Goal: Task Accomplishment & Management: Manage account settings

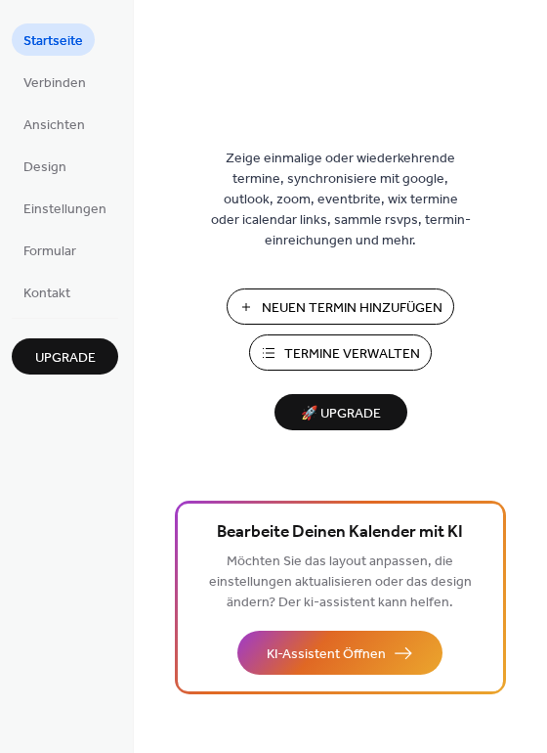
click at [407, 350] on span "Termine Verwalten" at bounding box center [352, 354] width 136 height 21
click at [367, 354] on span "Termine Verwalten" at bounding box center [352, 354] width 136 height 21
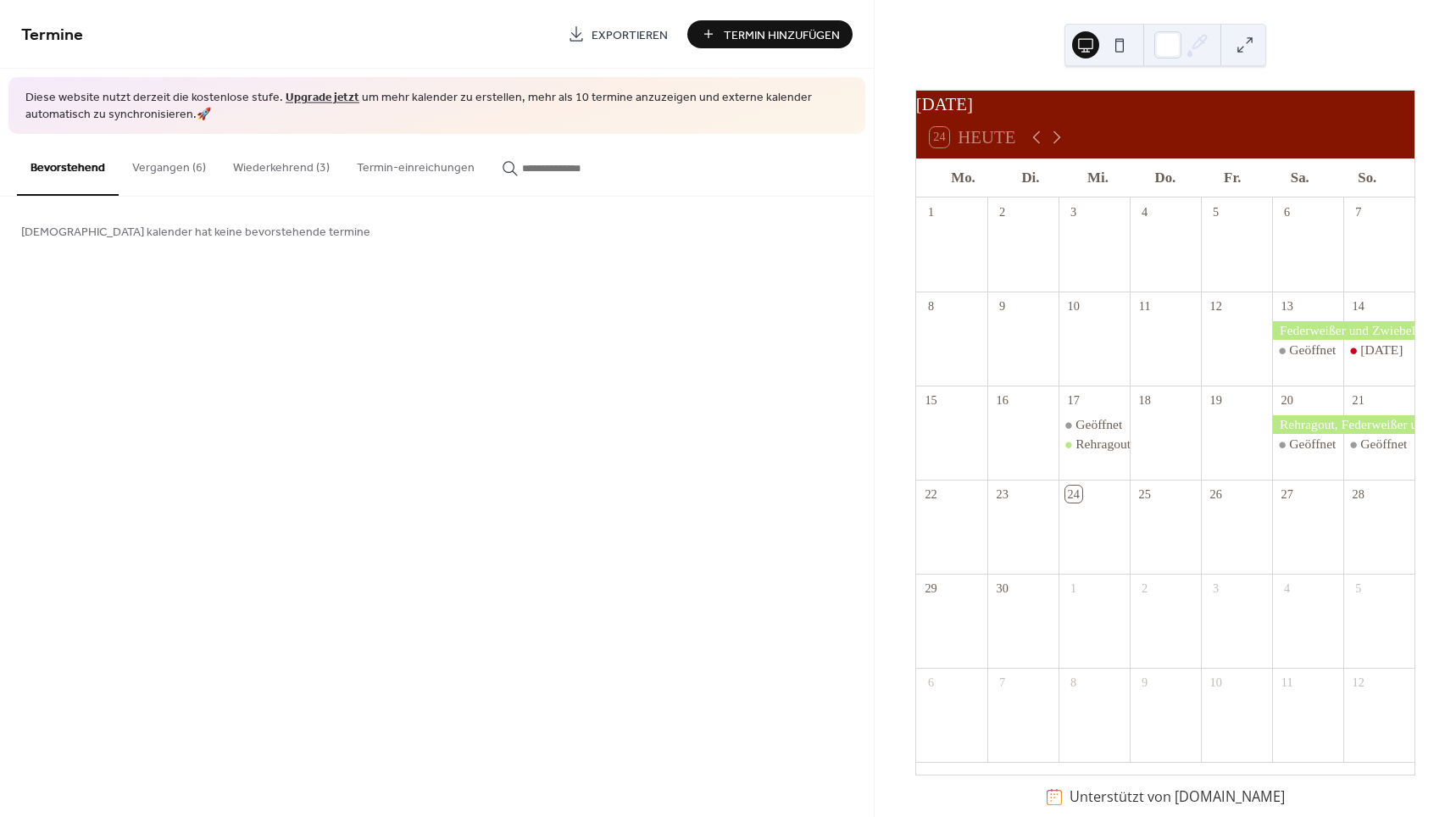
click at [1103, 466] on div "Geöffnet Rehragout, Federweißer und Zwiebelkuchen" at bounding box center [1094, 443] width 71 height 56
click at [1098, 449] on div "Rehragout, Federweißer und Zwiebelkuchen" at bounding box center [1224, 444] width 297 height 19
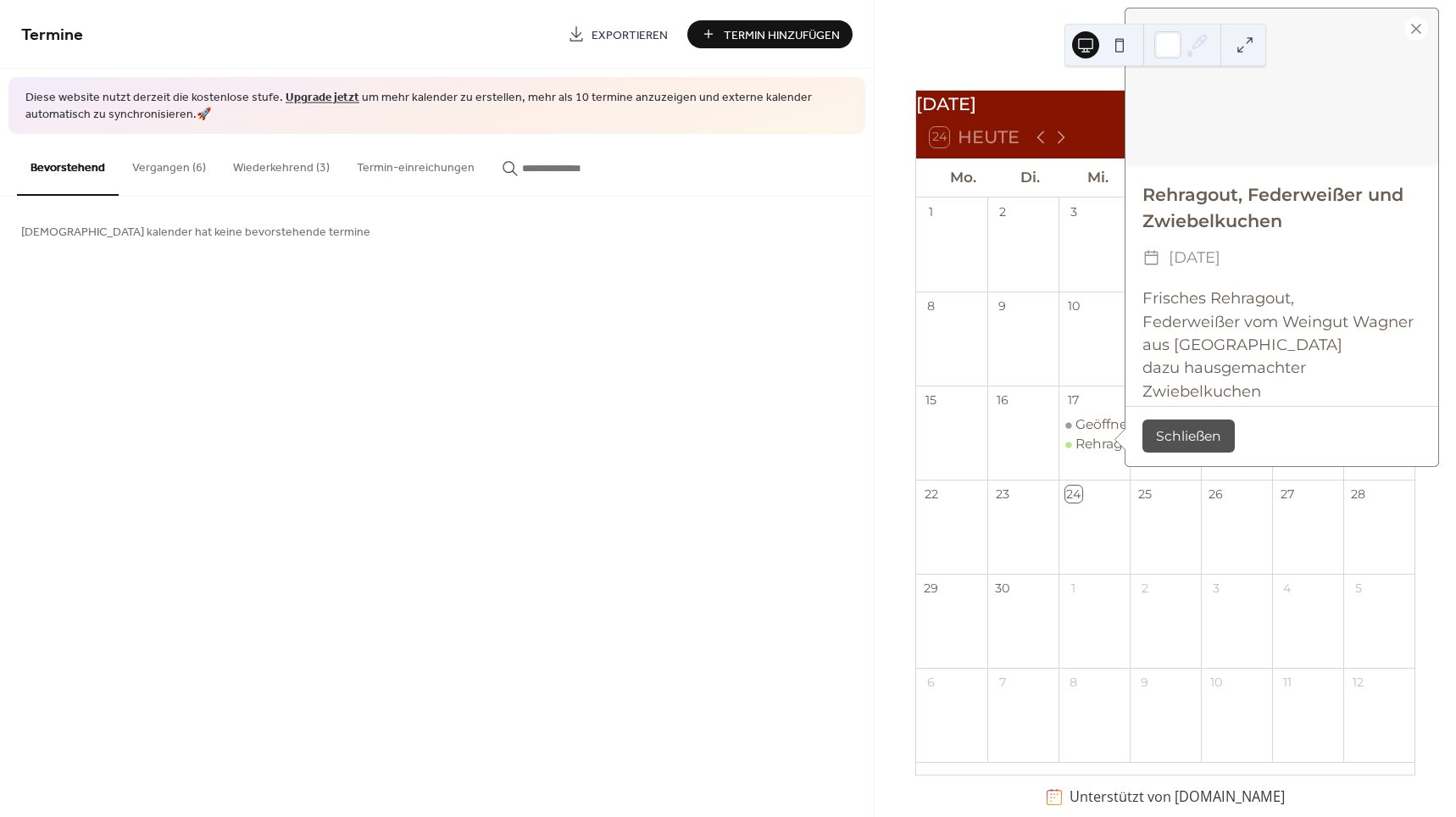
click at [1172, 435] on button "Schließen" at bounding box center [1189, 436] width 93 height 33
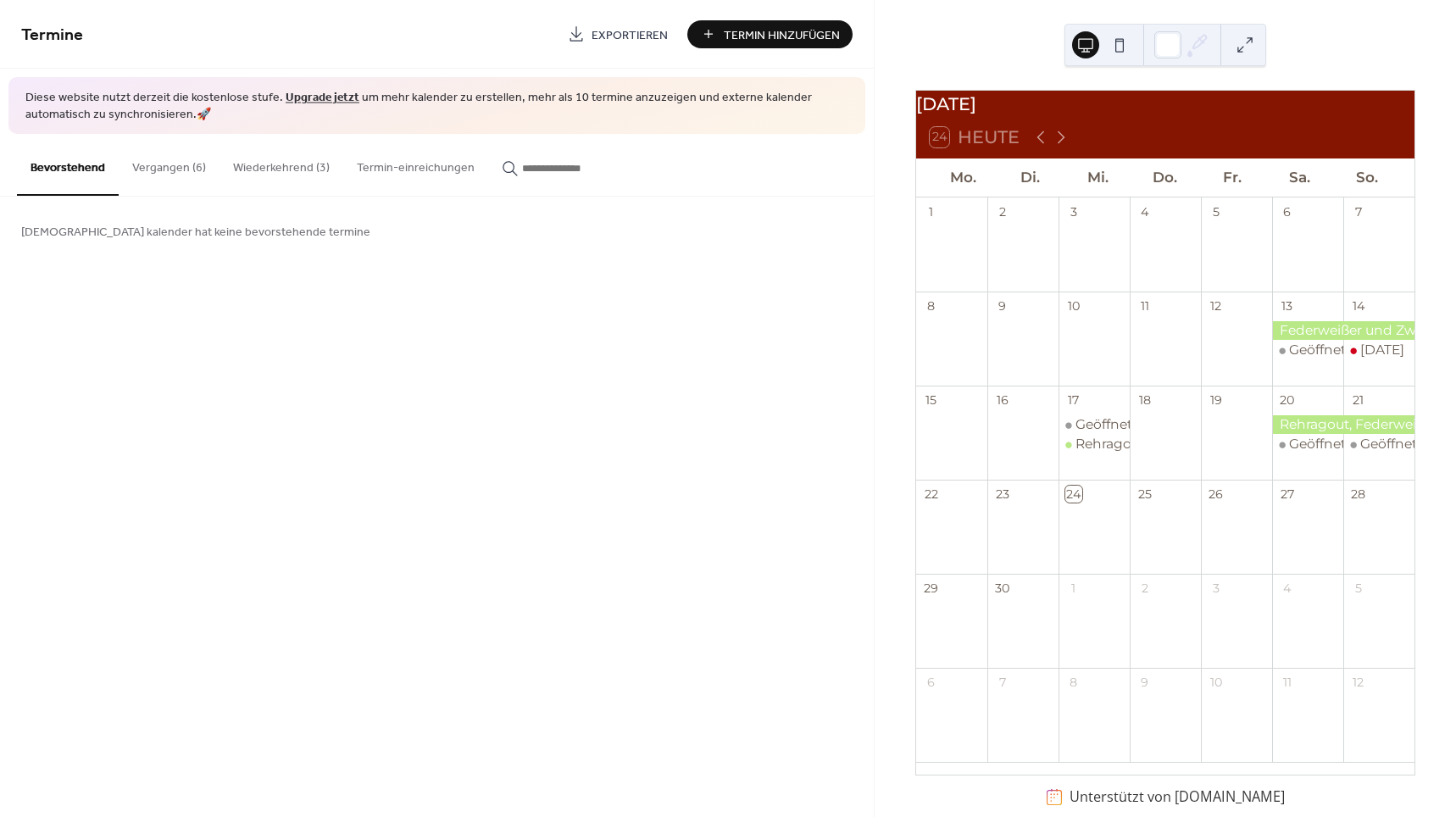
click at [300, 161] on button "Wiederkehrend (3)" at bounding box center [281, 163] width 124 height 60
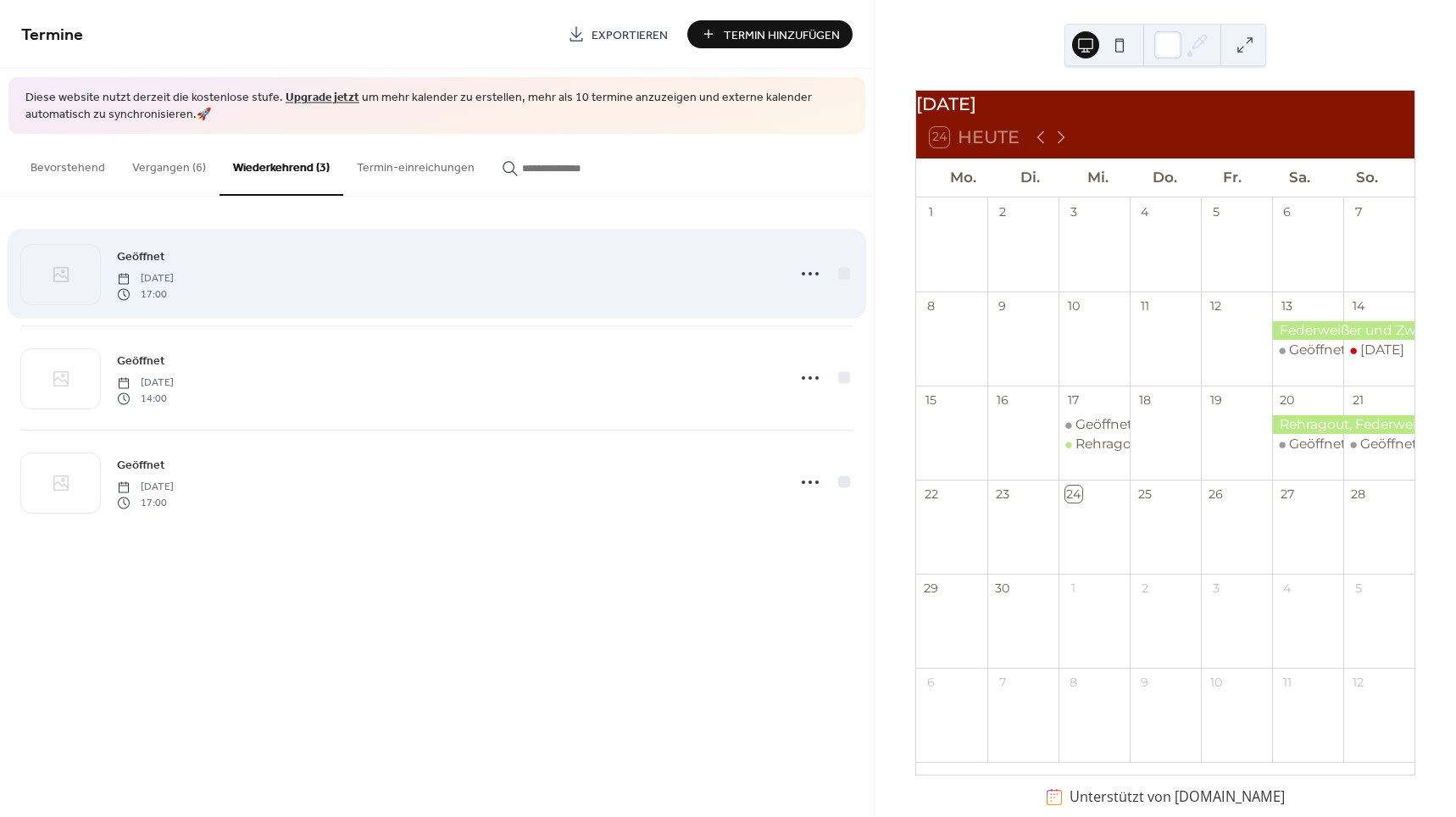
click at [173, 271] on span "[DATE]" at bounding box center [145, 279] width 56 height 16
click at [811, 271] on icon at bounding box center [810, 273] width 27 height 27
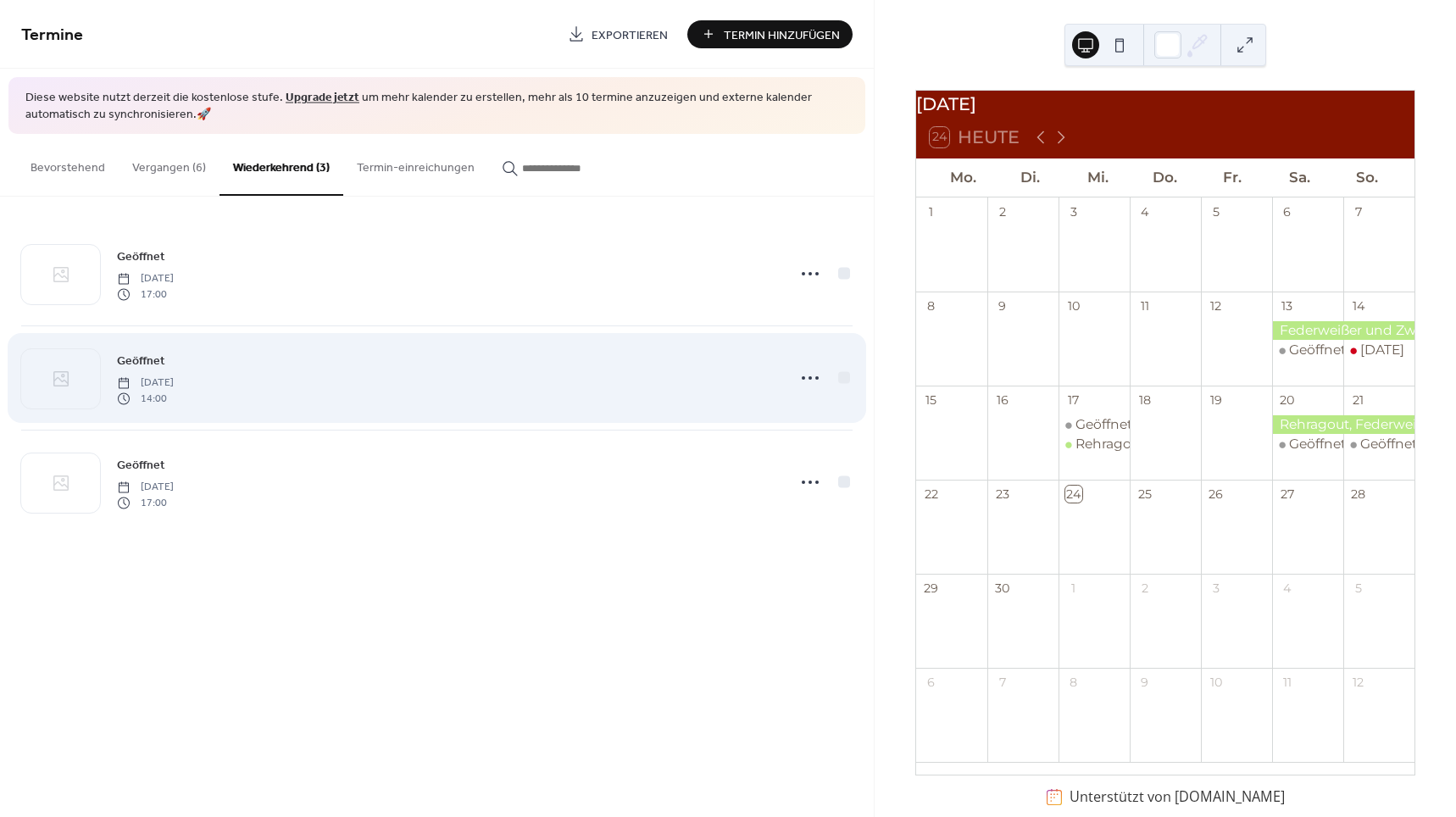
click at [412, 376] on div "Geöffnet Sunday, September 21, 2025 14:00" at bounding box center [446, 378] width 658 height 55
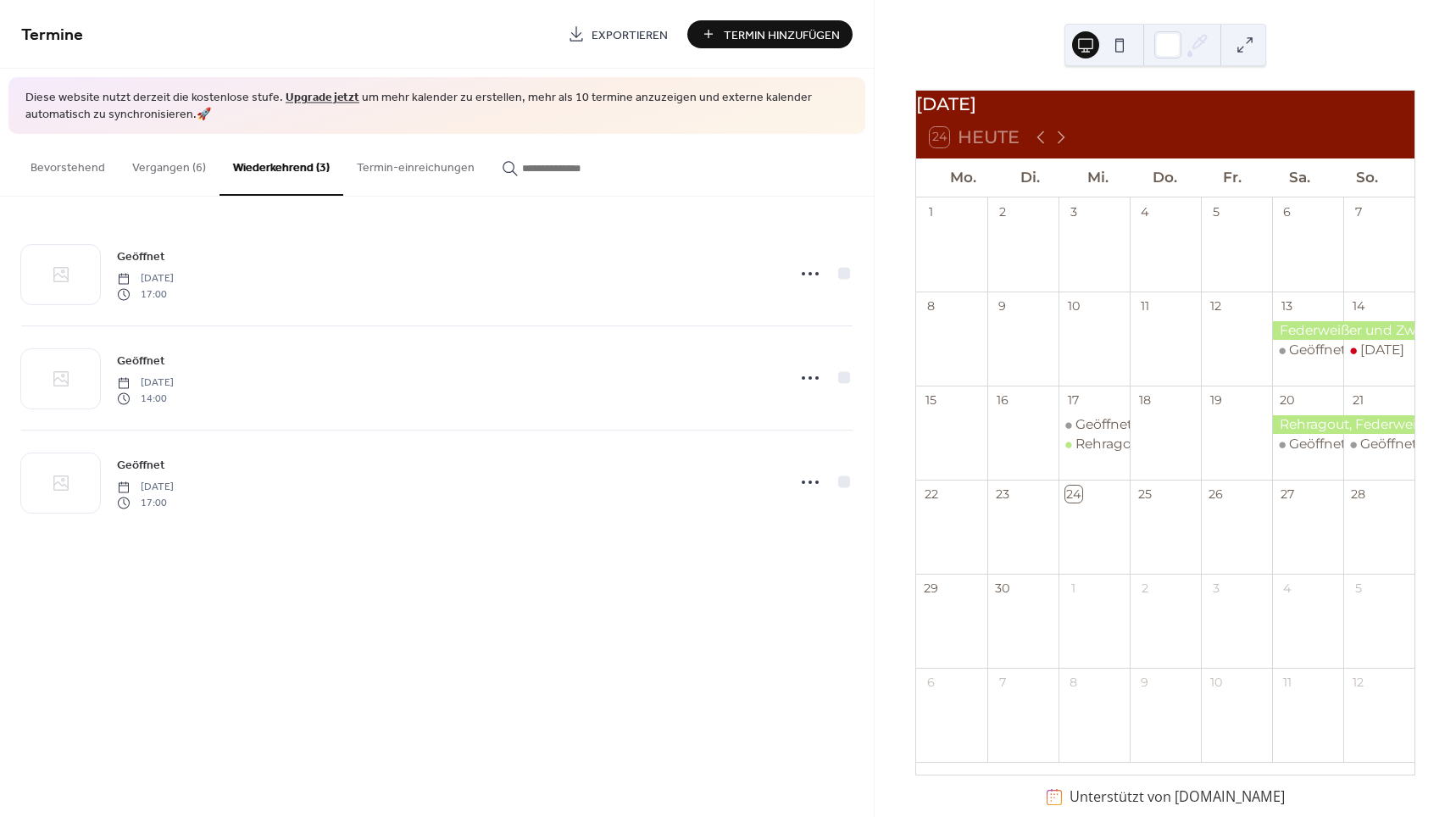
click at [180, 152] on button "Vergangen (6)" at bounding box center [169, 163] width 101 height 60
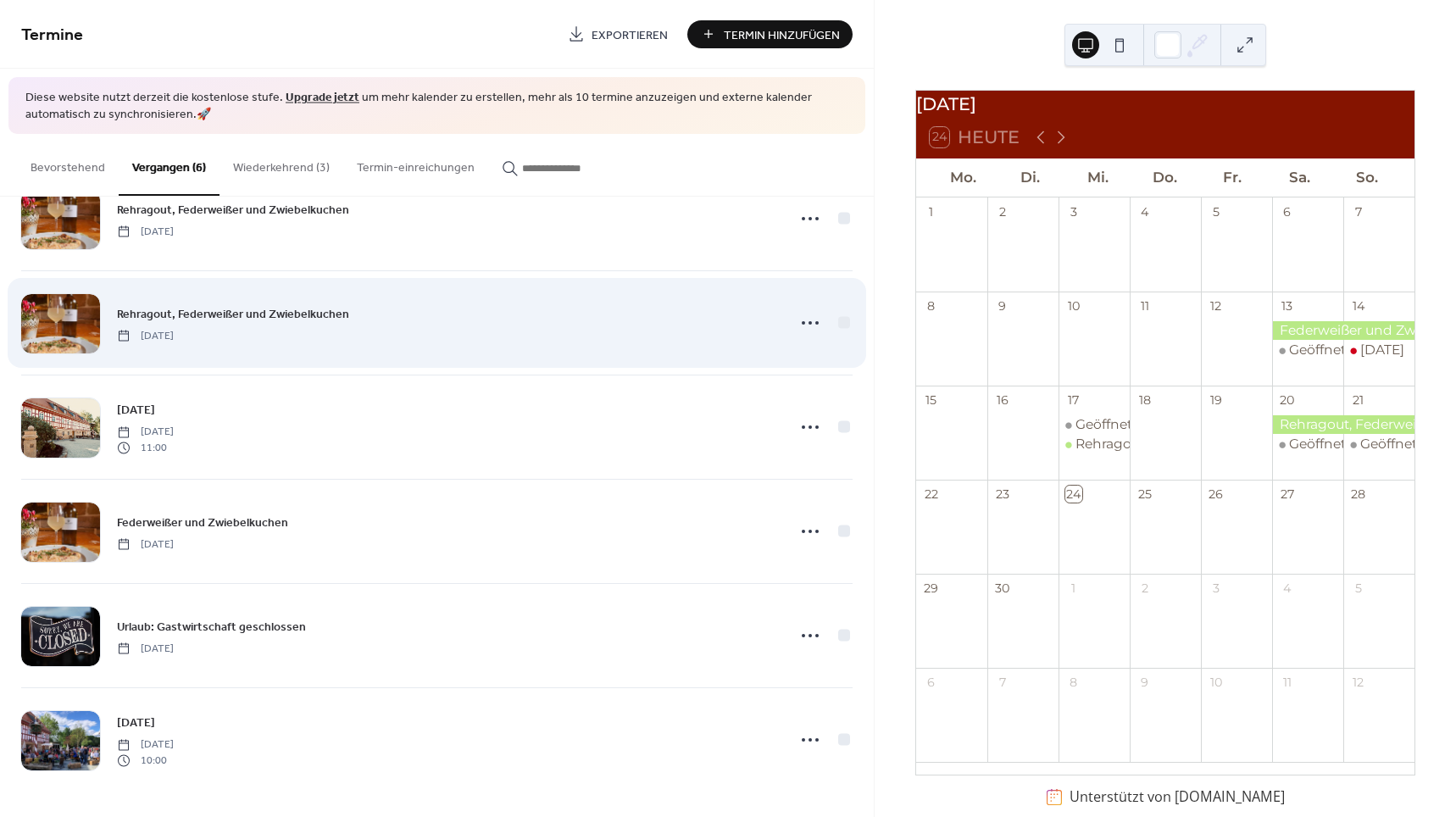
scroll to position [55, 0]
click at [807, 323] on icon at bounding box center [810, 324] width 27 height 27
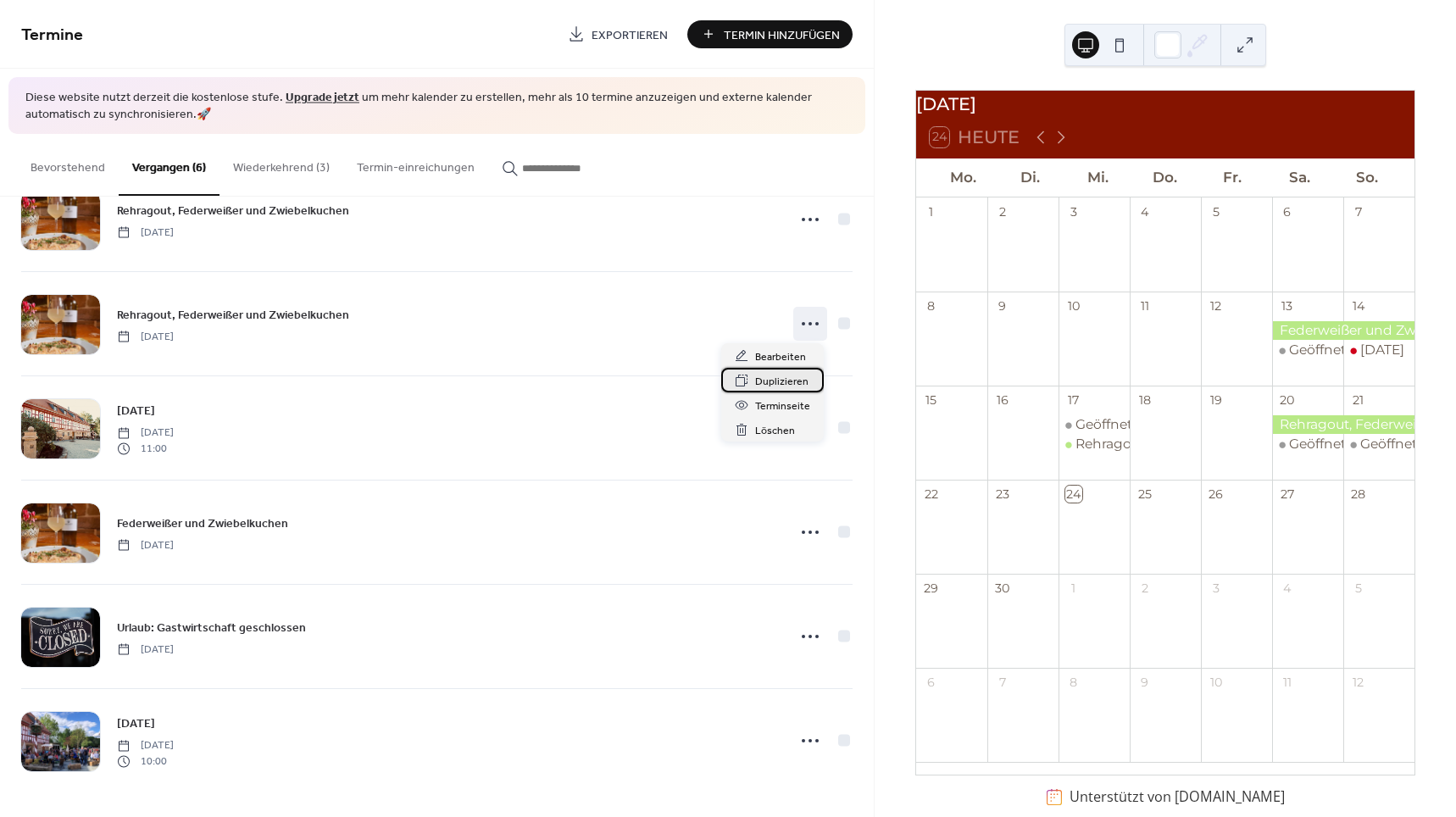
click at [789, 376] on span "Duplizieren" at bounding box center [782, 382] width 54 height 18
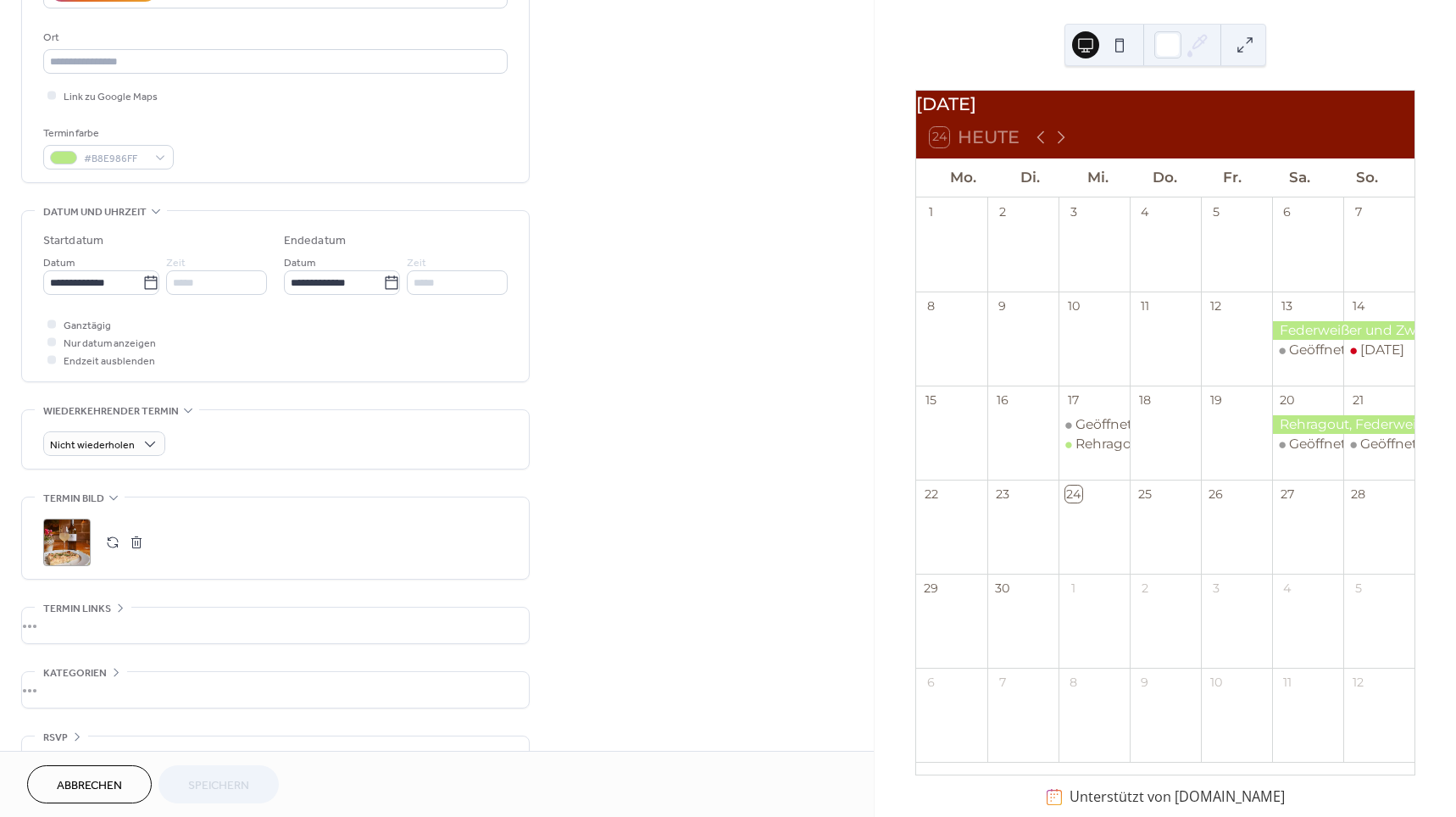
scroll to position [386, 0]
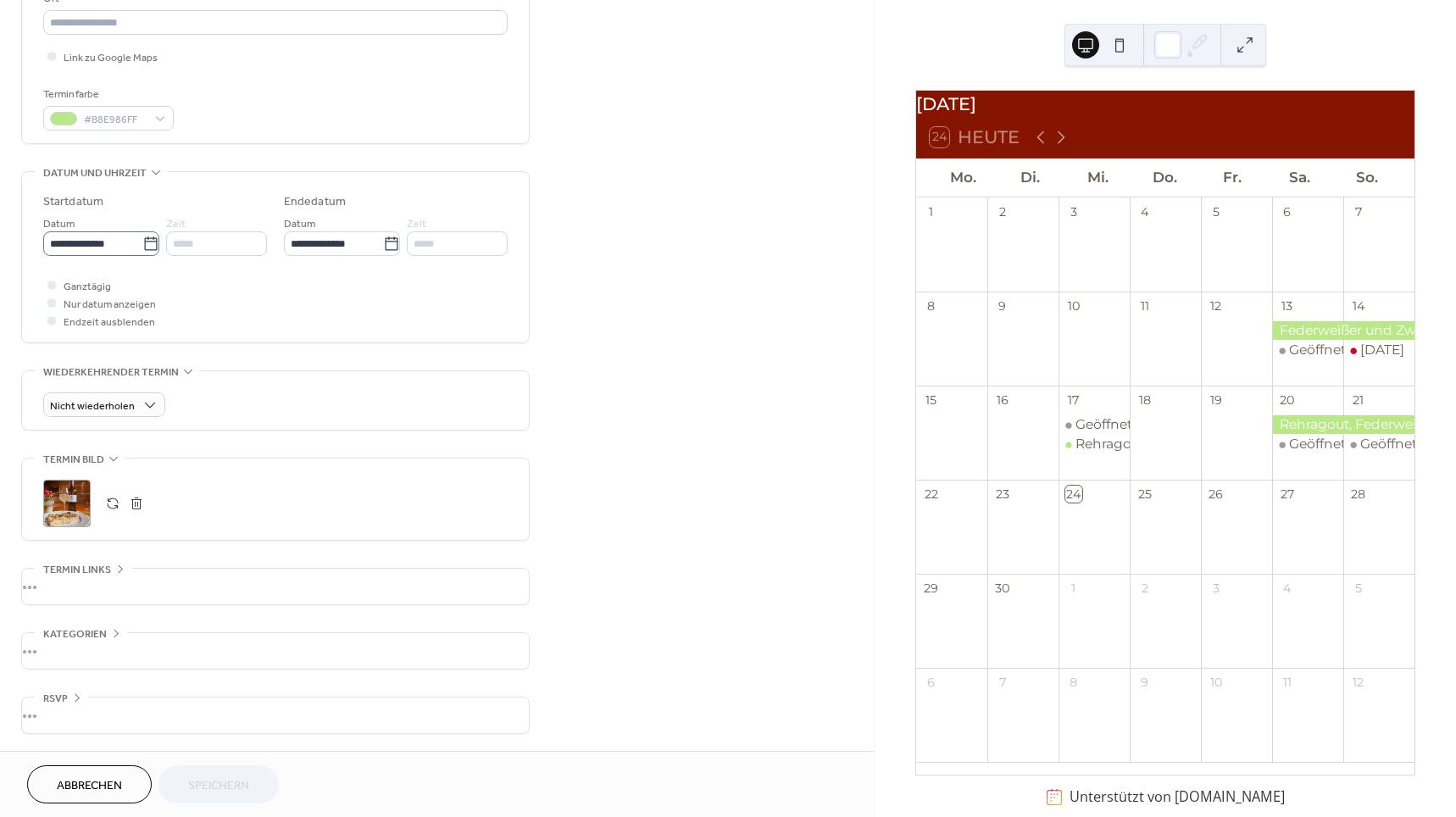
click at [145, 243] on icon at bounding box center [151, 245] width 17 height 17
click at [142, 243] on input "**********" at bounding box center [93, 244] width 99 height 24
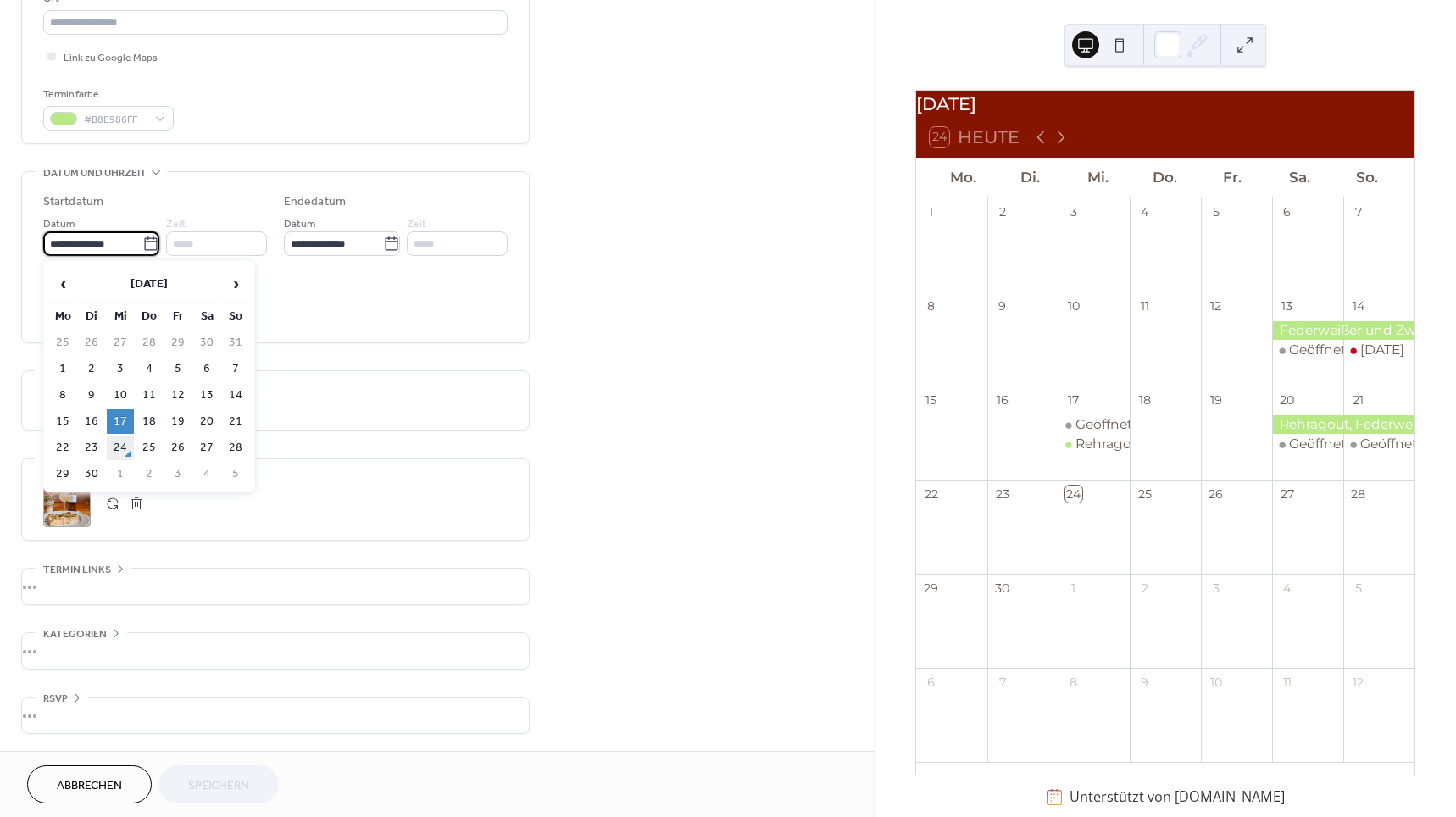
click at [116, 446] on td "24" at bounding box center [120, 448] width 27 height 24
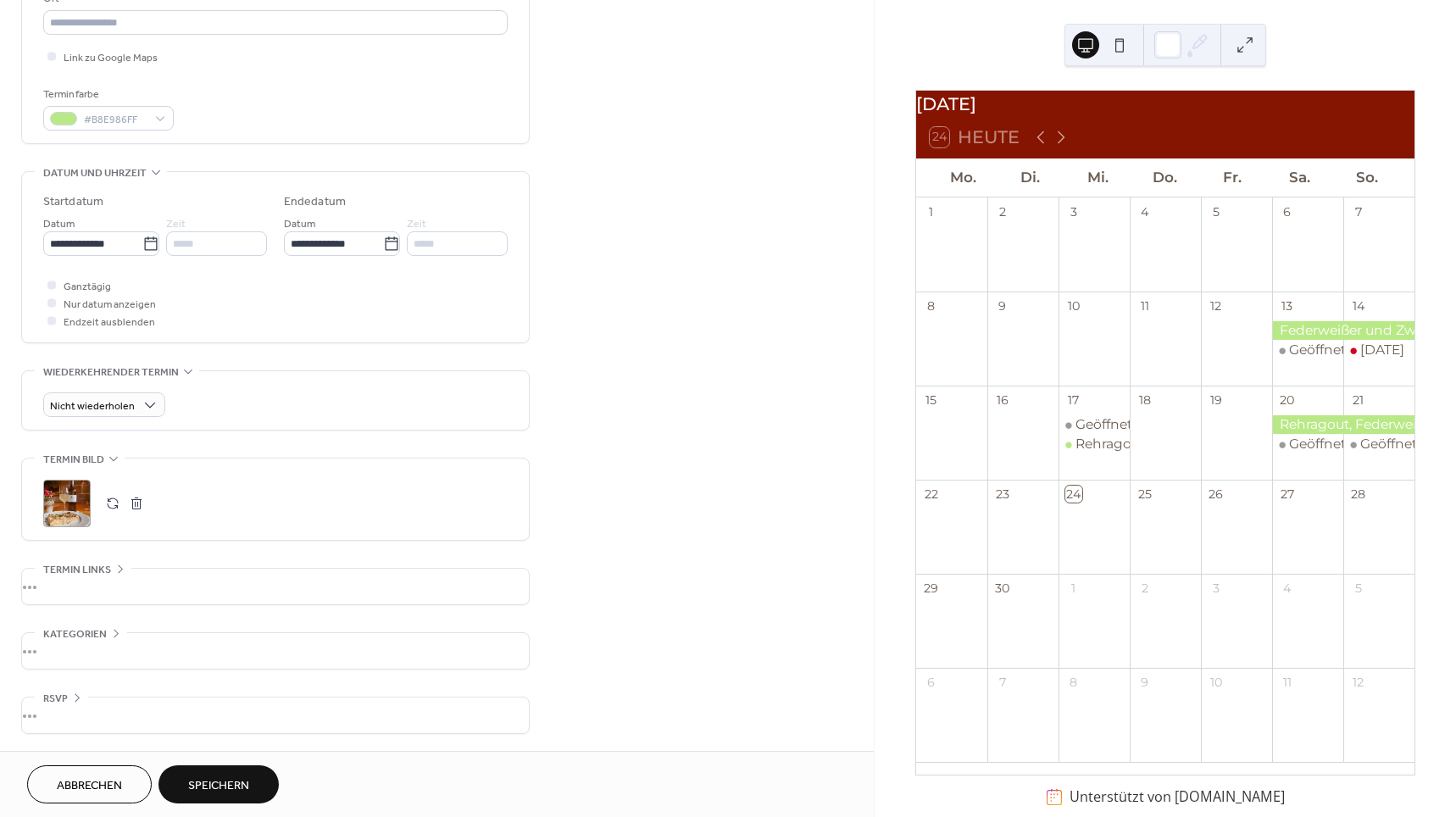
type input "**********"
click at [62, 282] on label "Ganztägig" at bounding box center [77, 285] width 68 height 18
click at [54, 285] on div at bounding box center [52, 285] width 9 height 9
click at [225, 787] on span "Speichern" at bounding box center [219, 786] width 61 height 18
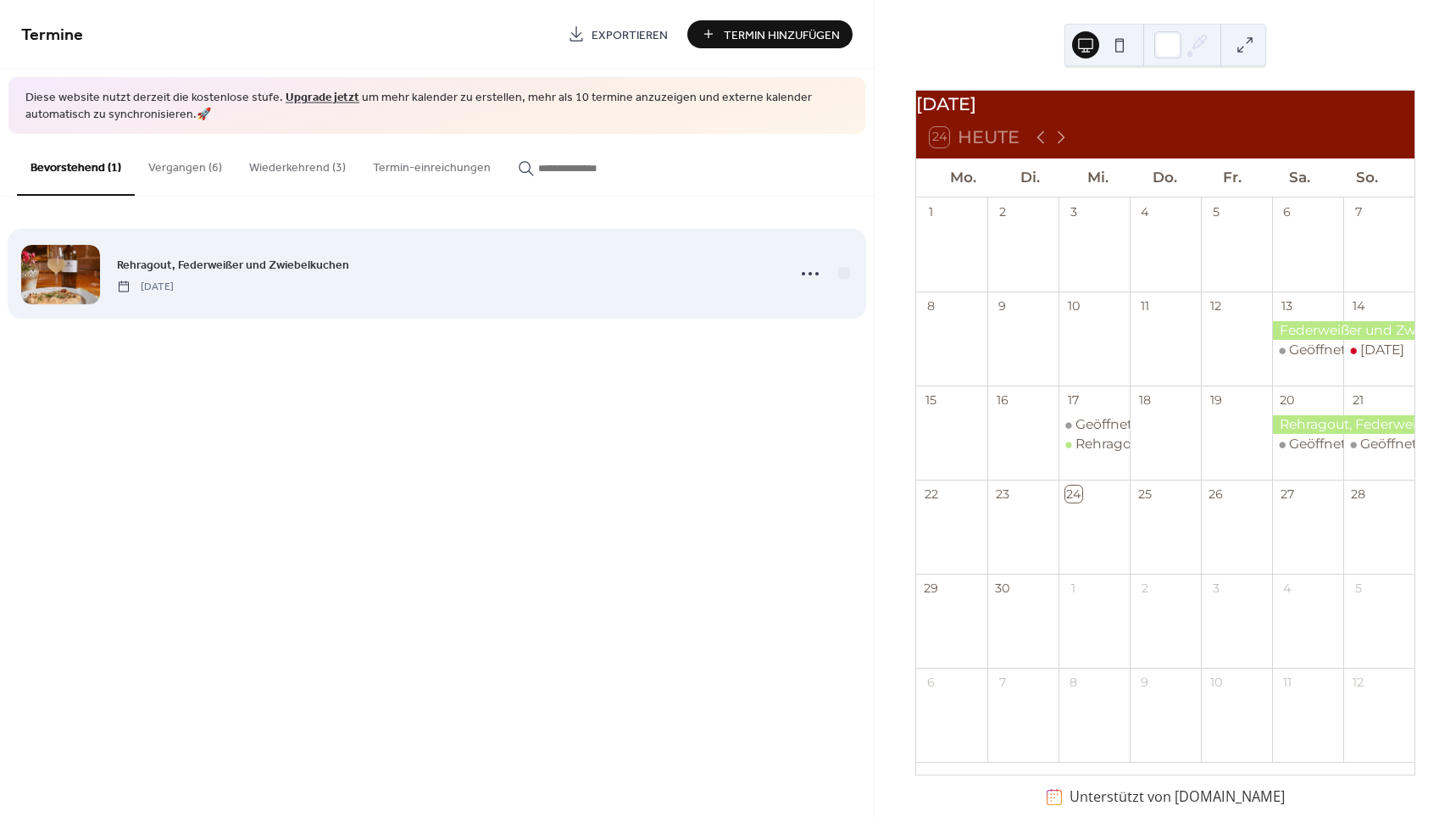
click at [356, 287] on div "Rehragout, Federweißer und Zwiebelkuchen Mittwoch, September 24, 2025" at bounding box center [446, 274] width 658 height 38
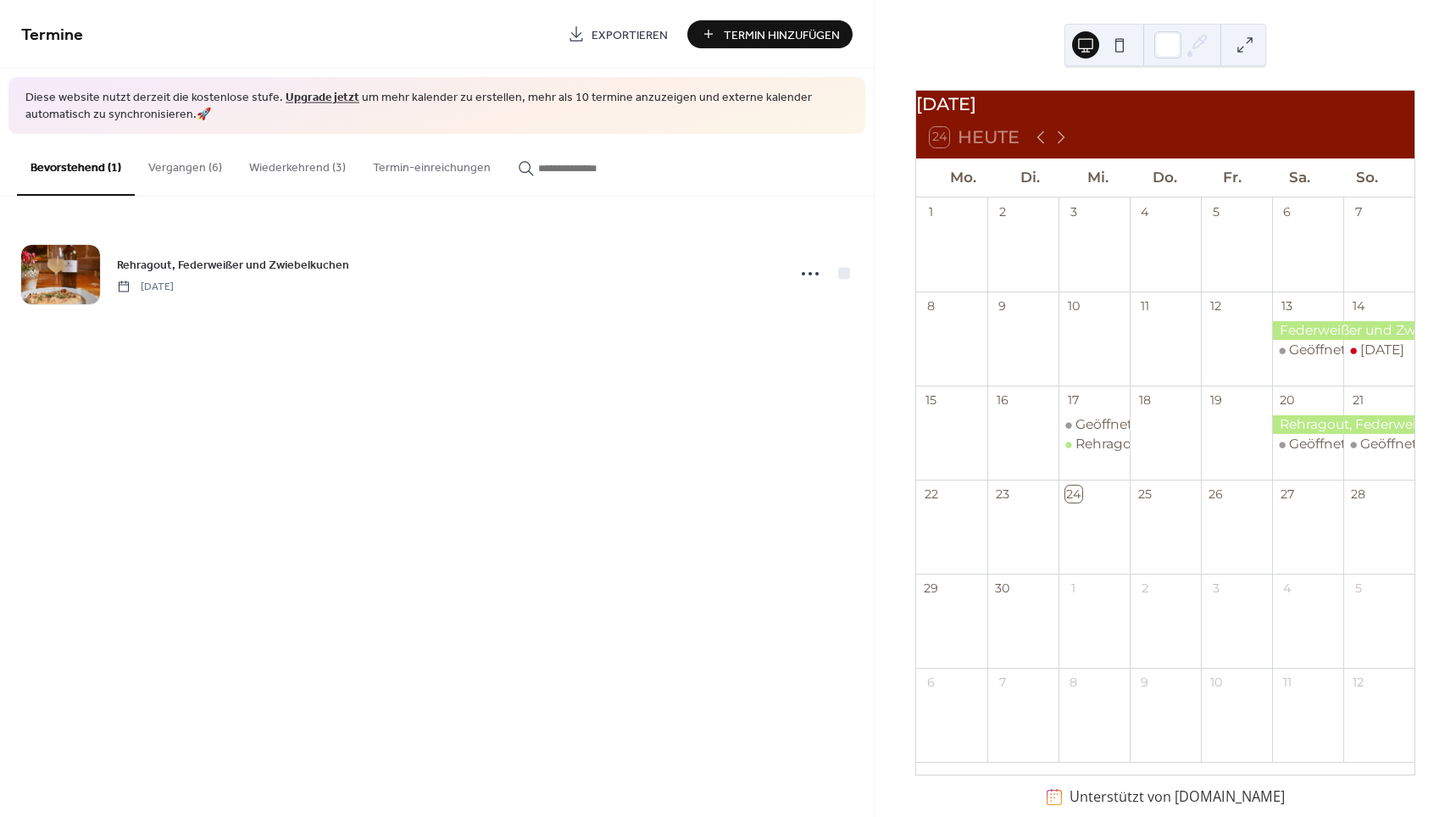
click at [290, 166] on button "Wiederkehrend (3)" at bounding box center [297, 163] width 124 height 60
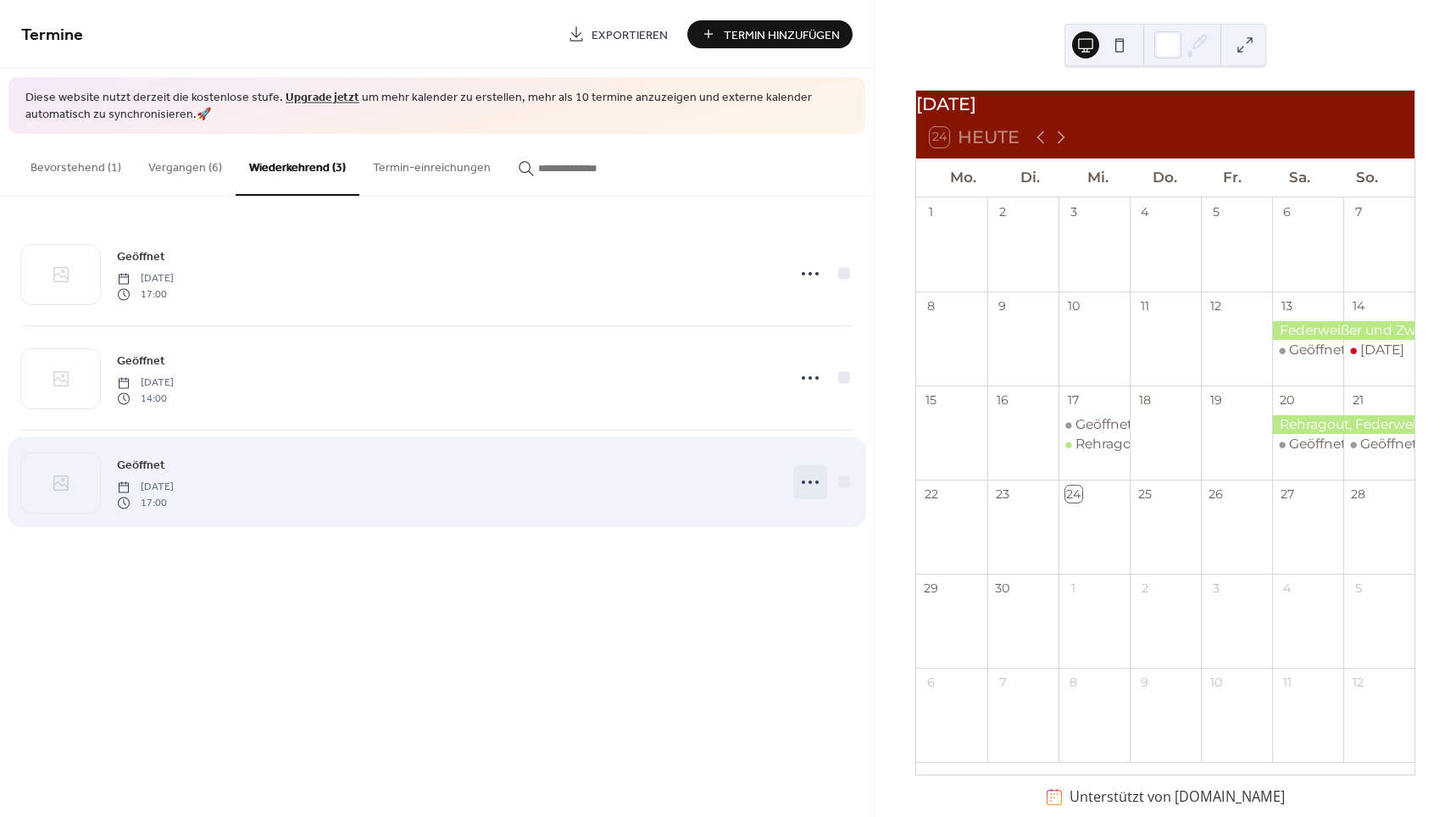
click at [801, 479] on icon at bounding box center [810, 482] width 27 height 27
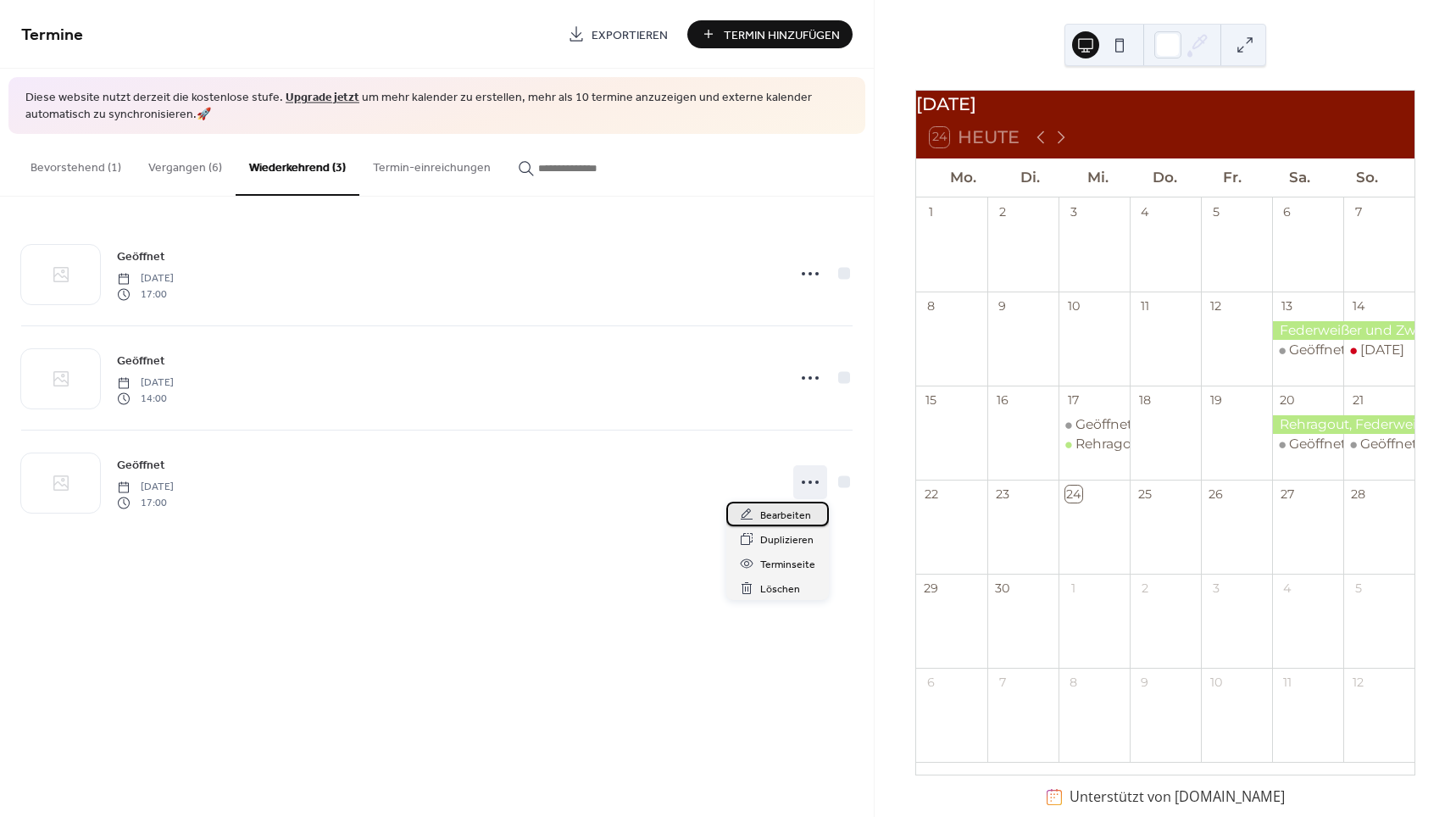
click at [777, 516] on span "Bearbeiten" at bounding box center [786, 516] width 51 height 18
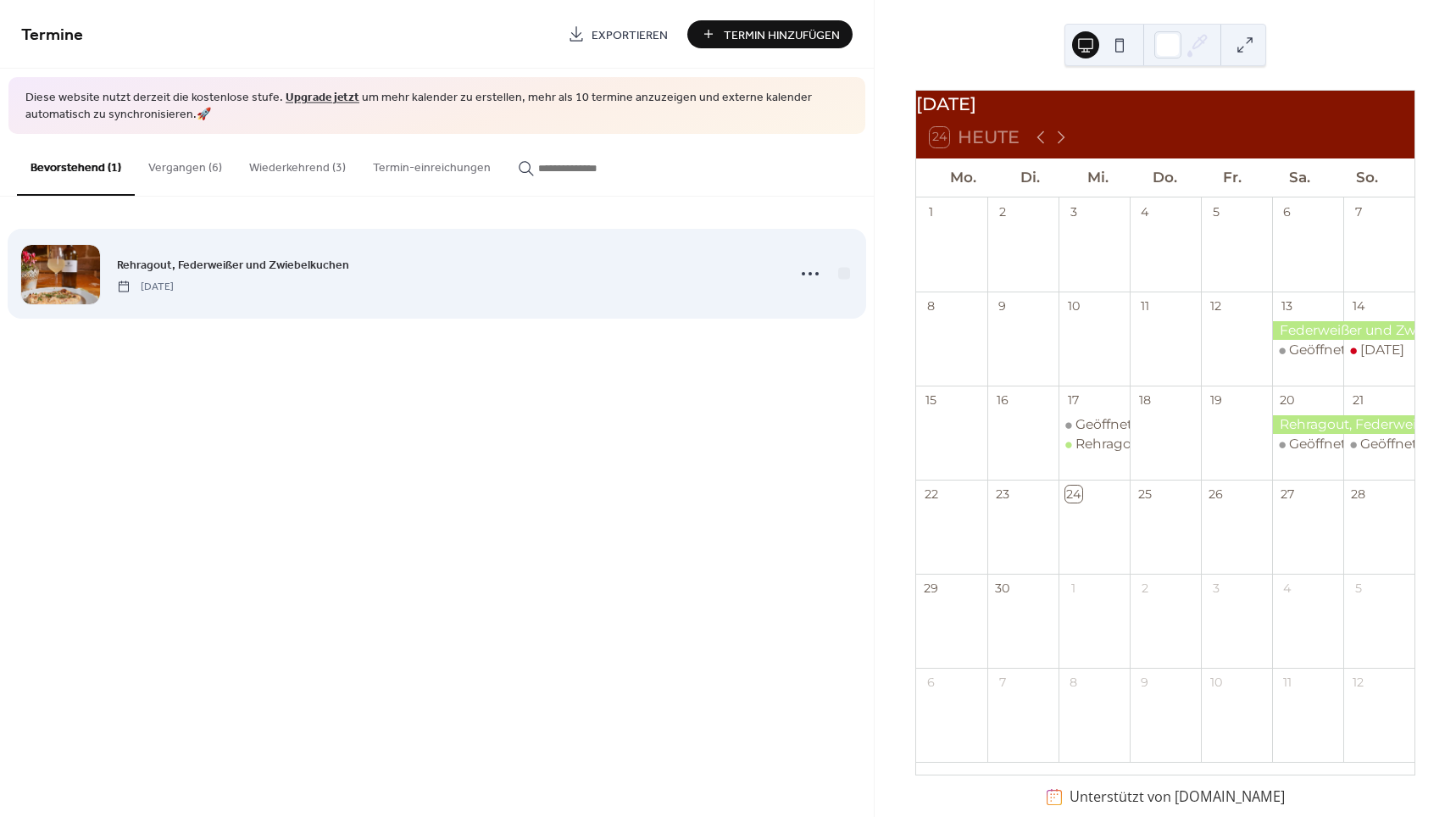
click at [507, 268] on div "Rehragout, Federweißer und Zwiebelkuchen Wednesday, September 24, 2025" at bounding box center [446, 274] width 658 height 38
click at [806, 271] on icon at bounding box center [810, 273] width 27 height 27
click at [571, 272] on div "Rehragout, Federweißer und Zwiebelkuchen Wednesday, September 24, 2025" at bounding box center [446, 274] width 658 height 38
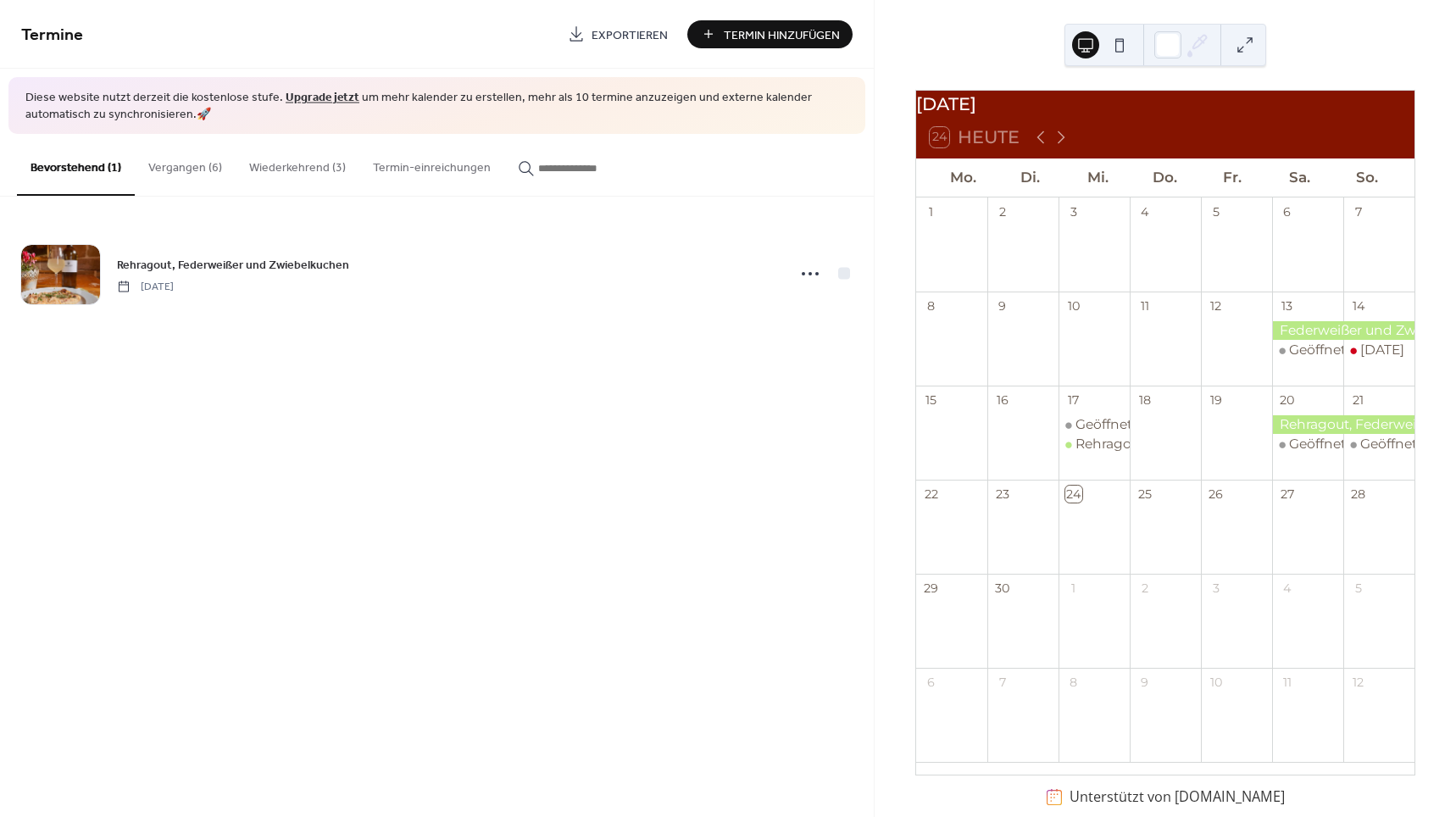
click at [186, 160] on button "Vergangen (6)" at bounding box center [185, 163] width 101 height 60
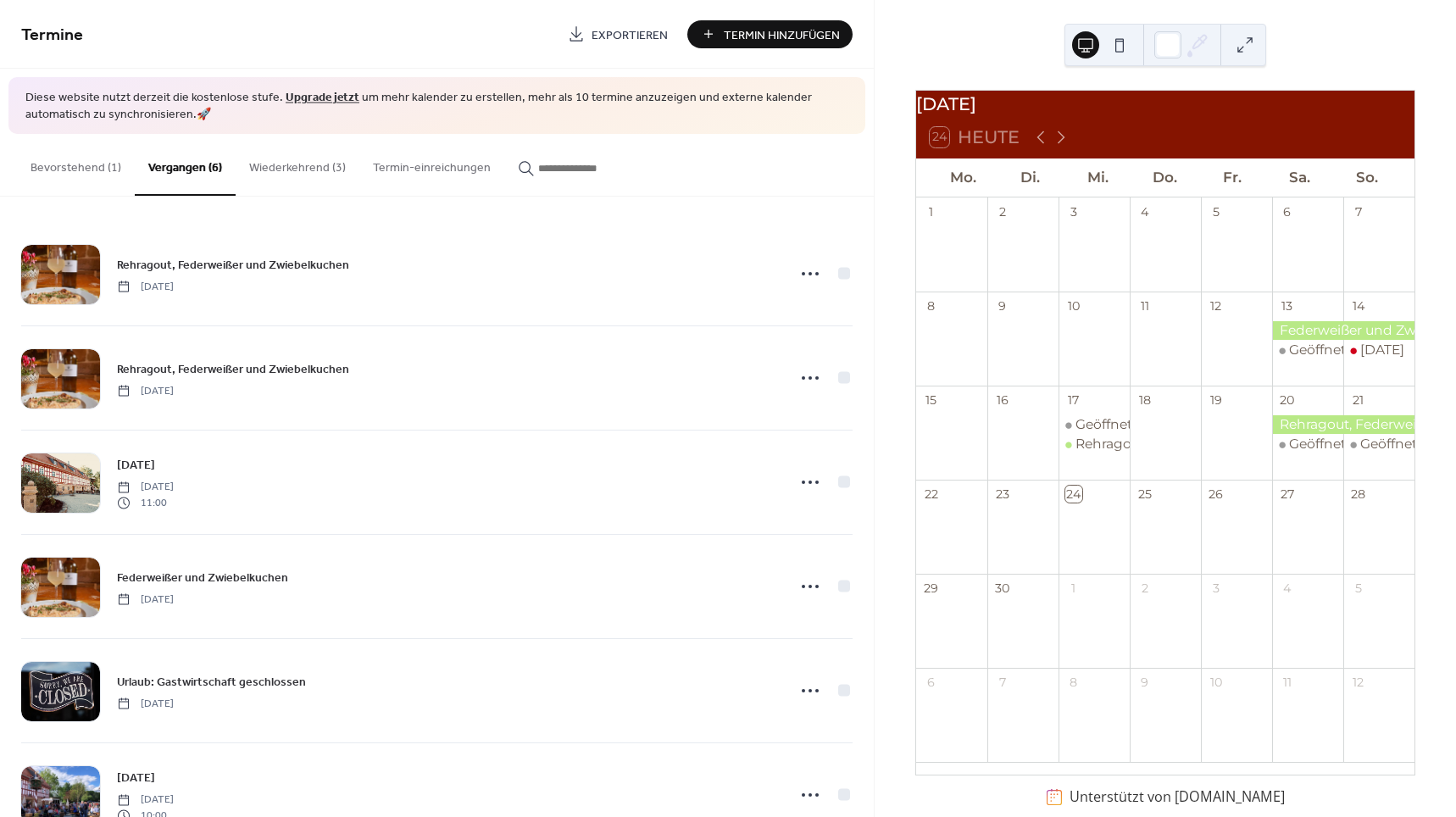
click at [308, 165] on button "Wiederkehrend (3)" at bounding box center [297, 163] width 124 height 60
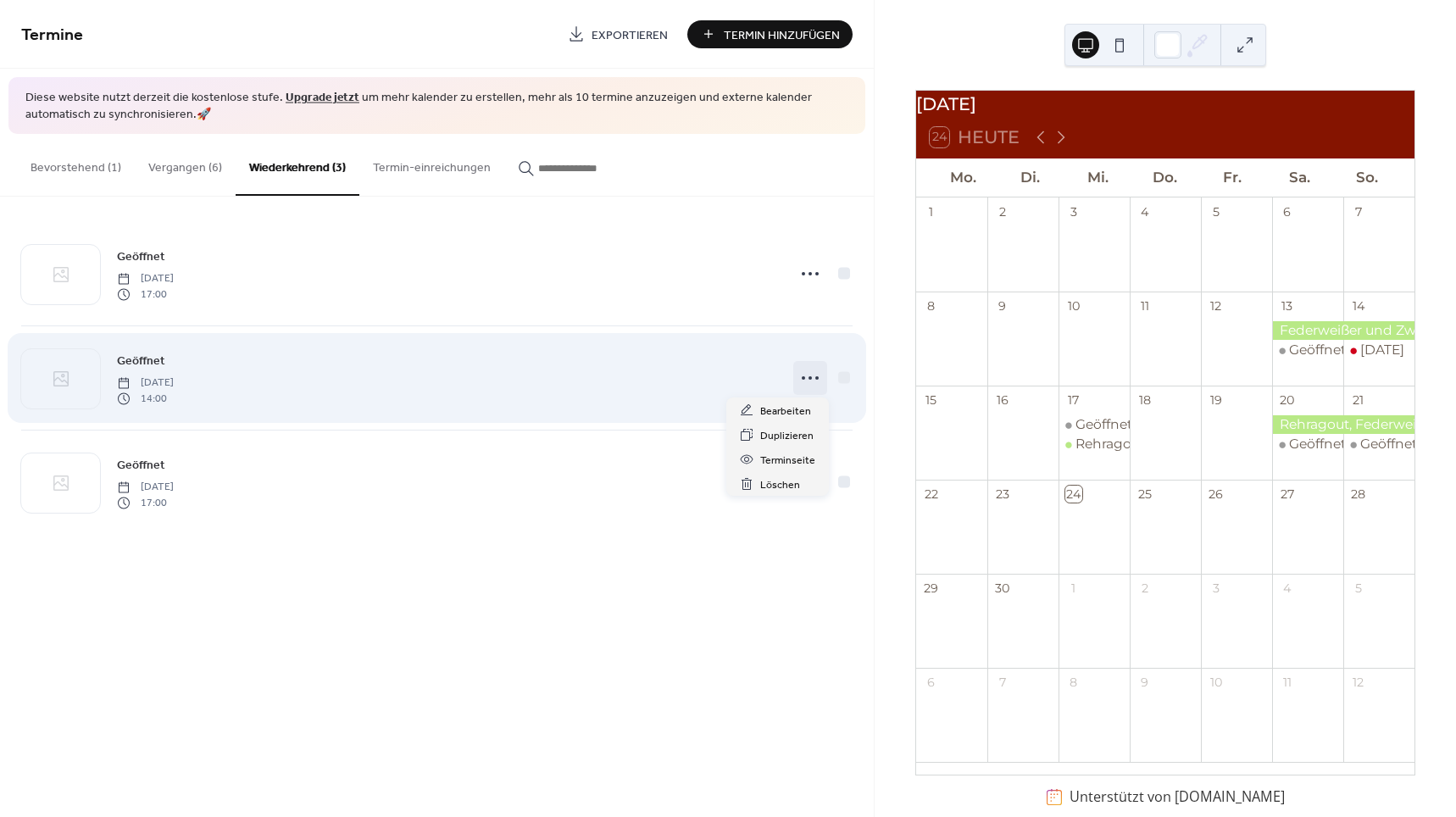
click at [813, 376] on icon at bounding box center [810, 377] width 27 height 27
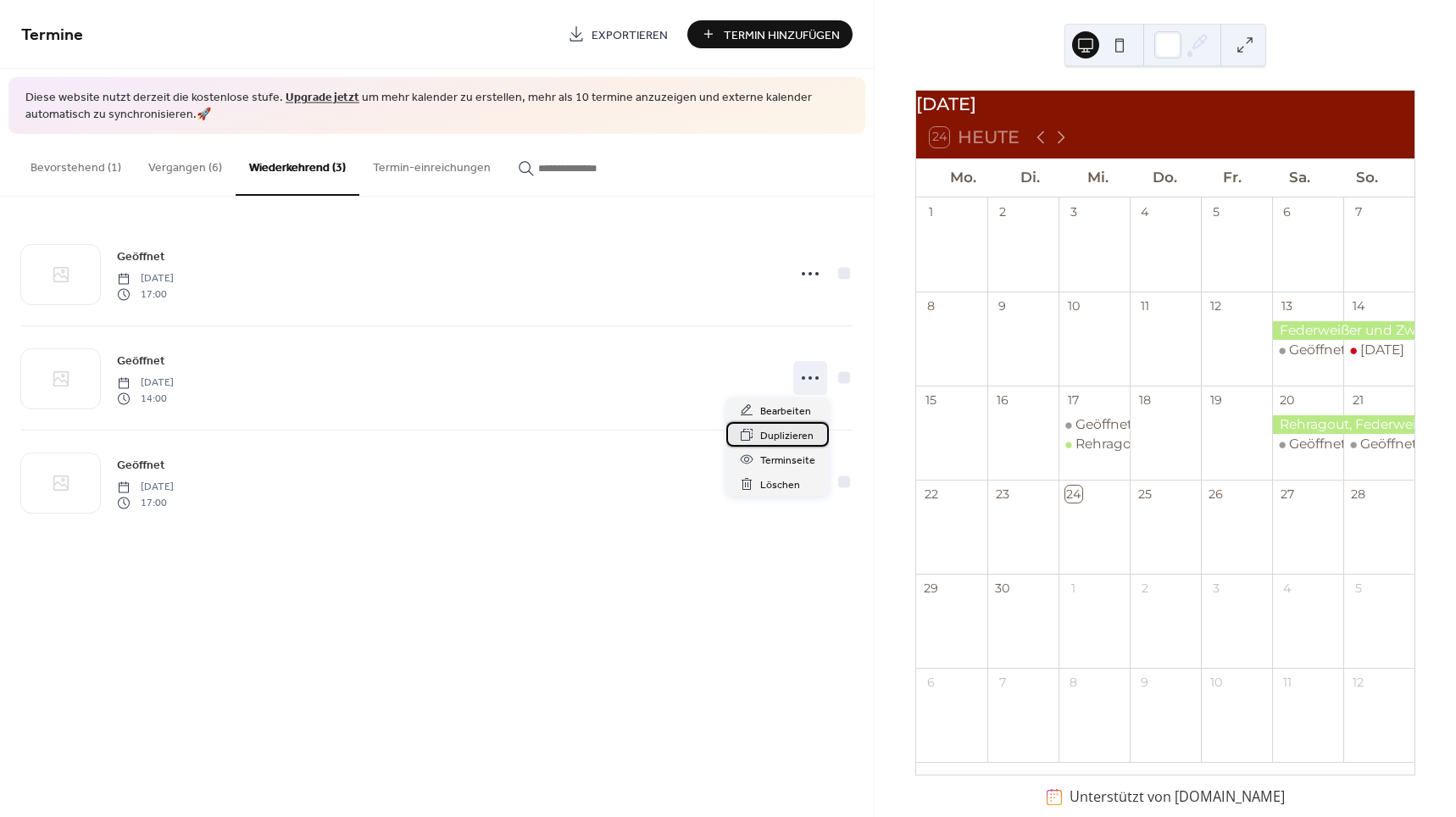
click at [786, 428] on span "Duplizieren" at bounding box center [787, 436] width 54 height 18
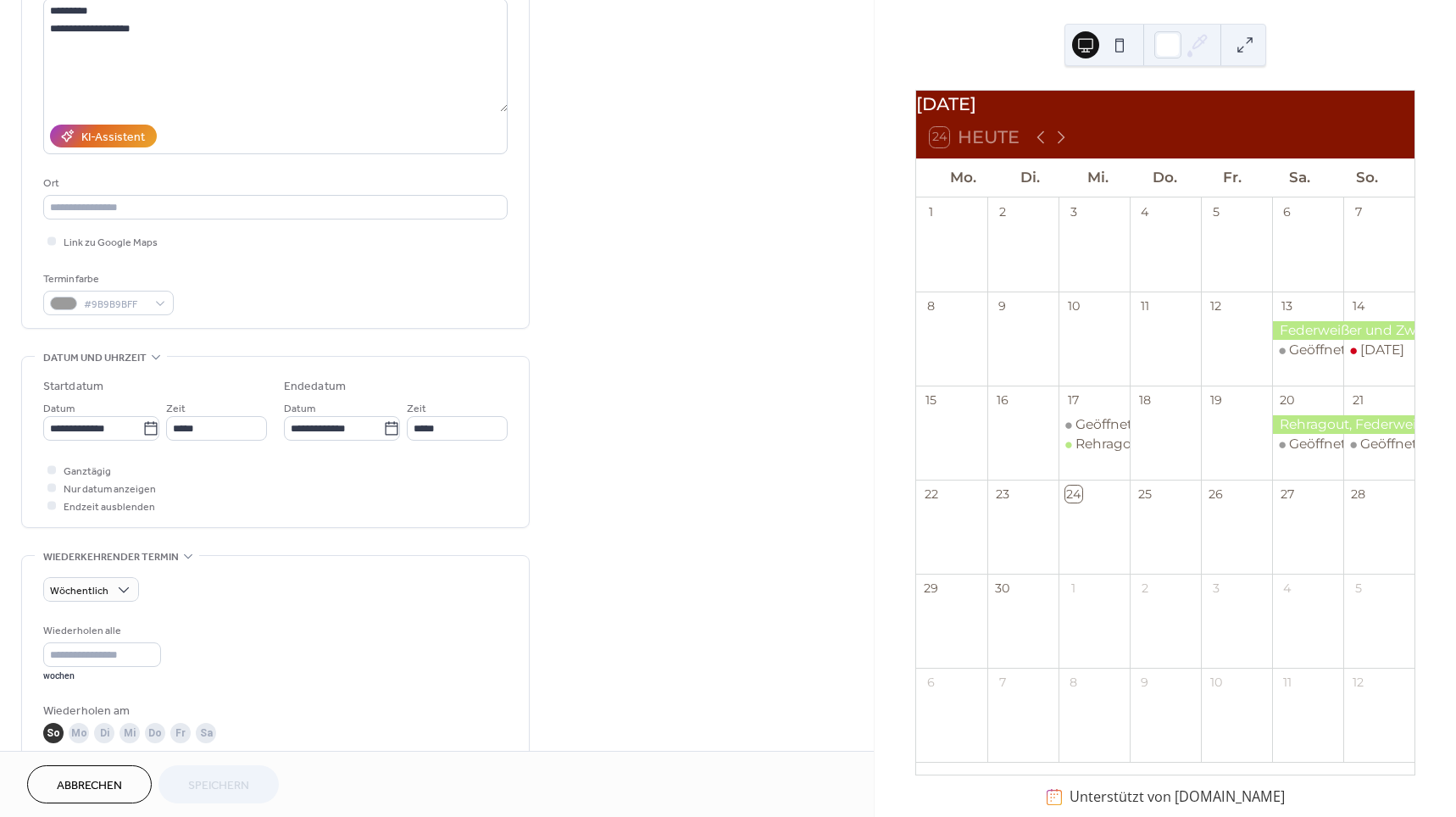
scroll to position [204, 0]
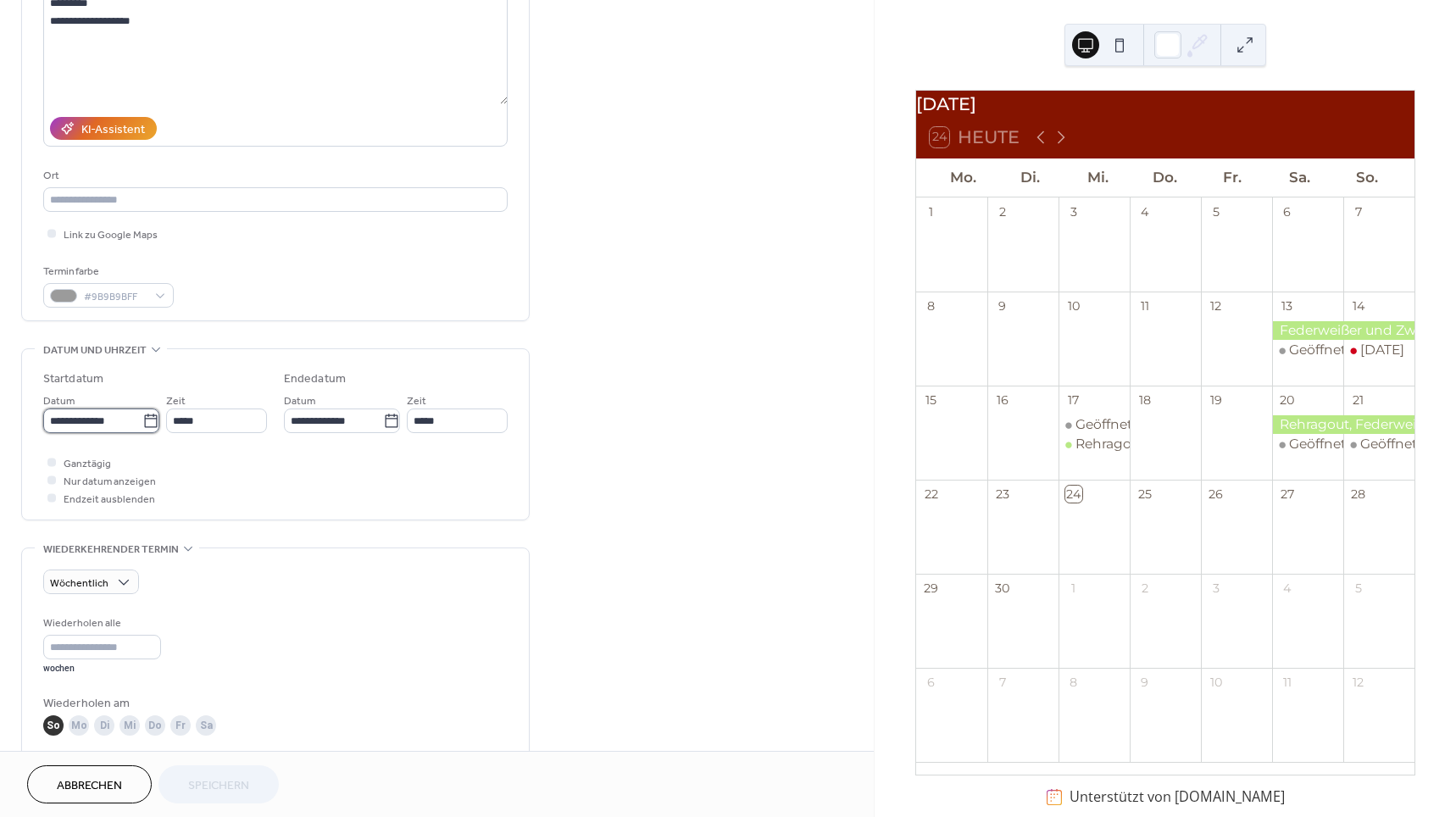
click at [113, 422] on input "**********" at bounding box center [93, 421] width 99 height 24
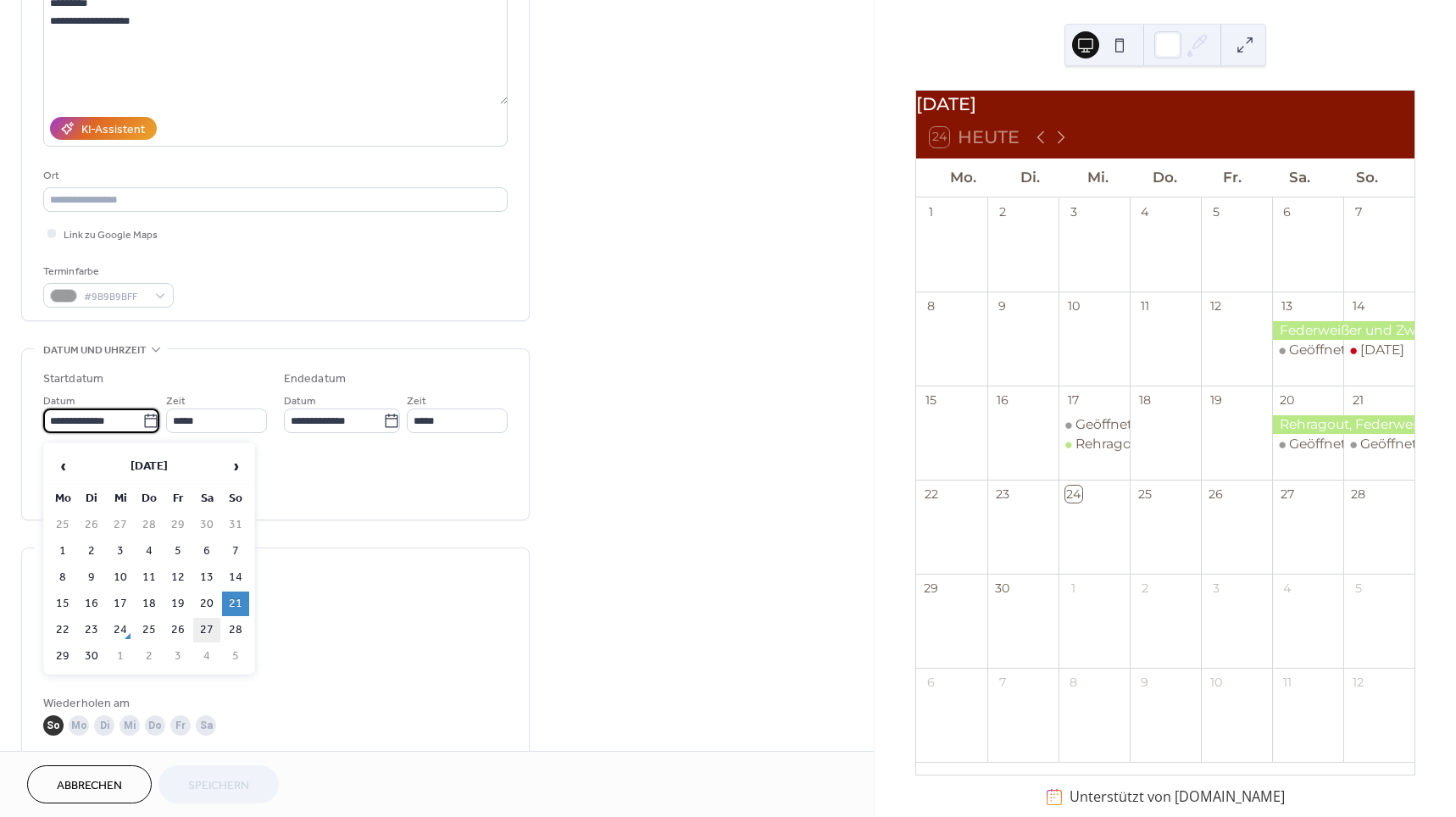
click at [200, 624] on td "27" at bounding box center [206, 631] width 27 height 24
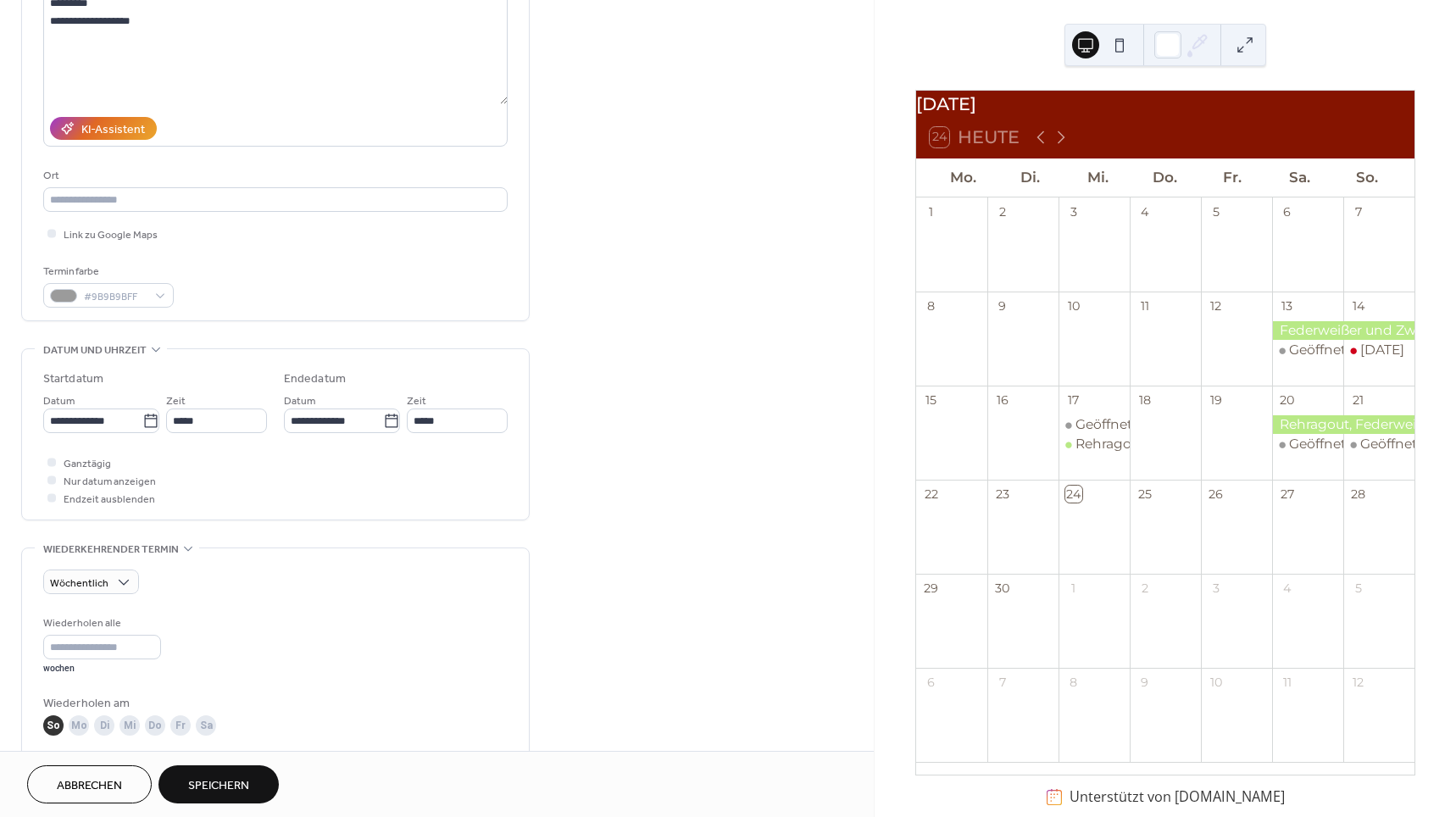
type input "**********"
click at [236, 770] on button "Speichern" at bounding box center [219, 785] width 121 height 38
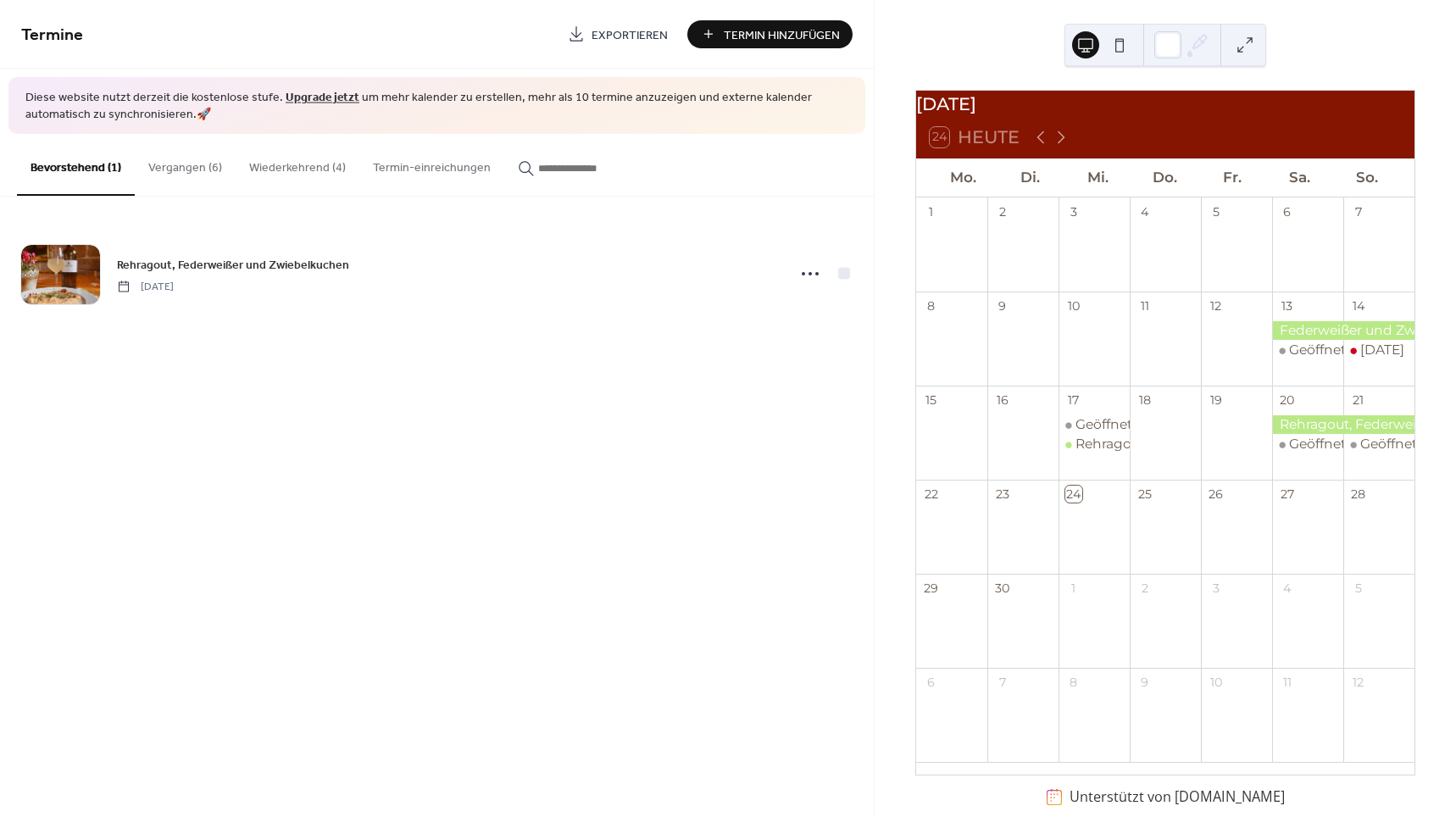
click at [315, 167] on button "Wiederkehrend (4)" at bounding box center [297, 163] width 124 height 60
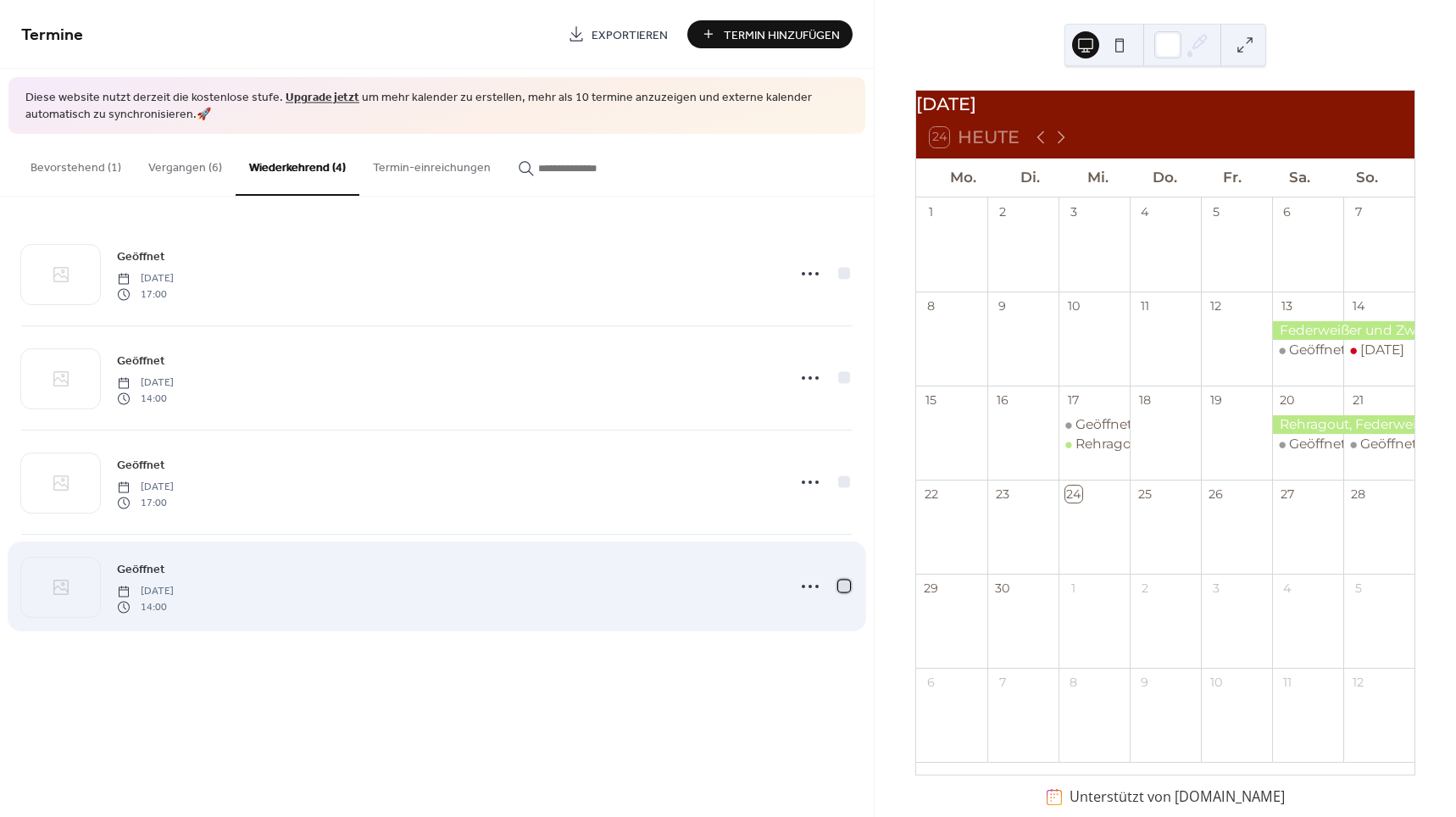
click at [842, 585] on div at bounding box center [845, 587] width 12 height 12
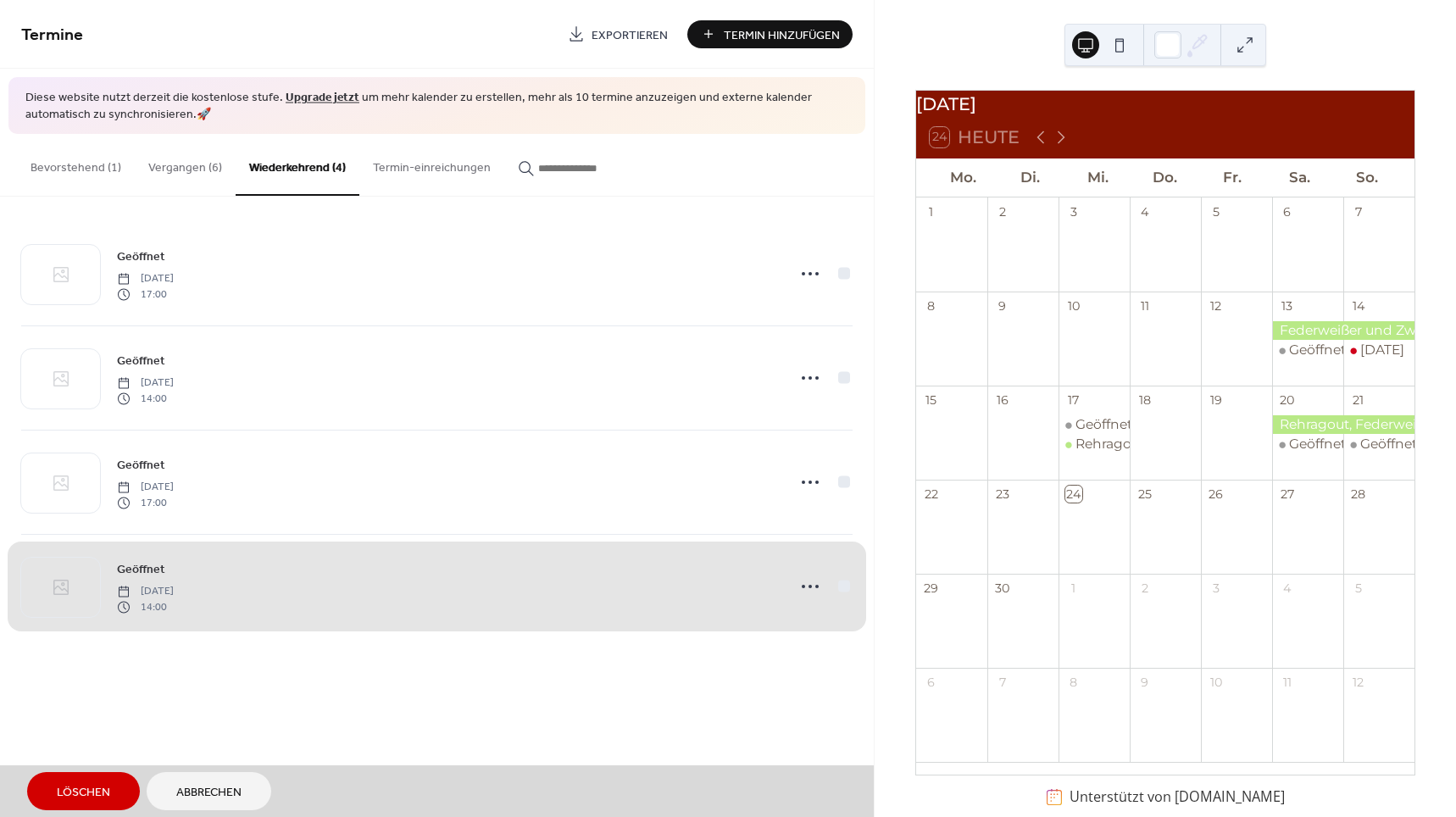
click at [74, 794] on span "Löschen" at bounding box center [83, 793] width 54 height 18
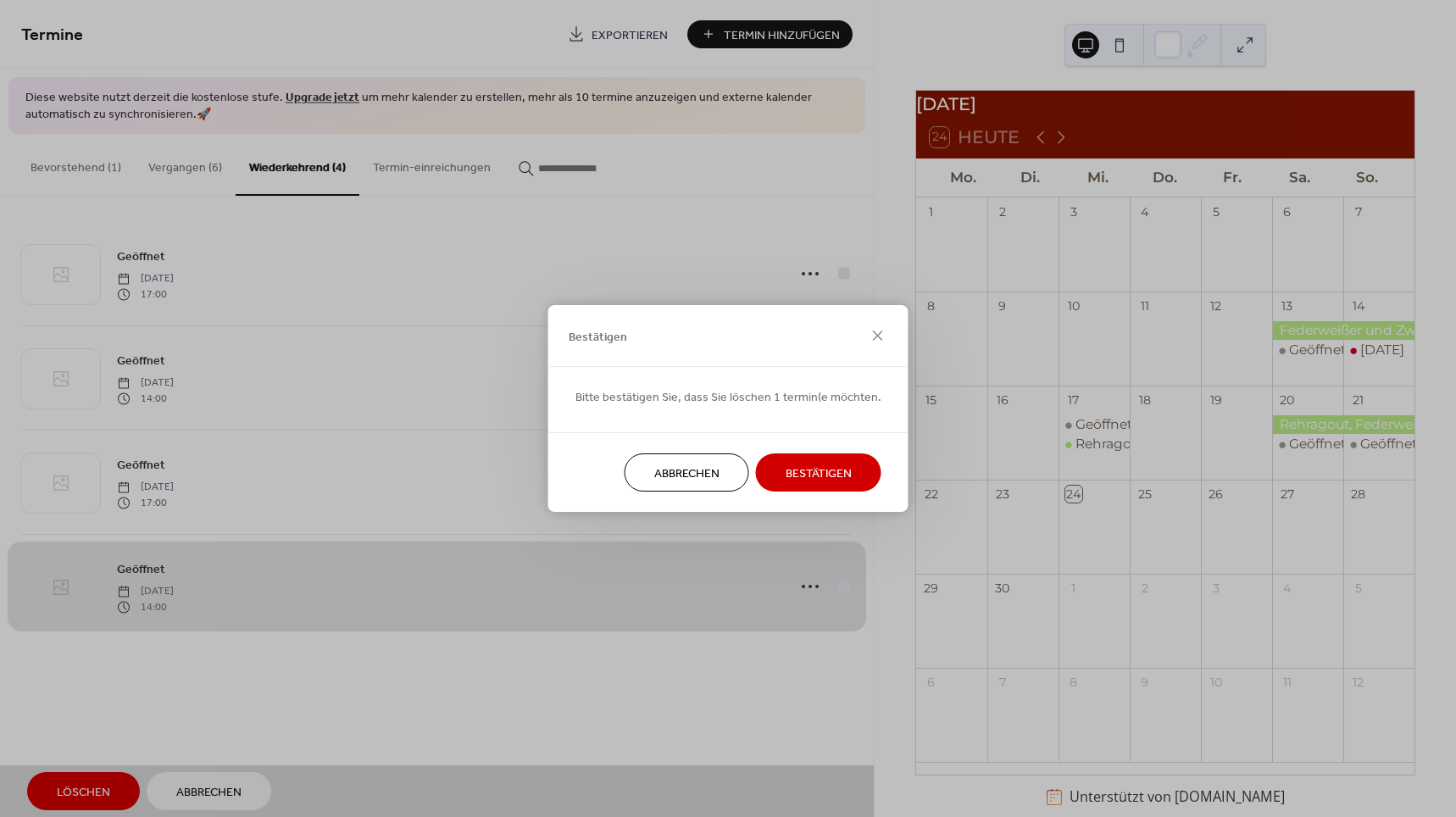
click at [825, 477] on span "Bestätigen" at bounding box center [819, 474] width 66 height 18
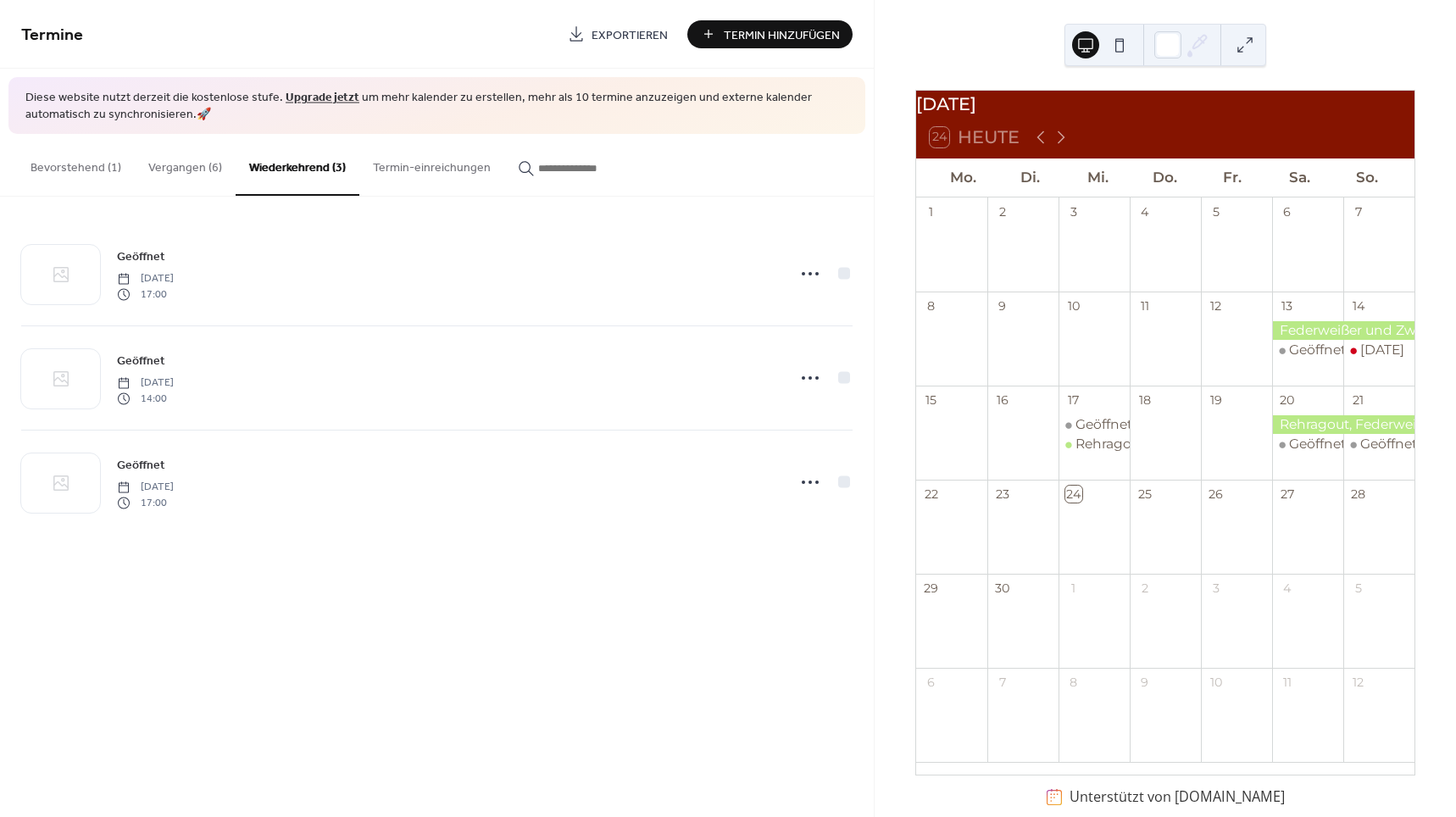
click at [395, 167] on button "Termin-einreichungen" at bounding box center [431, 163] width 145 height 60
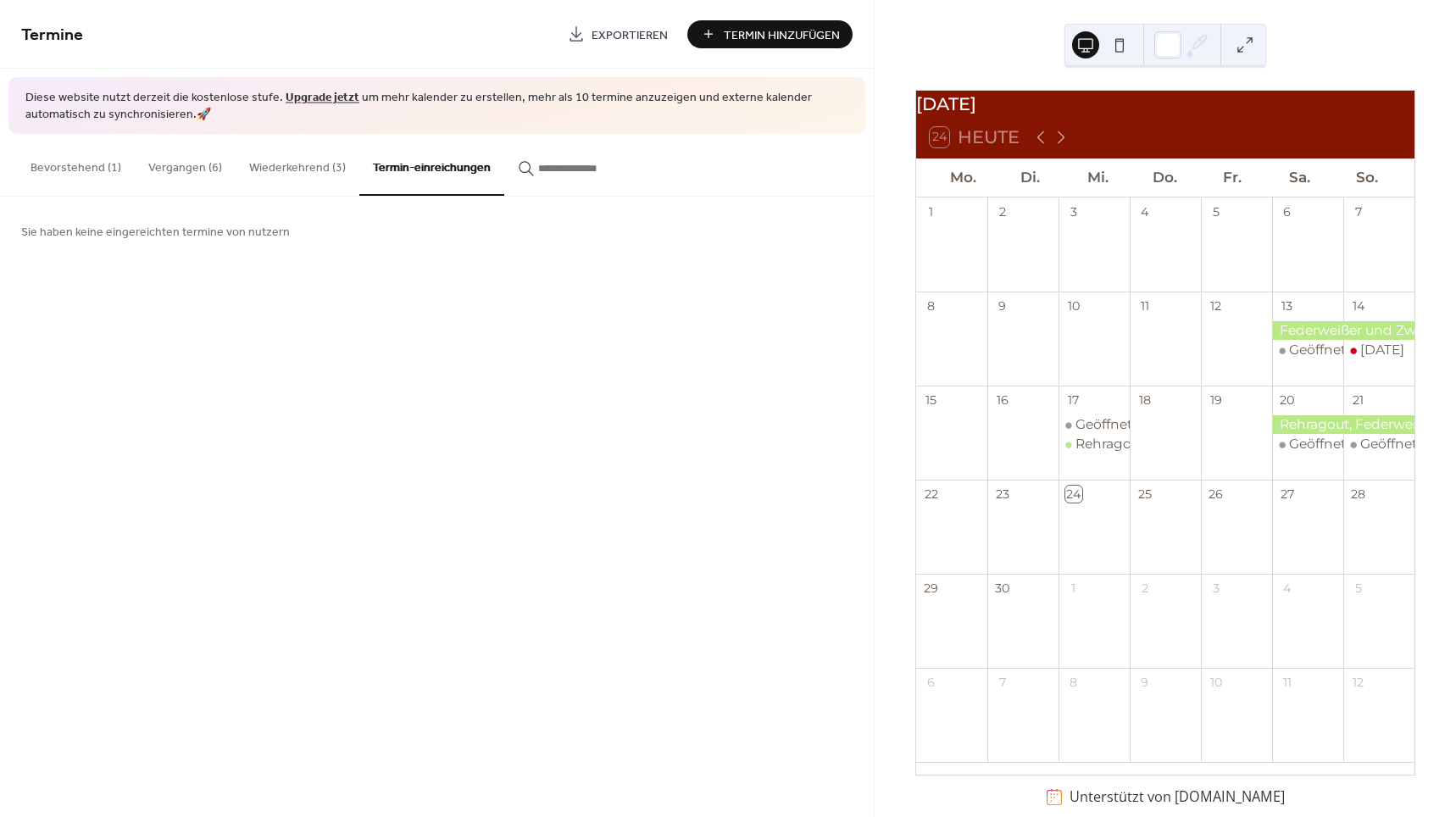
click at [297, 163] on button "Wiederkehrend (3)" at bounding box center [297, 163] width 124 height 60
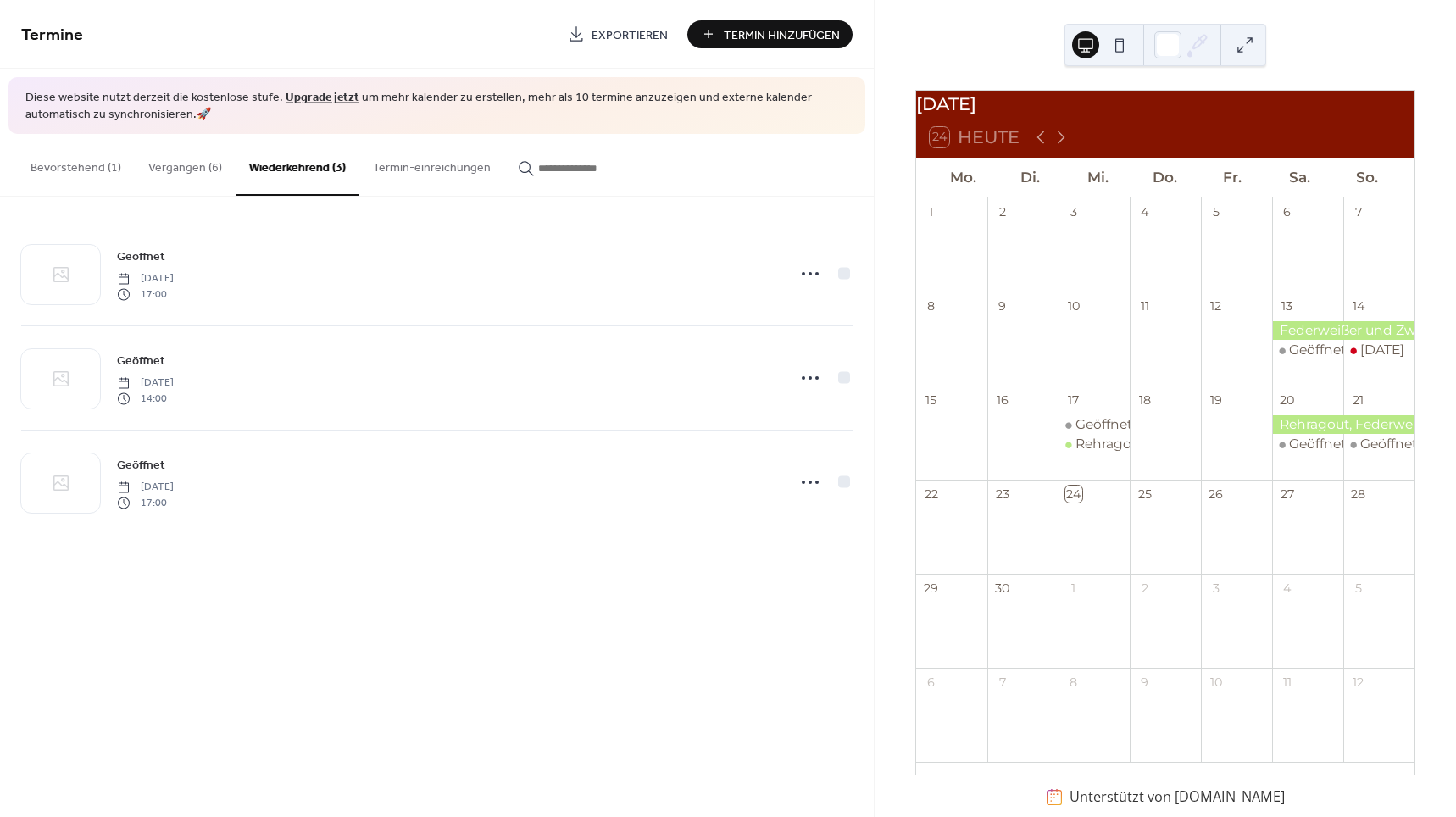
click at [167, 163] on button "Vergangen (6)" at bounding box center [185, 163] width 101 height 60
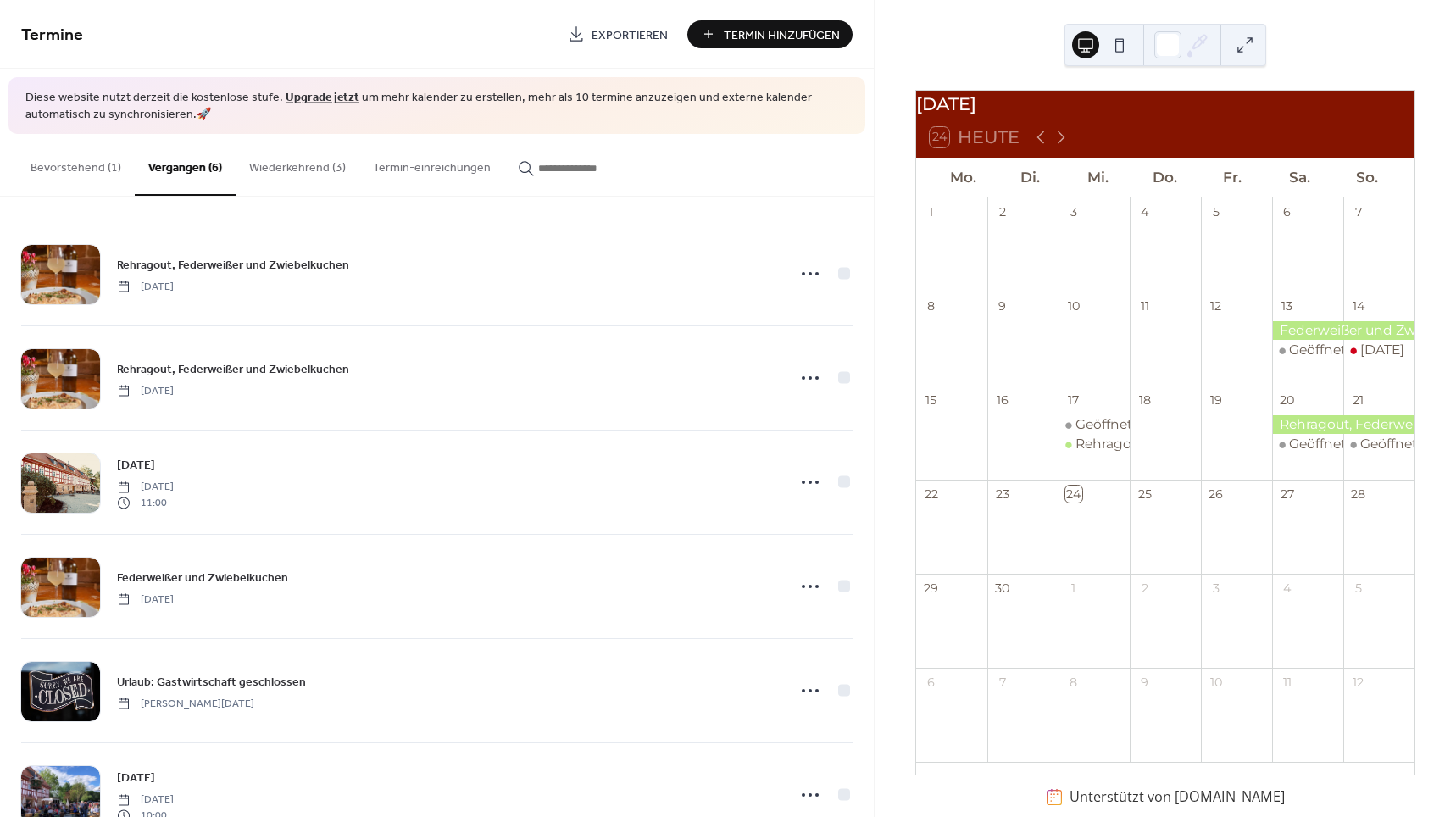
click at [50, 166] on button "Bevorstehend (1)" at bounding box center [76, 163] width 118 height 60
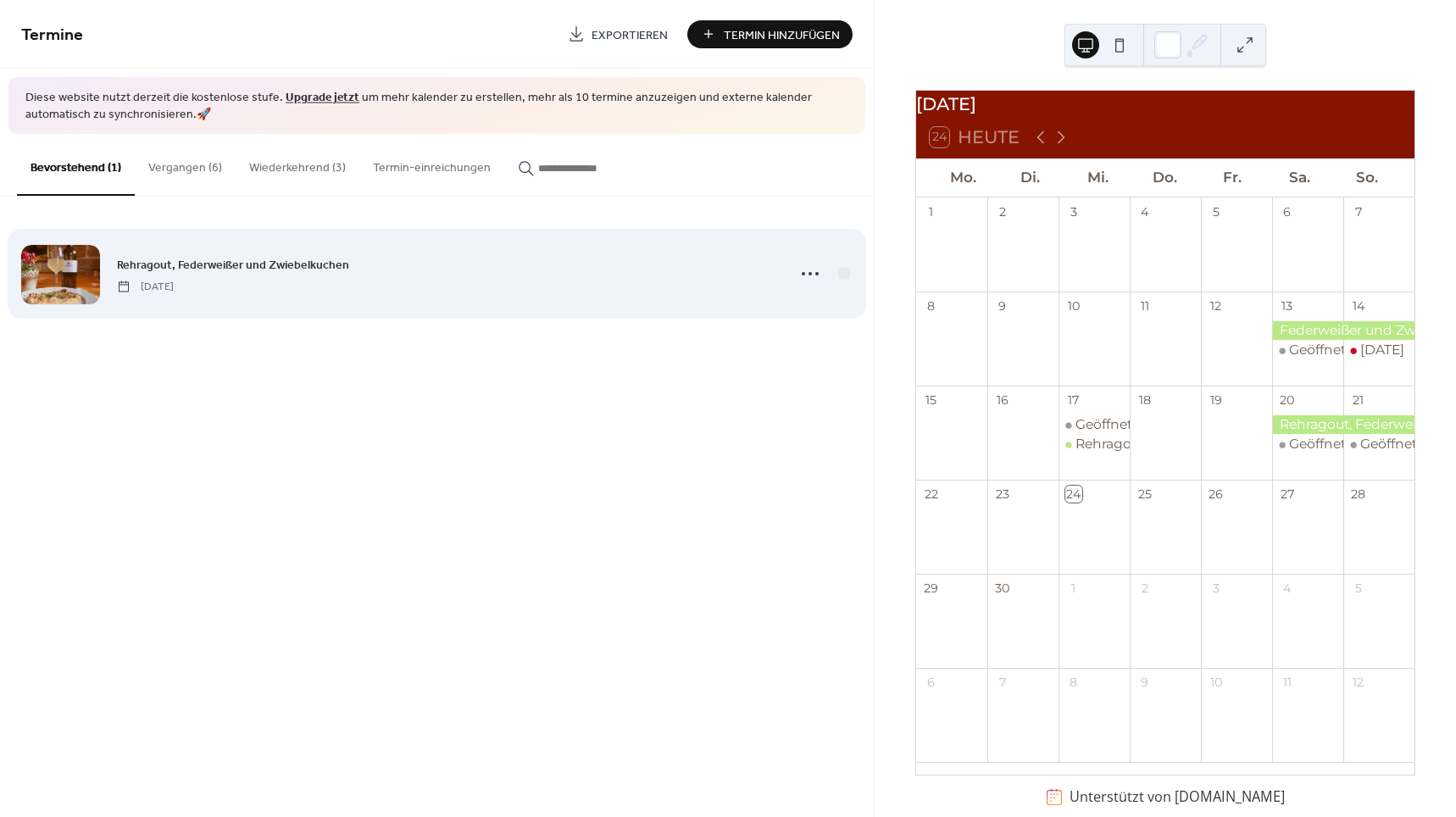
click at [380, 299] on div "Rehragout, Federweißer und Zwiebelkuchen Mittwoch, September 24, 2025" at bounding box center [436, 273] width 832 height 103
click at [806, 273] on icon at bounding box center [810, 273] width 27 height 27
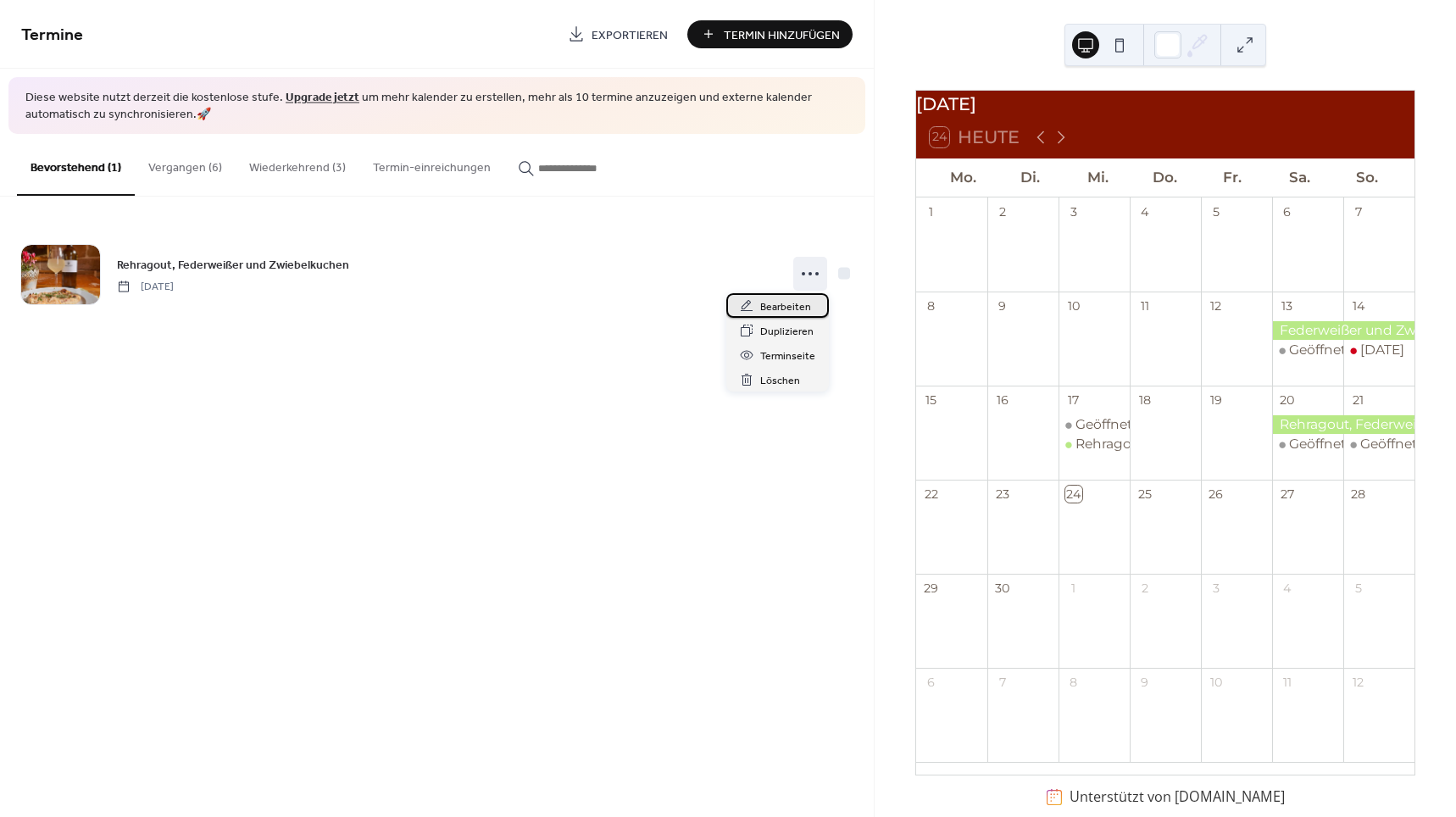
click at [790, 312] on span "Bearbeiten" at bounding box center [786, 307] width 51 height 18
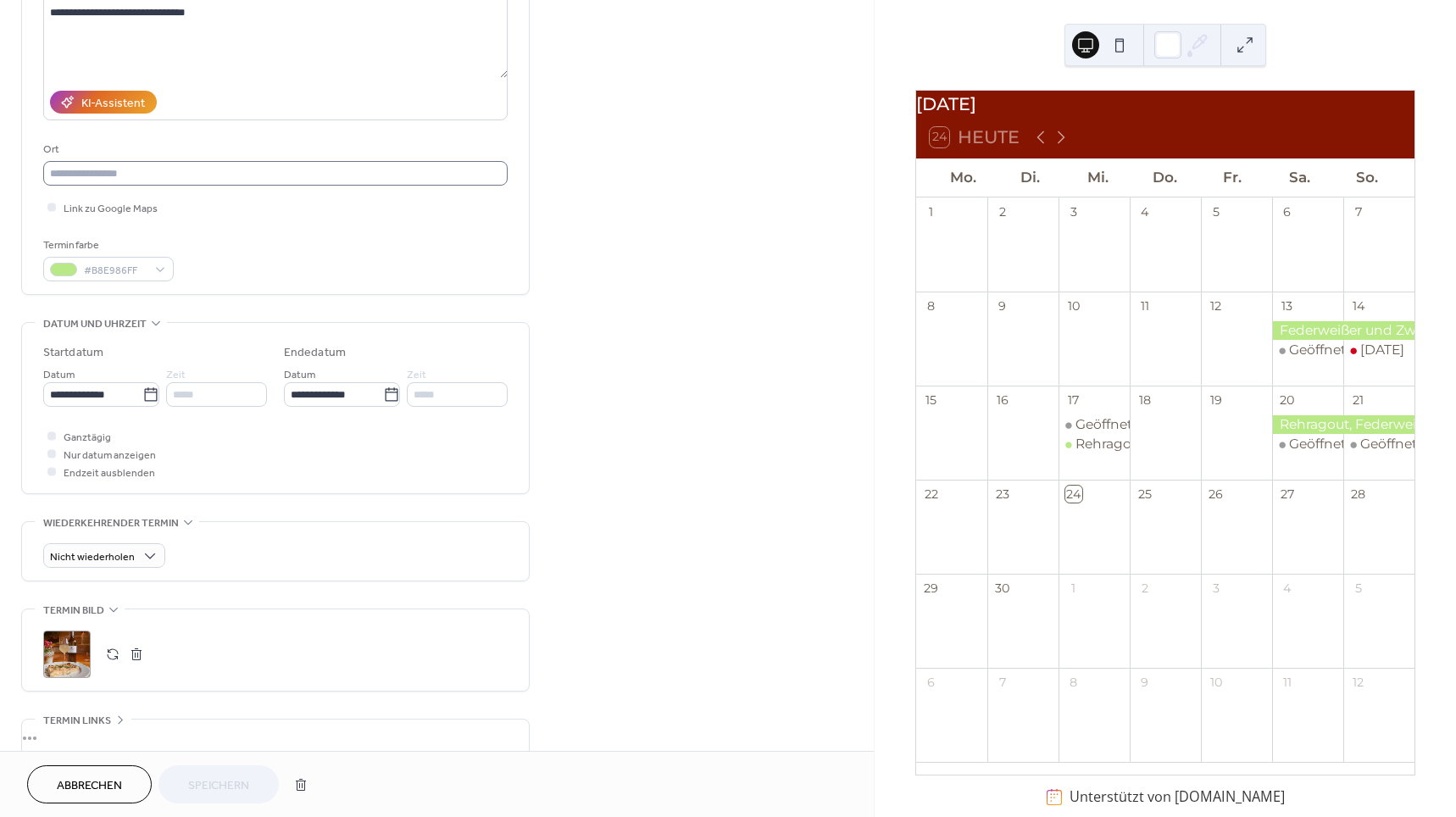
scroll to position [275, 0]
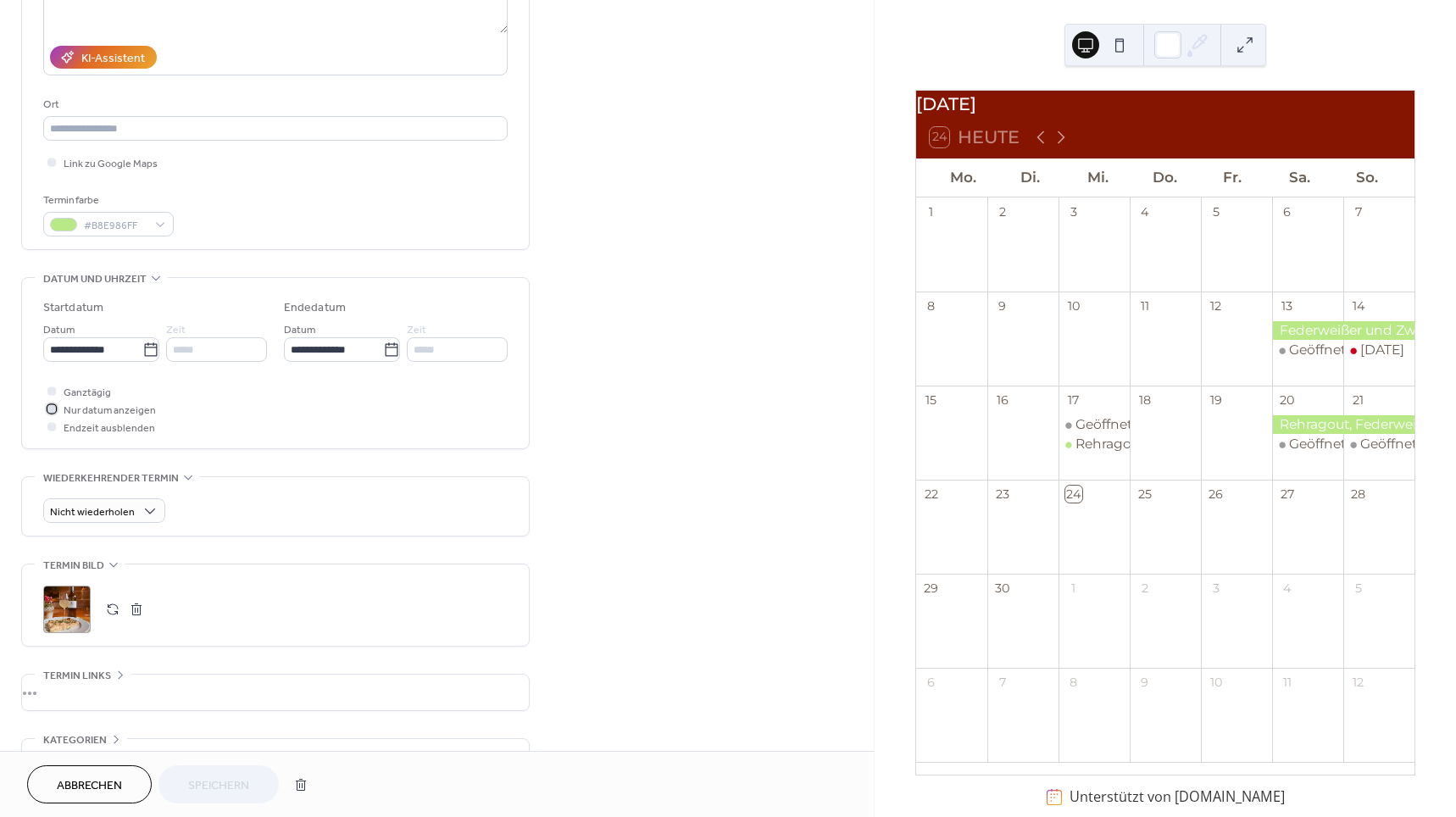
click at [50, 410] on icon at bounding box center [51, 408] width 4 height 3
click at [53, 395] on div at bounding box center [52, 391] width 9 height 9
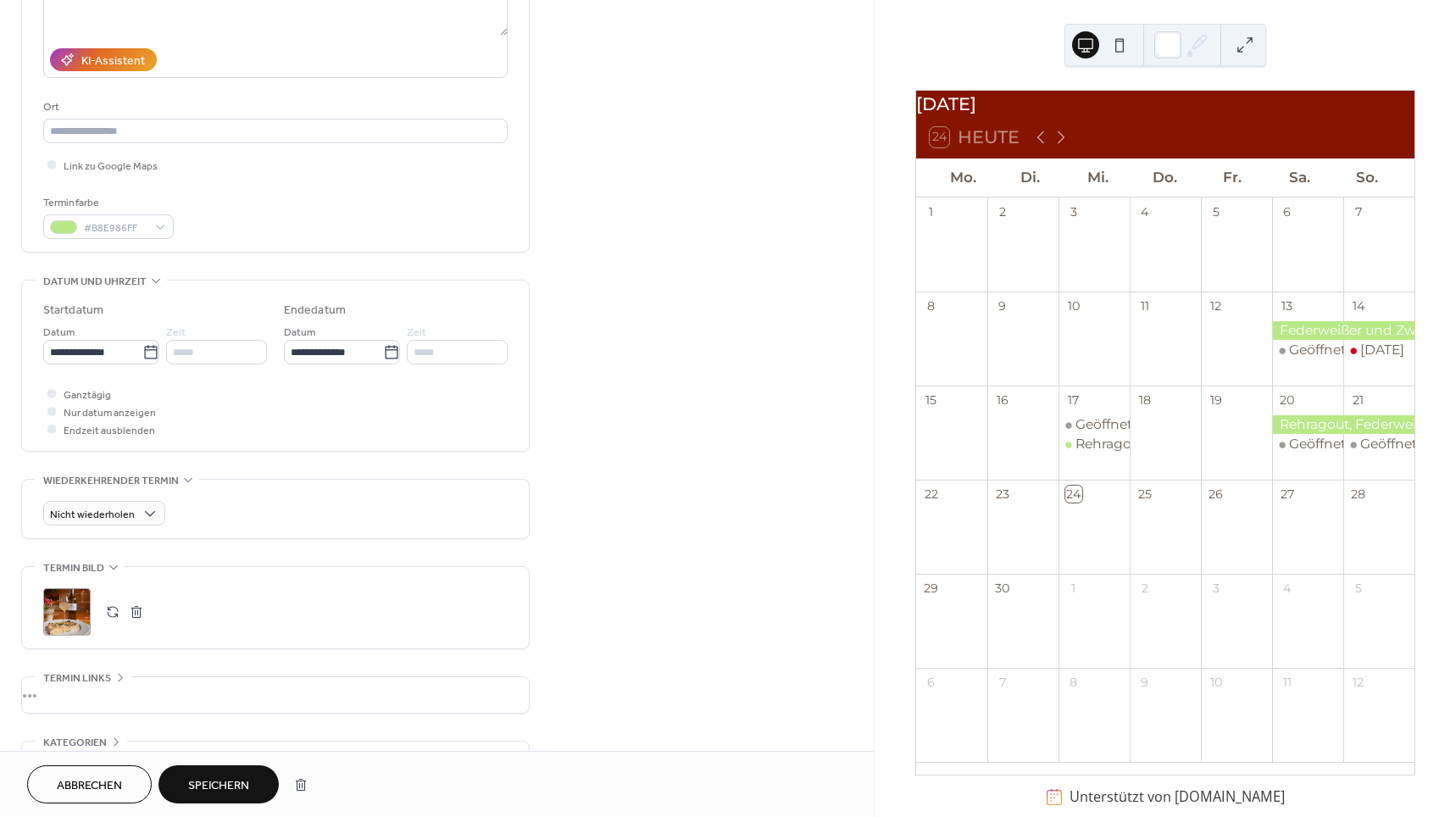
click at [224, 785] on span "Speichern" at bounding box center [219, 786] width 61 height 18
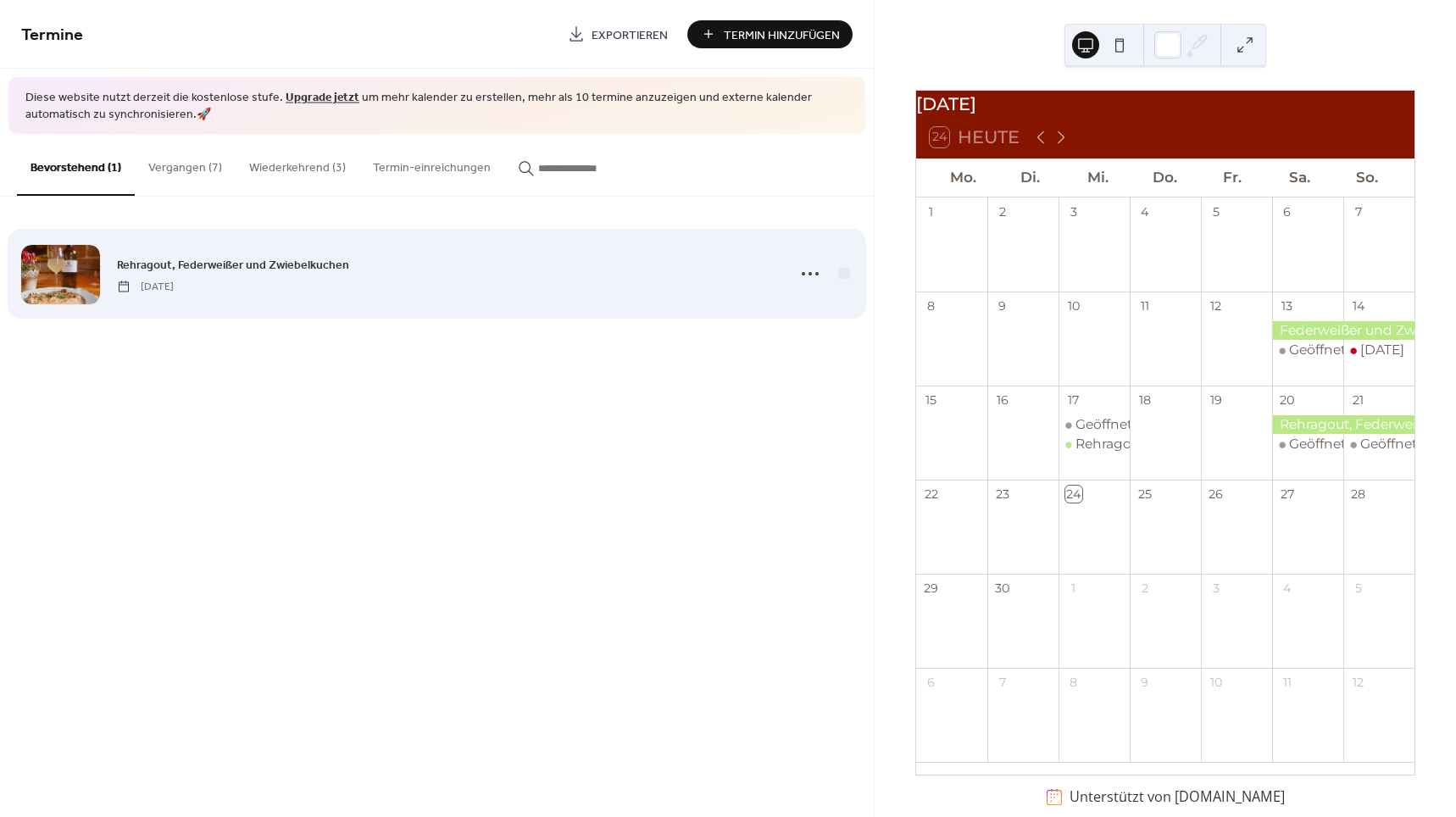
click at [349, 277] on div "Rehragout, Federweißer und Zwiebelkuchen Mittwoch, September 24, 2025" at bounding box center [446, 274] width 658 height 38
click at [803, 272] on circle at bounding box center [804, 274] width 3 height 3
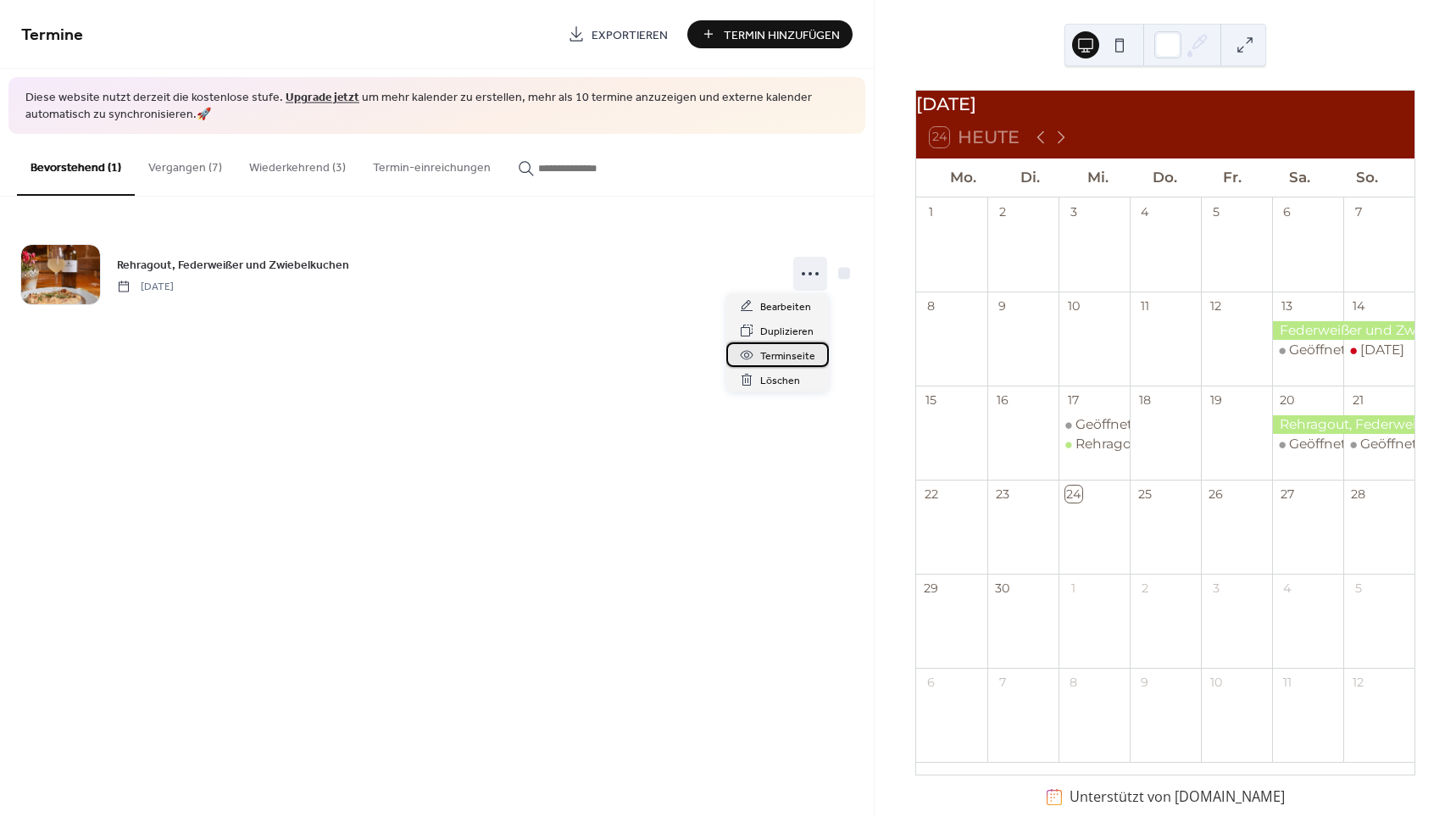
click at [770, 358] on span "Terminseite" at bounding box center [788, 356] width 55 height 18
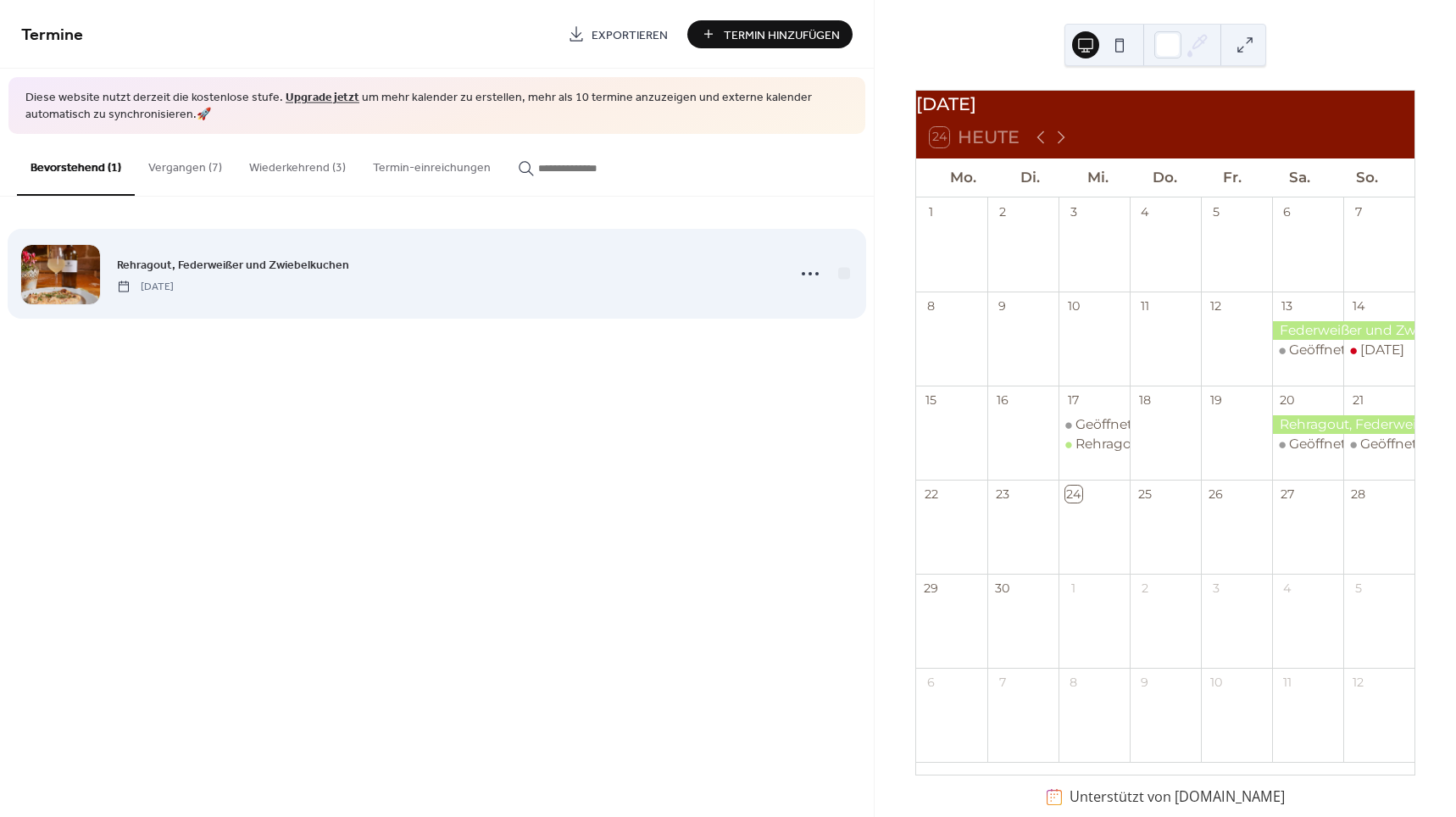
click at [426, 285] on div "Rehragout, Federweißer und Zwiebelkuchen Mittwoch, September 24, 2025" at bounding box center [446, 274] width 658 height 38
click at [806, 270] on icon at bounding box center [810, 273] width 27 height 27
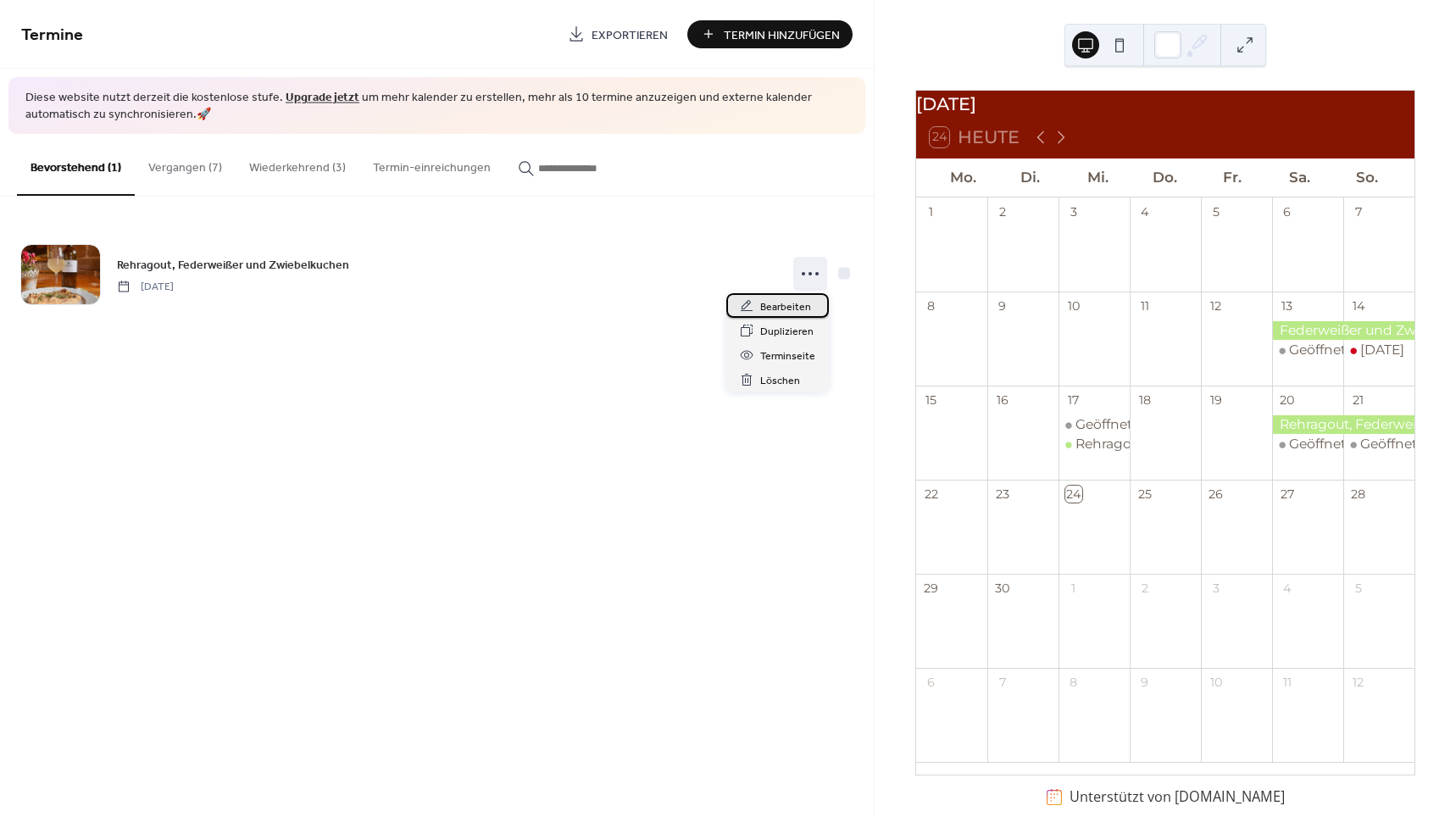
click at [761, 304] on span "Bearbeiten" at bounding box center [786, 307] width 51 height 18
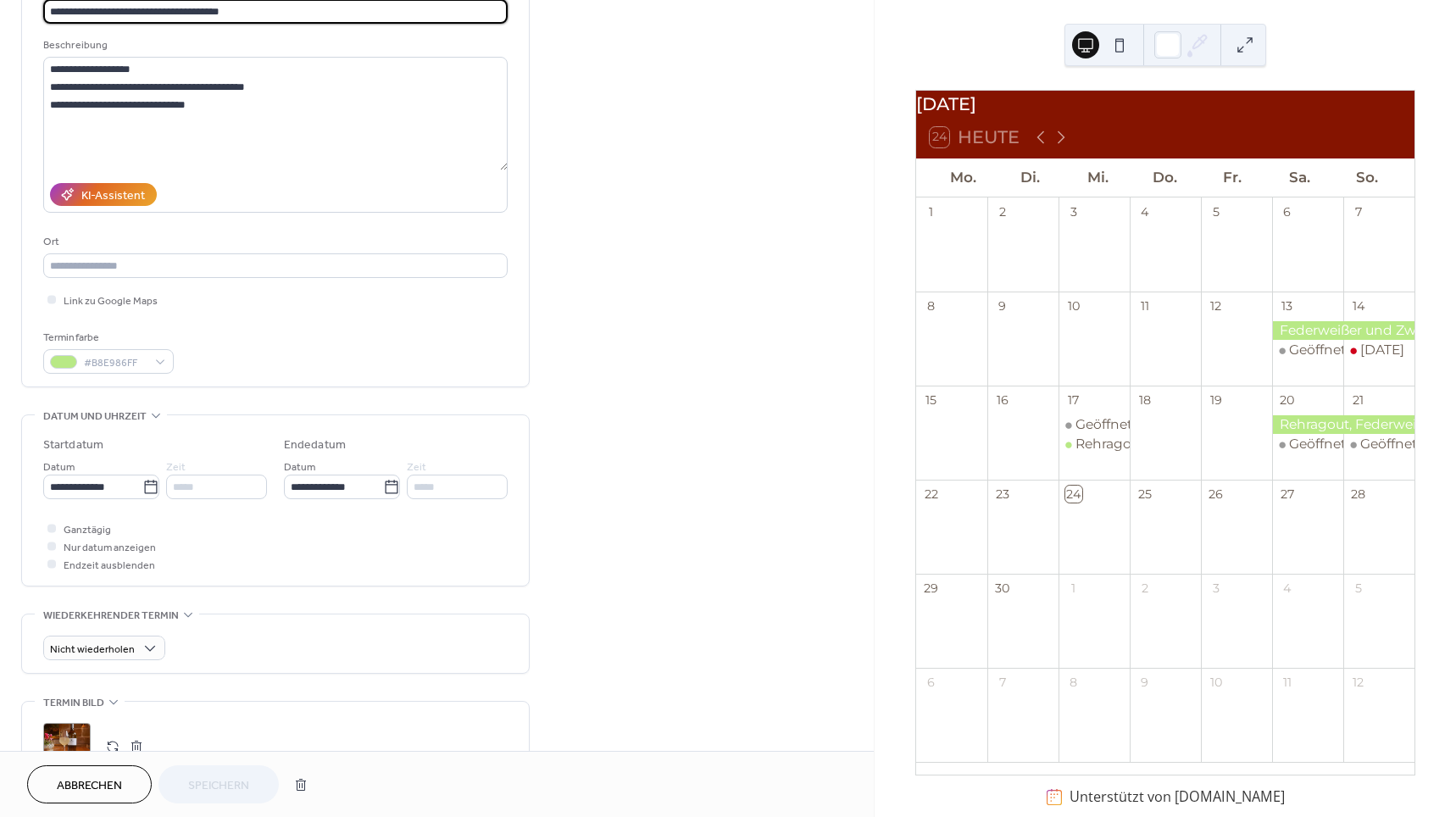
scroll to position [142, 0]
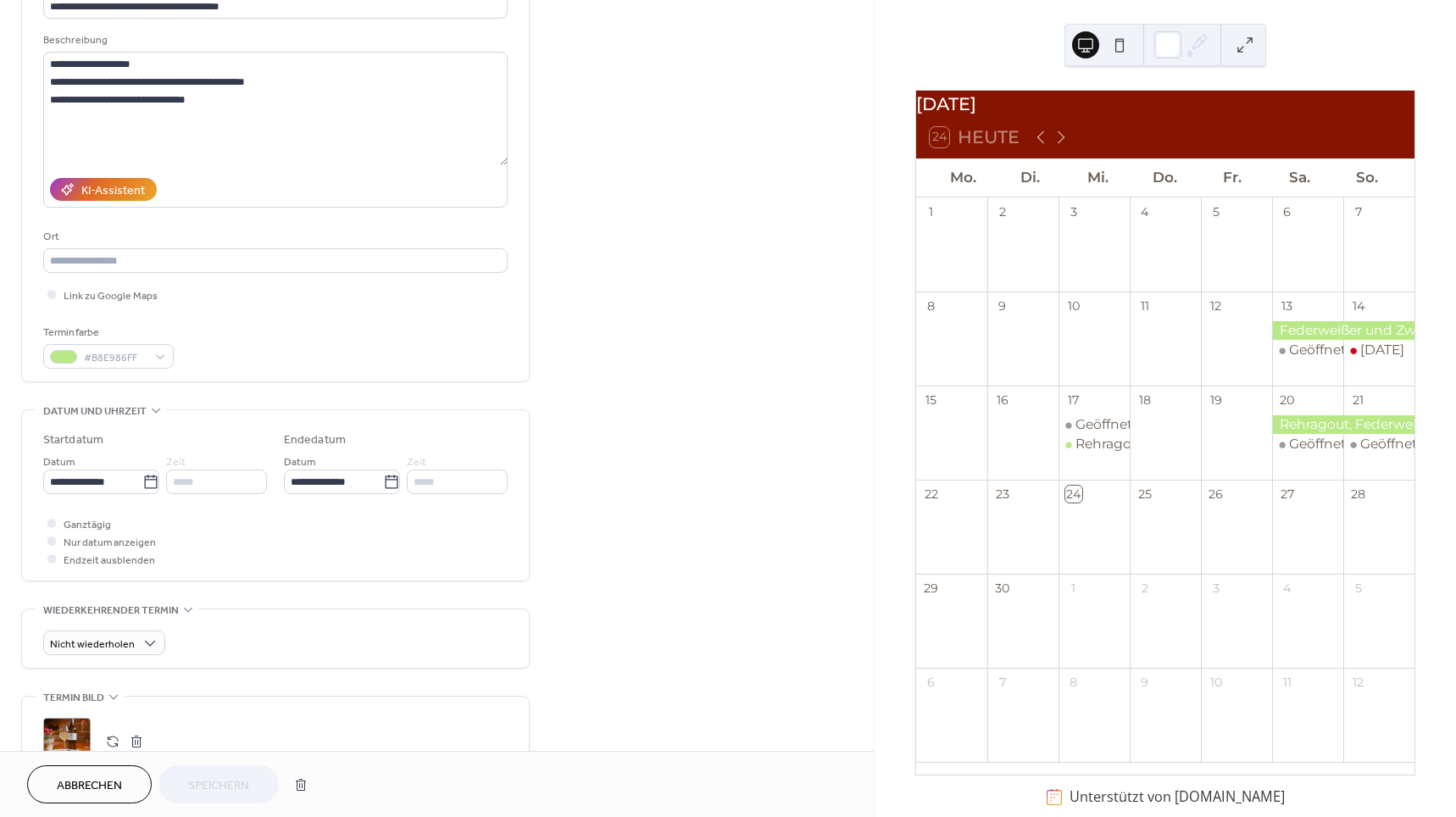
click at [79, 549] on span "Nur datum anzeigen" at bounding box center [109, 543] width 93 height 18
click at [56, 546] on div at bounding box center [52, 541] width 17 height 17
click at [53, 526] on icon at bounding box center [52, 523] width 5 height 5
click at [53, 545] on div at bounding box center [52, 541] width 9 height 9
click at [212, 779] on span "Speichern" at bounding box center [219, 786] width 61 height 18
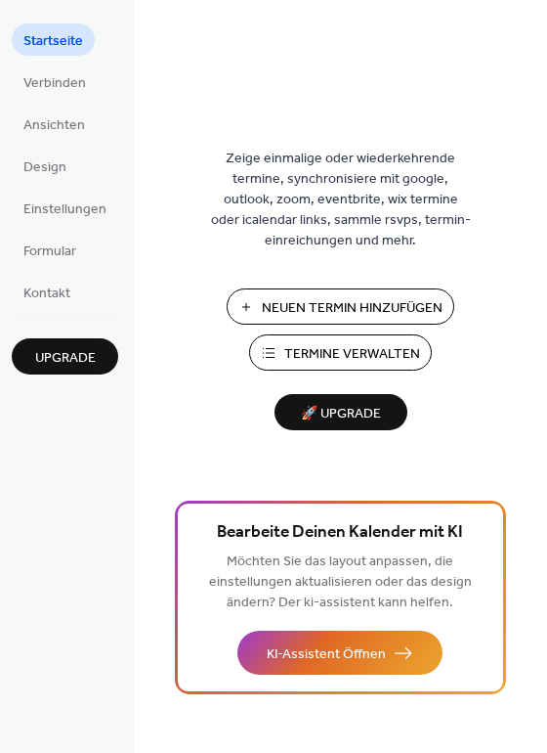
click at [323, 311] on span "Neuen Termin Hinzufügen" at bounding box center [352, 308] width 181 height 21
click at [318, 355] on span "Termine Verwalten" at bounding box center [352, 354] width 136 height 21
click at [358, 346] on span "Termine Verwalten" at bounding box center [352, 354] width 136 height 21
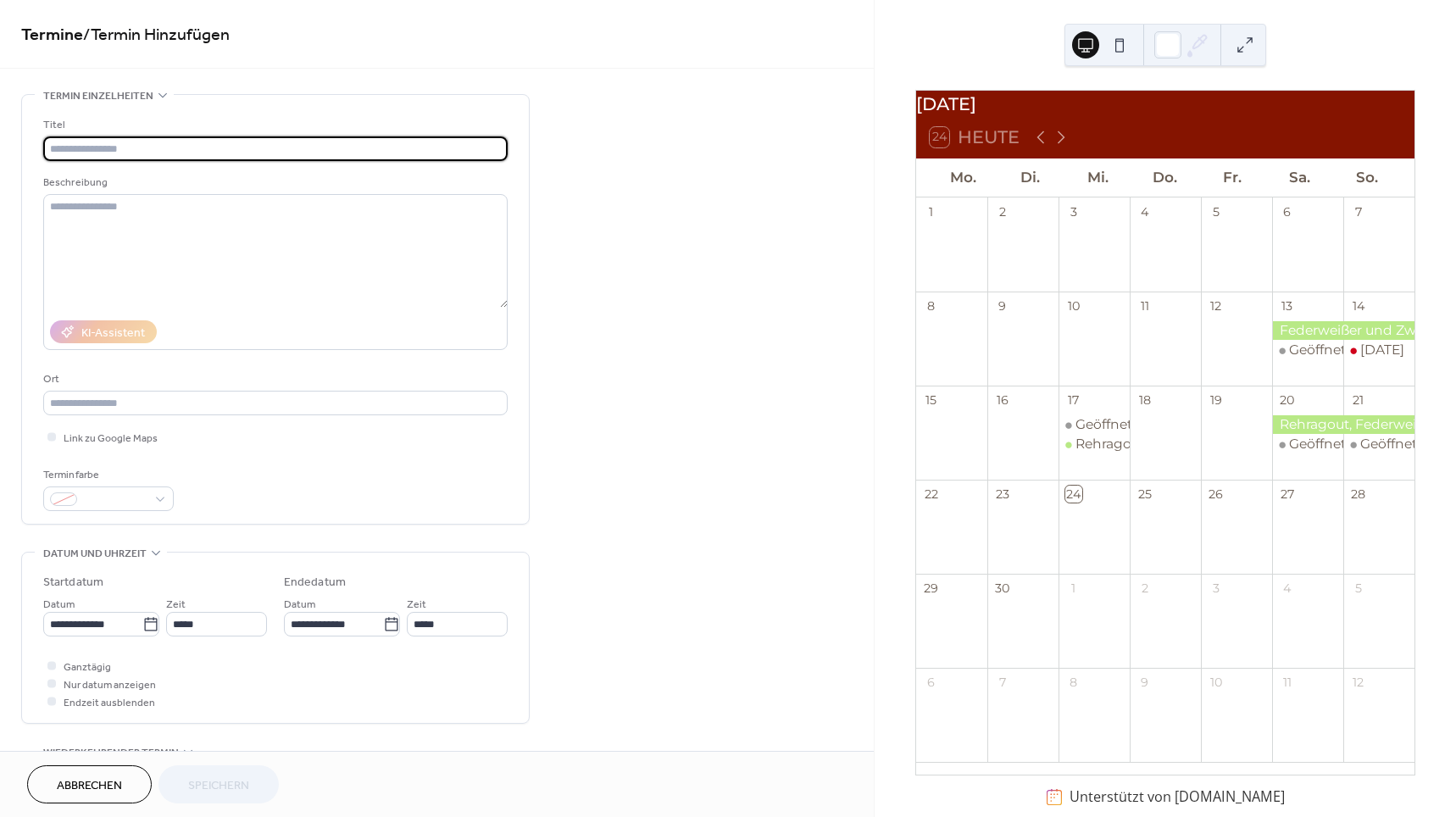
click at [223, 154] on input "text" at bounding box center [276, 148] width 465 height 24
type input "**"
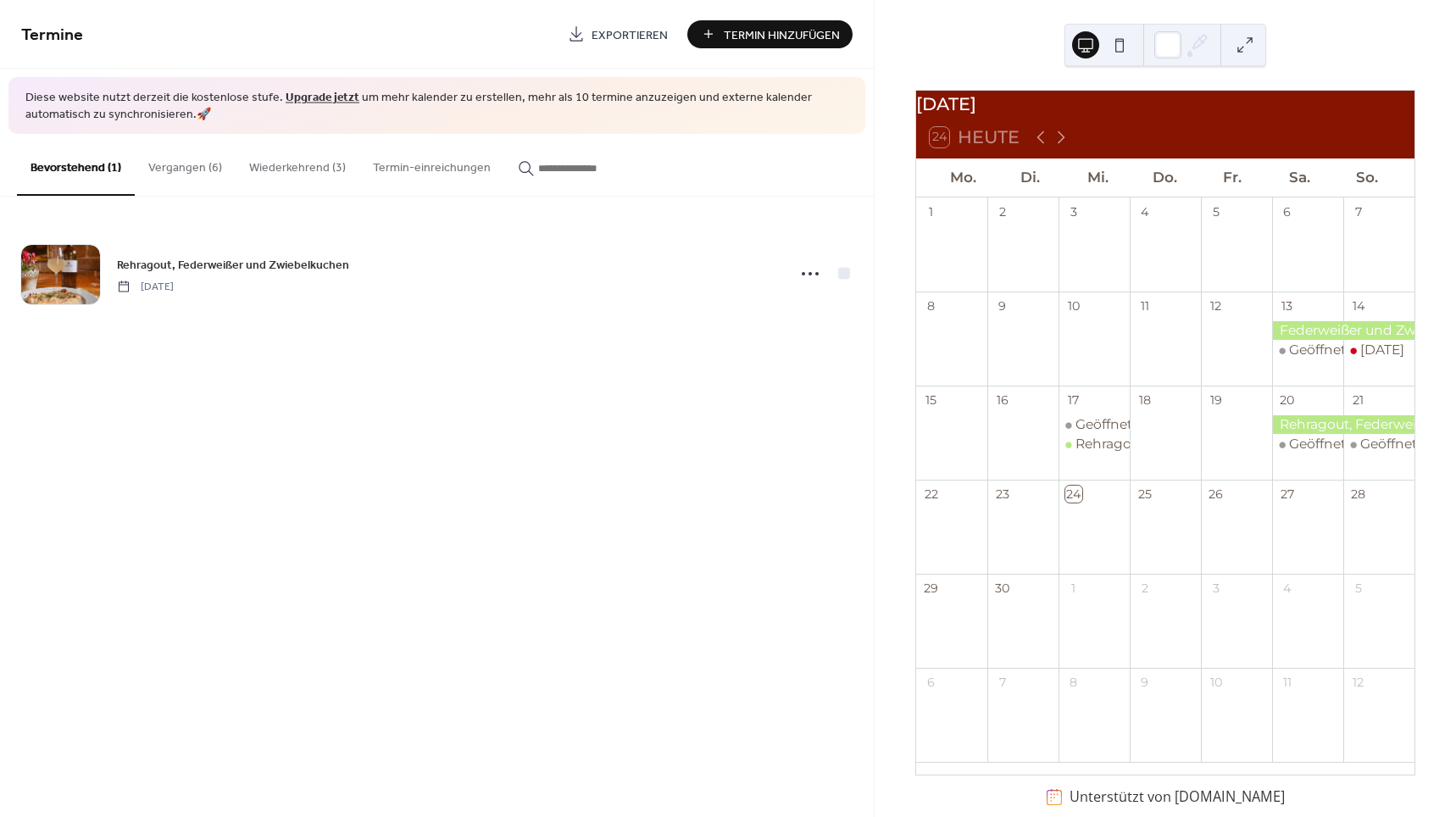
click at [196, 167] on button "Vergangen (6)" at bounding box center [185, 163] width 101 height 60
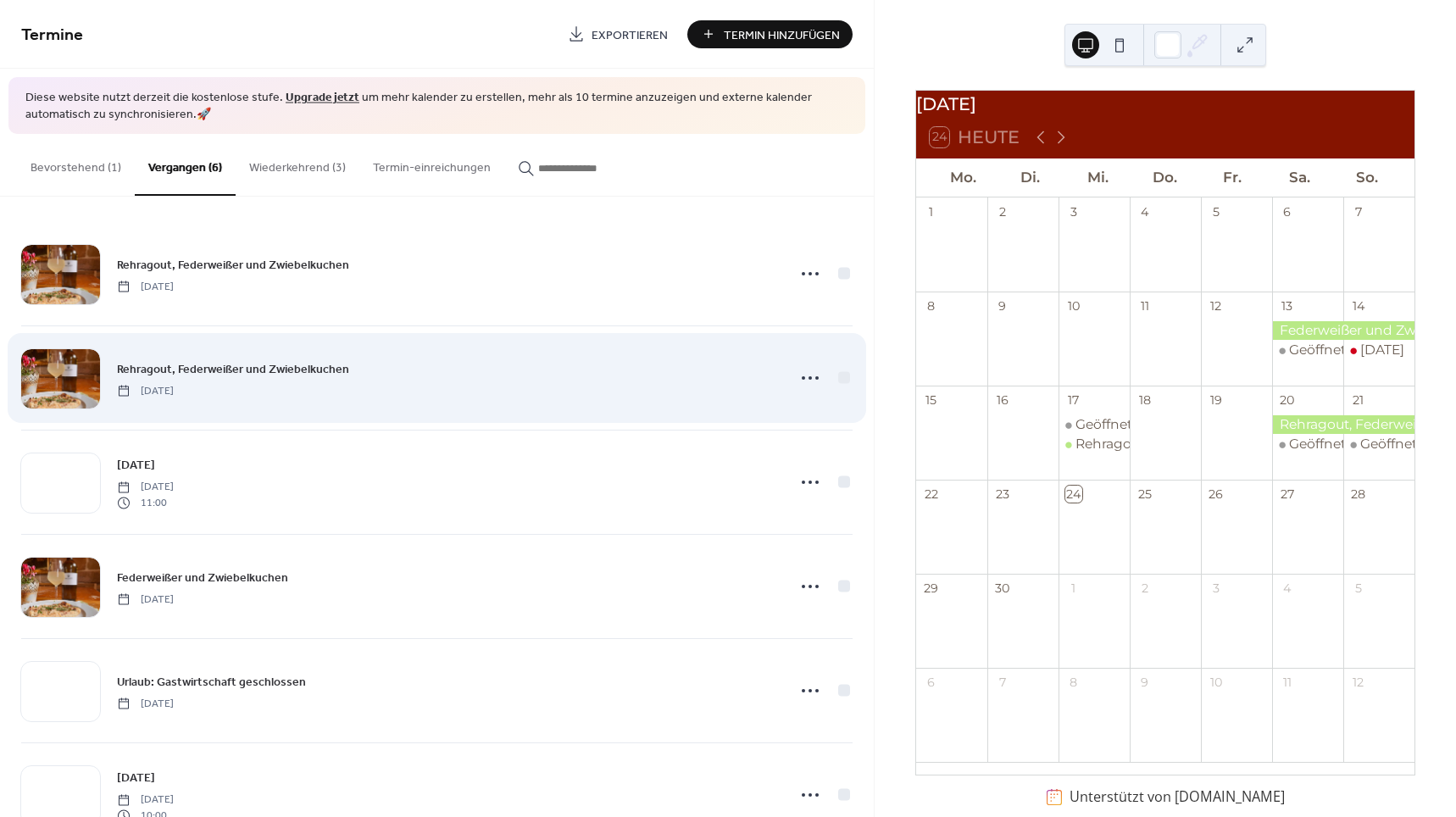
click at [410, 377] on div "Rehragout, Federweißer und Zwiebelkuchen [DATE]" at bounding box center [446, 378] width 658 height 38
click at [811, 381] on icon at bounding box center [810, 377] width 27 height 27
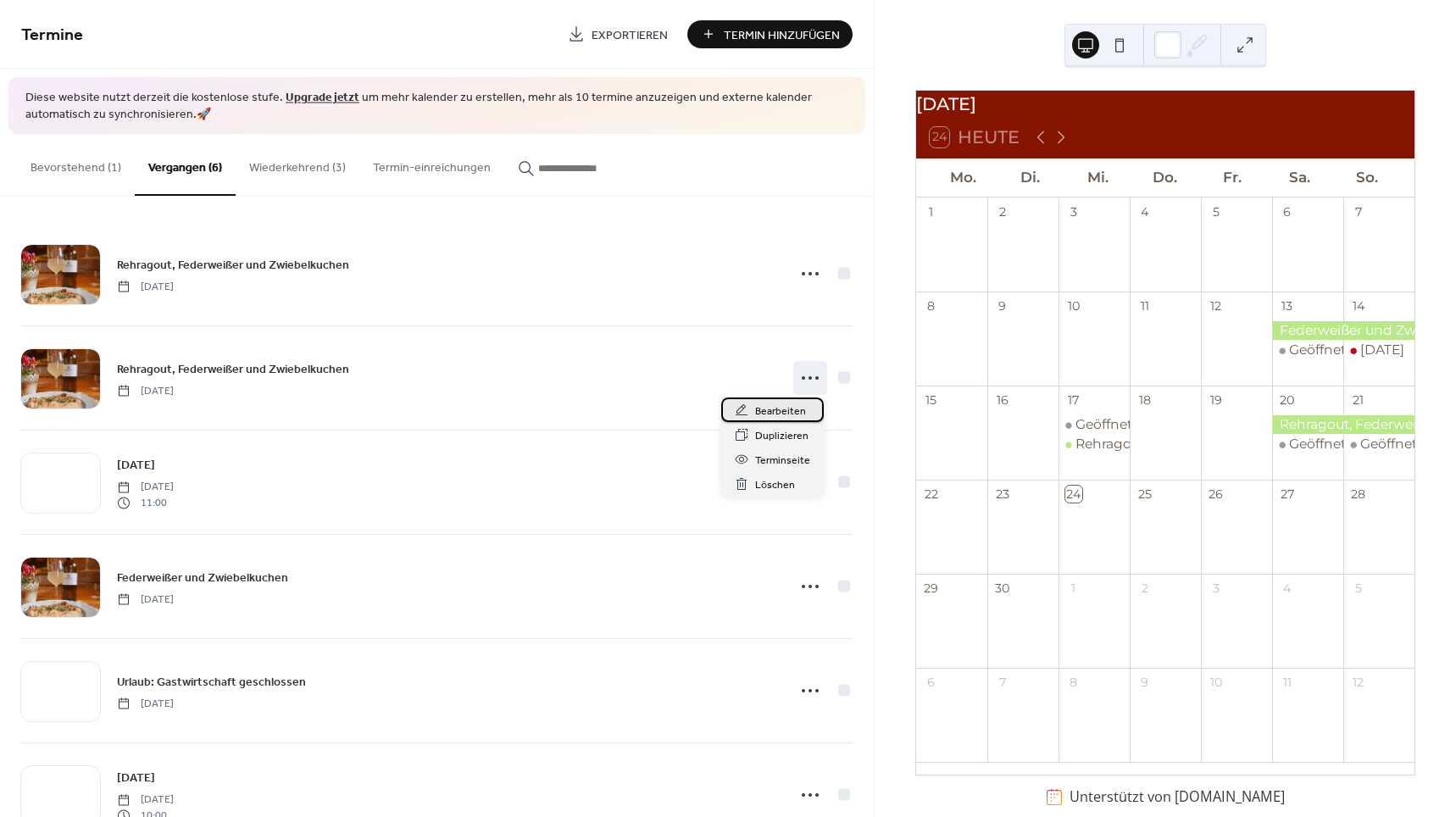
click at [798, 418] on span "Bearbeiten" at bounding box center [780, 411] width 51 height 18
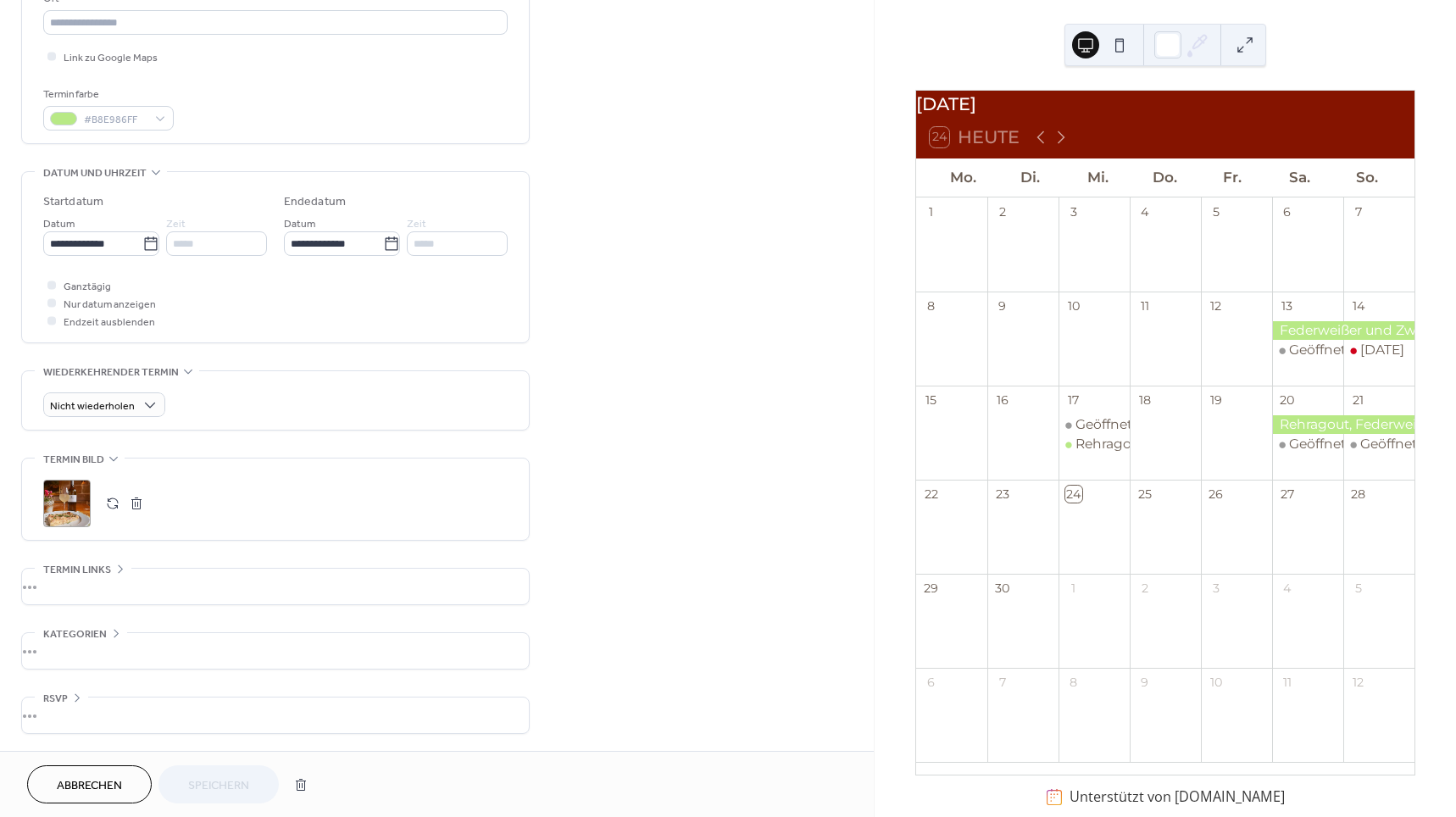
scroll to position [386, 0]
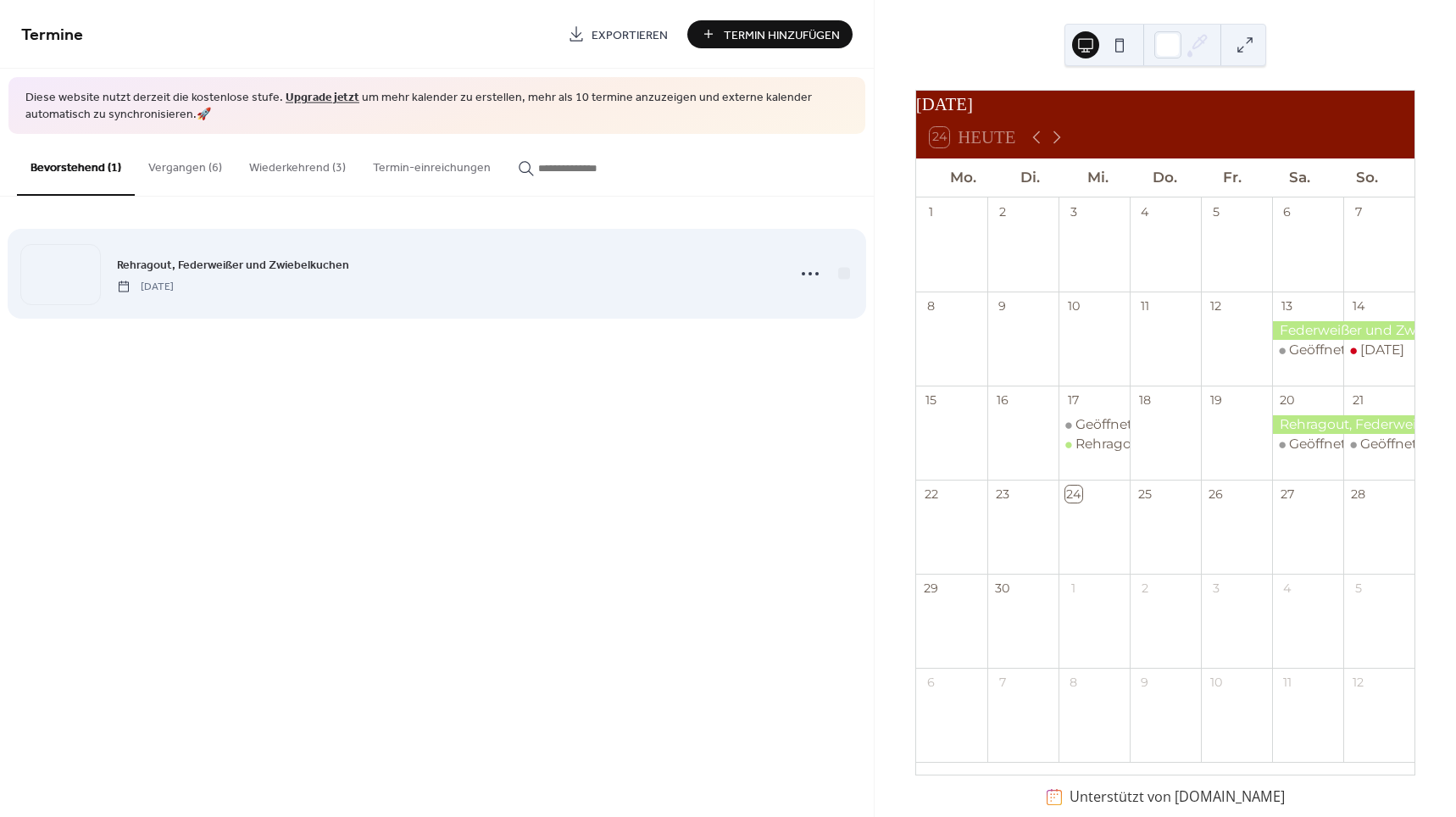
click at [258, 274] on div "Rehragout, Federweißer und Zwiebelkuchen [DATE]" at bounding box center [446, 274] width 658 height 38
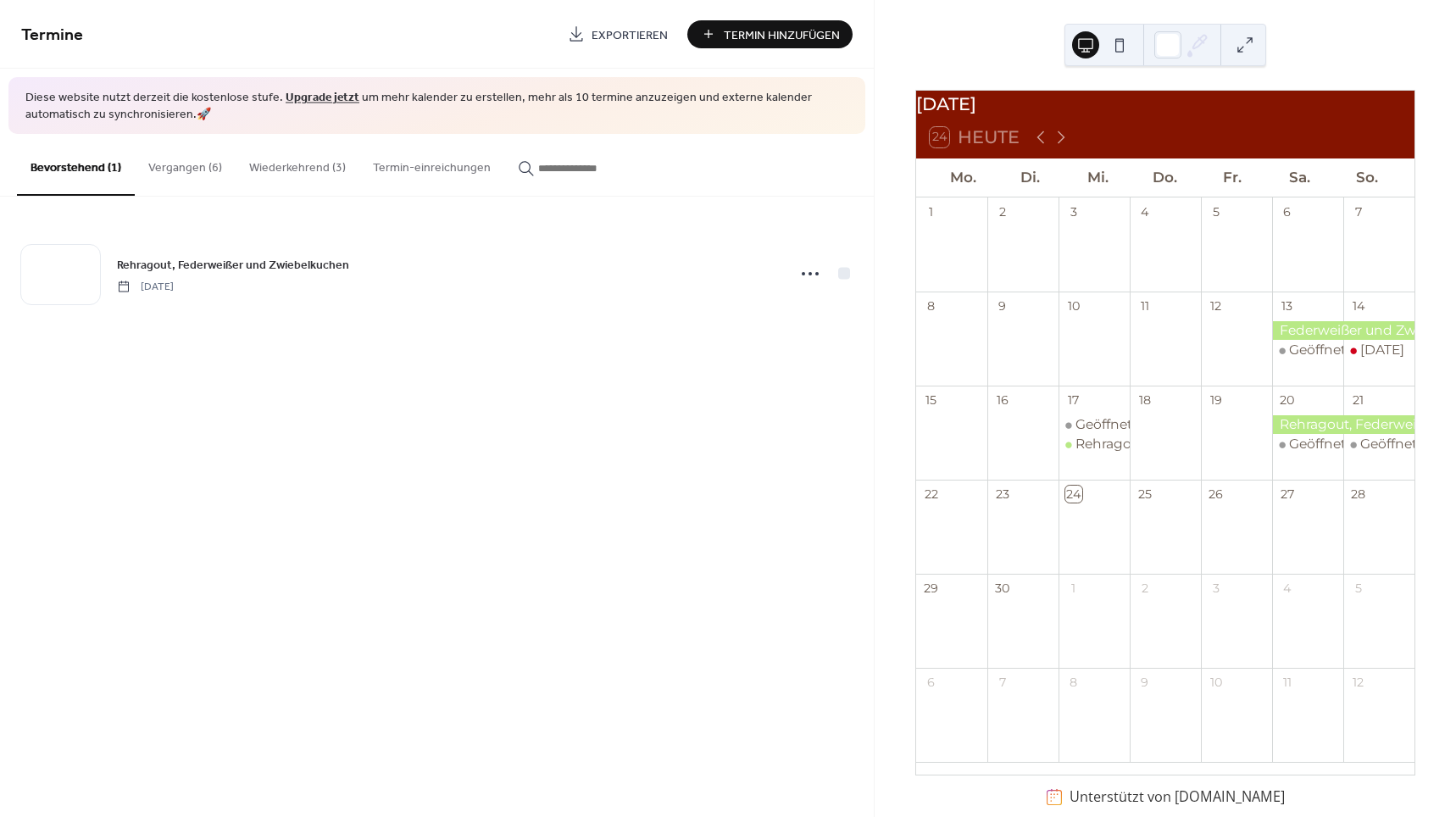
click at [267, 167] on button "Wiederkehrend (3)" at bounding box center [297, 163] width 124 height 60
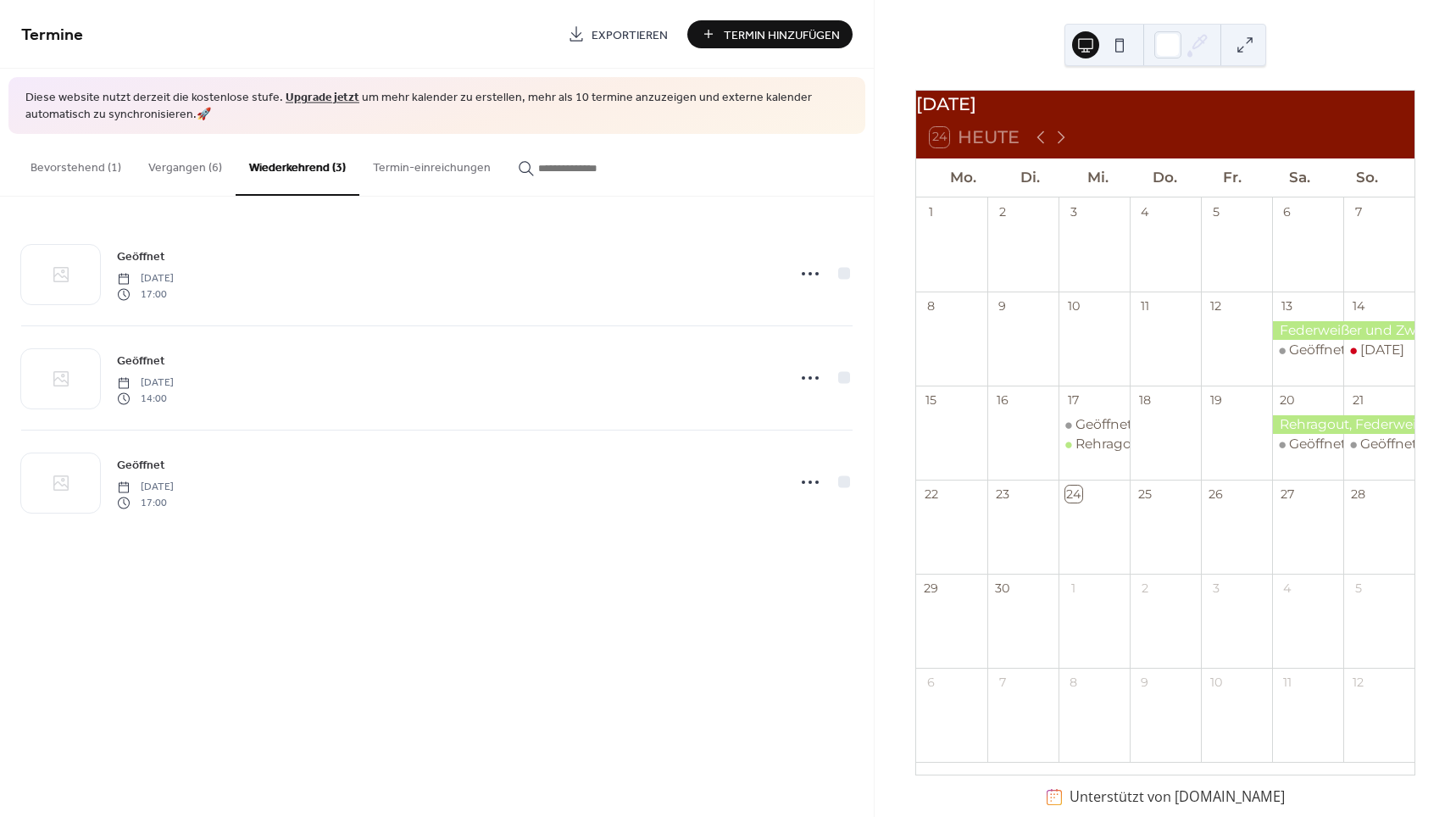
click at [198, 171] on button "Vergangen (6)" at bounding box center [185, 163] width 101 height 60
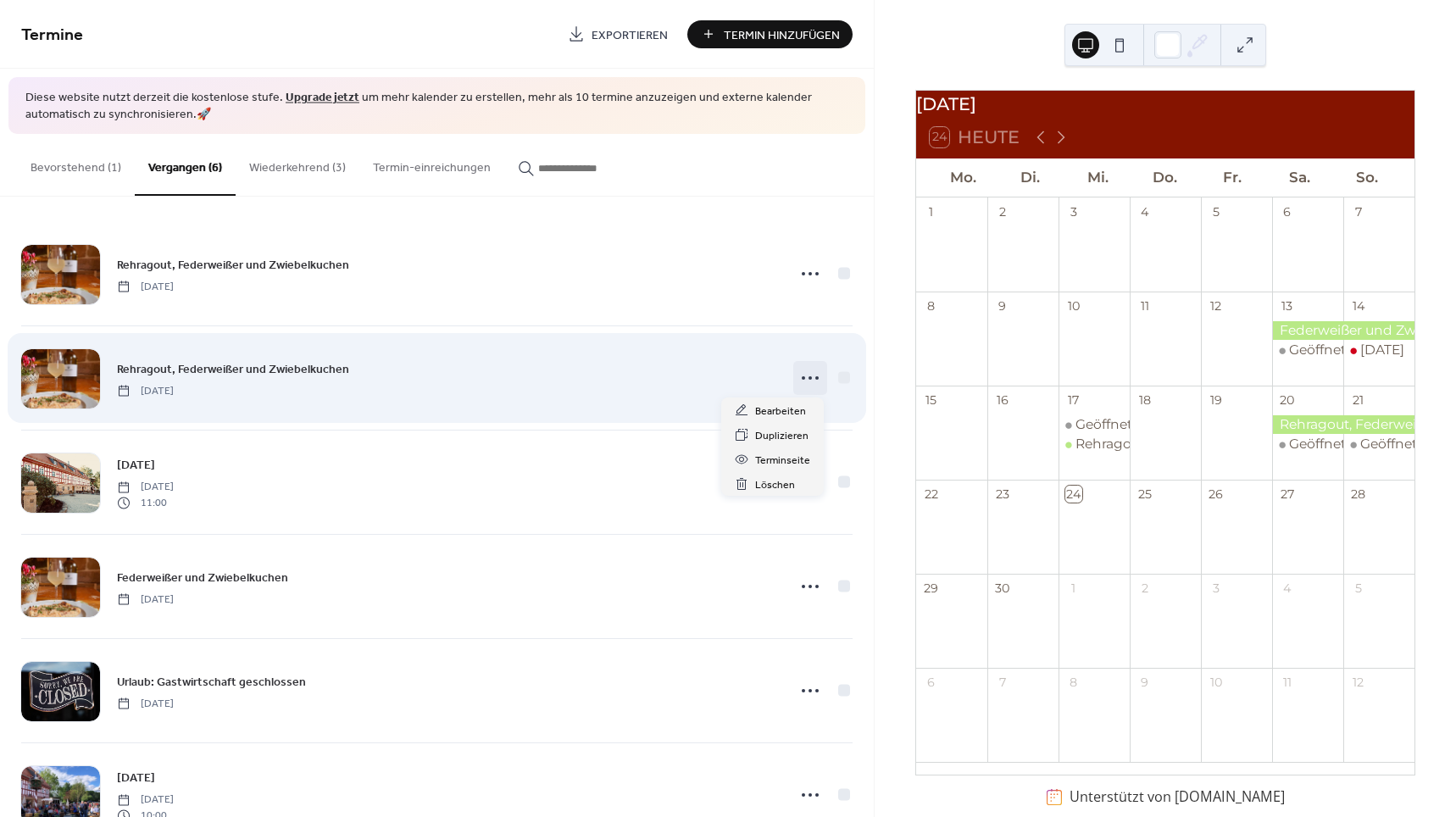
click at [800, 372] on icon at bounding box center [810, 377] width 27 height 27
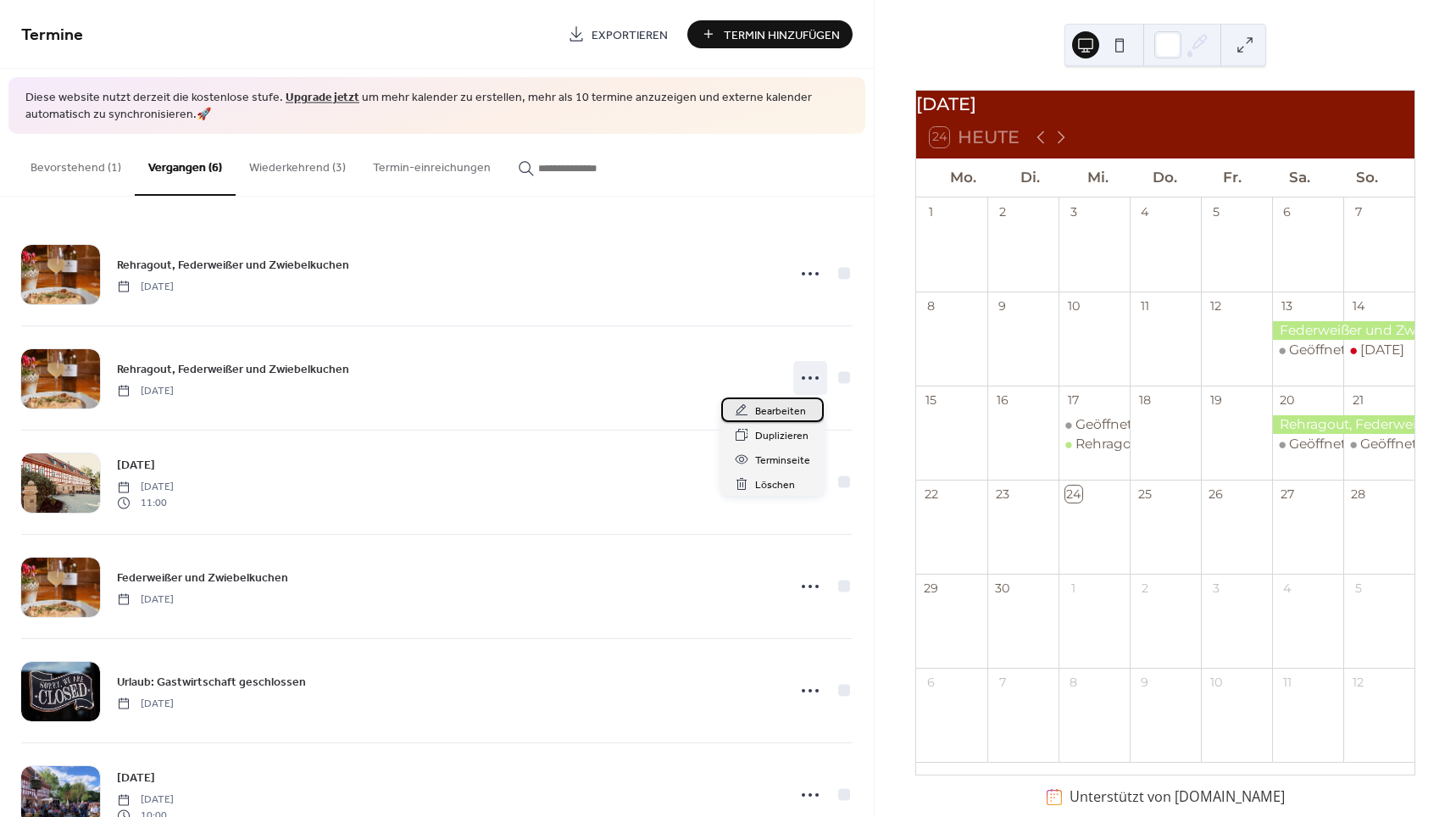
click at [780, 407] on span "Bearbeiten" at bounding box center [780, 411] width 51 height 18
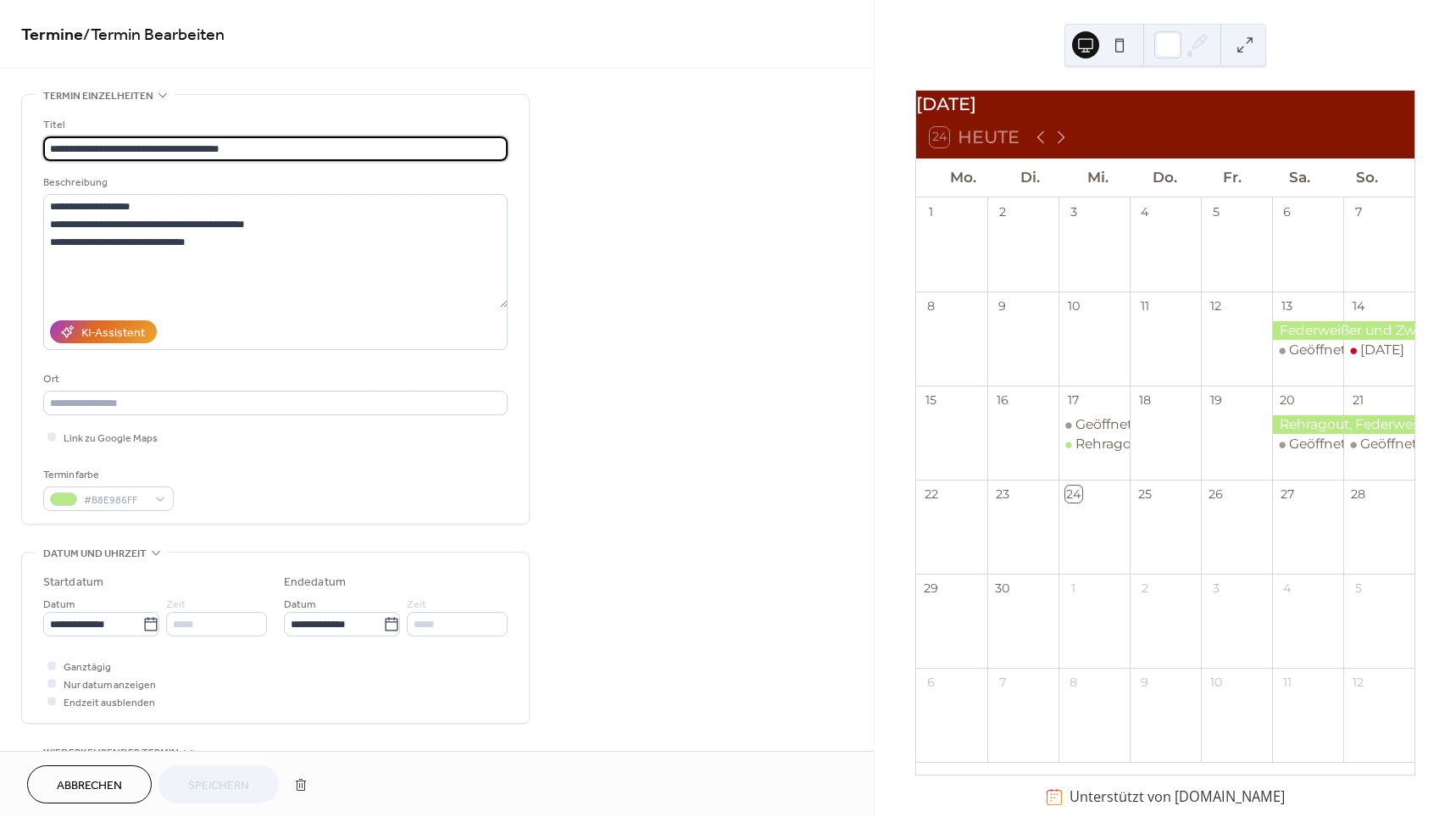
click at [101, 795] on span "Abbrechen" at bounding box center [88, 786] width 65 height 18
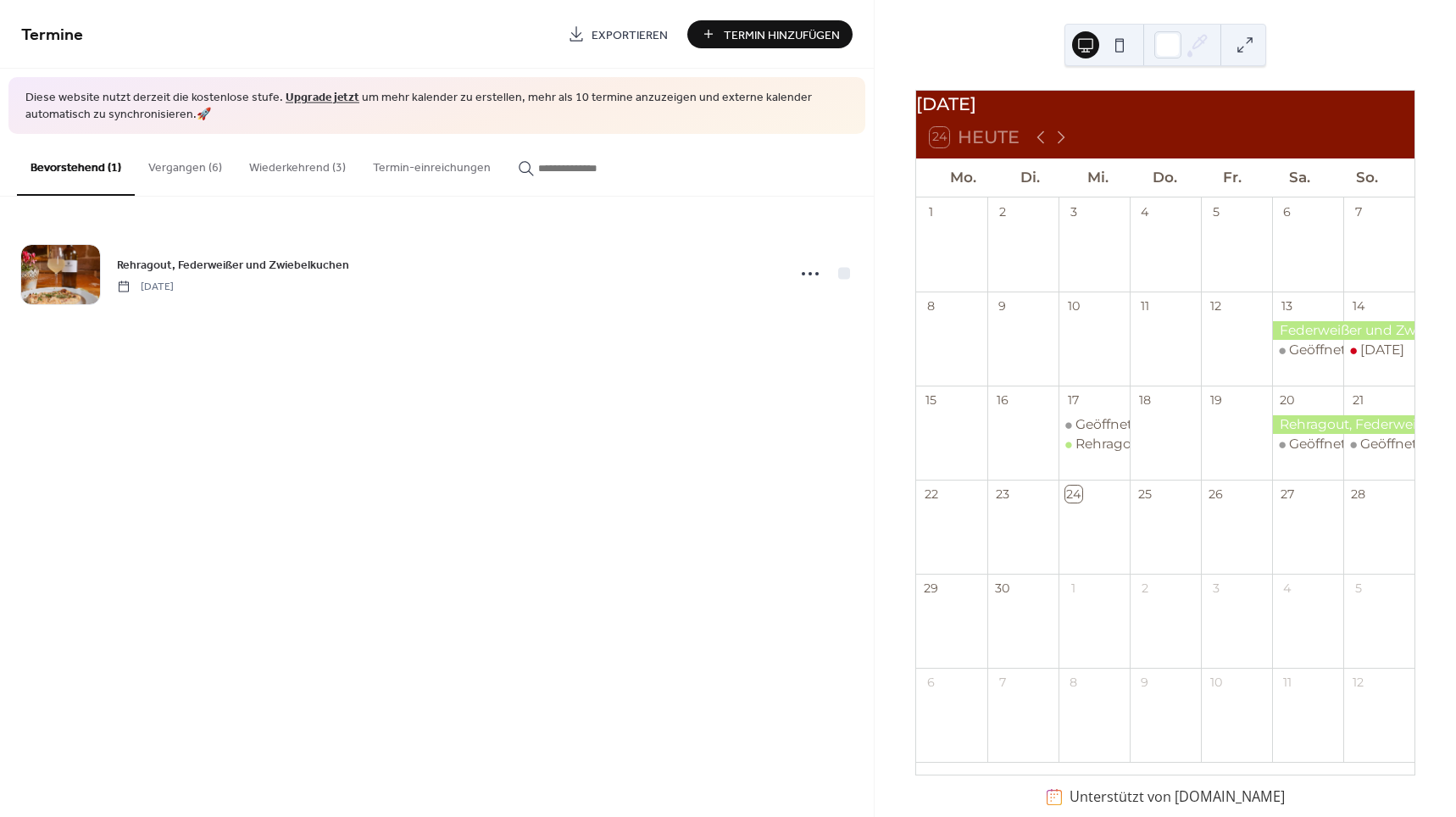
click at [142, 164] on button "Vergangen (6)" at bounding box center [185, 163] width 101 height 60
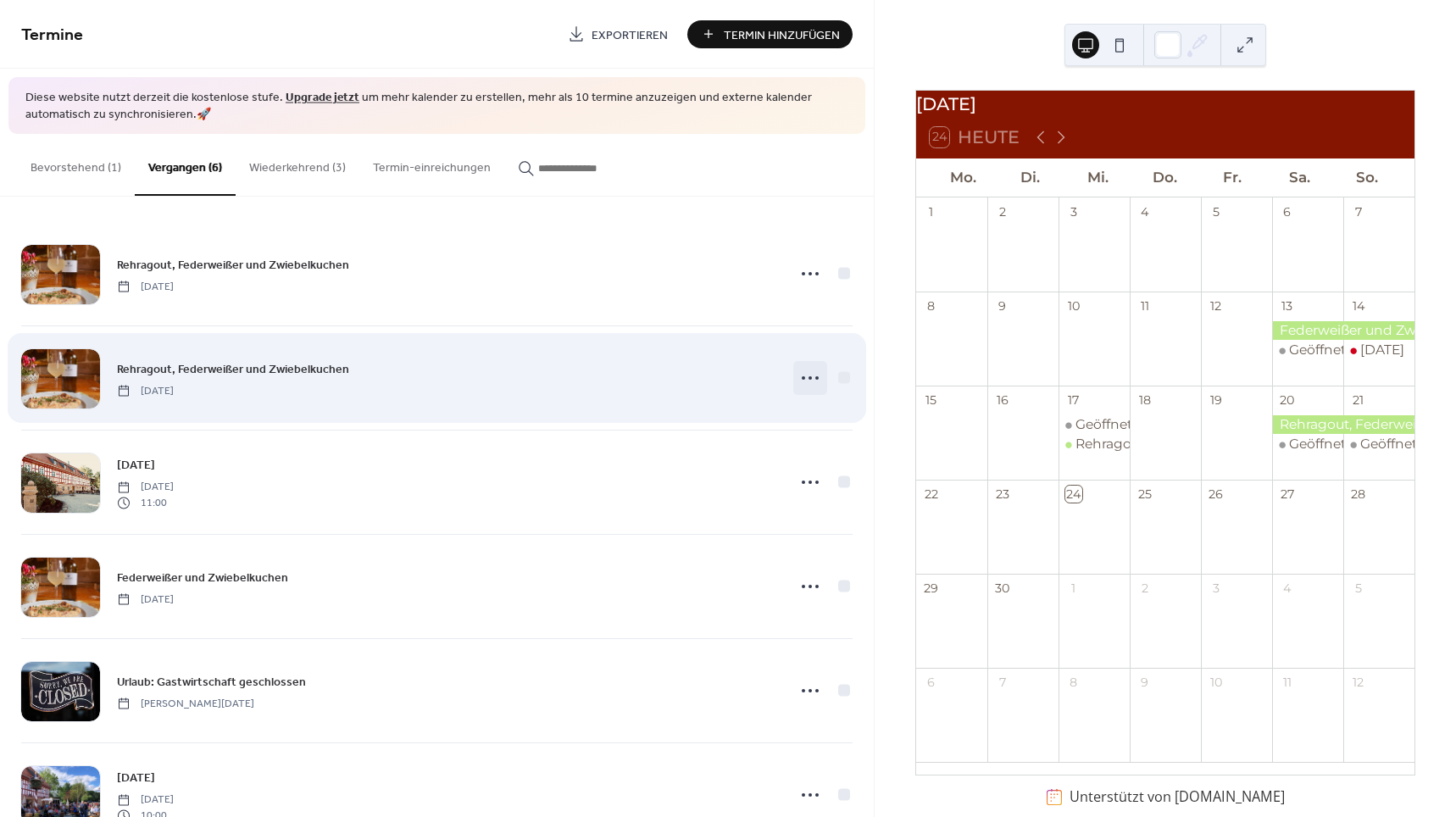
click at [812, 373] on icon at bounding box center [810, 377] width 27 height 27
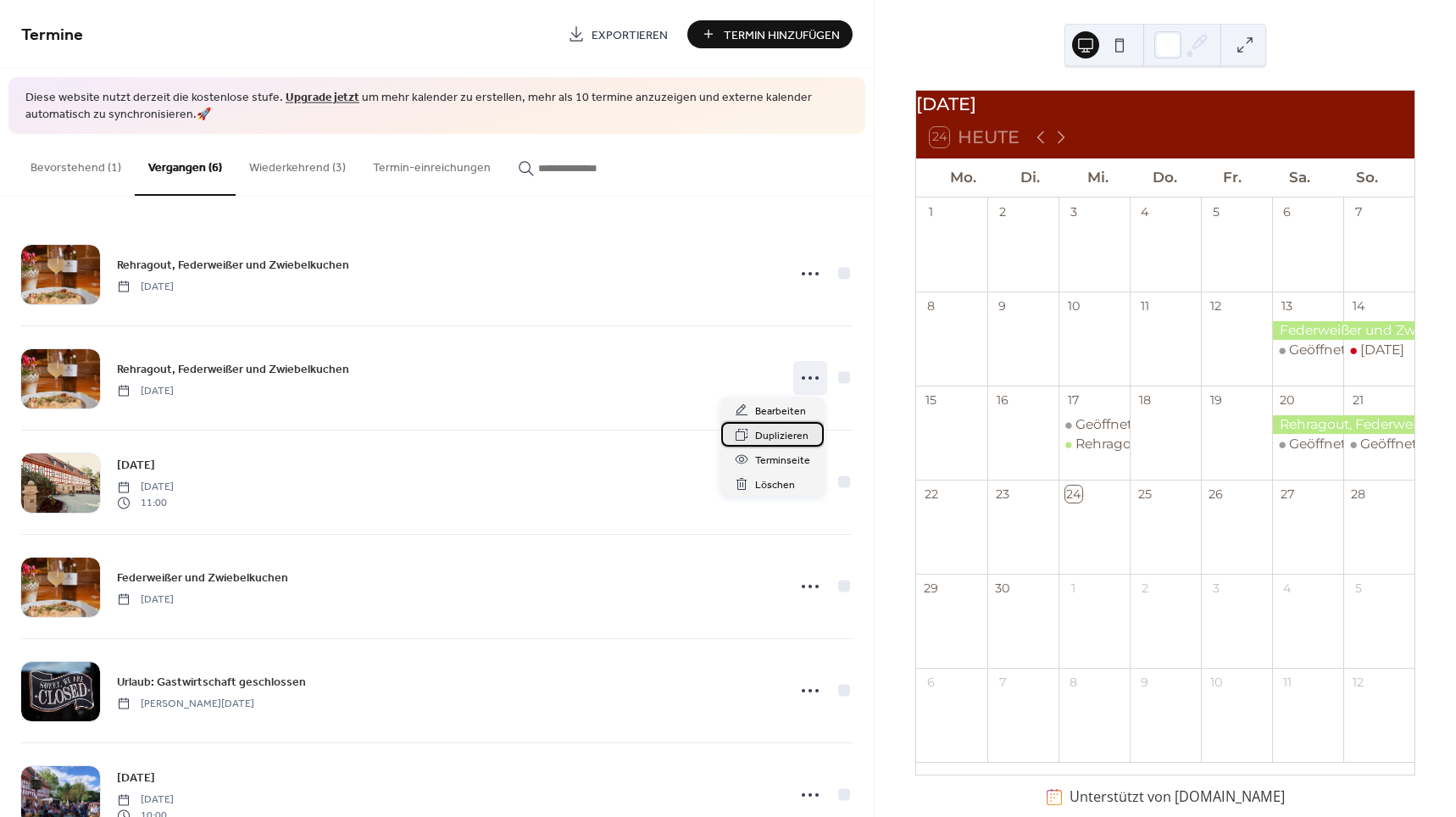
click at [793, 429] on span "Duplizieren" at bounding box center [782, 436] width 54 height 18
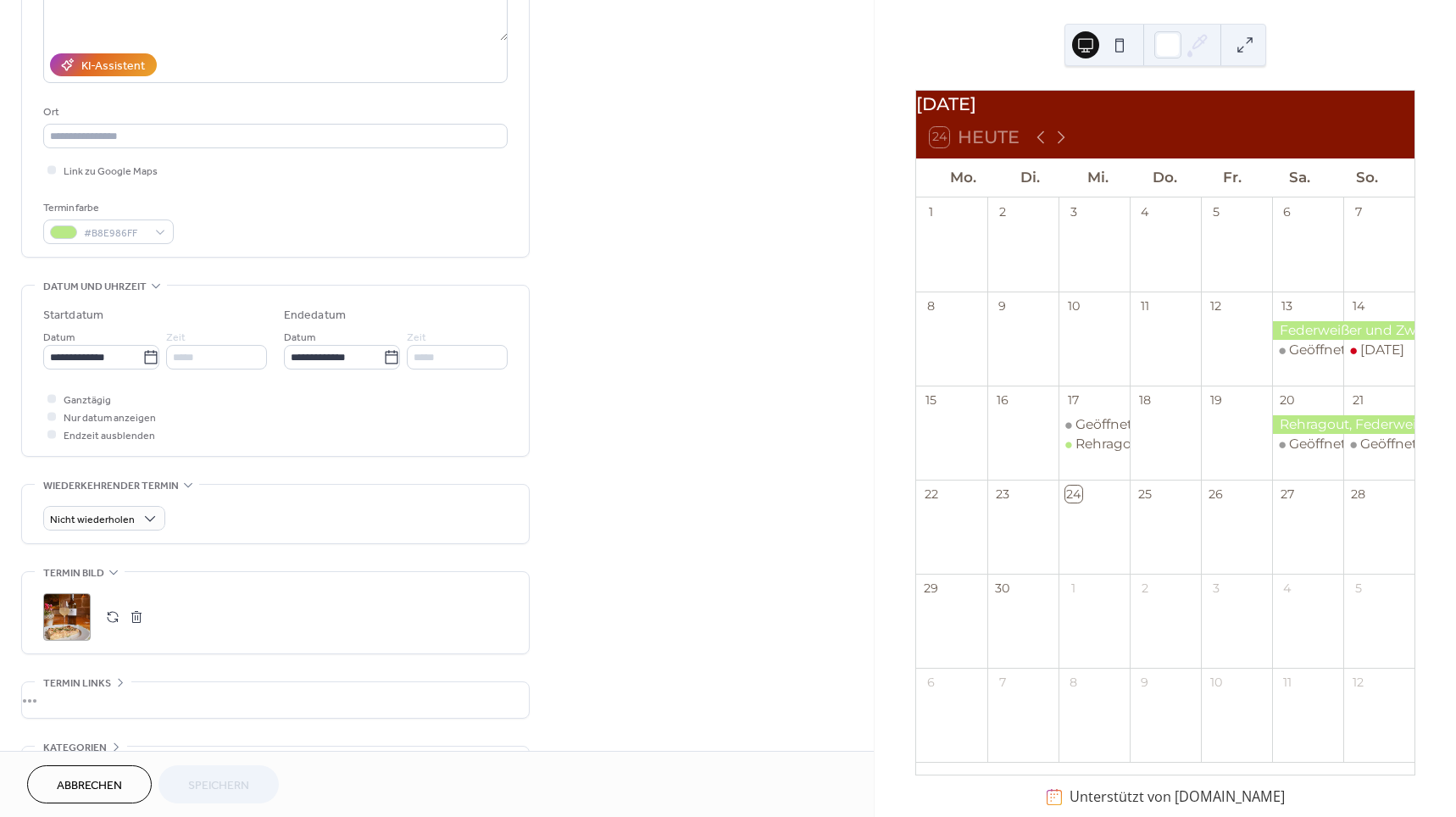
scroll to position [268, 0]
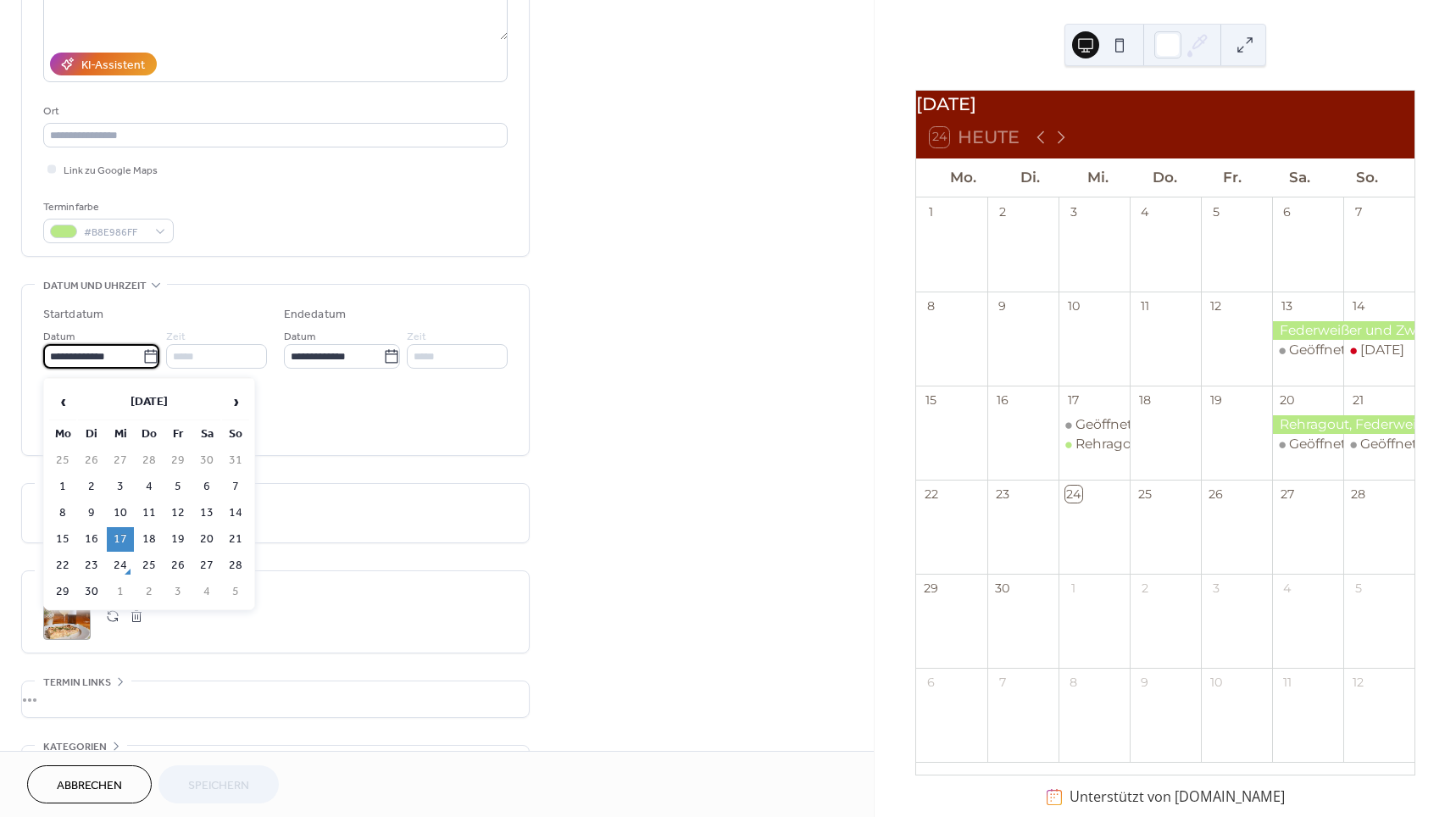
click at [93, 356] on input "**********" at bounding box center [93, 356] width 99 height 24
click at [123, 566] on td "24" at bounding box center [120, 565] width 27 height 24
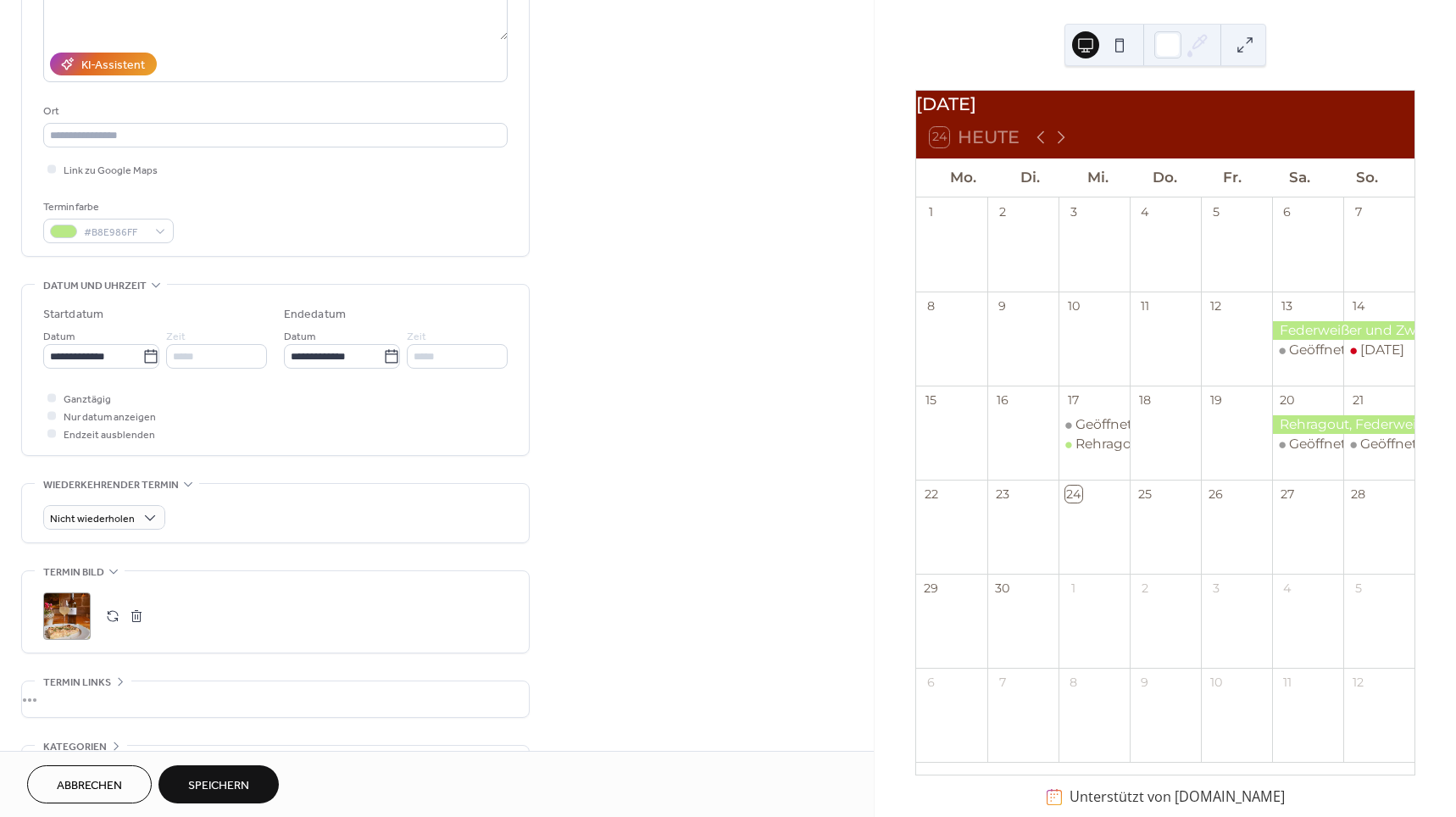
type input "**********"
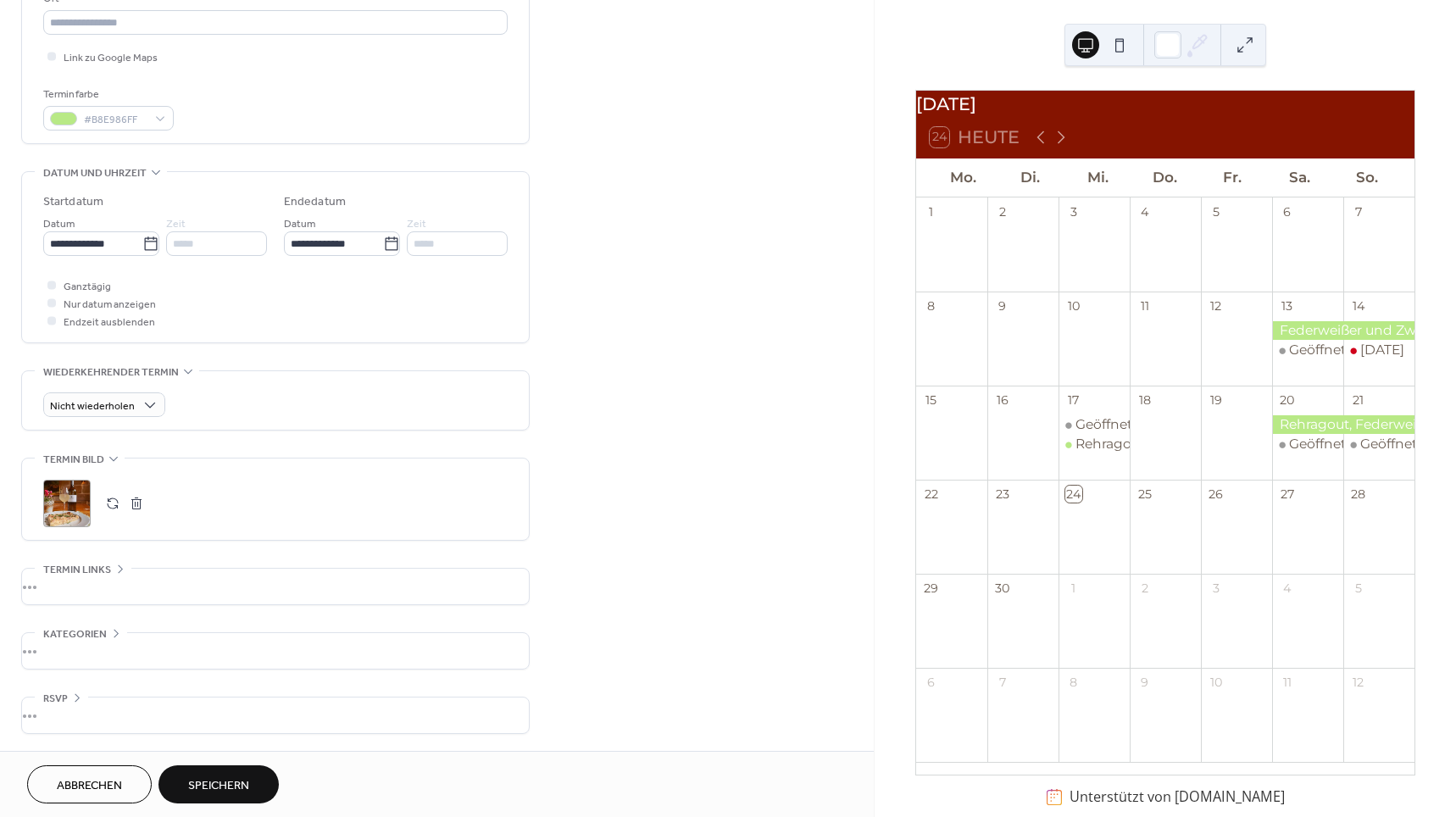
scroll to position [386, 0]
click at [207, 783] on span "Speichern" at bounding box center [219, 786] width 61 height 18
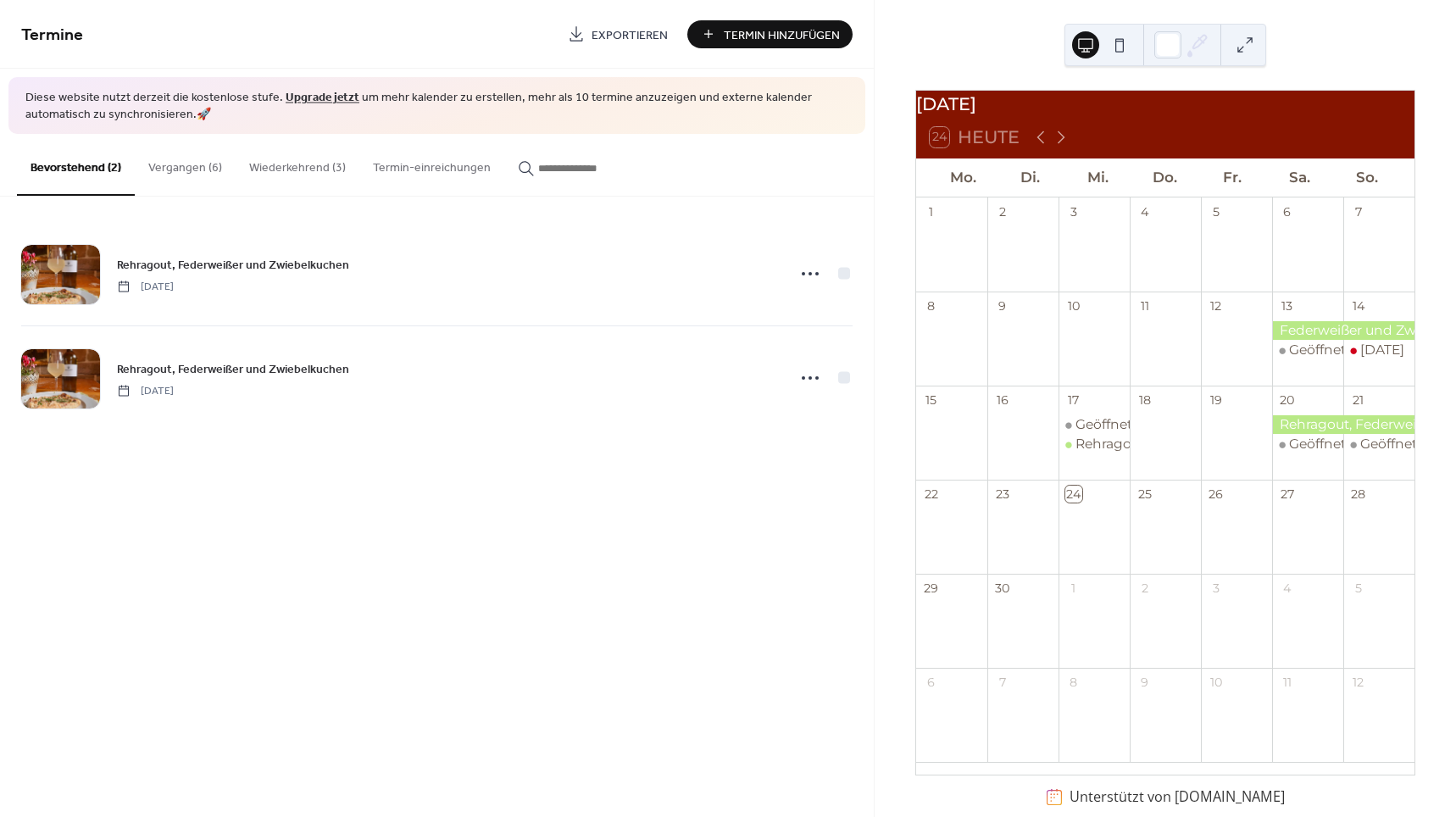
click at [302, 168] on button "Wiederkehrend (3)" at bounding box center [297, 163] width 124 height 60
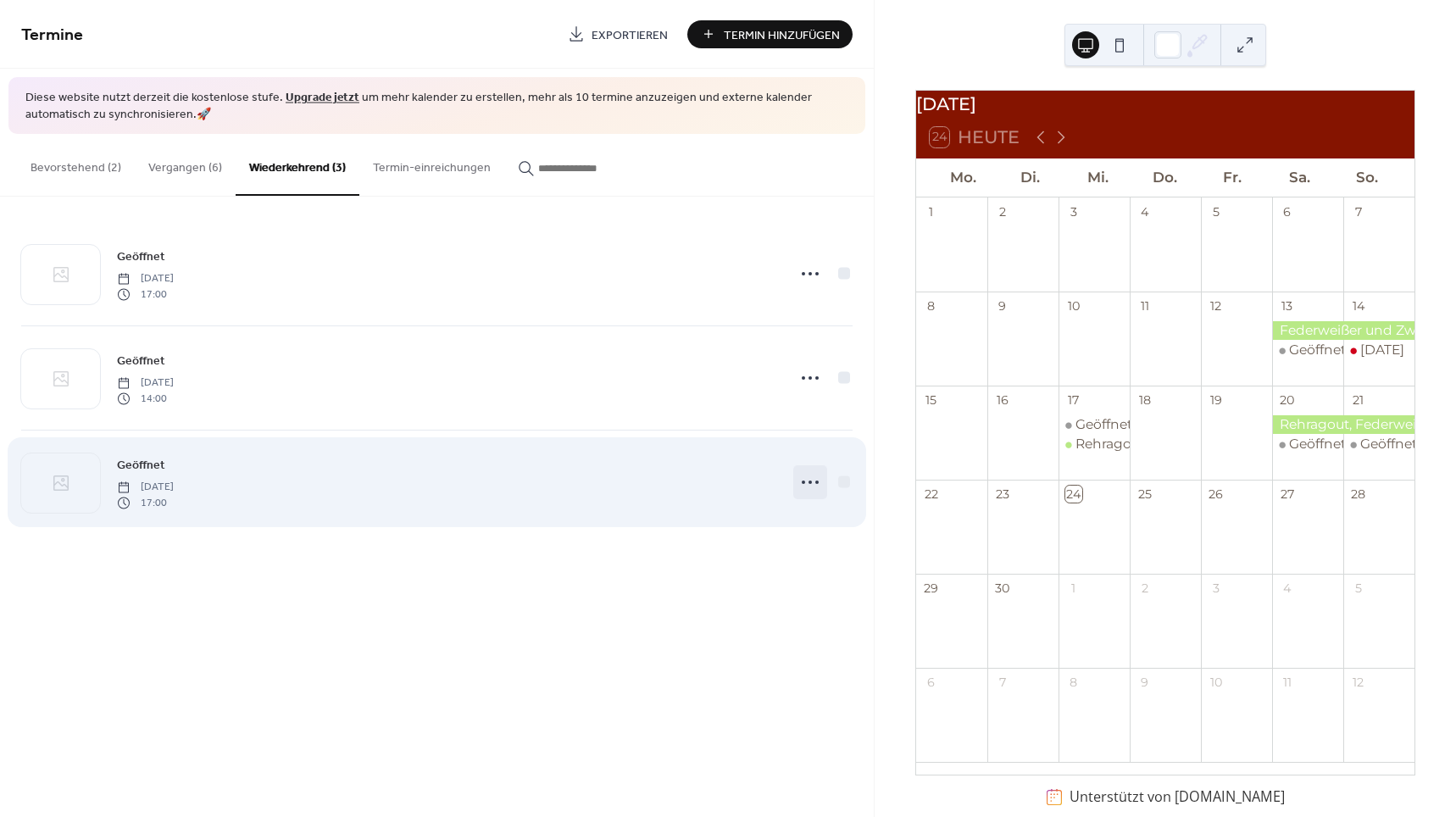
click at [818, 482] on circle at bounding box center [817, 482] width 3 height 3
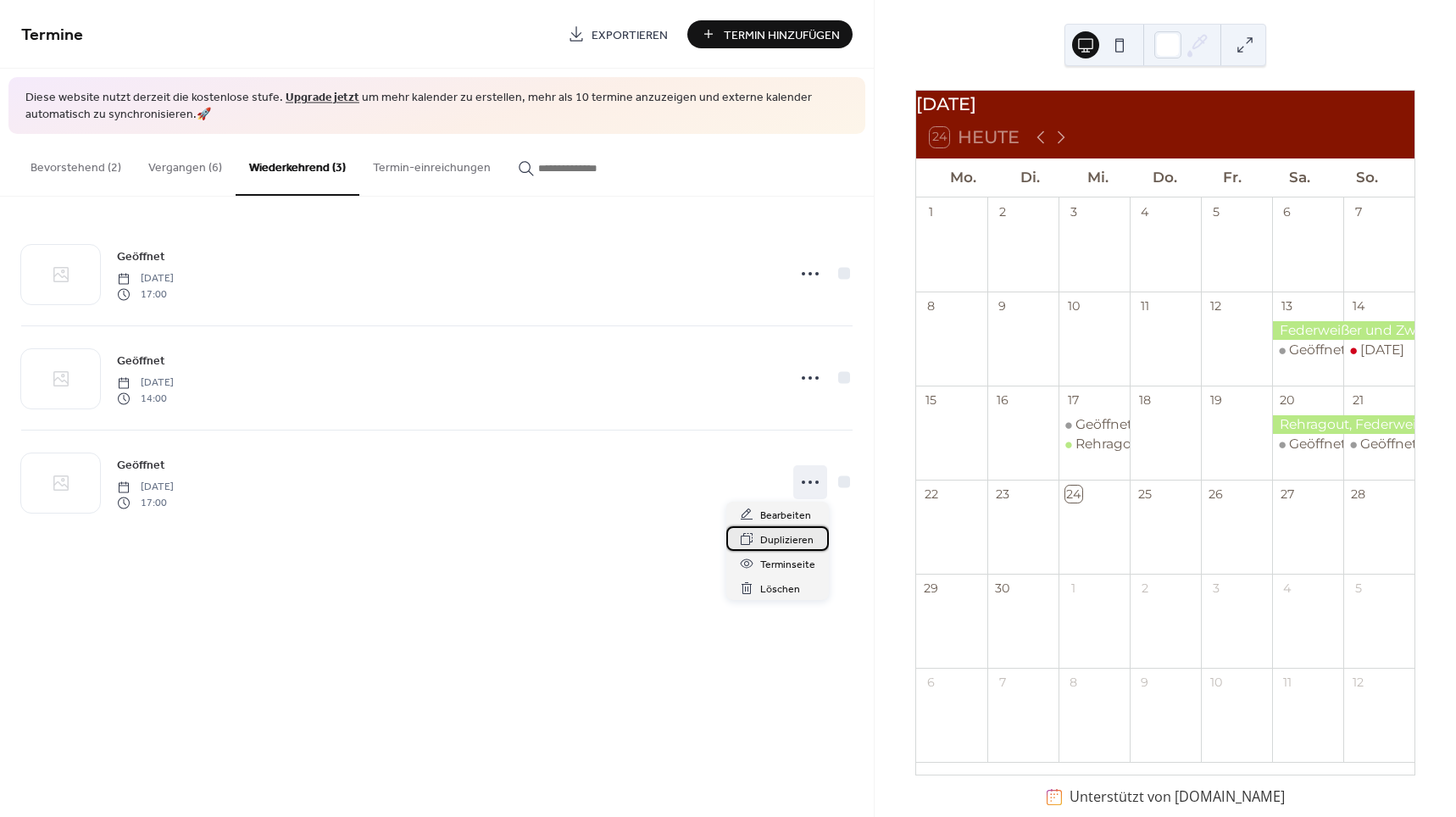
click at [785, 540] on span "Duplizieren" at bounding box center [787, 540] width 54 height 18
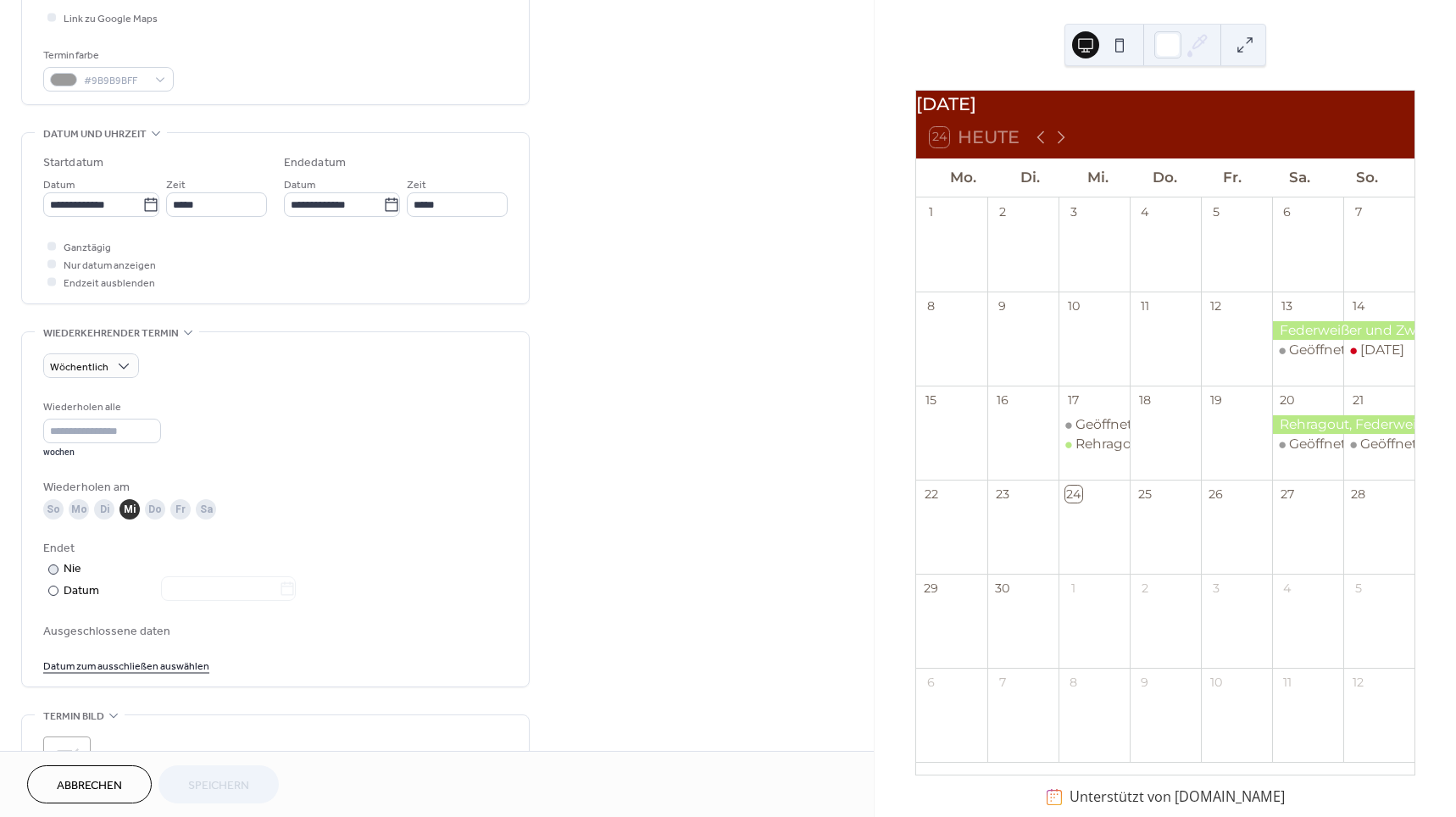
scroll to position [468, 0]
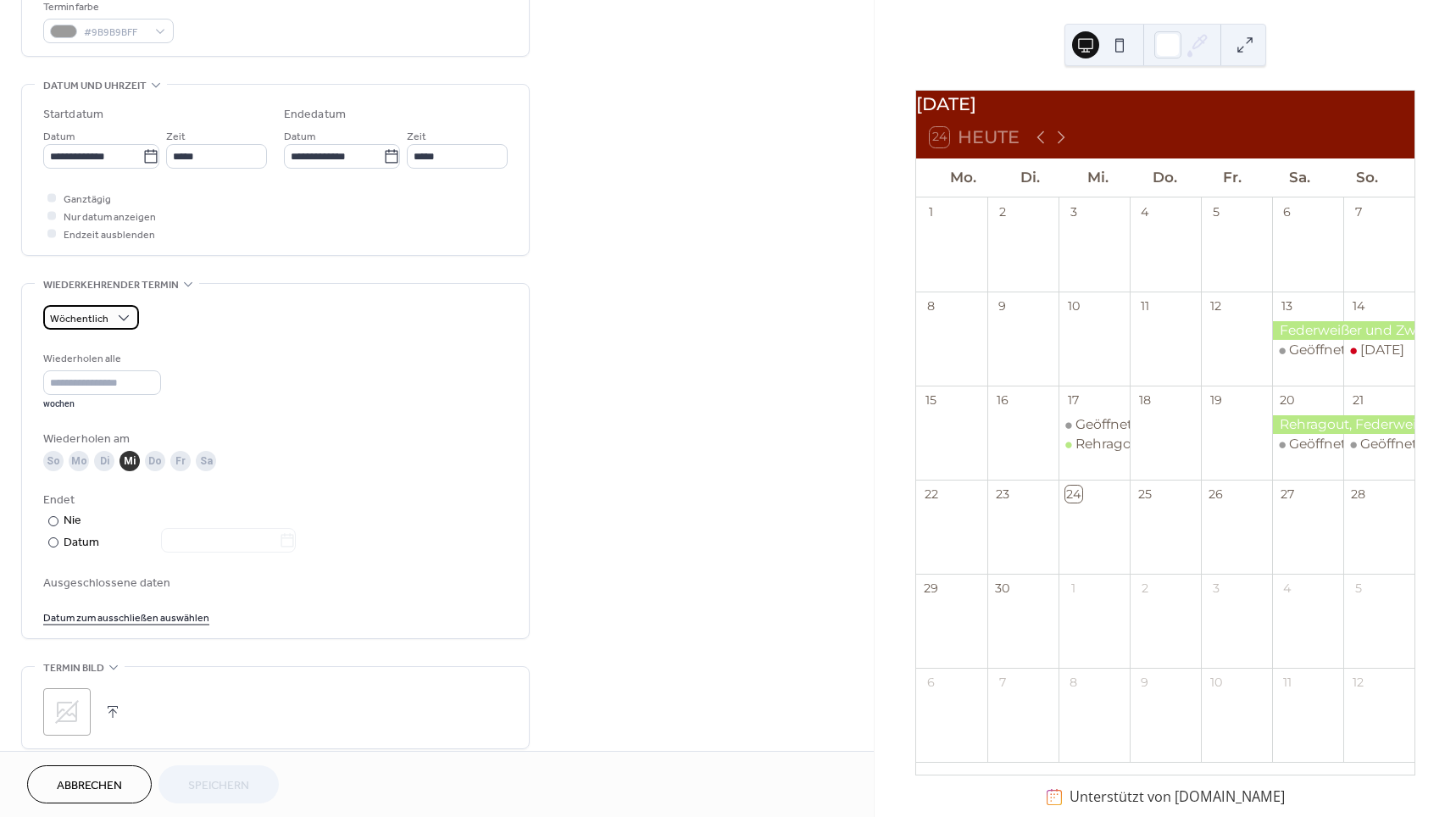
click at [84, 317] on span "Wöchentlich" at bounding box center [79, 319] width 58 height 19
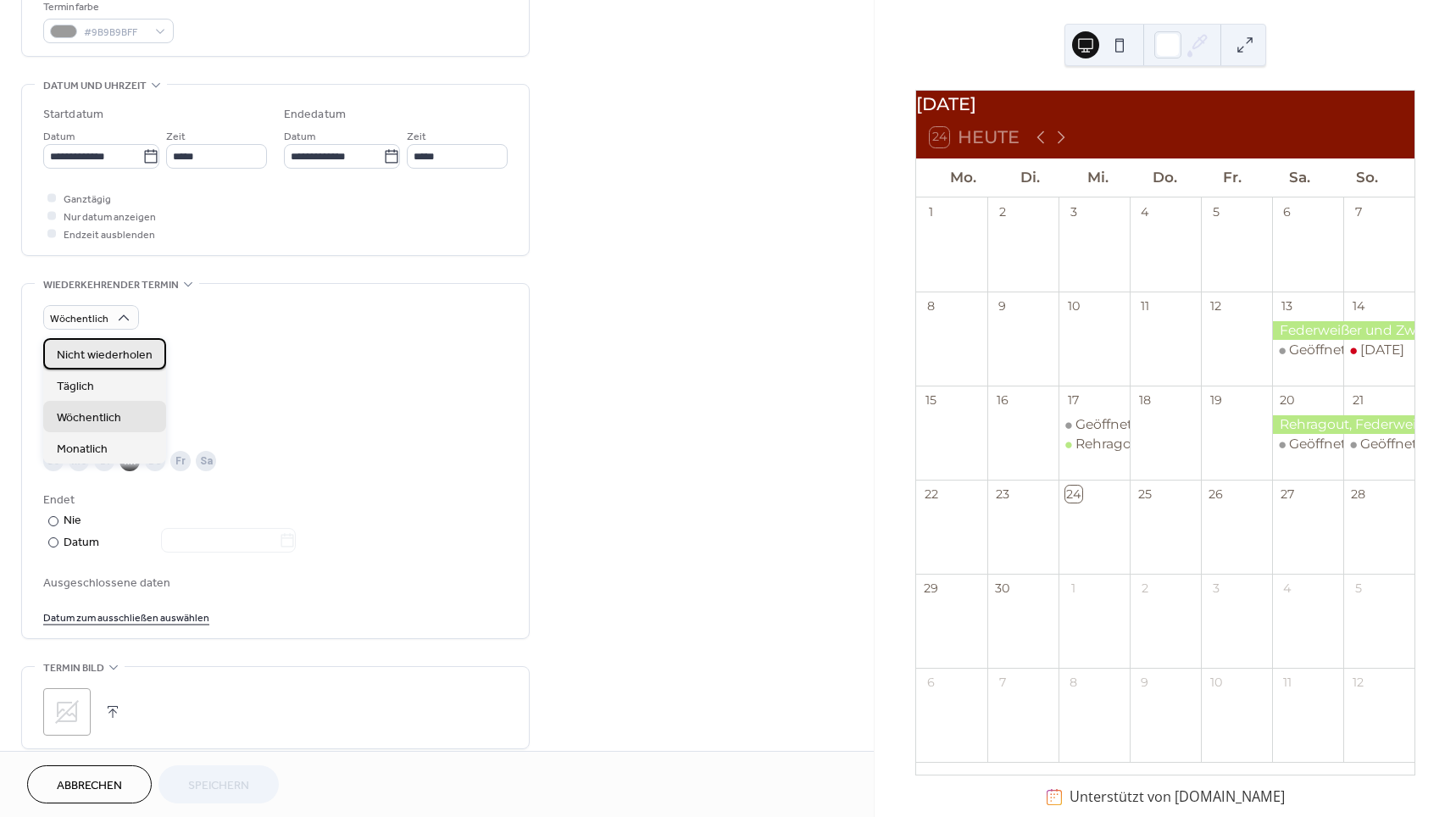
click at [94, 362] on span "Nicht wiederholen" at bounding box center [104, 356] width 95 height 18
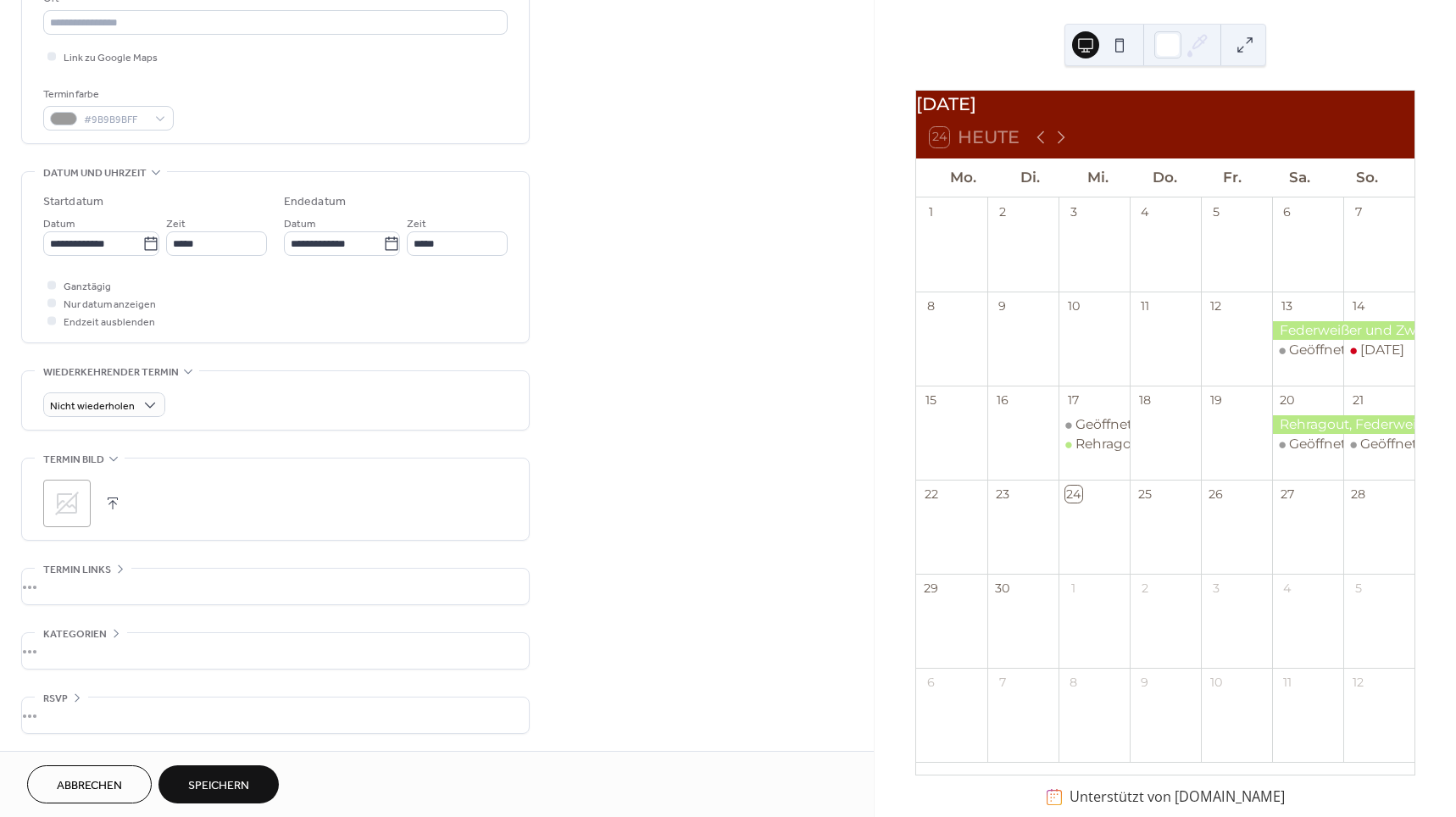
scroll to position [386, 0]
click at [252, 781] on button "Speichern" at bounding box center [219, 785] width 121 height 38
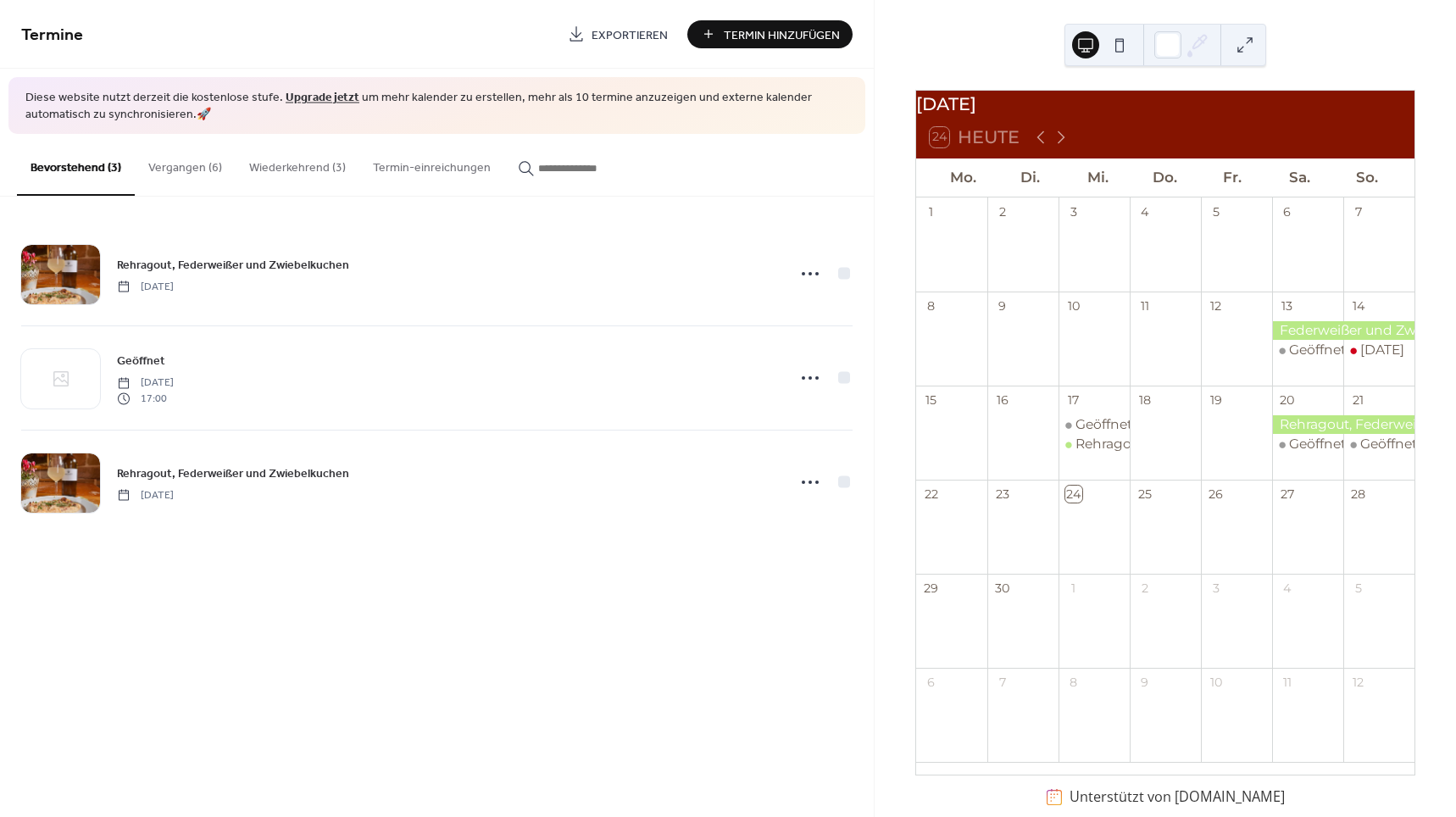
click at [197, 167] on button "Vergangen (6)" at bounding box center [185, 163] width 101 height 60
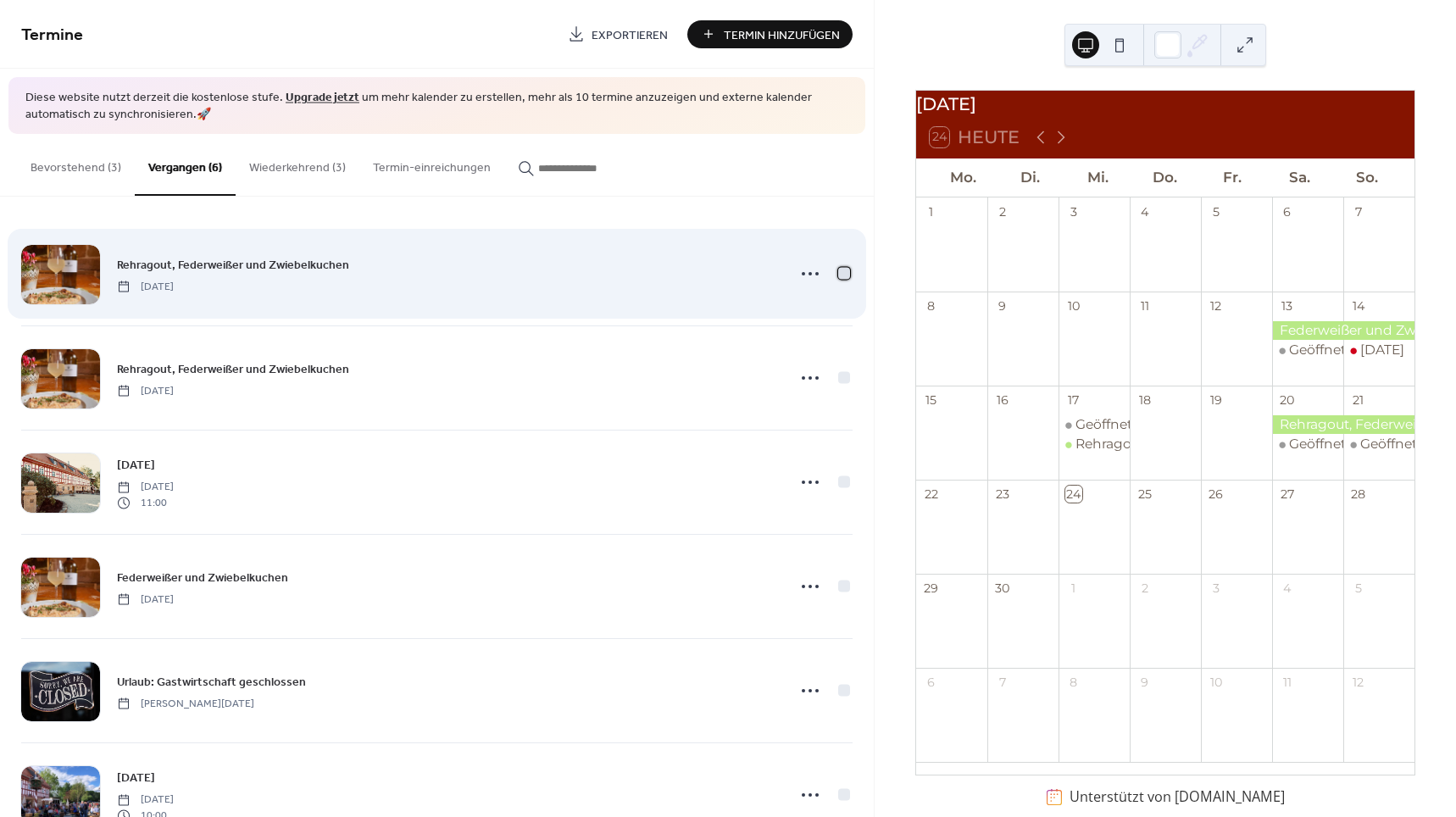
click at [836, 273] on div at bounding box center [845, 274] width 17 height 17
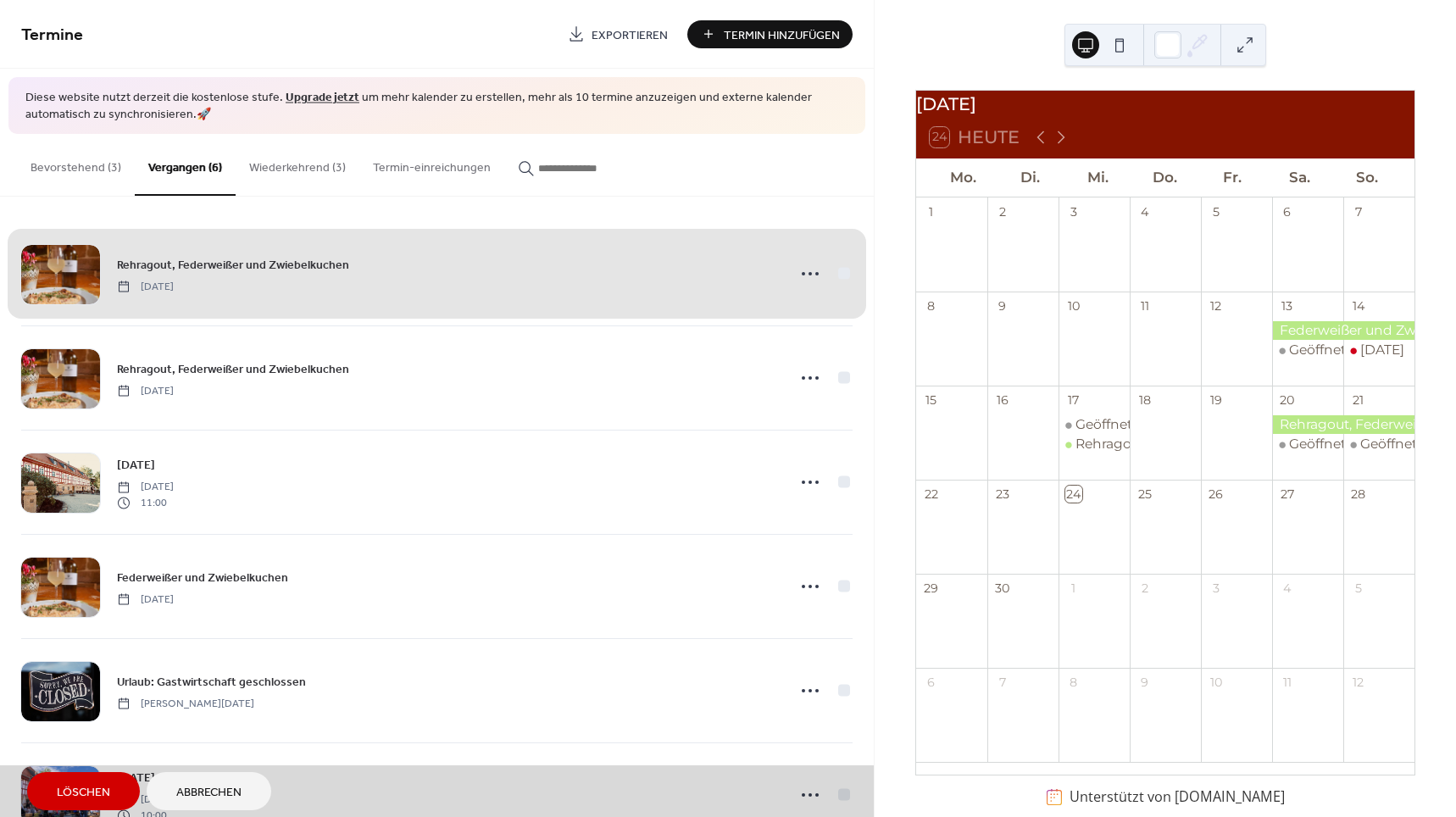
click at [840, 275] on span "Rehragout, Federweißer und Zwiebelkuchen Samstag, September 20, 2025" at bounding box center [436, 273] width 832 height 103
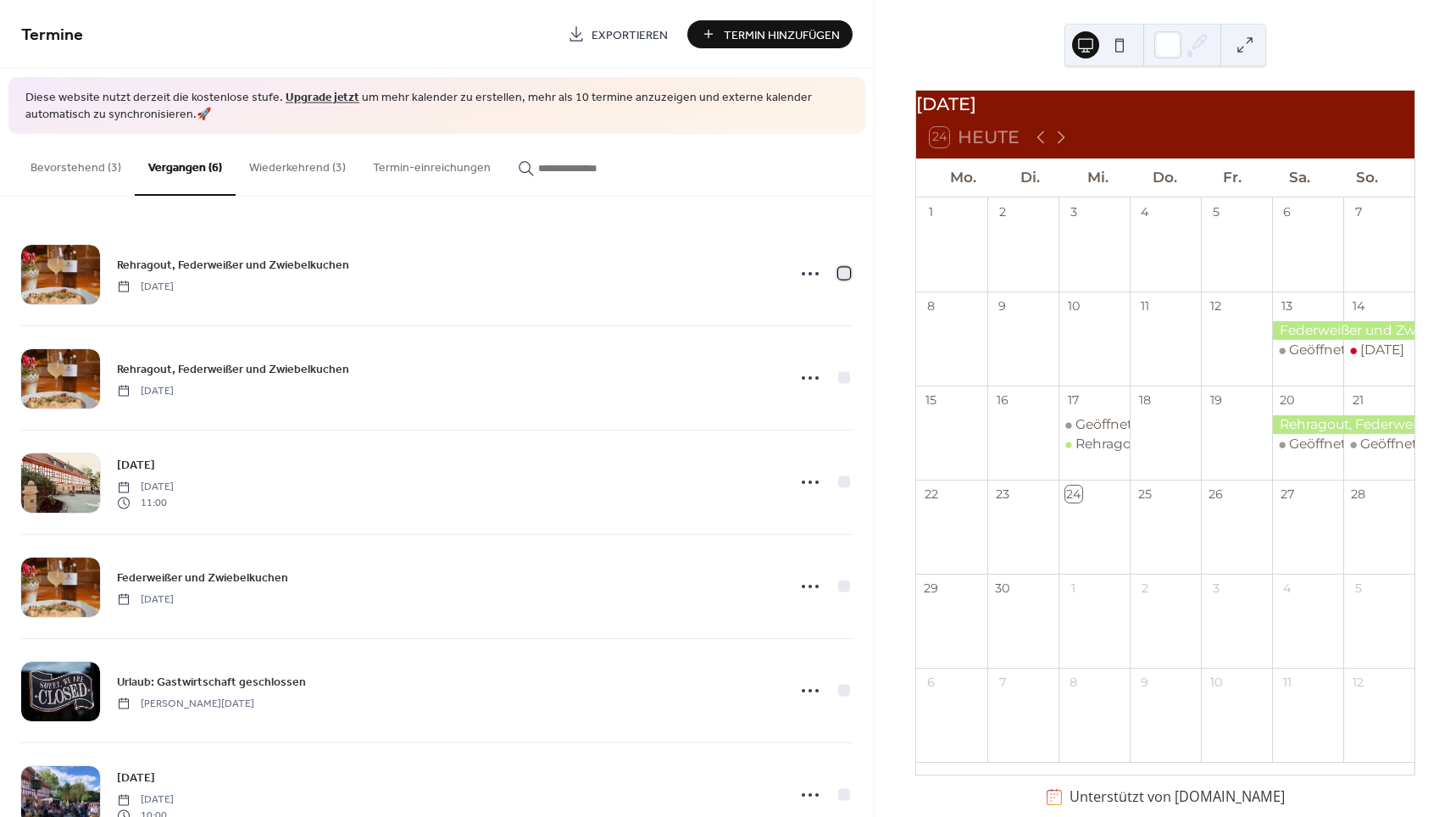
drag, startPoint x: 845, startPoint y: 273, endPoint x: 847, endPoint y: 307, distance: 34.1
click at [845, 273] on div at bounding box center [845, 274] width 12 height 12
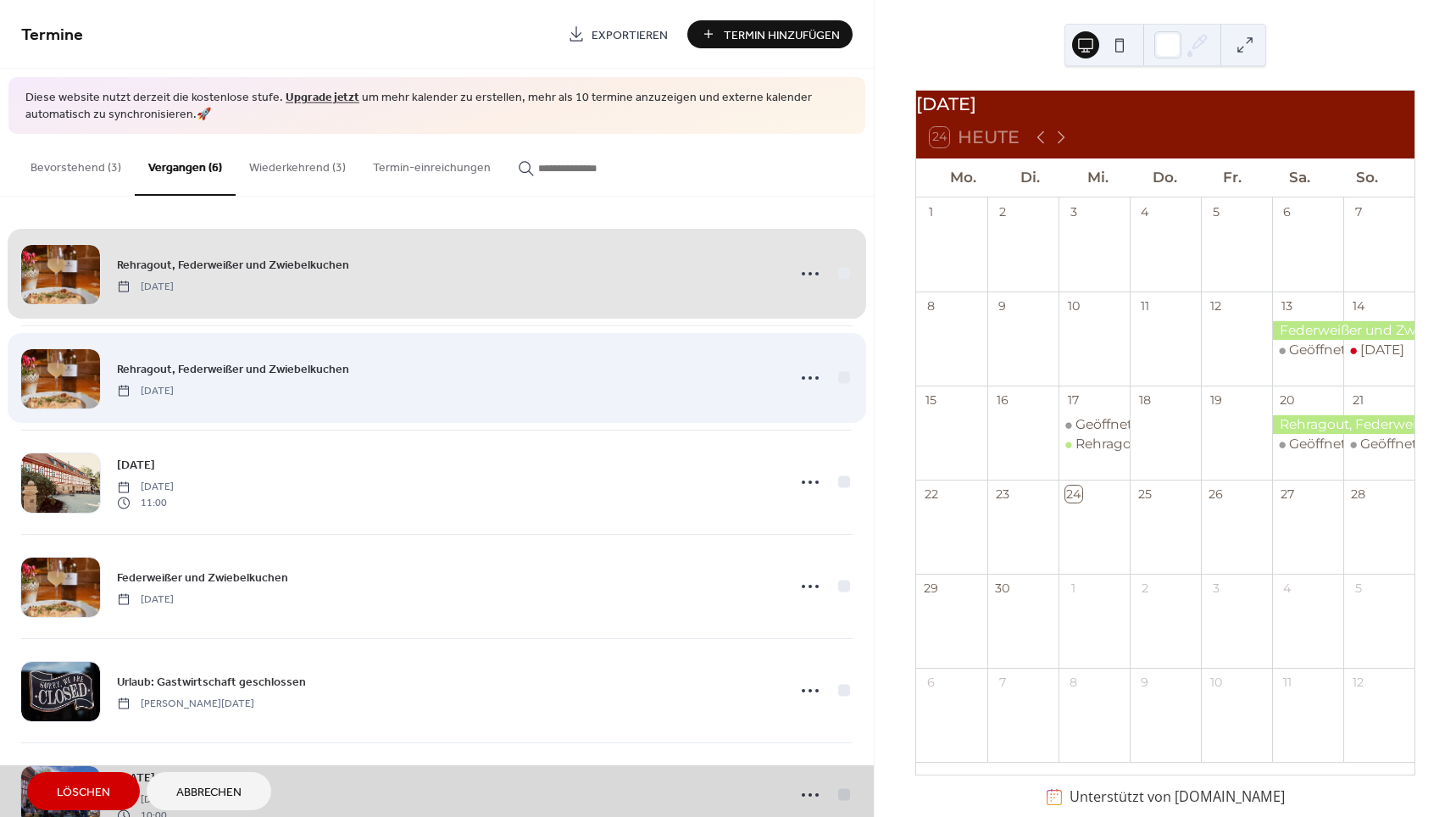
click at [839, 373] on span "Rehragout, Federweißer und Zwiebelkuchen Mittwoch, September 17, 2025" at bounding box center [436, 377] width 832 height 103
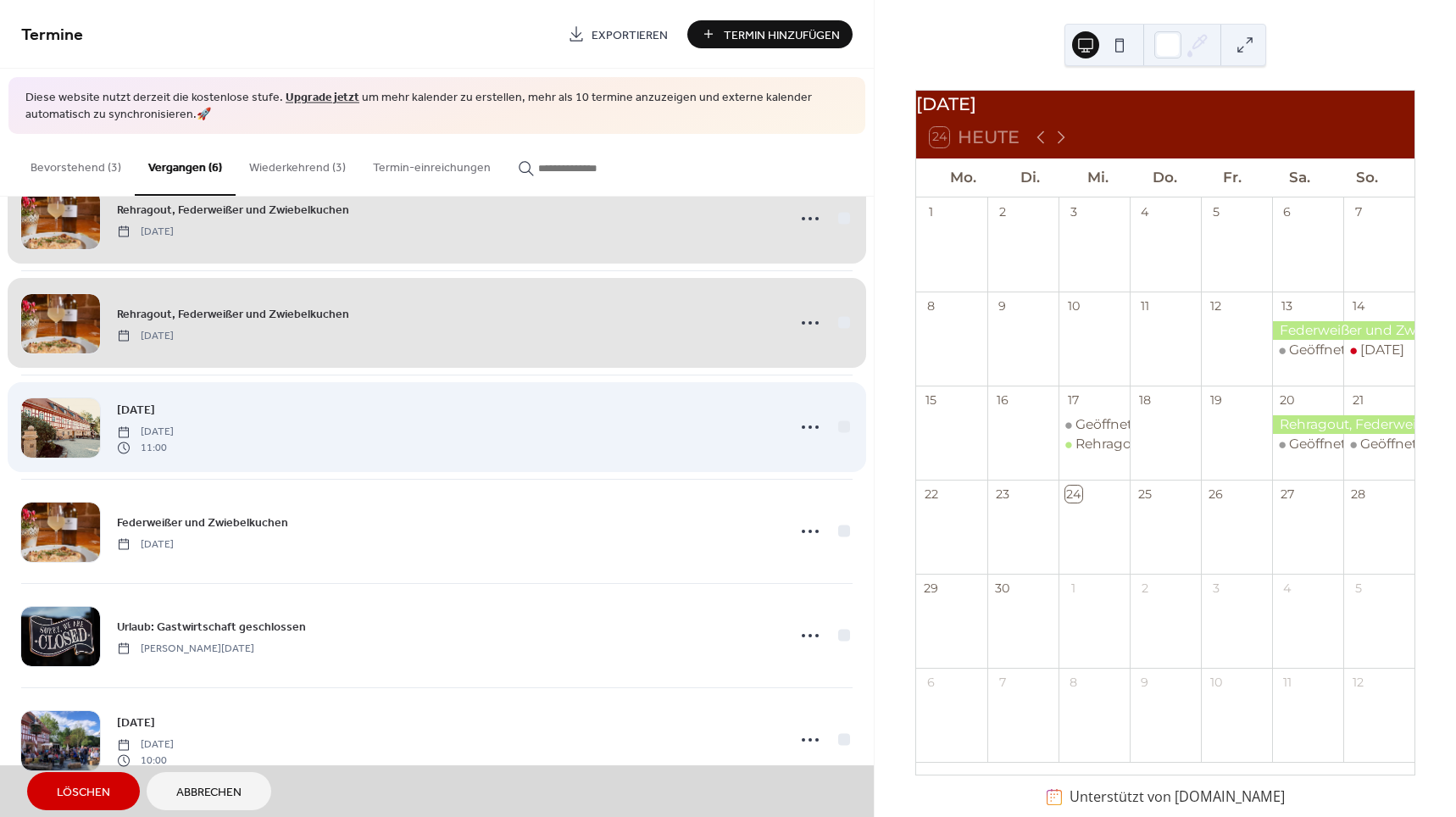
click at [839, 432] on span "TAG DES OFFENEN DENKMALS Sonntag, September 14, 2025 11:00" at bounding box center [436, 427] width 832 height 103
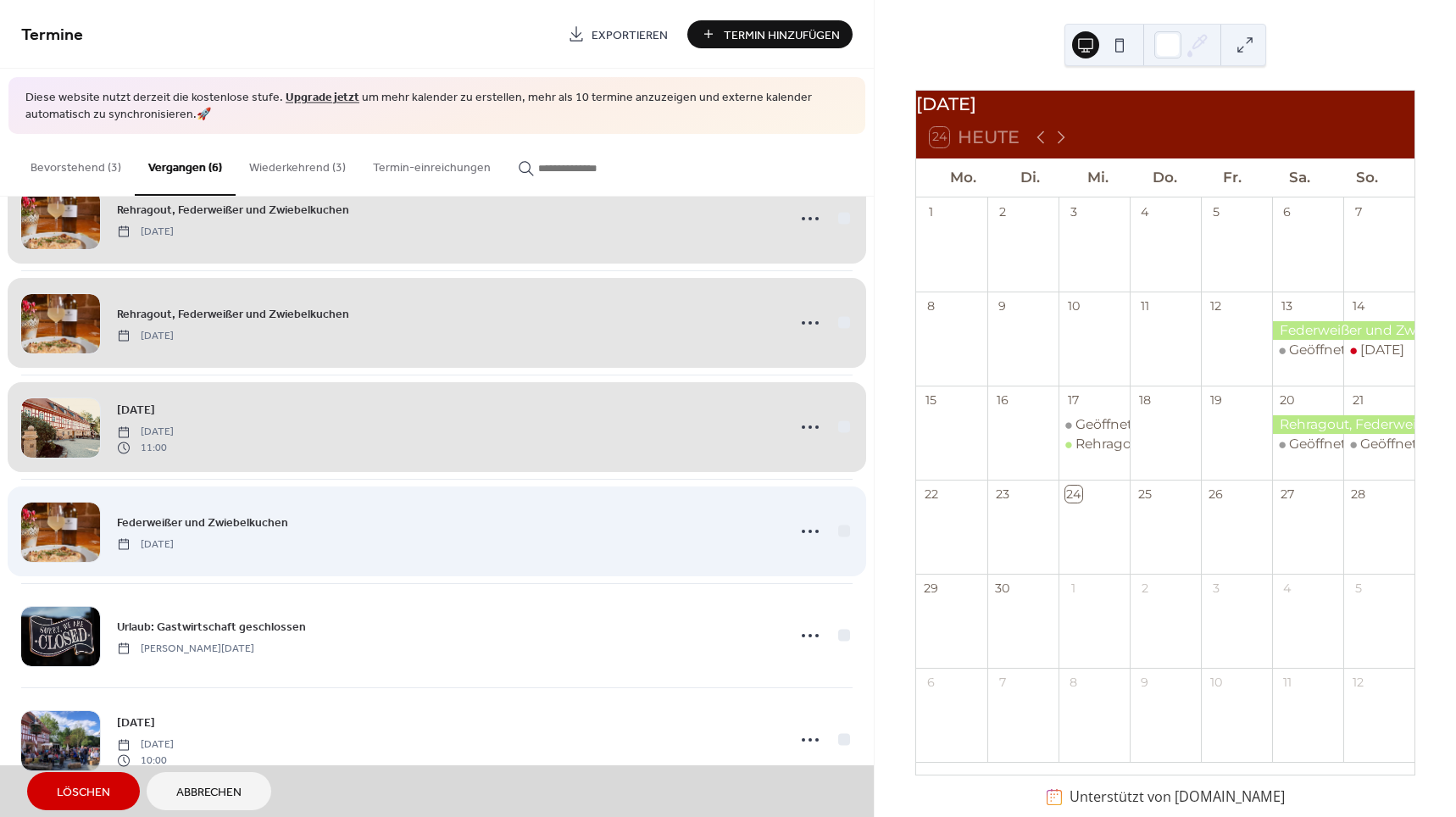
click at [834, 517] on span "Federweißer und Zwiebelkuchen Samstag, September 13, 2025" at bounding box center [436, 531] width 832 height 103
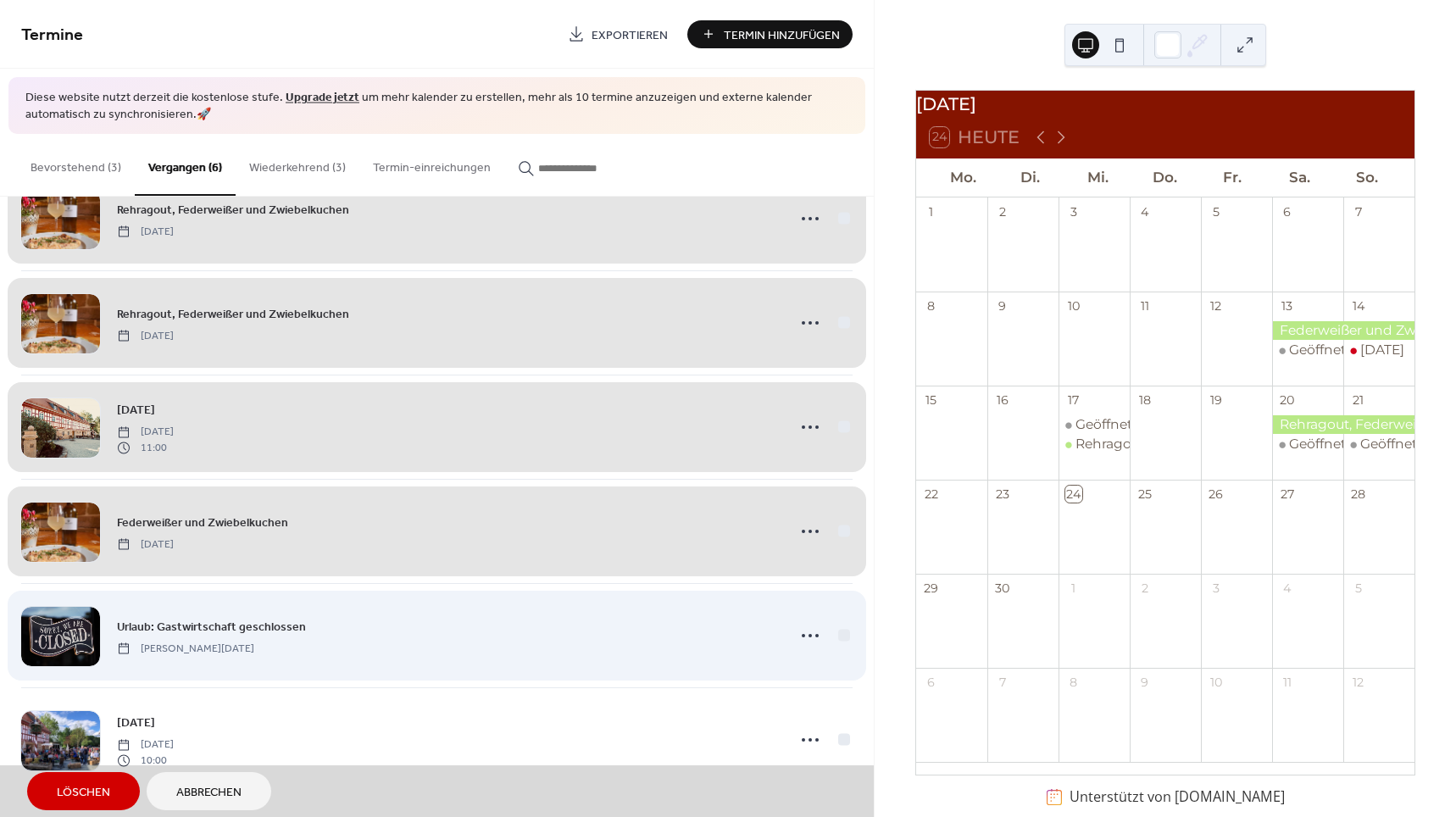
scroll to position [55, 0]
drag, startPoint x: 841, startPoint y: 635, endPoint x: 829, endPoint y: 636, distance: 12.0
click at [841, 636] on span "Urlaub: Gastwirtschaft geschlossen Montag, August 11, 2025" at bounding box center [436, 636] width 832 height 103
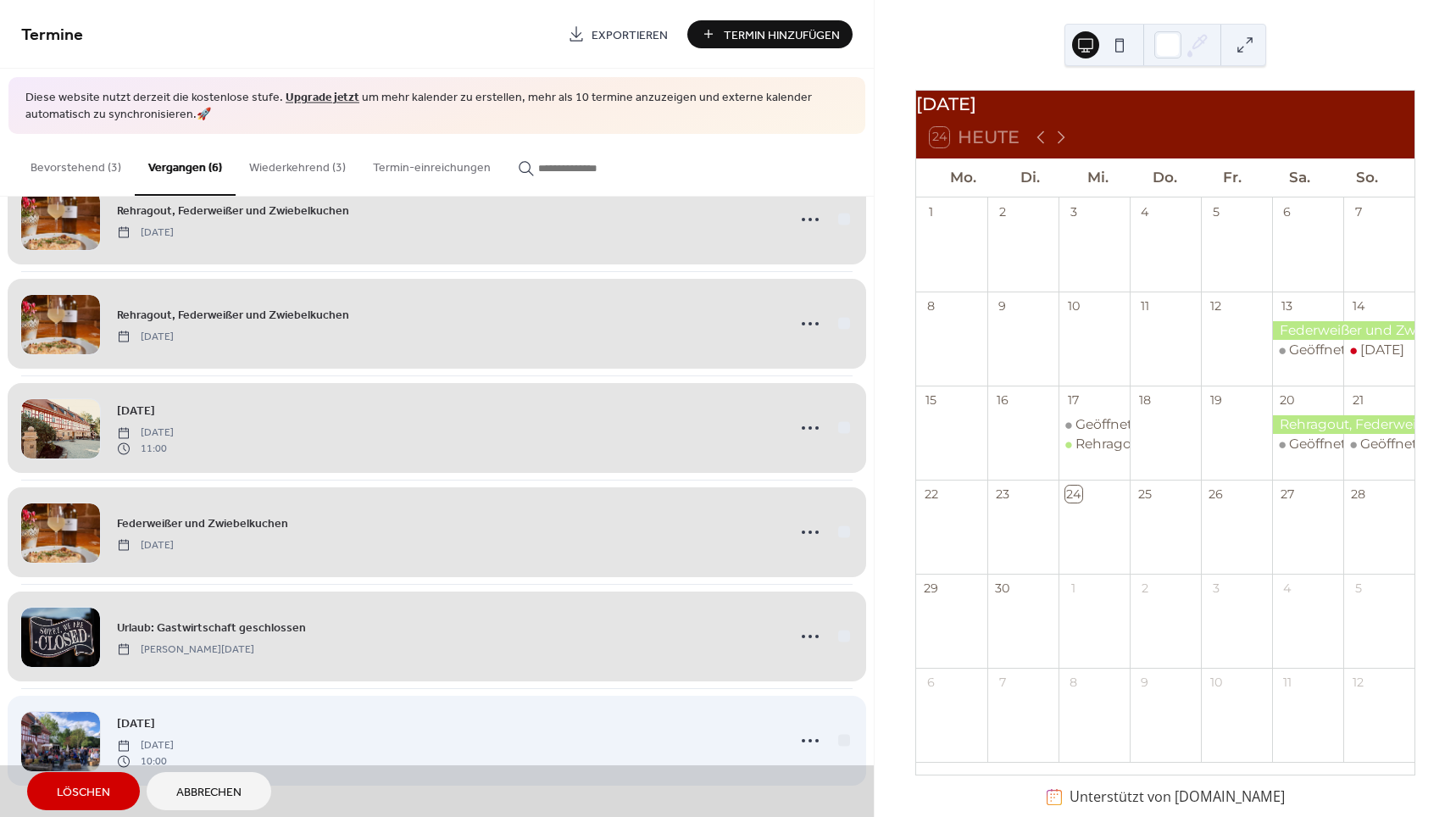
click at [837, 732] on span "Vatertag Donnerstag, Mai 29, 2025 10:00" at bounding box center [436, 741] width 832 height 103
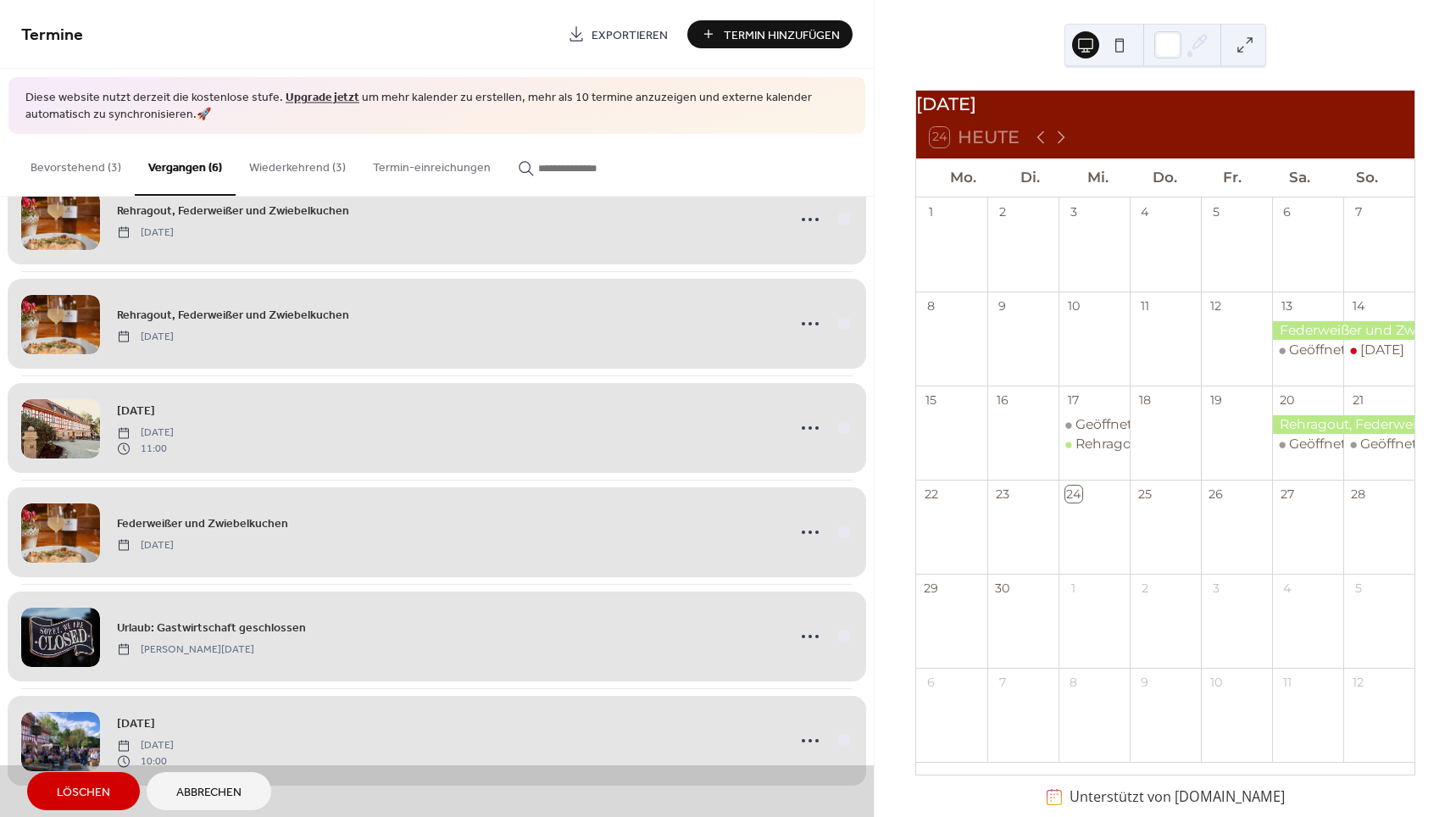
click at [59, 784] on span "Löschen" at bounding box center [83, 793] width 54 height 18
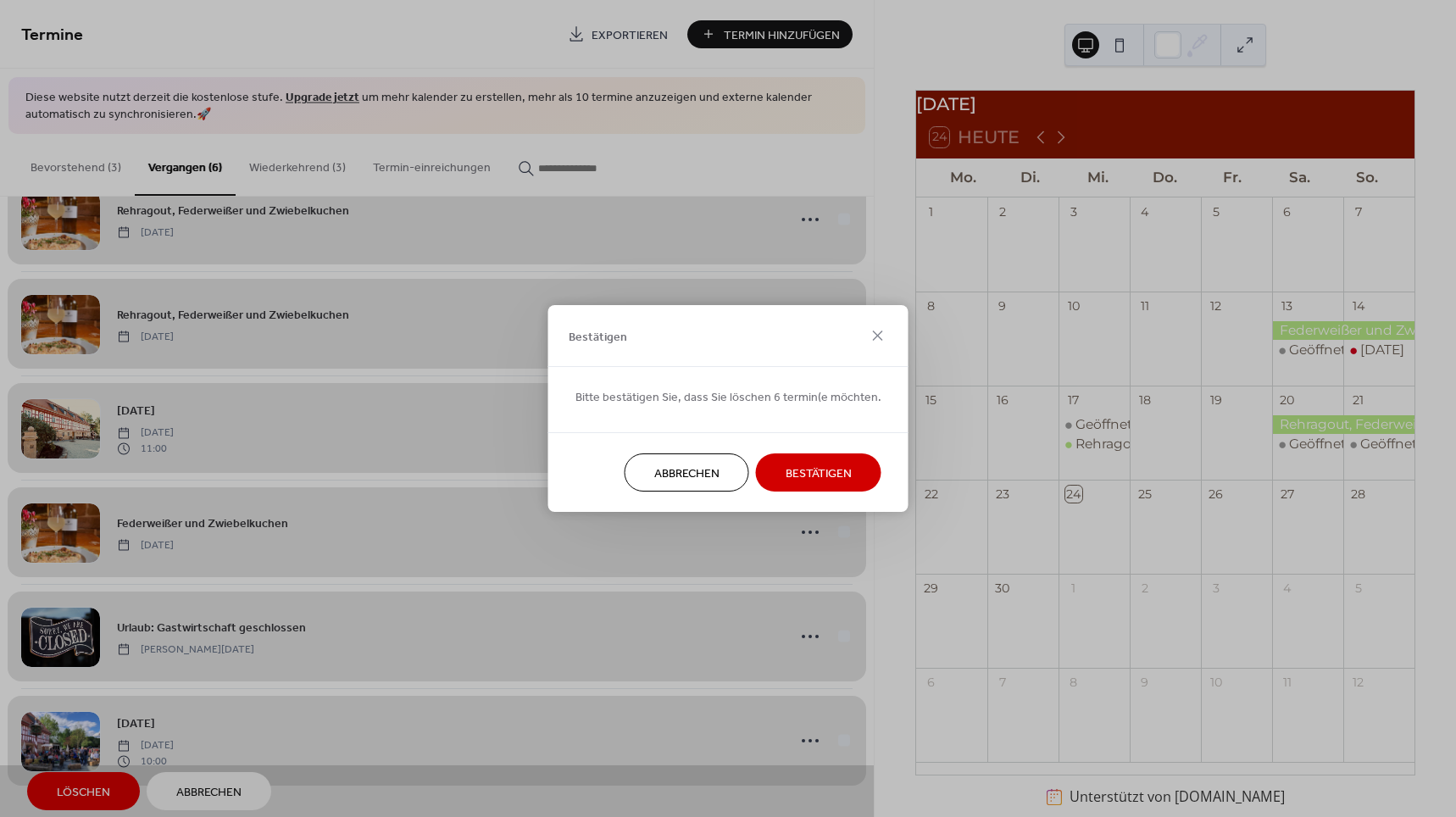
click at [838, 466] on span "Bestätigen" at bounding box center [819, 474] width 66 height 18
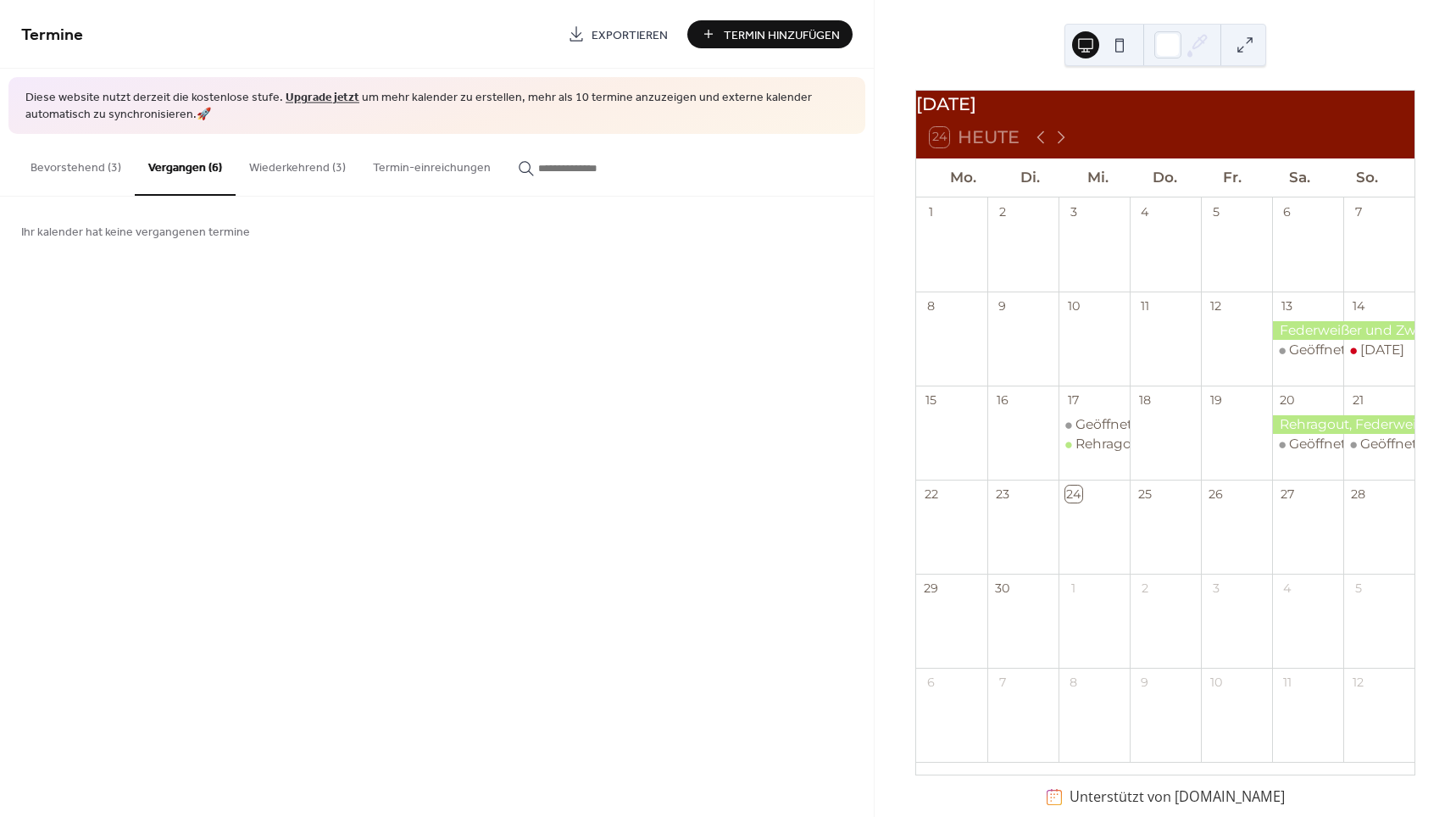
scroll to position [0, 0]
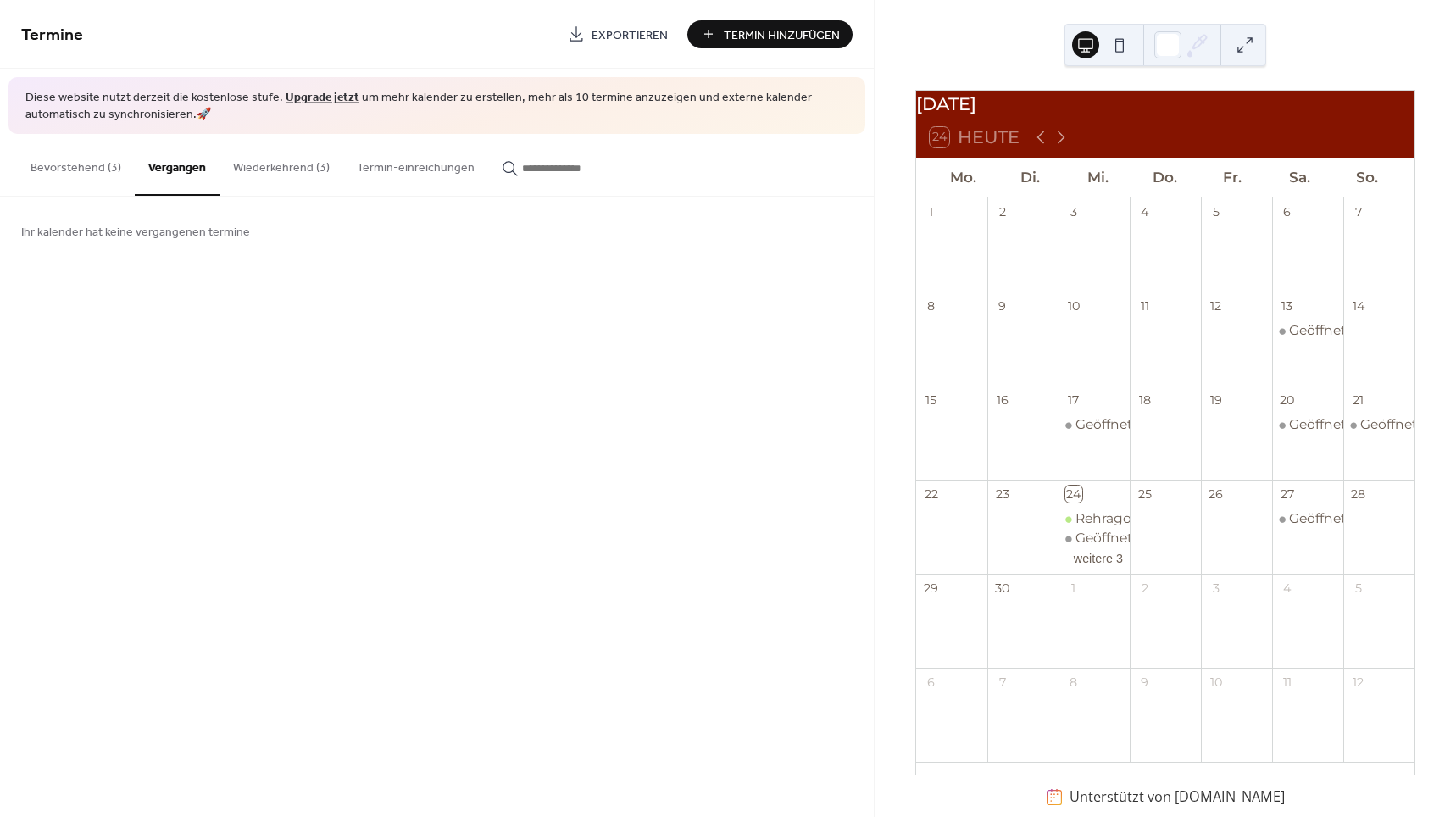
click at [241, 165] on button "Wiederkehrend (3)" at bounding box center [281, 163] width 124 height 60
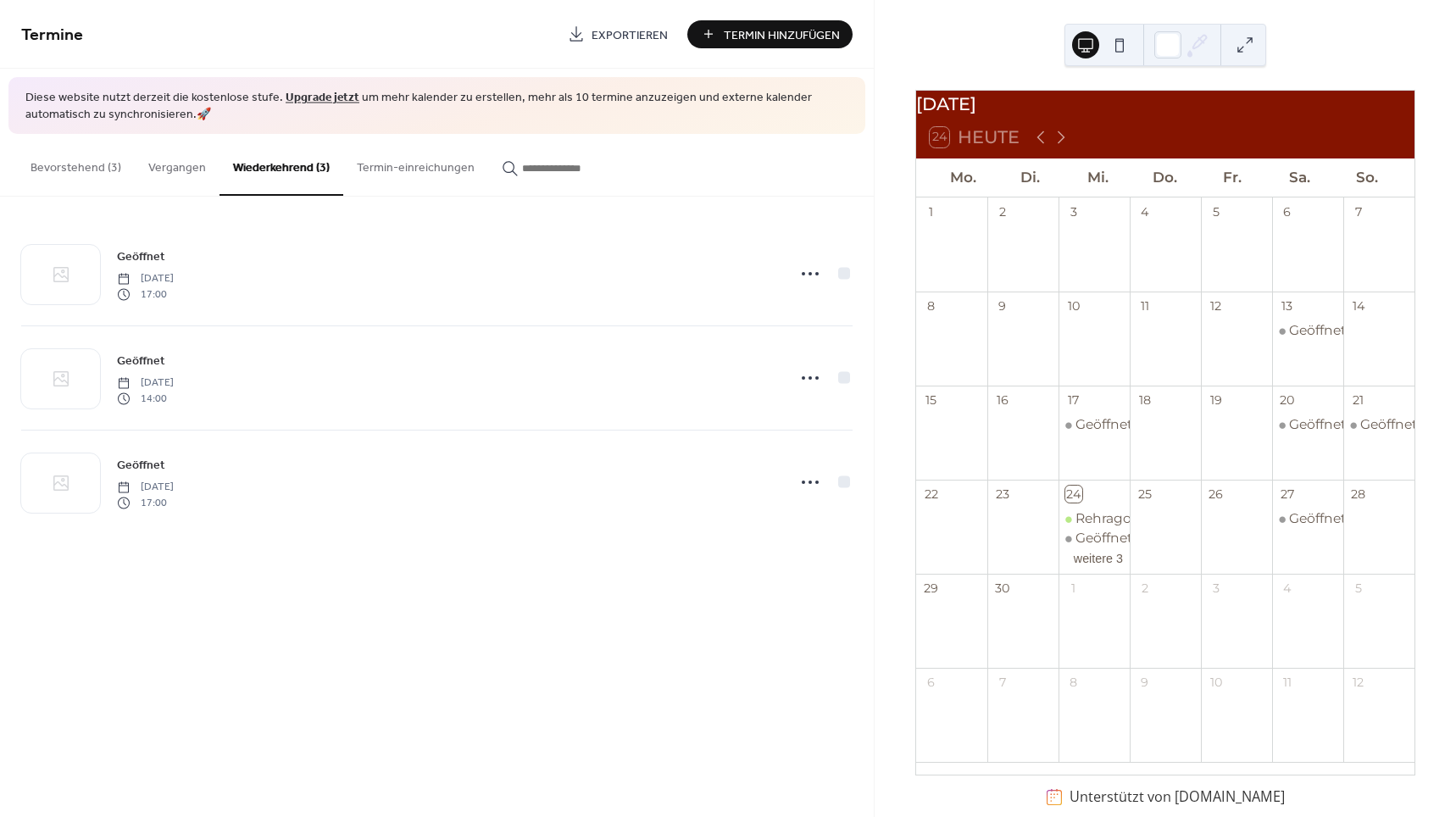
click at [66, 170] on button "Bevorstehend (3)" at bounding box center [76, 163] width 118 height 60
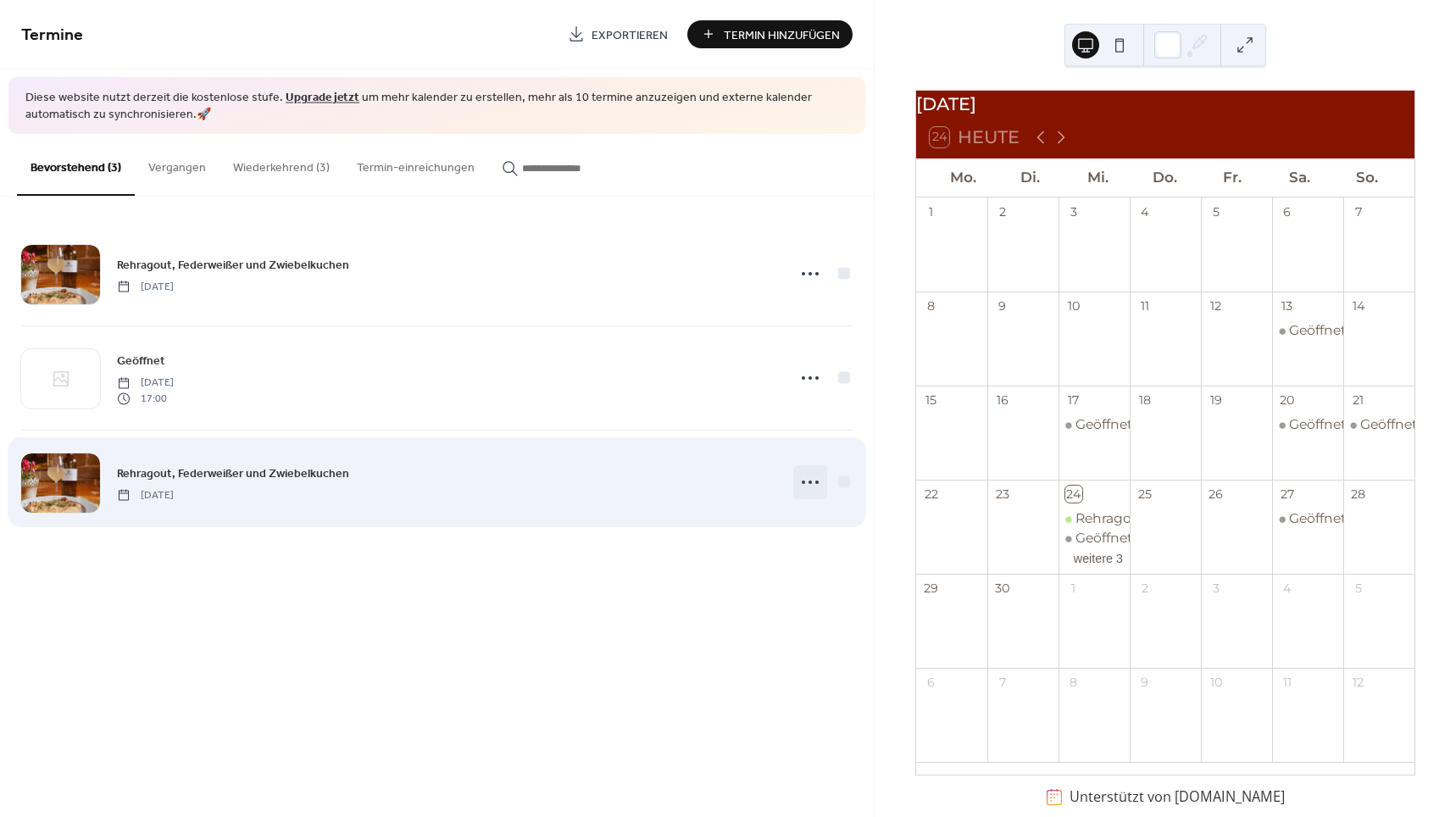
click at [813, 485] on icon at bounding box center [810, 482] width 27 height 27
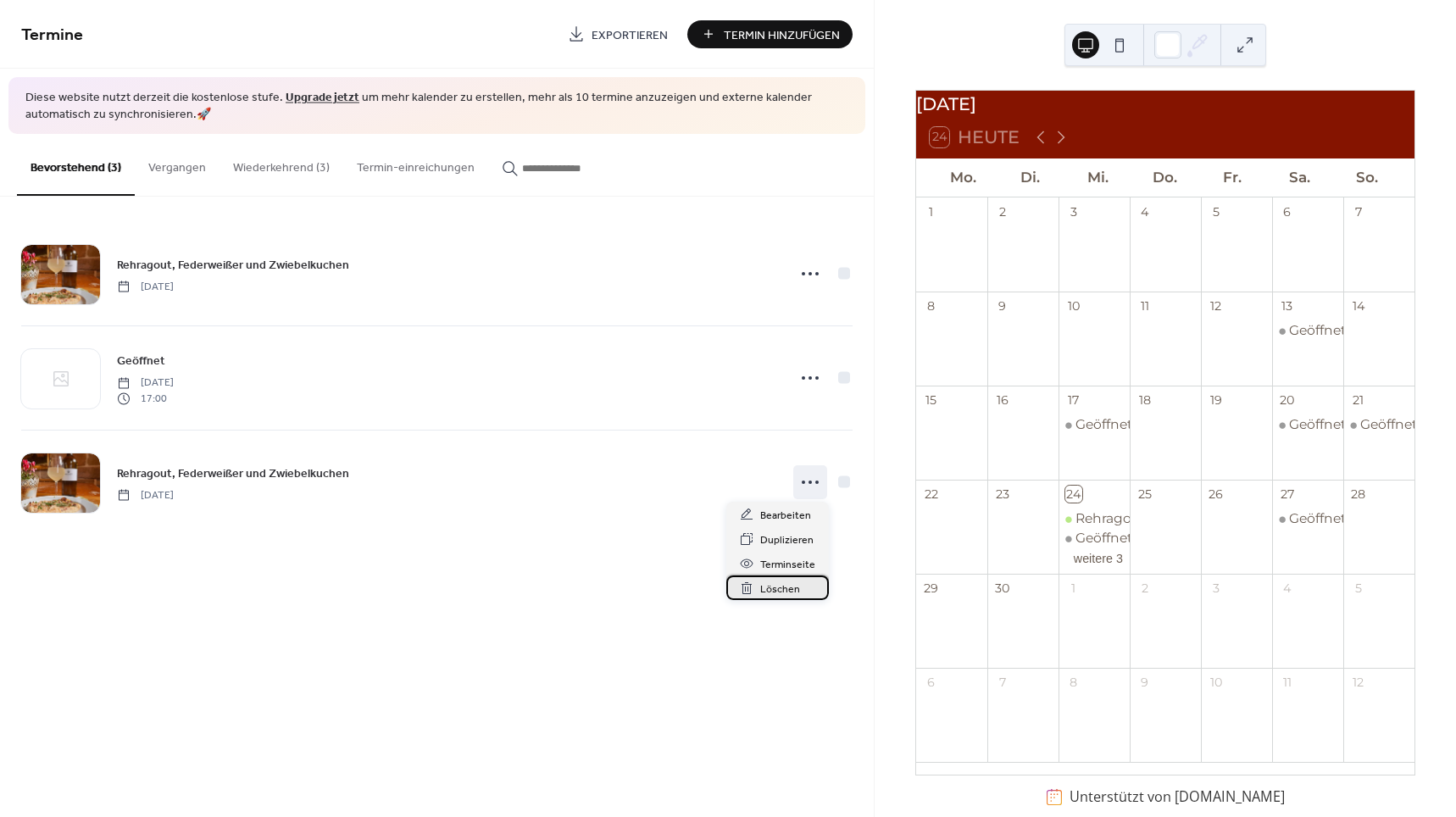
click at [767, 588] on span "Löschen" at bounding box center [780, 590] width 40 height 18
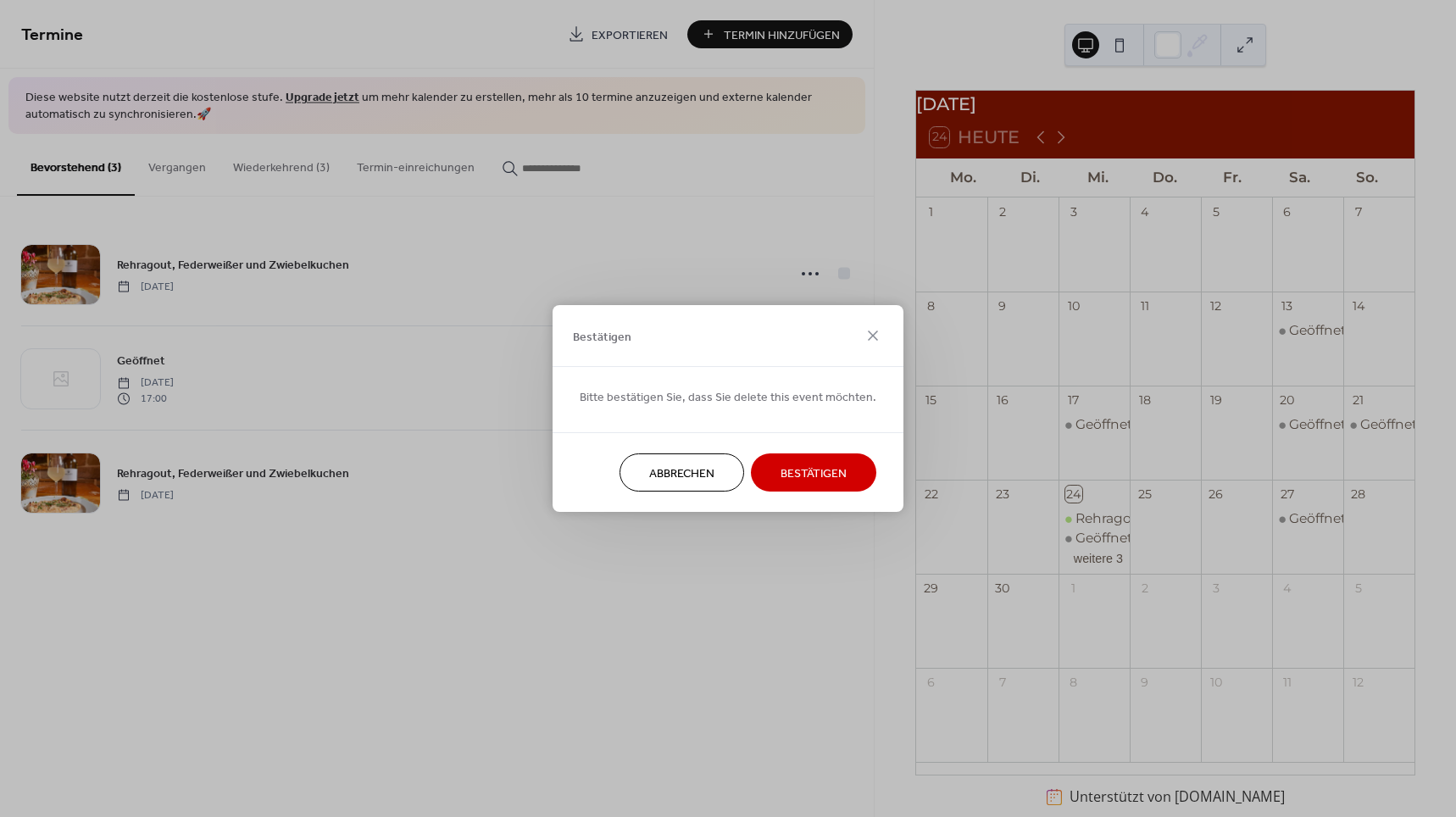
click at [809, 483] on span "Bestätigen" at bounding box center [813, 474] width 66 height 18
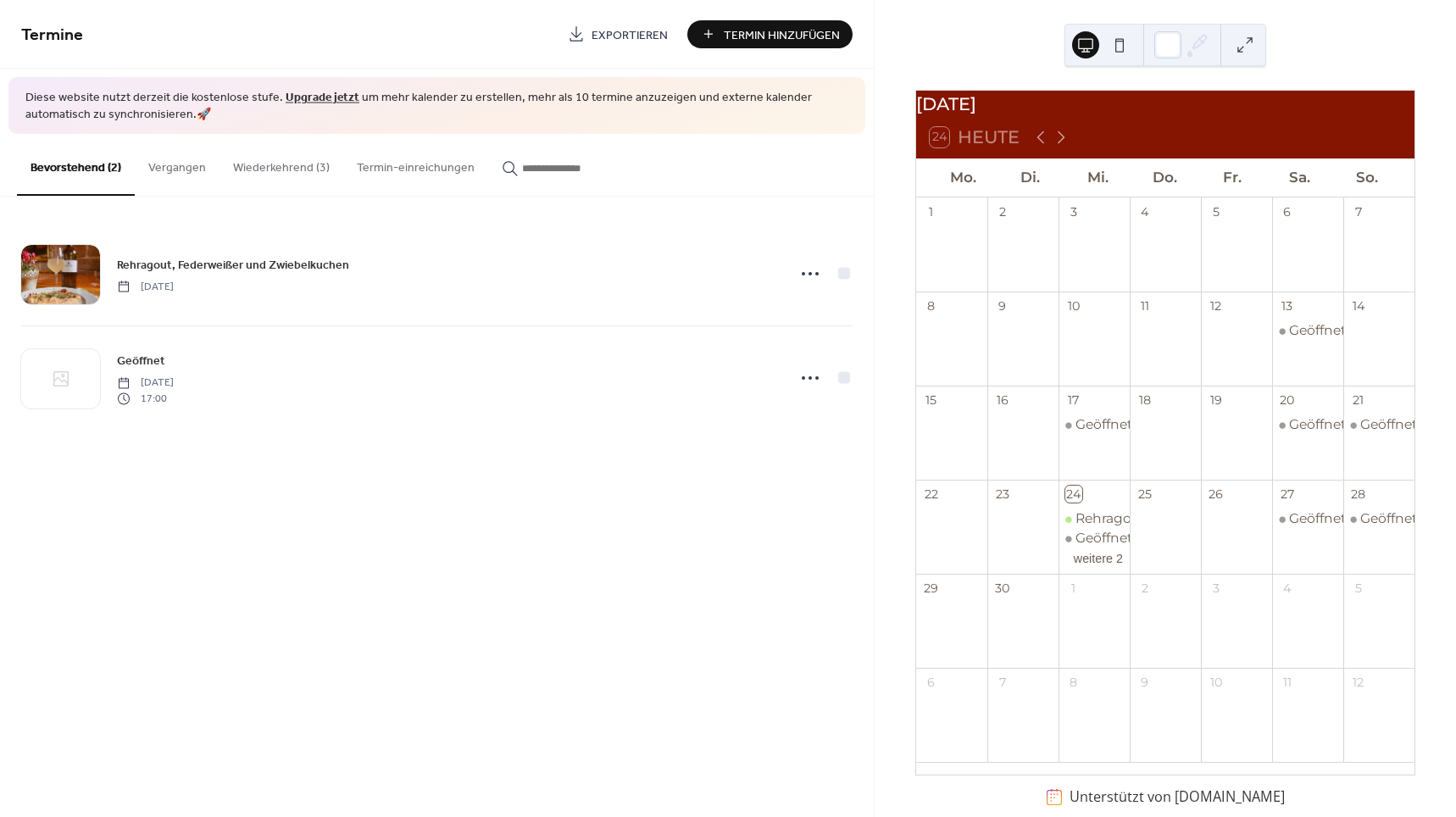
click at [281, 169] on button "Wiederkehrend (3)" at bounding box center [281, 163] width 124 height 60
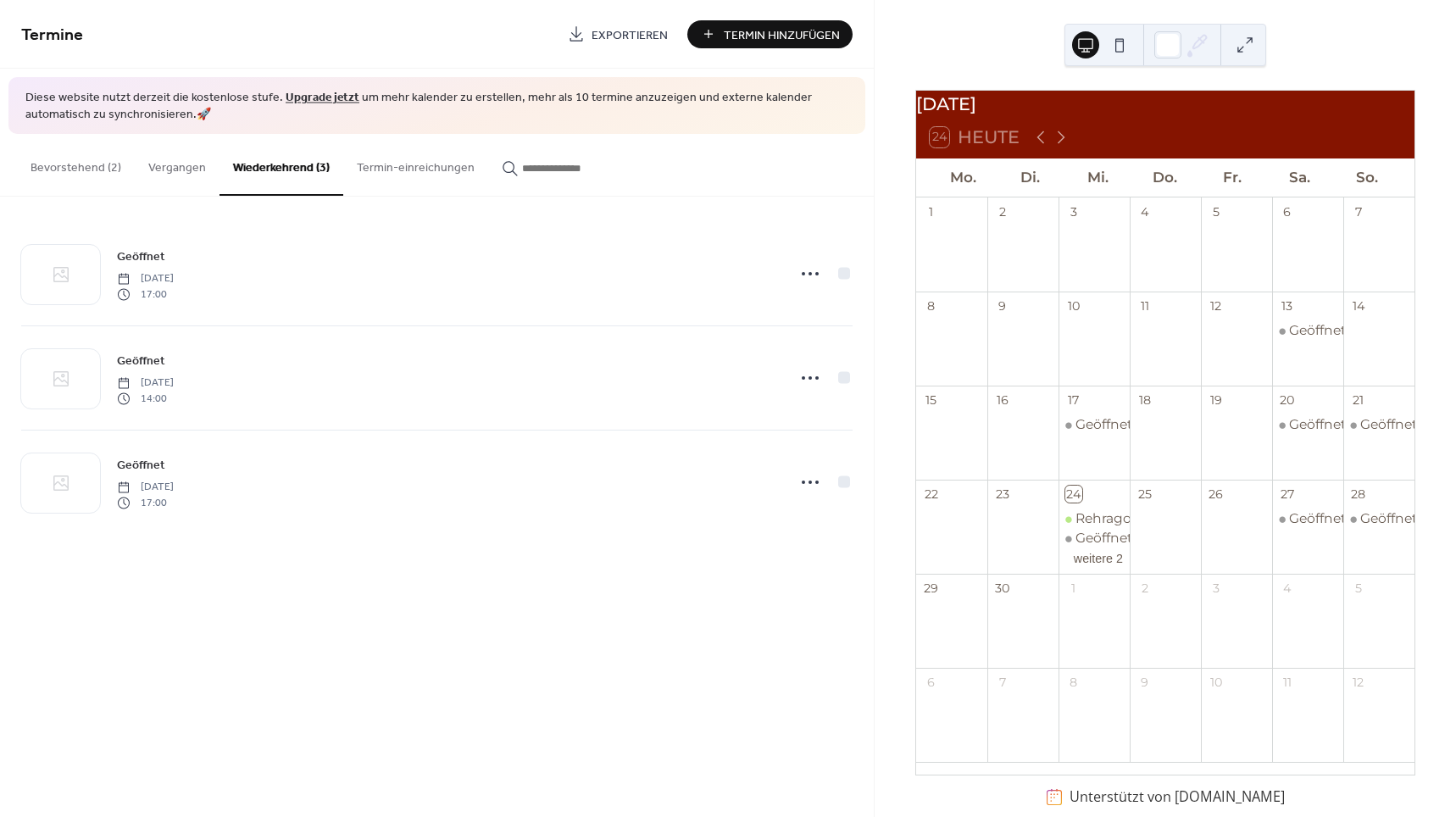
click at [88, 166] on button "Bevorstehend (2)" at bounding box center [76, 163] width 118 height 60
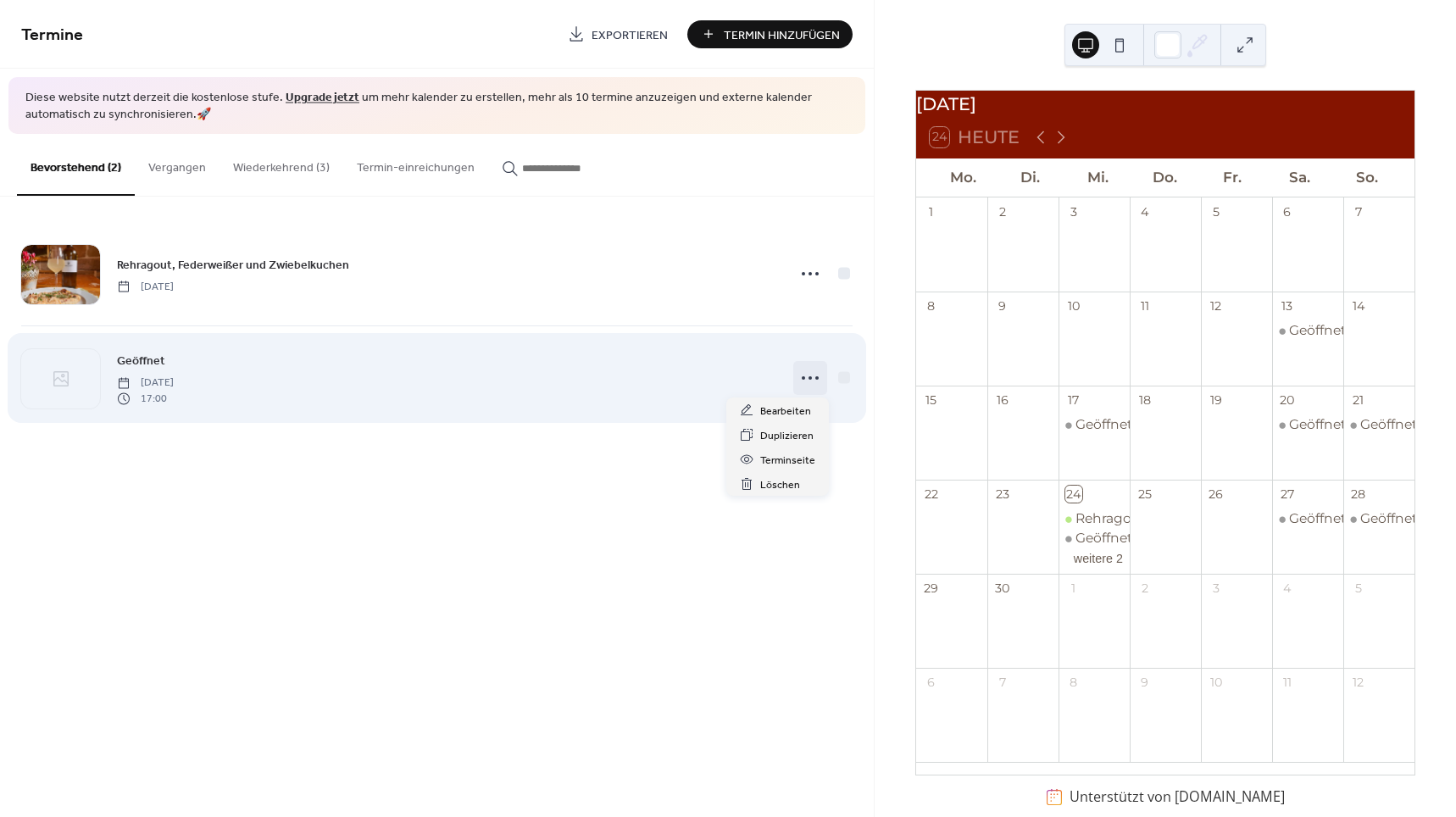
click at [812, 373] on icon at bounding box center [810, 377] width 27 height 27
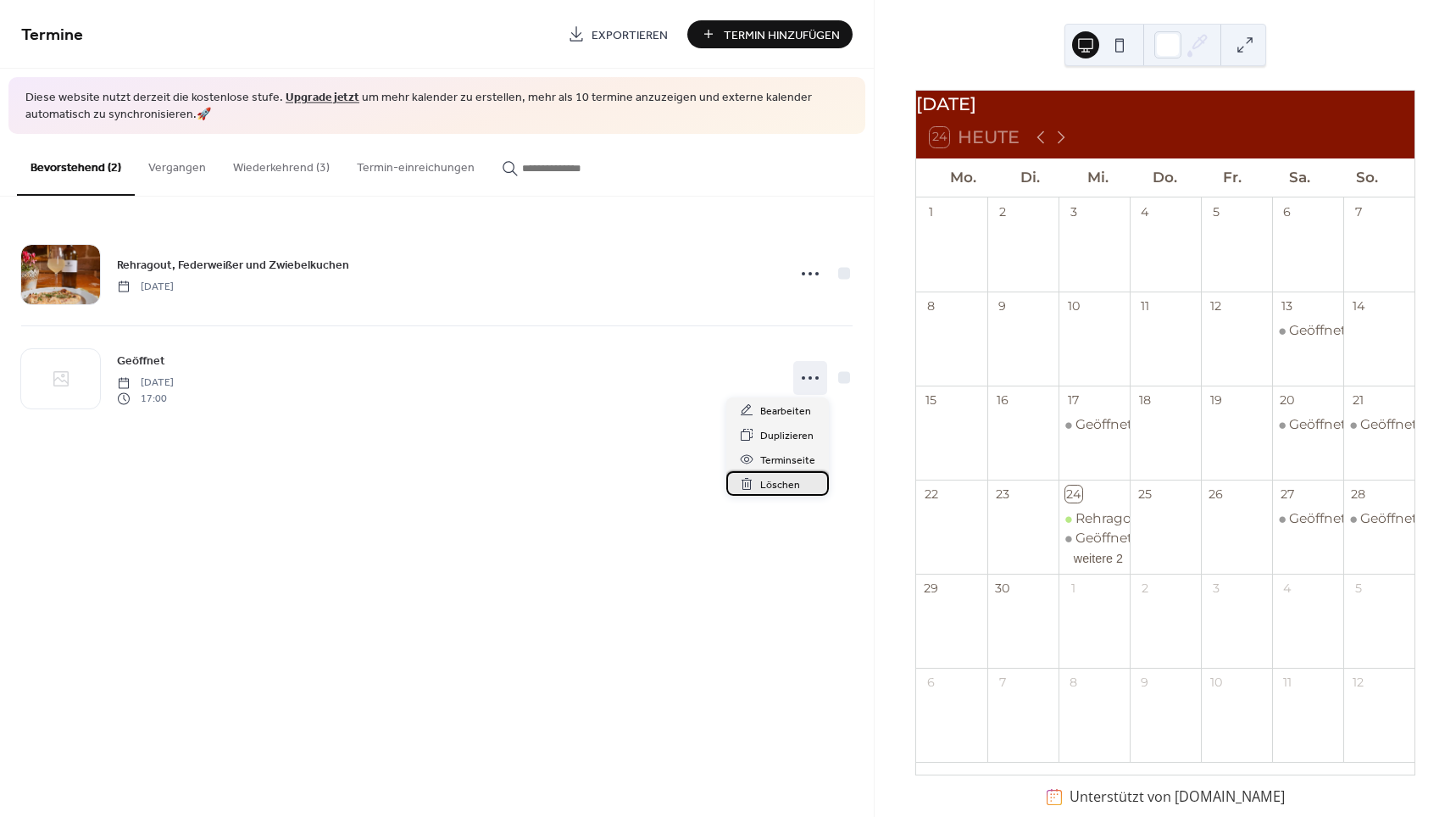
click at [775, 487] on span "Löschen" at bounding box center [780, 485] width 40 height 18
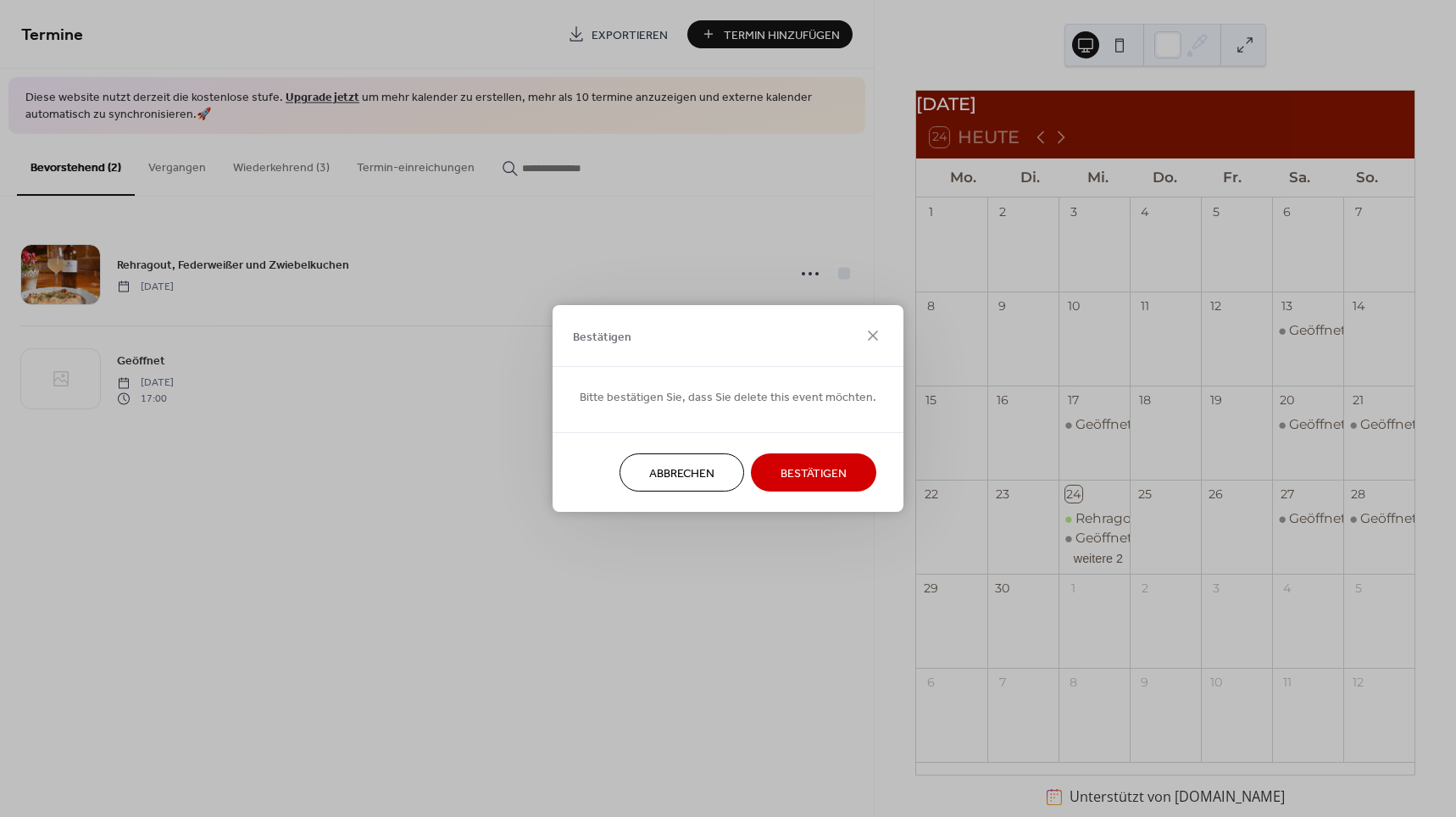
click at [761, 469] on button "Bestätigen" at bounding box center [813, 473] width 126 height 38
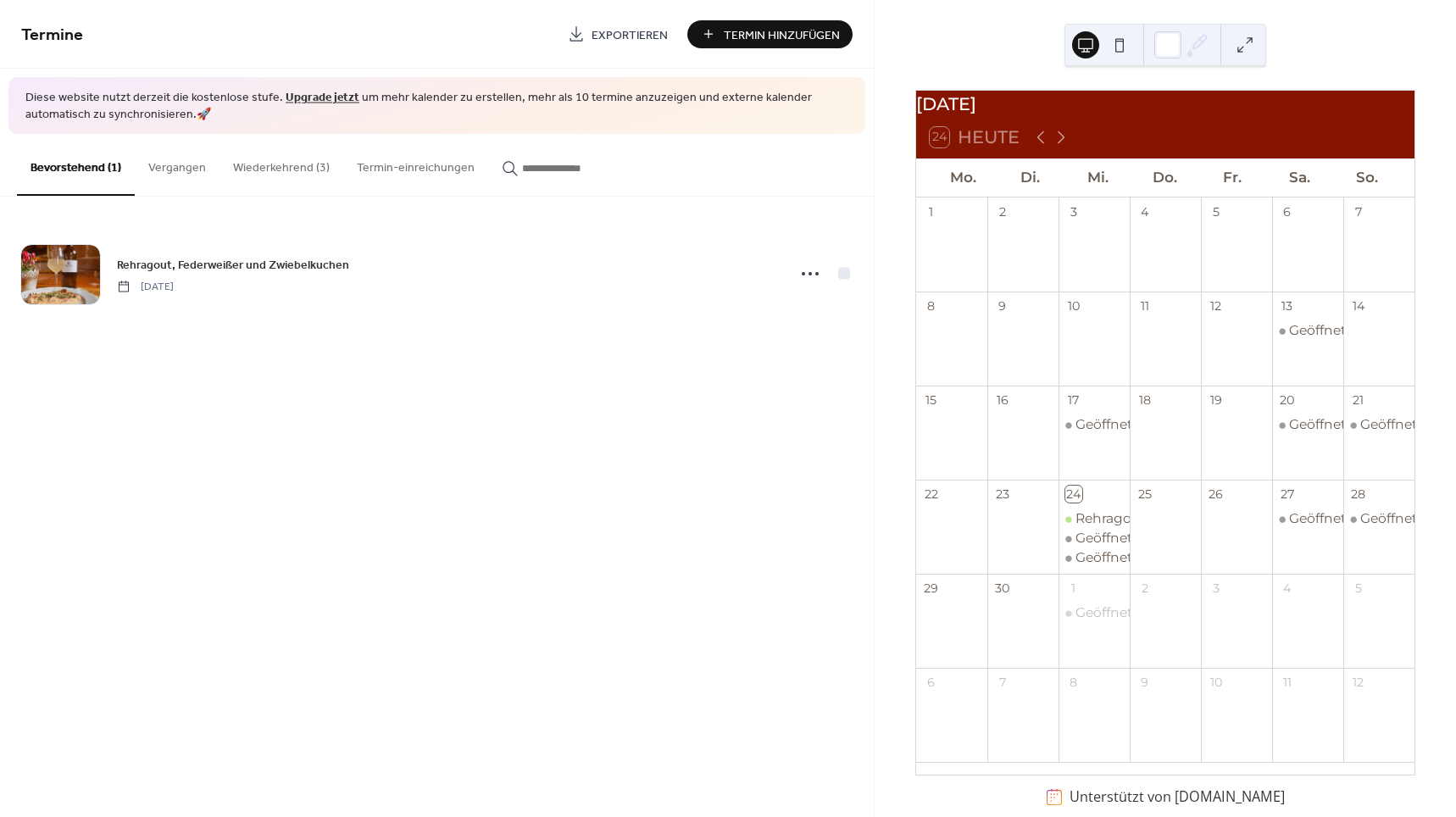
click at [272, 154] on button "Wiederkehrend (3)" at bounding box center [281, 163] width 124 height 60
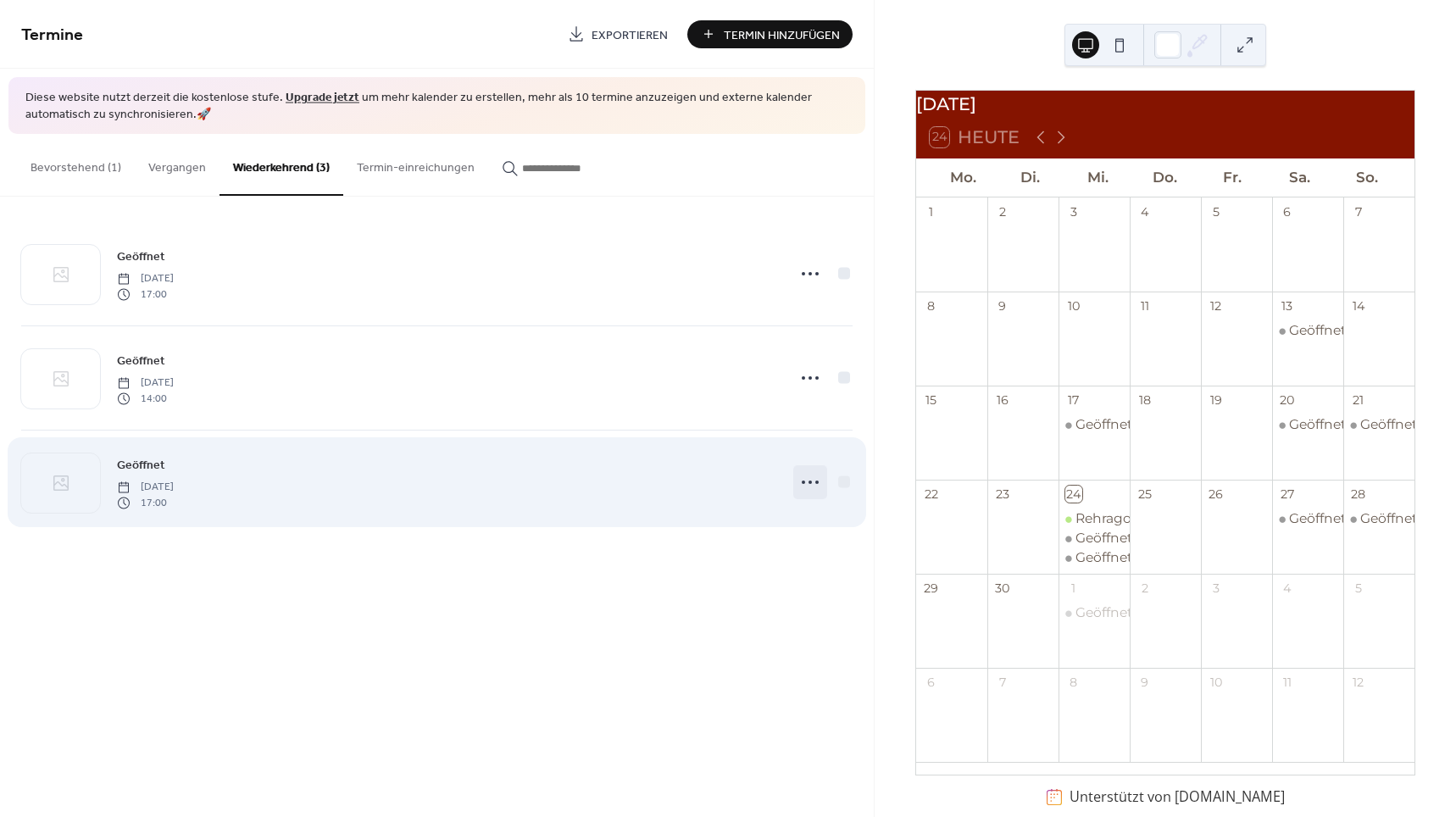
click at [819, 482] on icon at bounding box center [810, 482] width 27 height 27
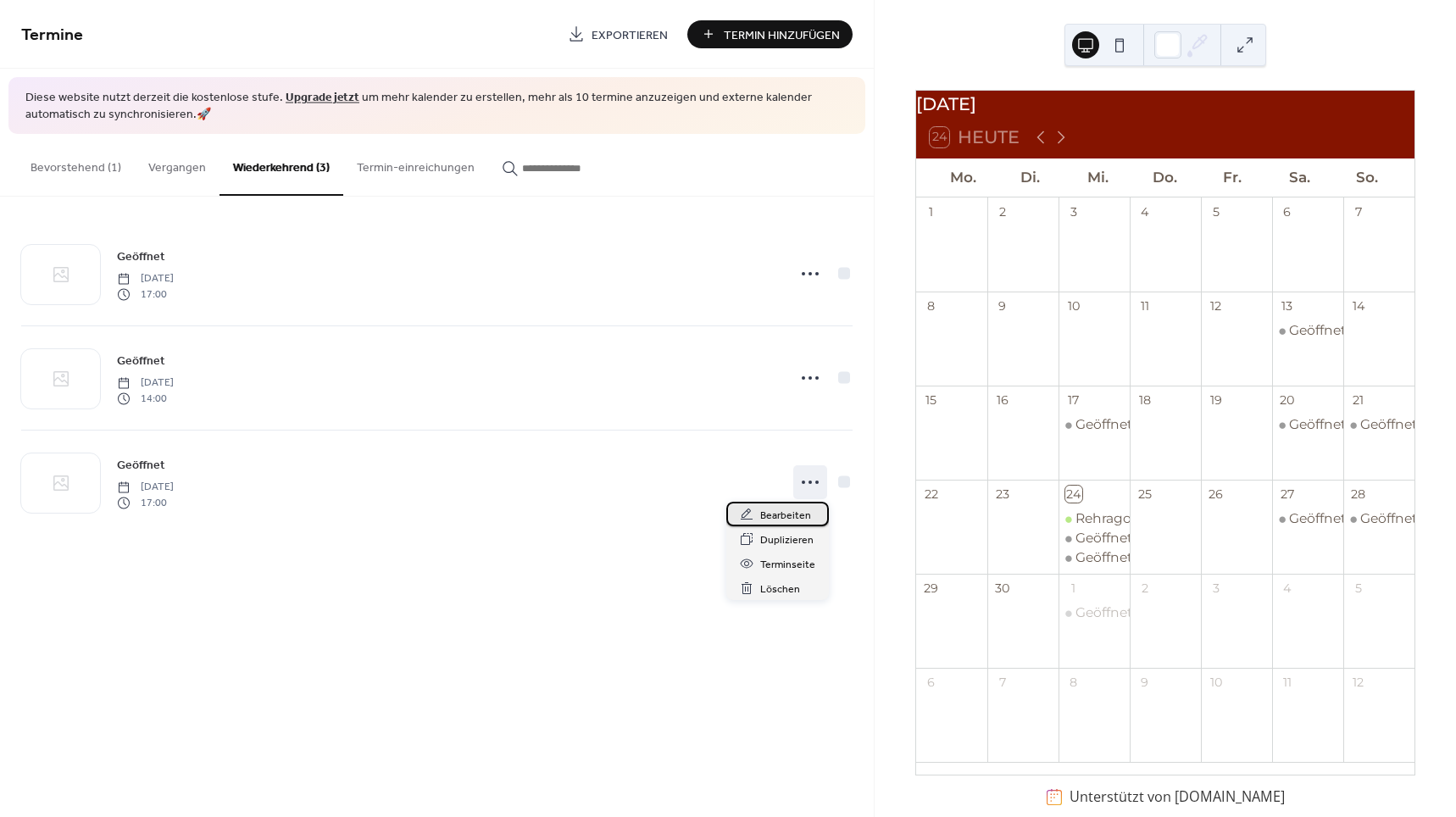
click at [787, 524] on span "Bearbeiten" at bounding box center [786, 516] width 51 height 18
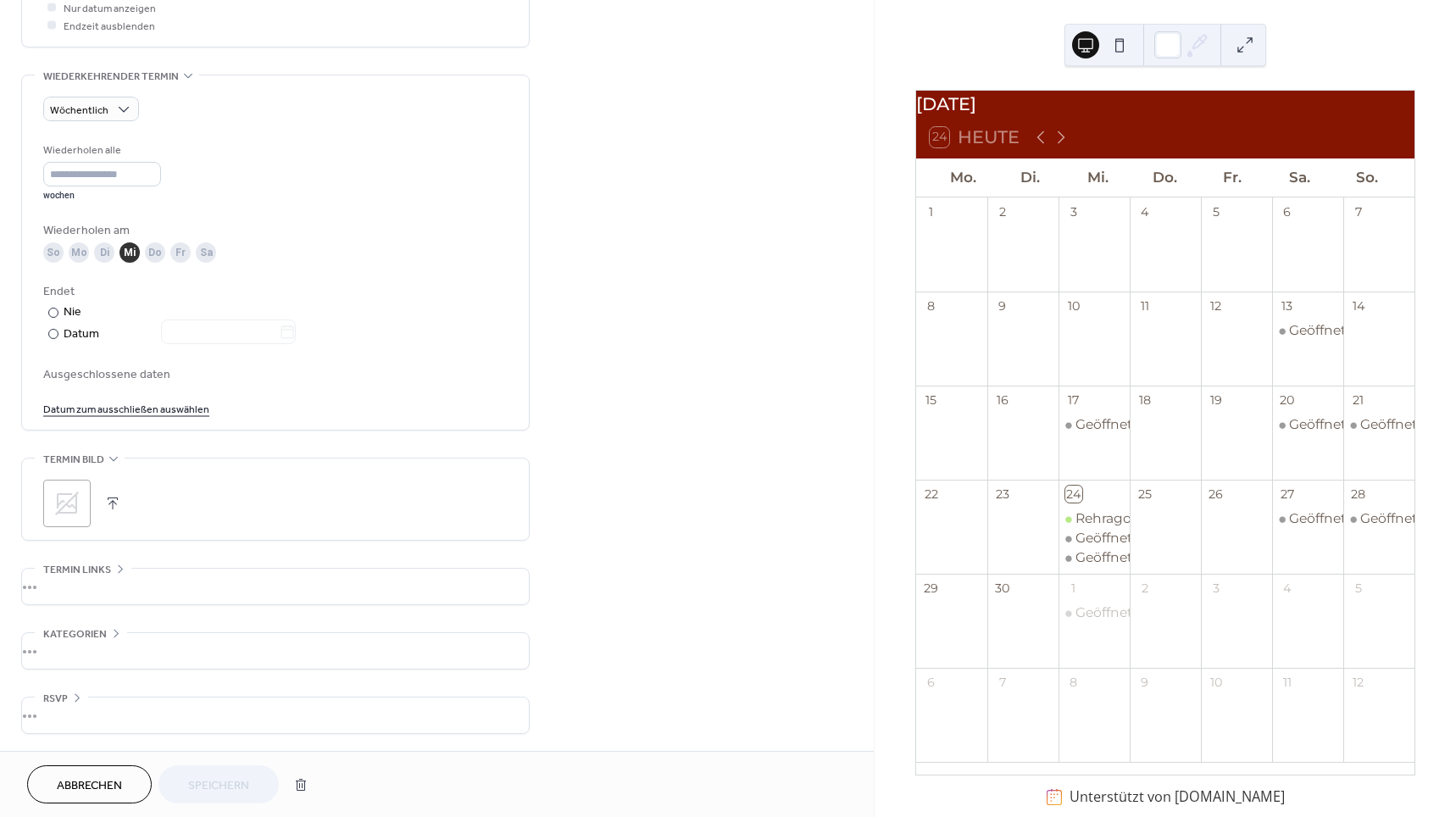
scroll to position [685, 0]
click at [45, 780] on button "Abbrechen" at bounding box center [89, 785] width 125 height 38
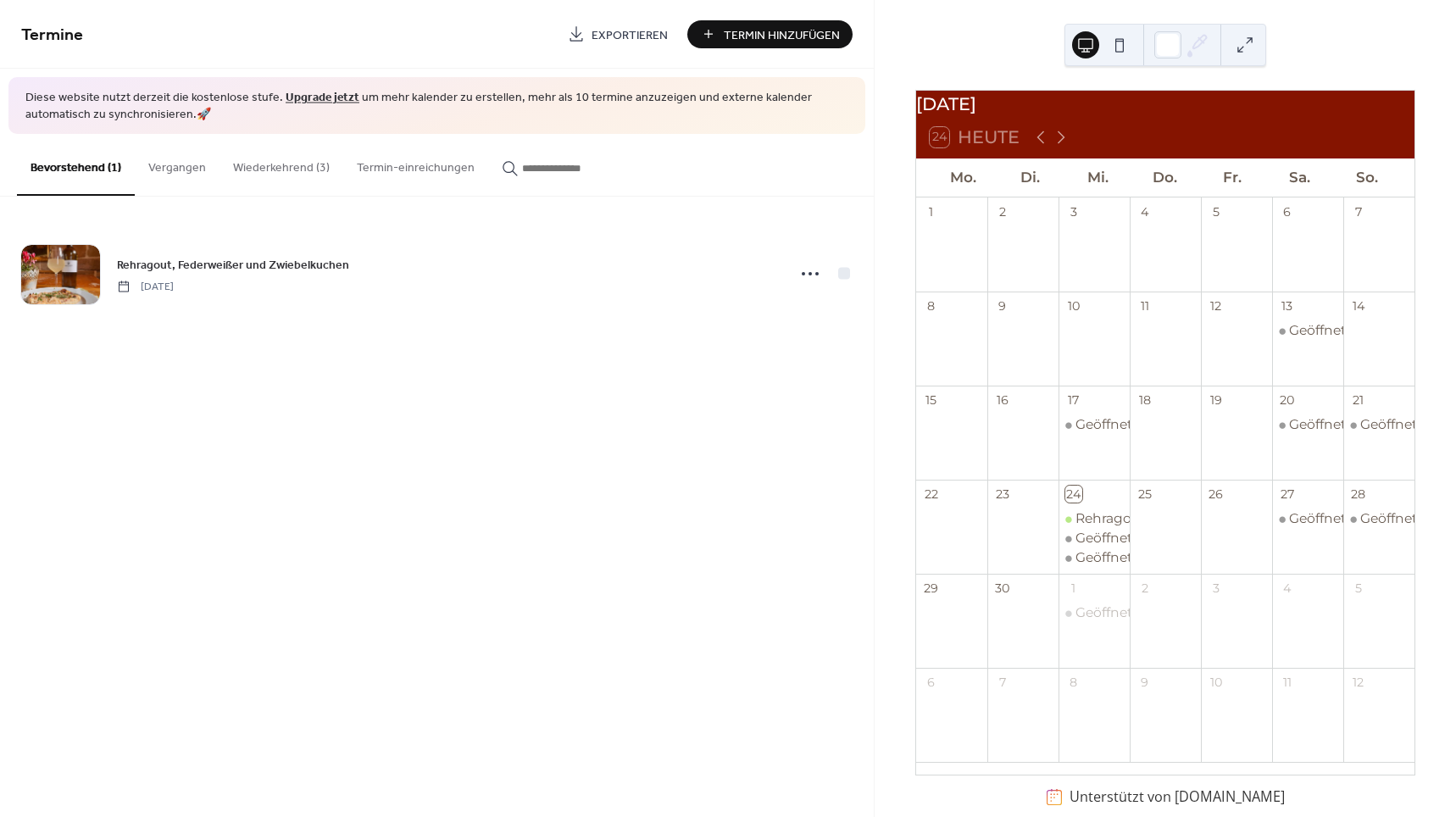
click at [299, 166] on button "Wiederkehrend (3)" at bounding box center [281, 163] width 124 height 60
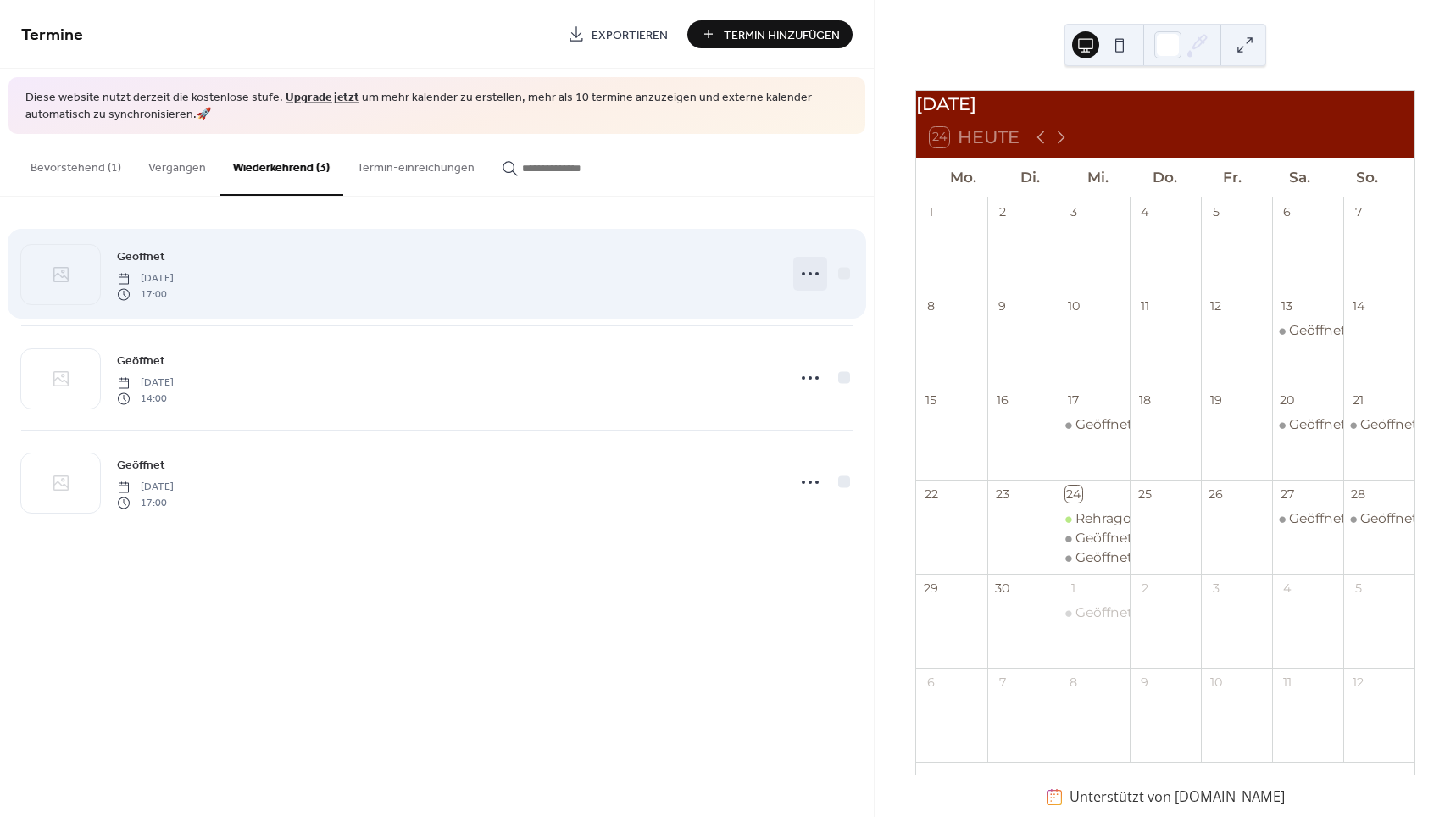
click at [804, 277] on icon at bounding box center [810, 273] width 27 height 27
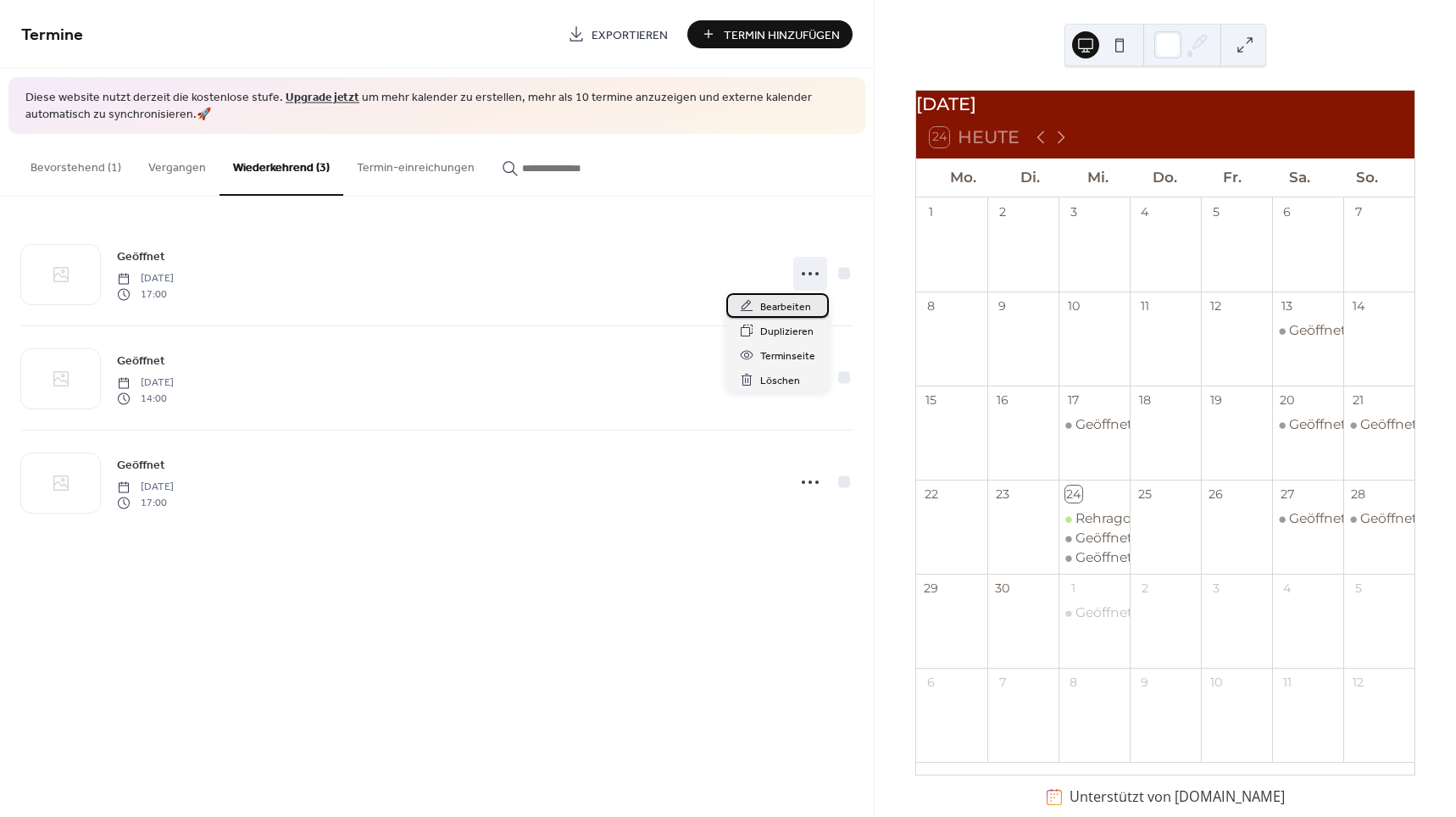
click at [774, 310] on span "Bearbeiten" at bounding box center [786, 307] width 51 height 18
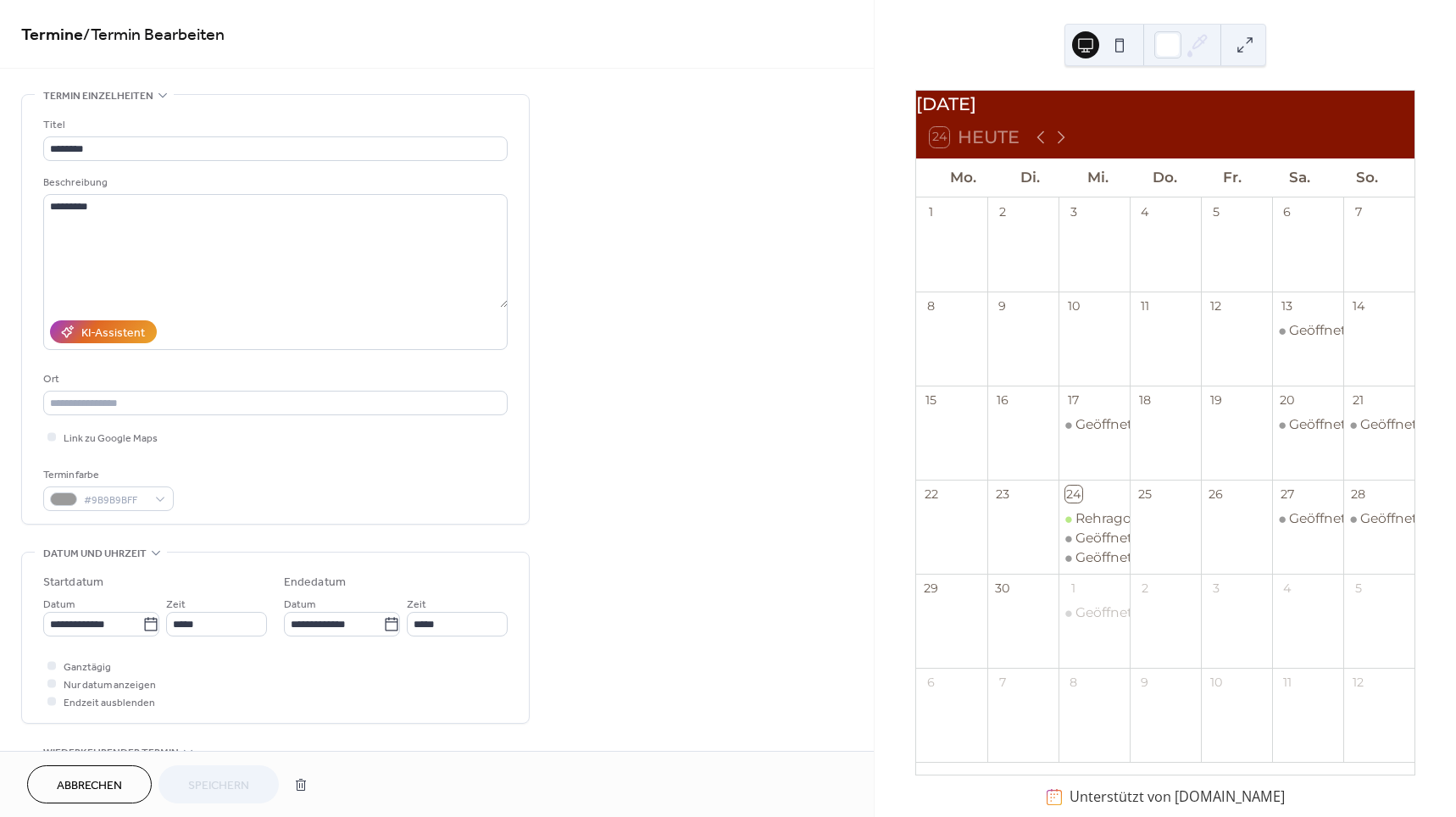
click at [109, 788] on span "Abbrechen" at bounding box center [88, 786] width 65 height 18
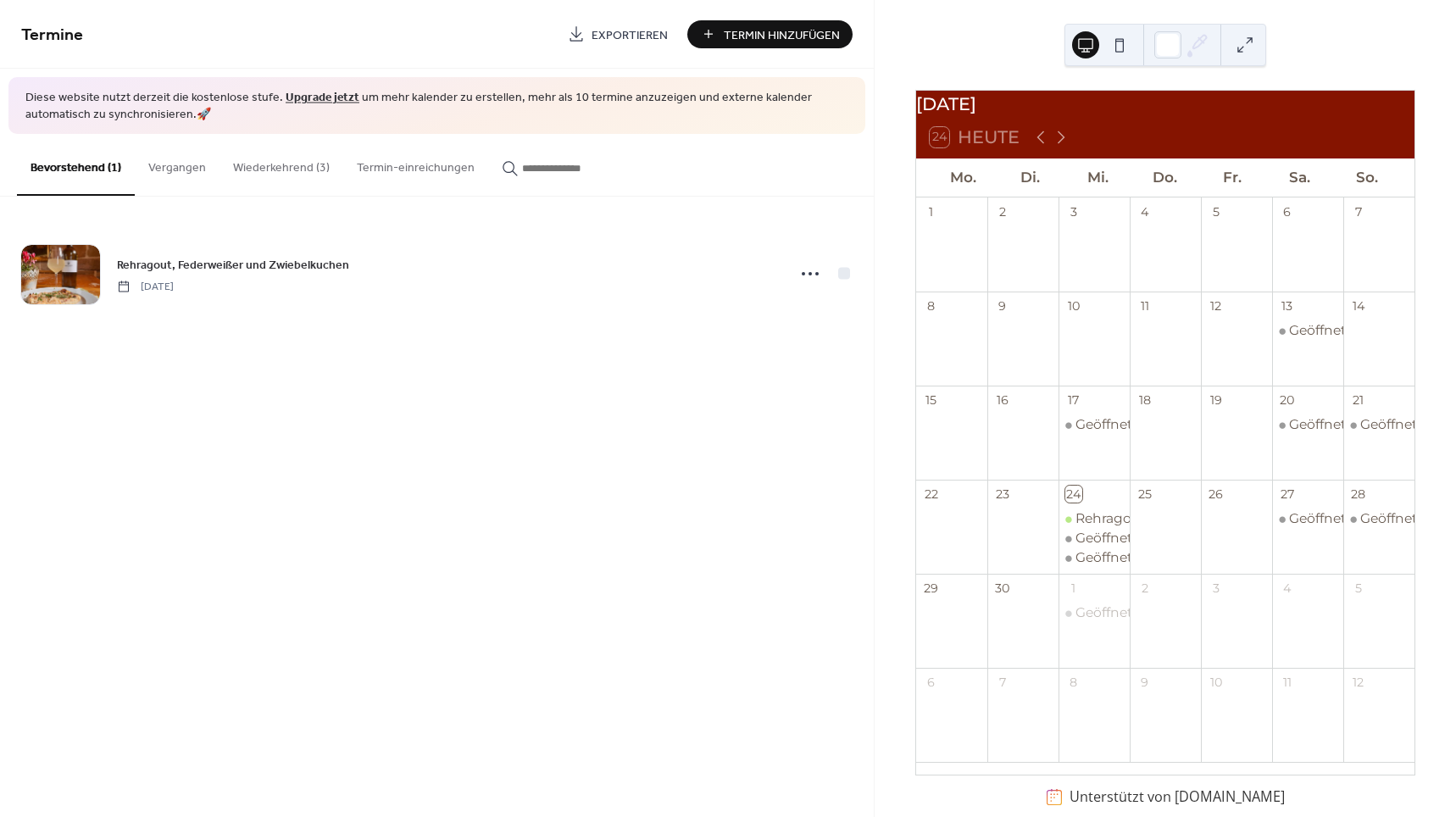
click at [282, 154] on button "Wiederkehrend (3)" at bounding box center [281, 163] width 124 height 60
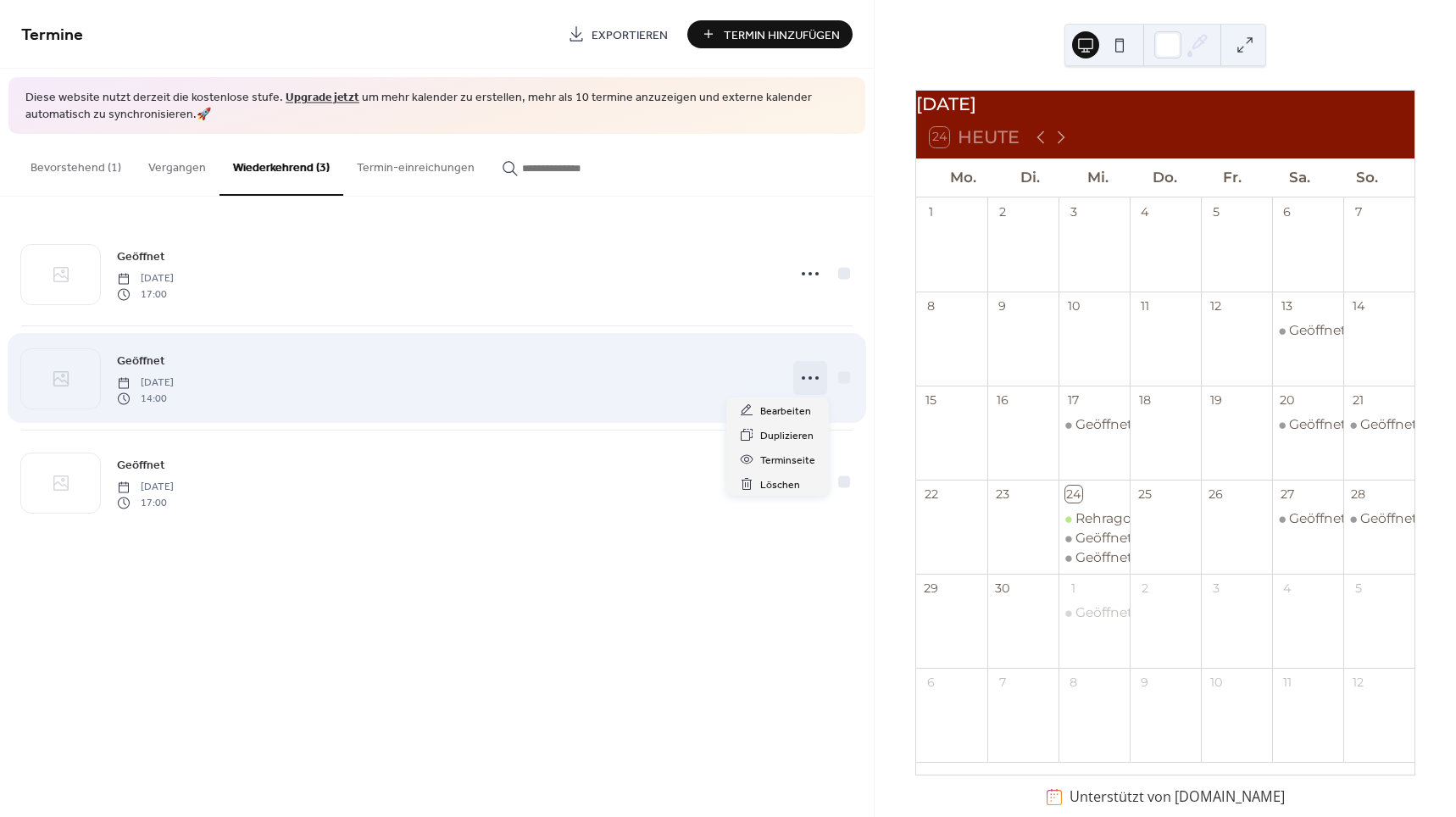
click at [819, 382] on icon at bounding box center [810, 377] width 27 height 27
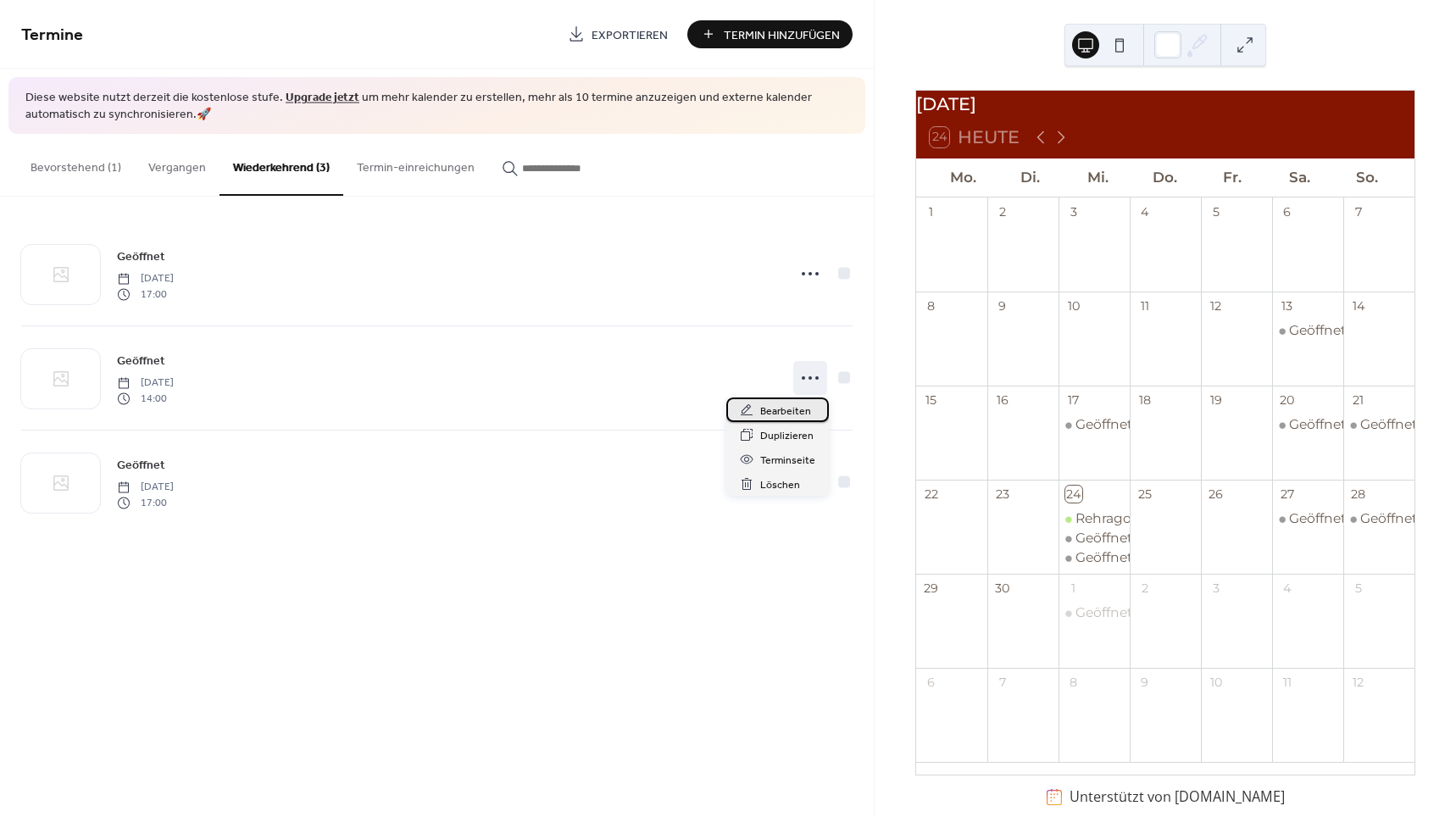
click at [806, 409] on span "Bearbeiten" at bounding box center [786, 411] width 51 height 18
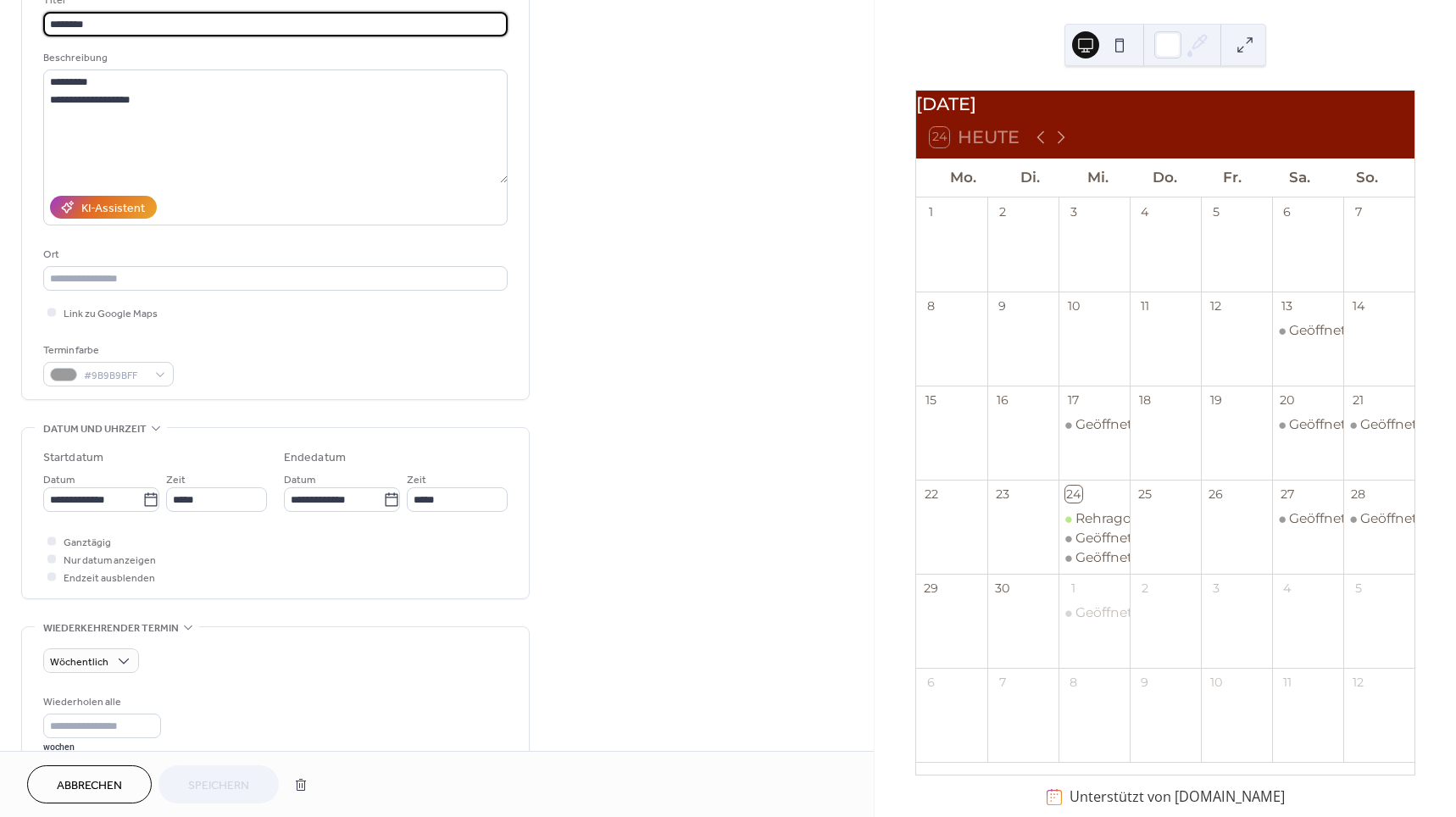
scroll to position [128, 0]
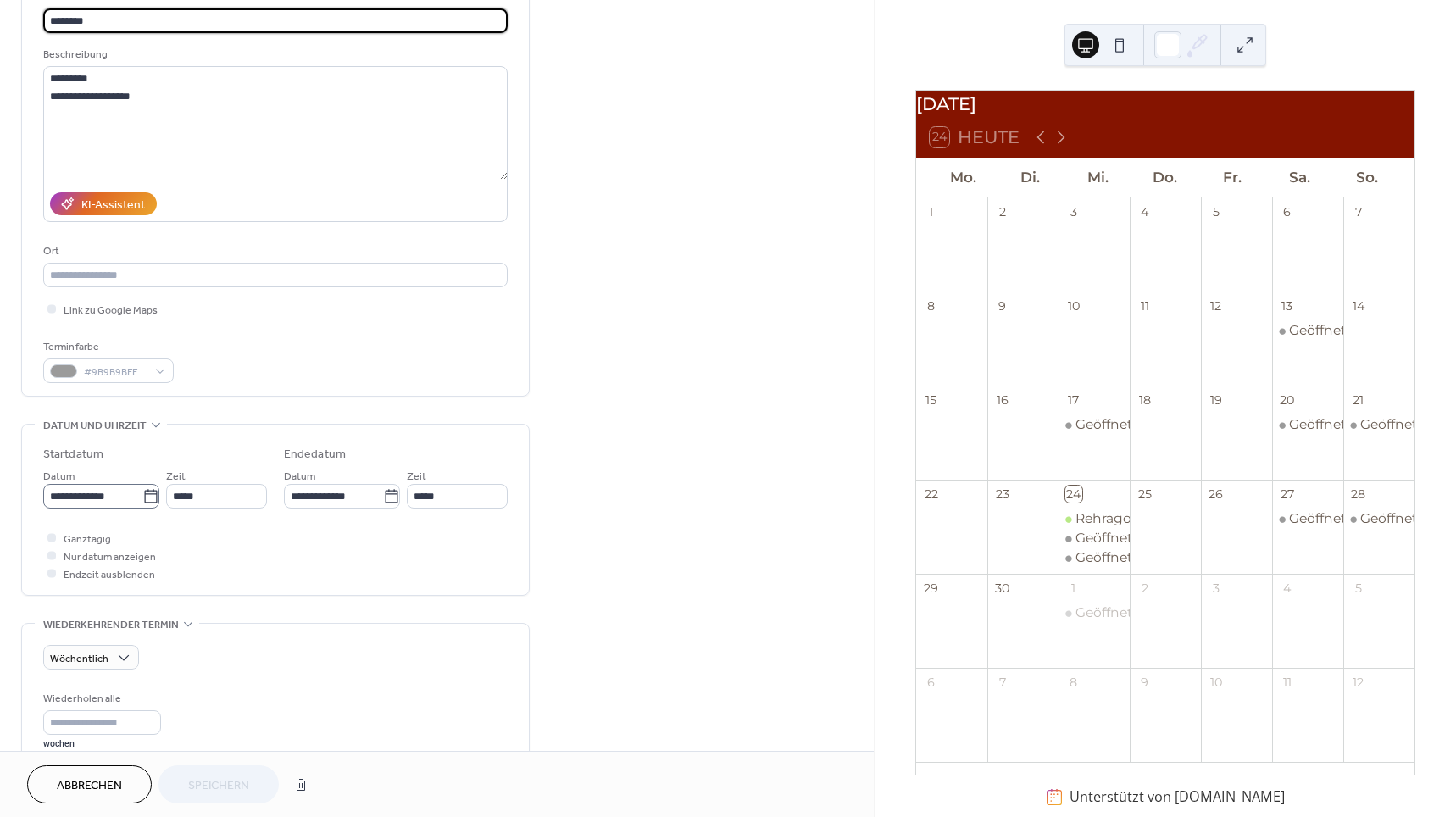
click at [143, 500] on icon at bounding box center [151, 497] width 17 height 17
click at [142, 500] on input "**********" at bounding box center [93, 496] width 99 height 24
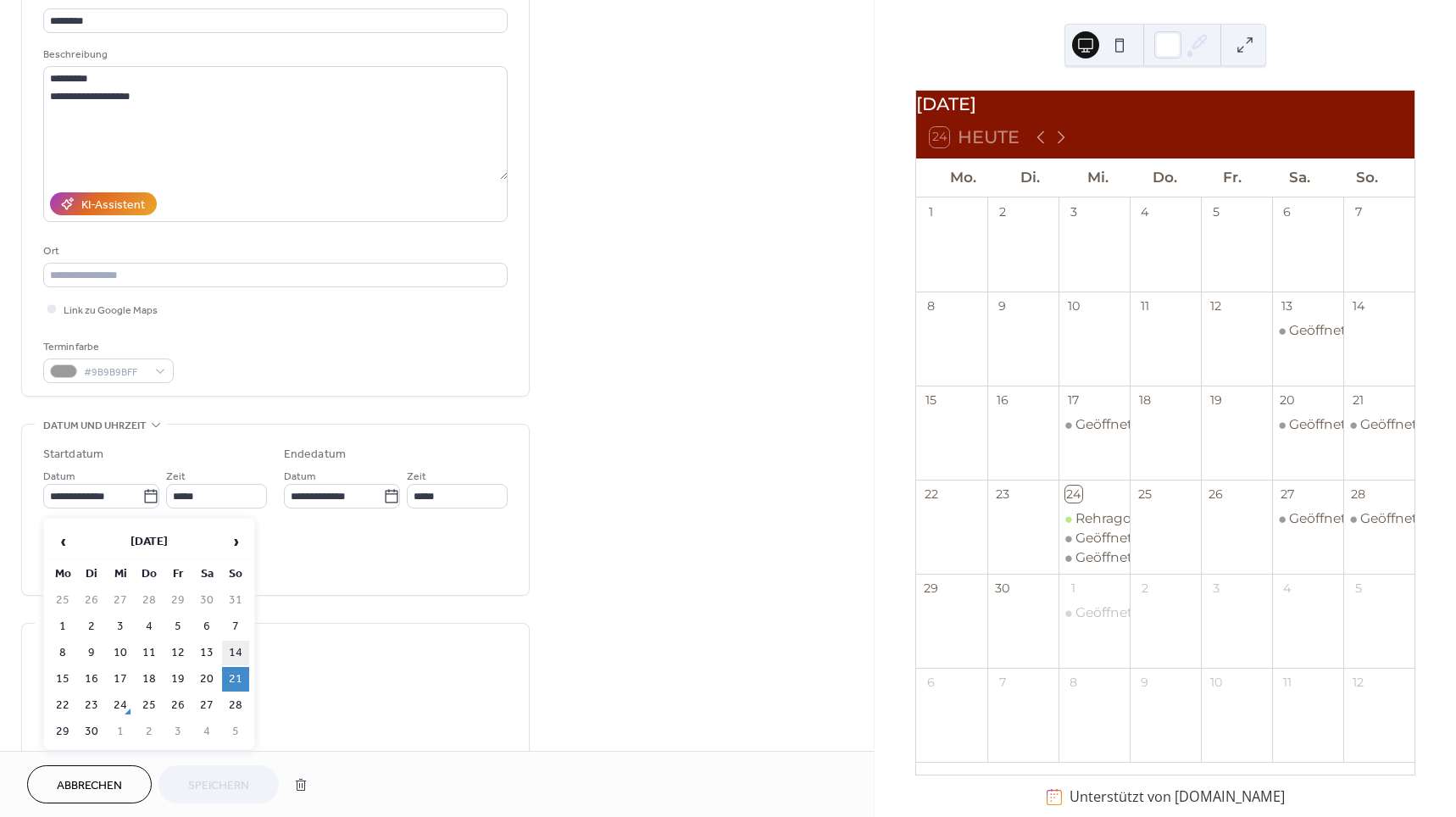
click at [238, 648] on td "14" at bounding box center [235, 653] width 27 height 24
type input "**********"
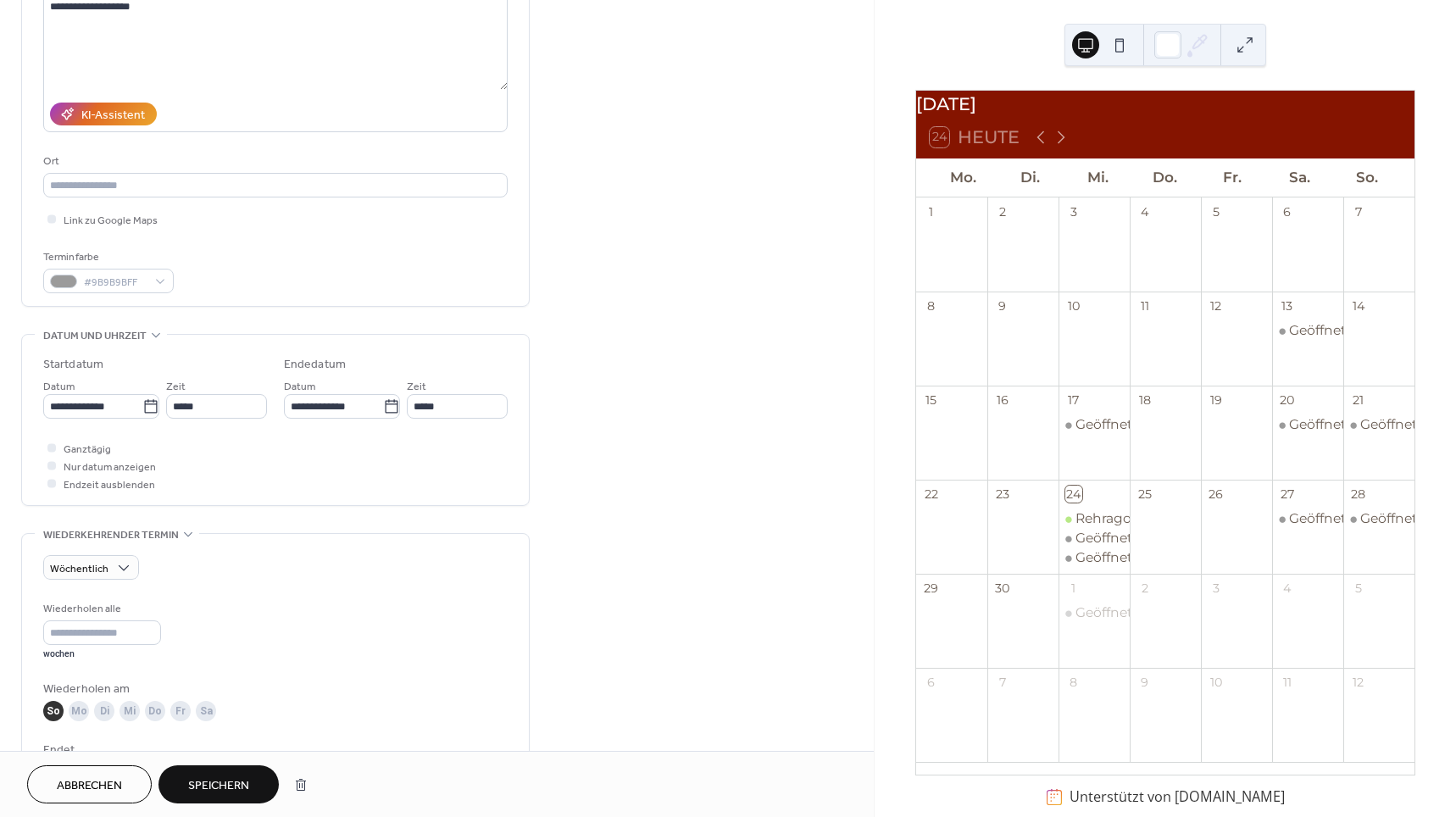
scroll to position [235, 0]
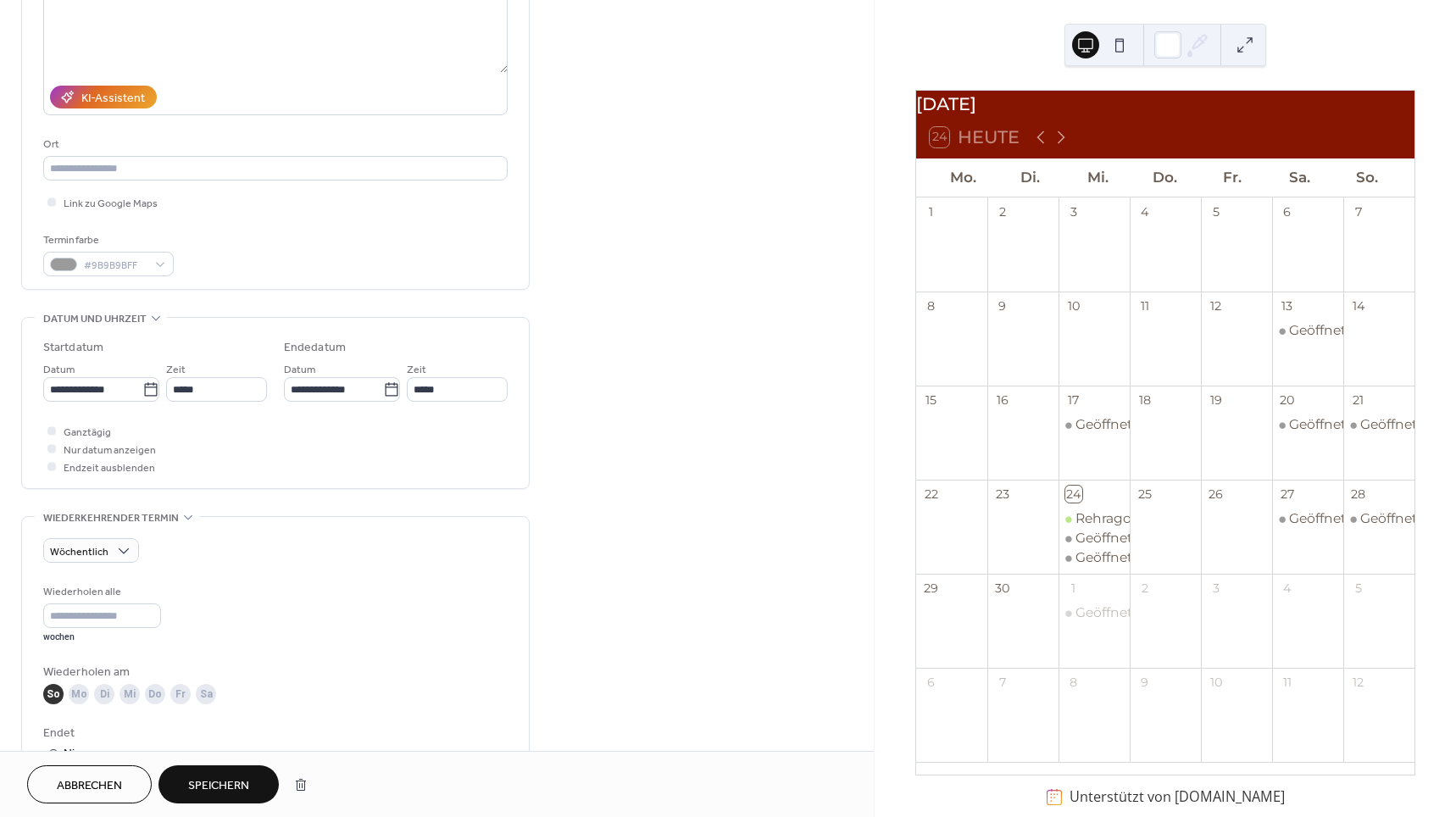
click at [223, 788] on span "Speichern" at bounding box center [219, 786] width 61 height 18
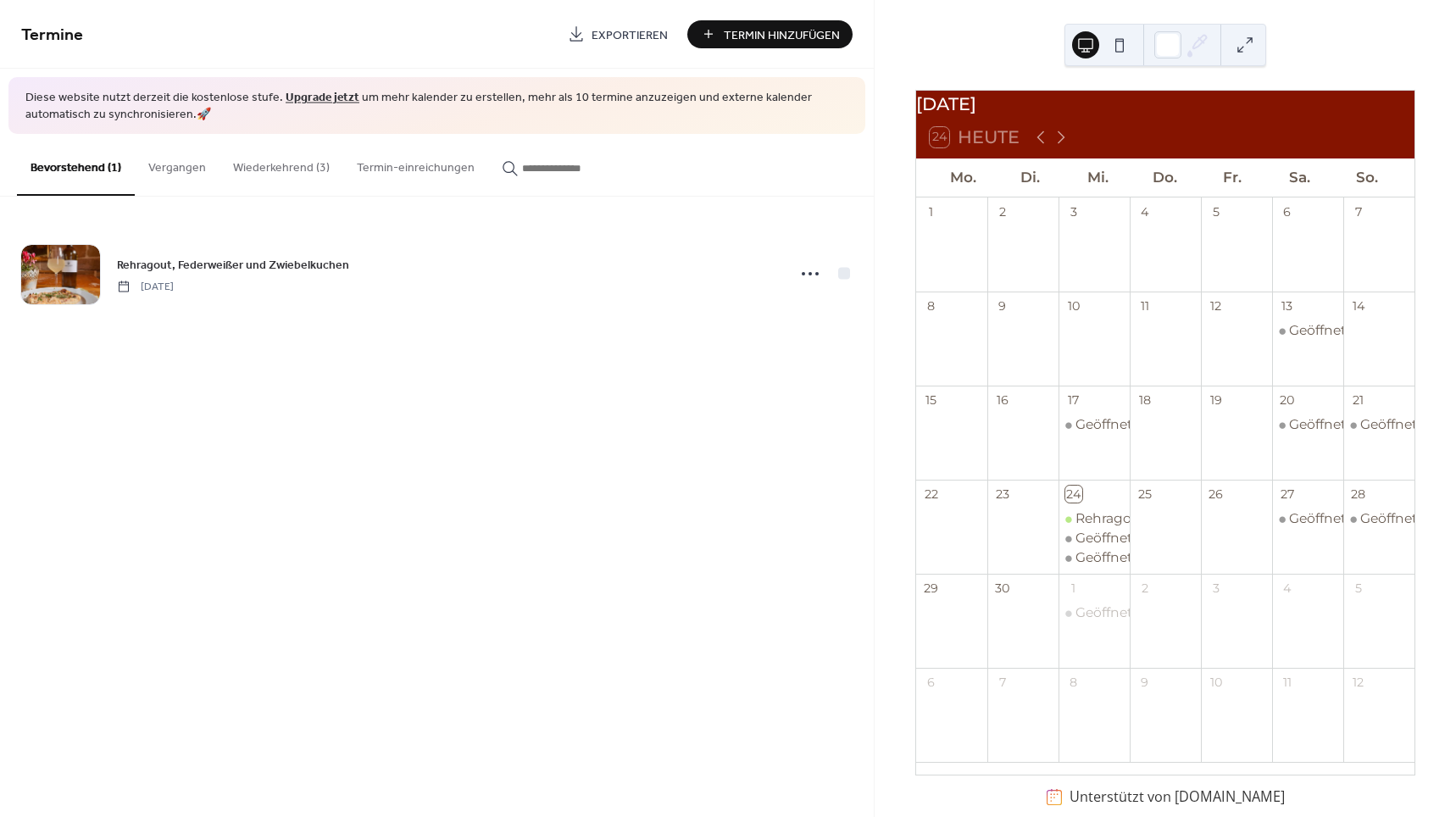
click at [264, 162] on button "Wiederkehrend (3)" at bounding box center [281, 163] width 124 height 60
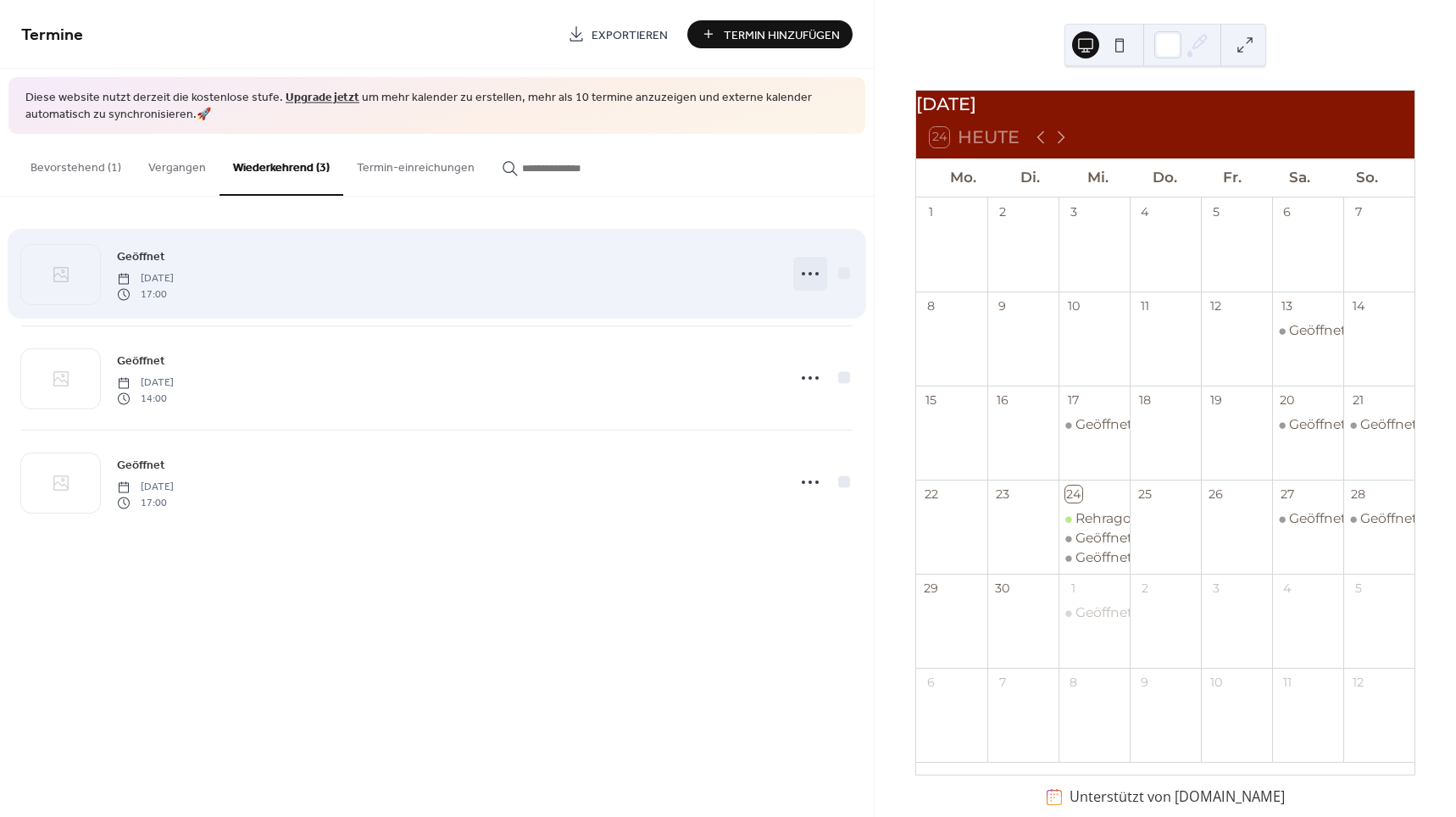
click at [817, 281] on icon at bounding box center [810, 273] width 27 height 27
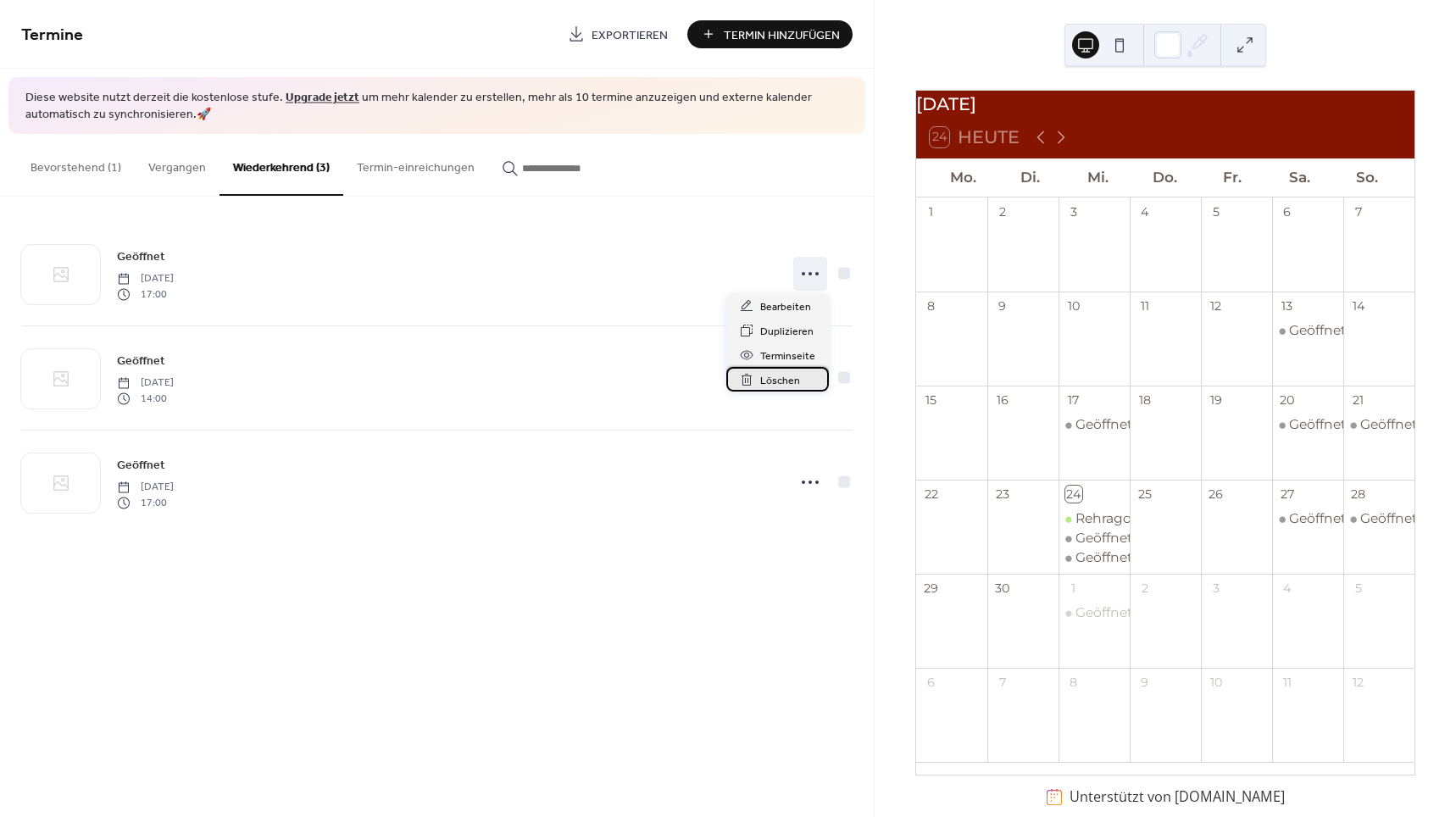
click at [763, 380] on span "Löschen" at bounding box center [780, 381] width 40 height 18
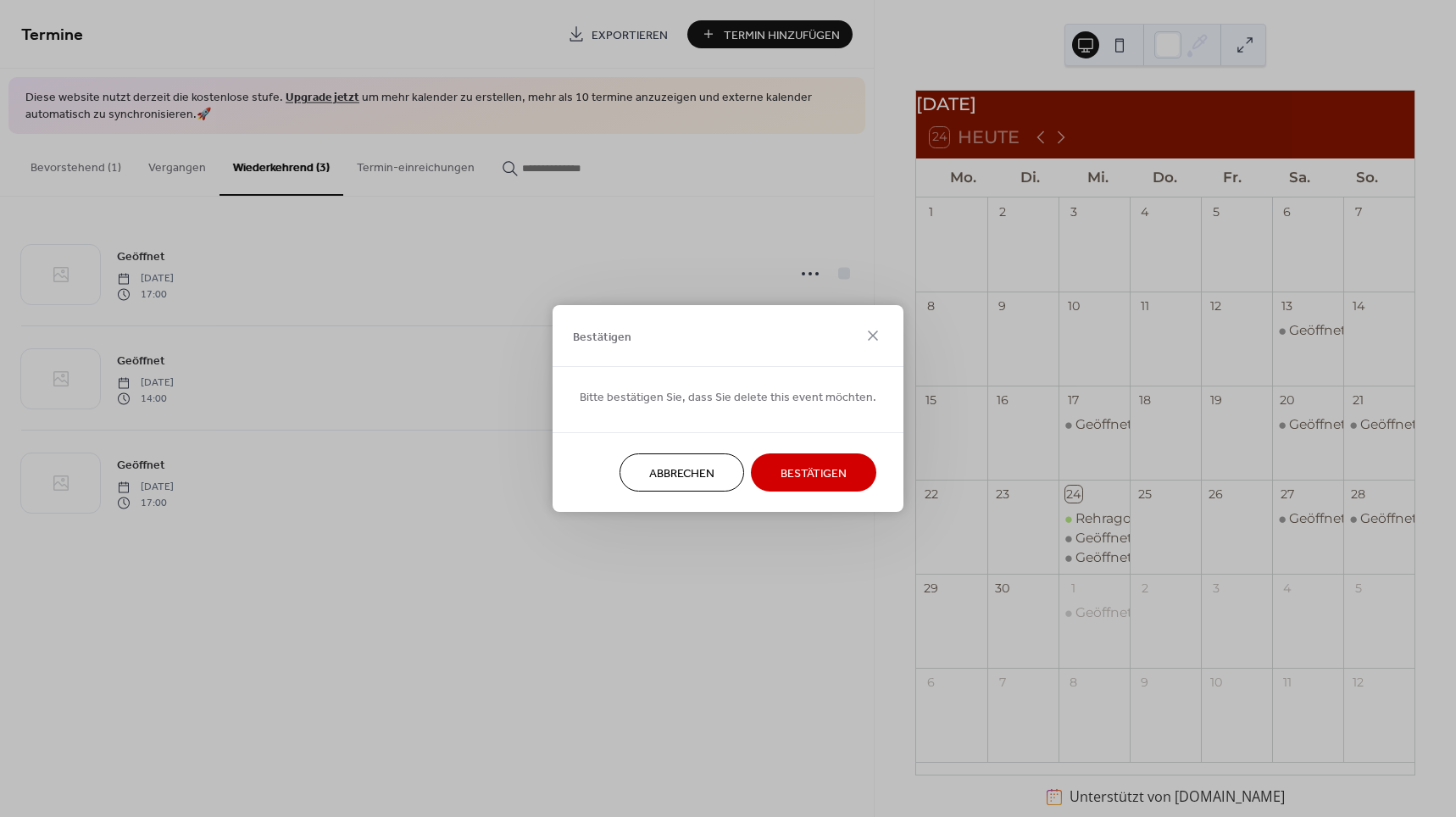
click at [792, 468] on span "Bestätigen" at bounding box center [813, 474] width 66 height 18
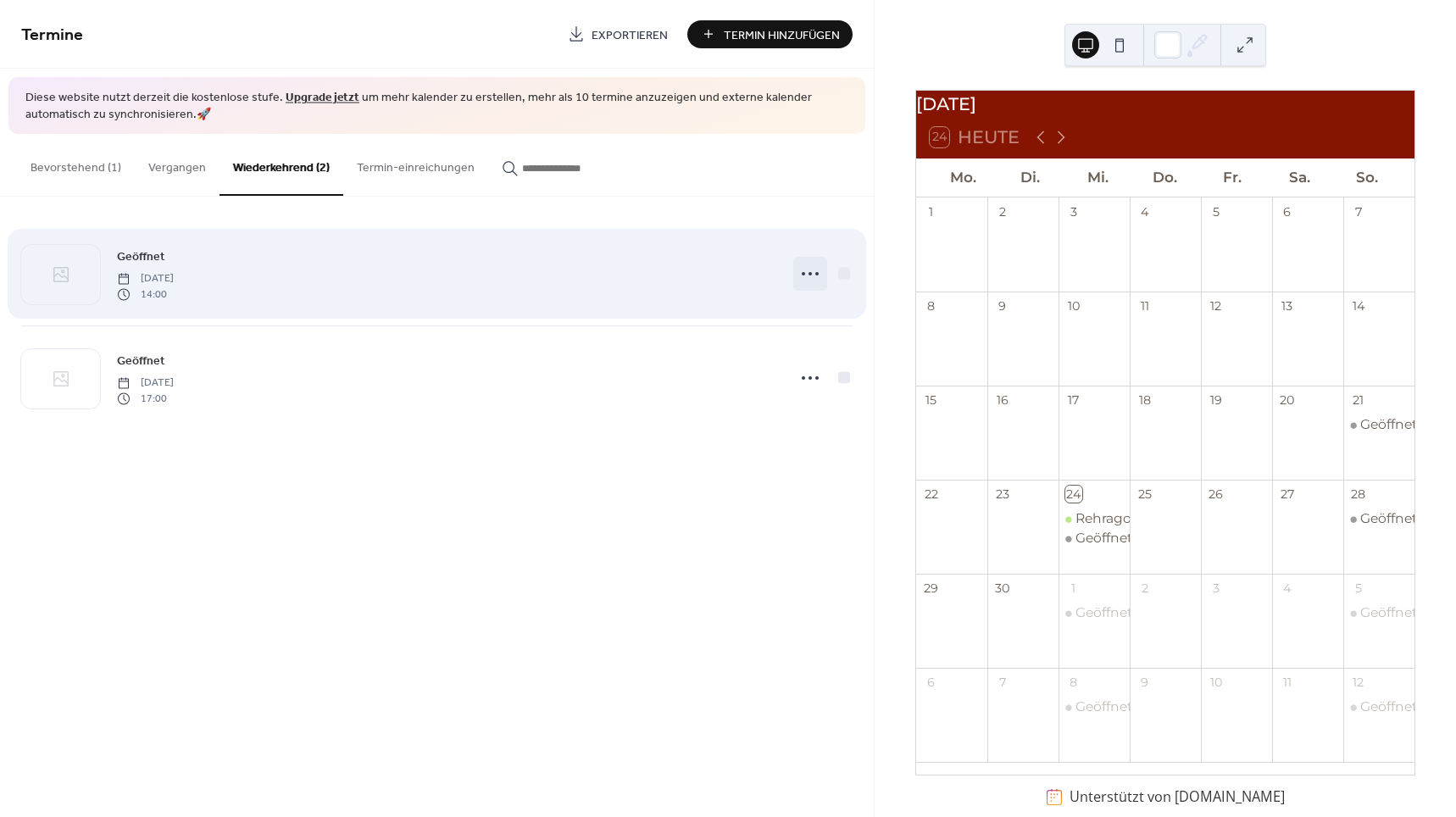
click at [813, 277] on icon at bounding box center [810, 273] width 27 height 27
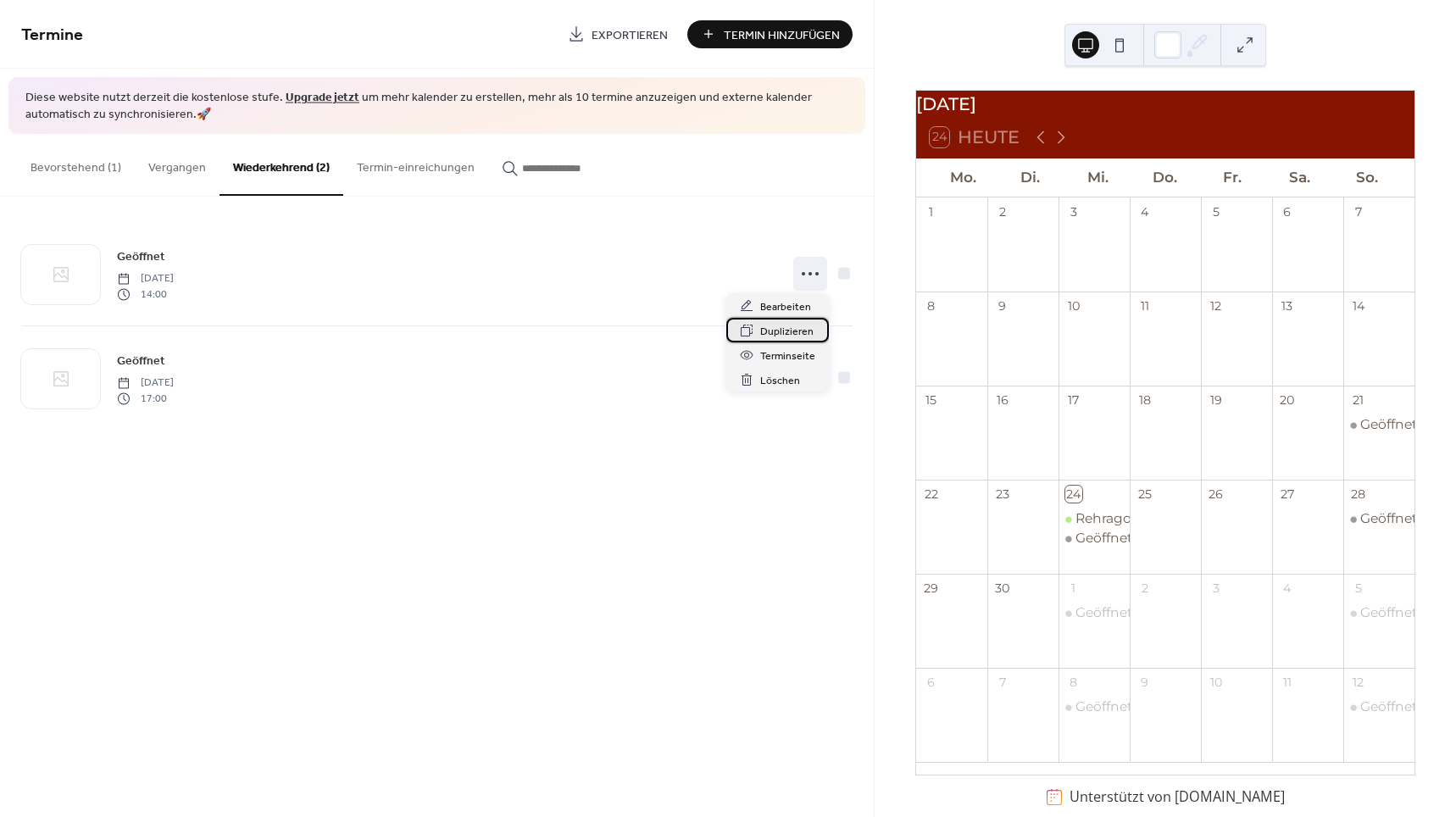
click at [791, 333] on span "Duplizieren" at bounding box center [787, 331] width 54 height 18
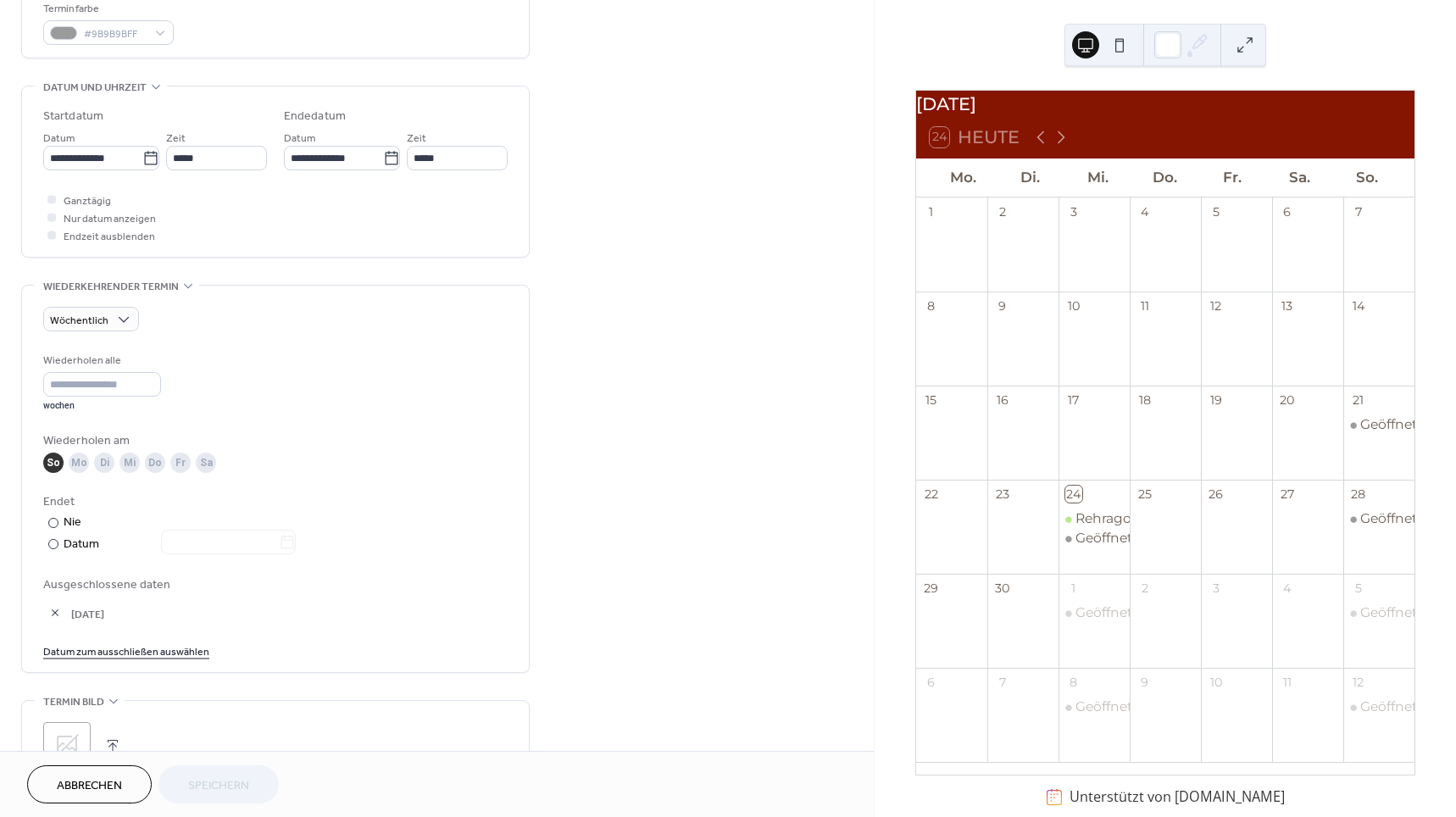
scroll to position [476, 0]
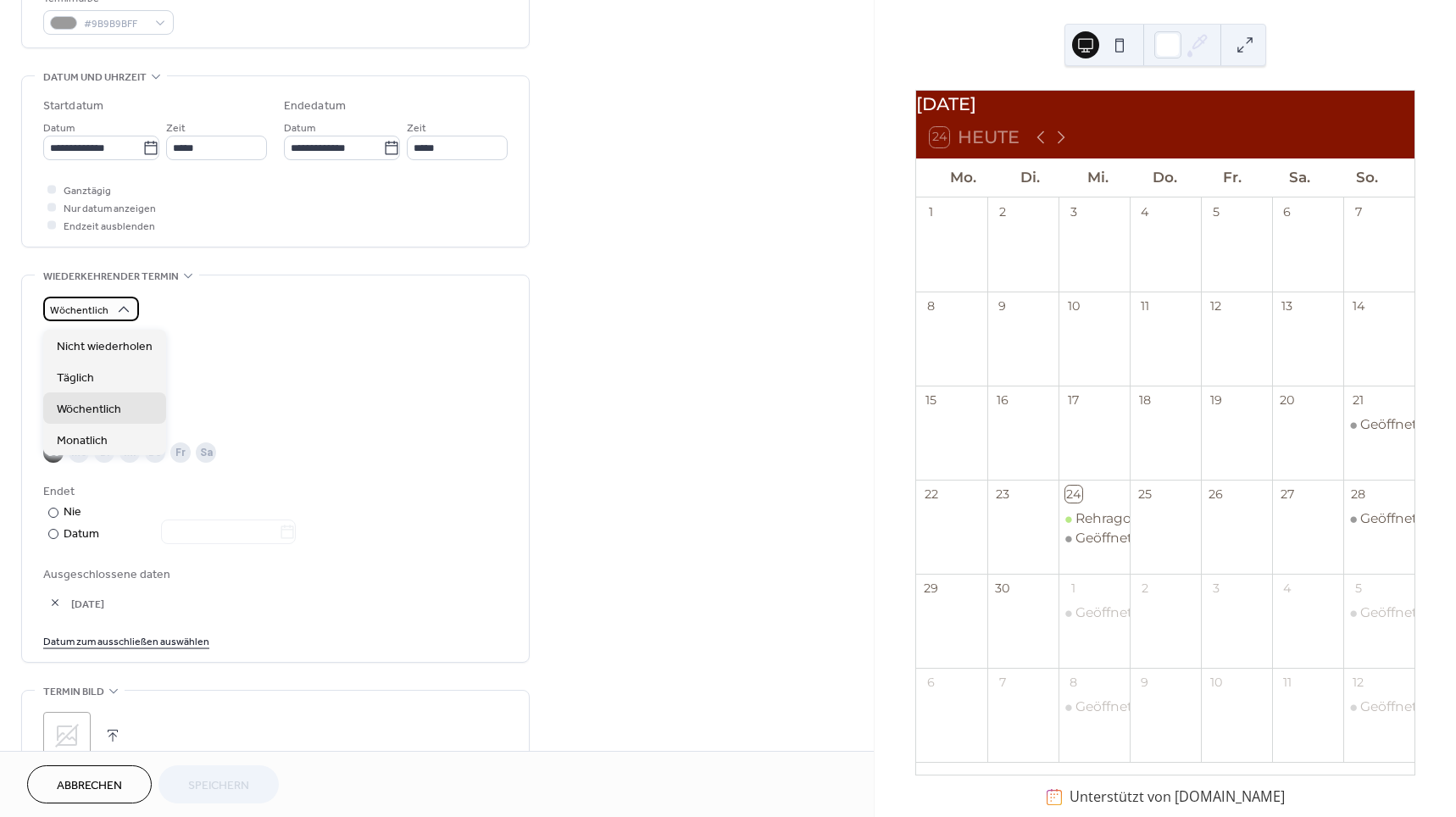
click at [82, 317] on span "Wöchentlich" at bounding box center [79, 310] width 58 height 19
click at [90, 347] on span "Nicht wiederholen" at bounding box center [104, 347] width 95 height 18
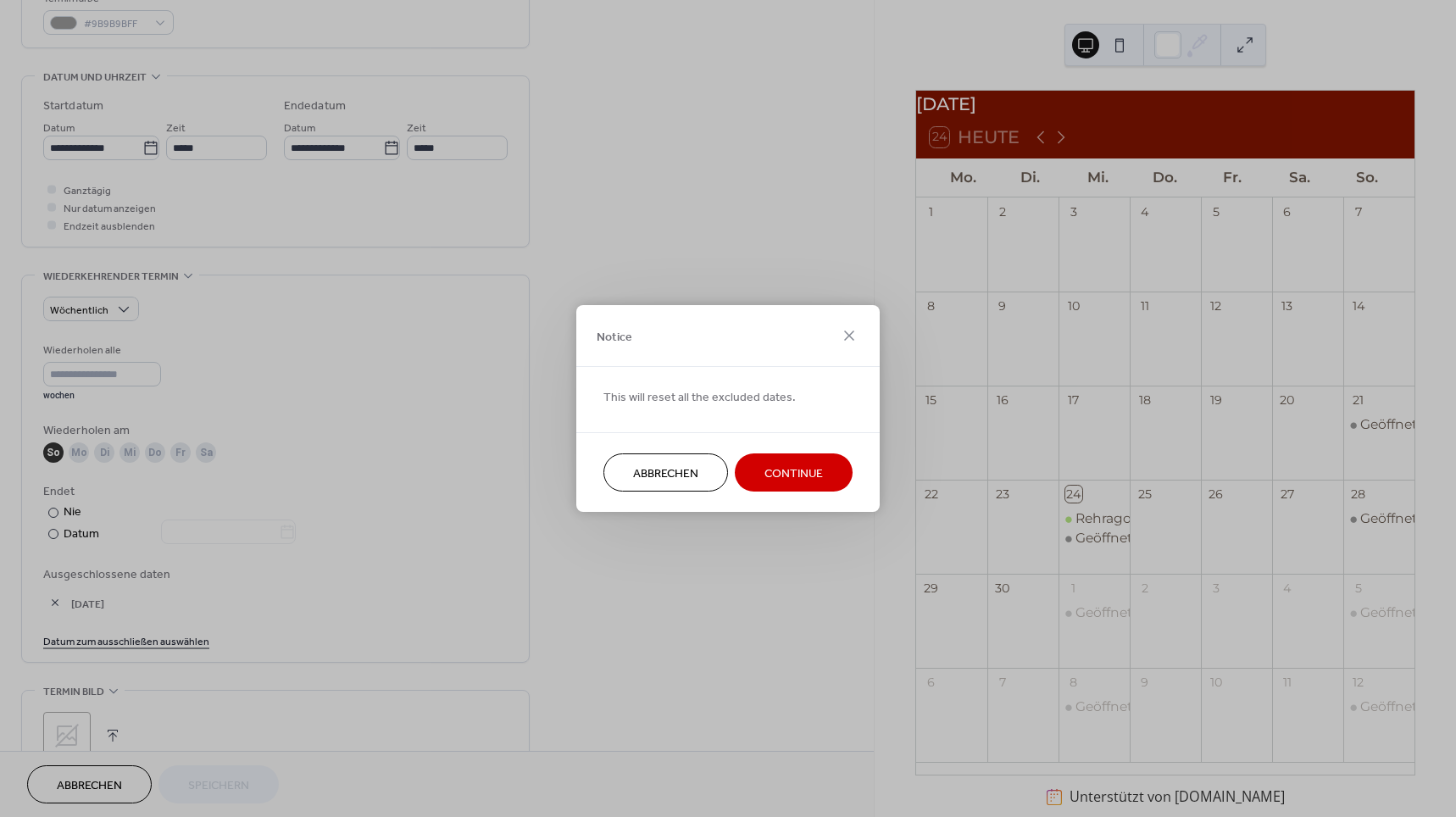
click at [822, 475] on span "Continue" at bounding box center [793, 474] width 58 height 18
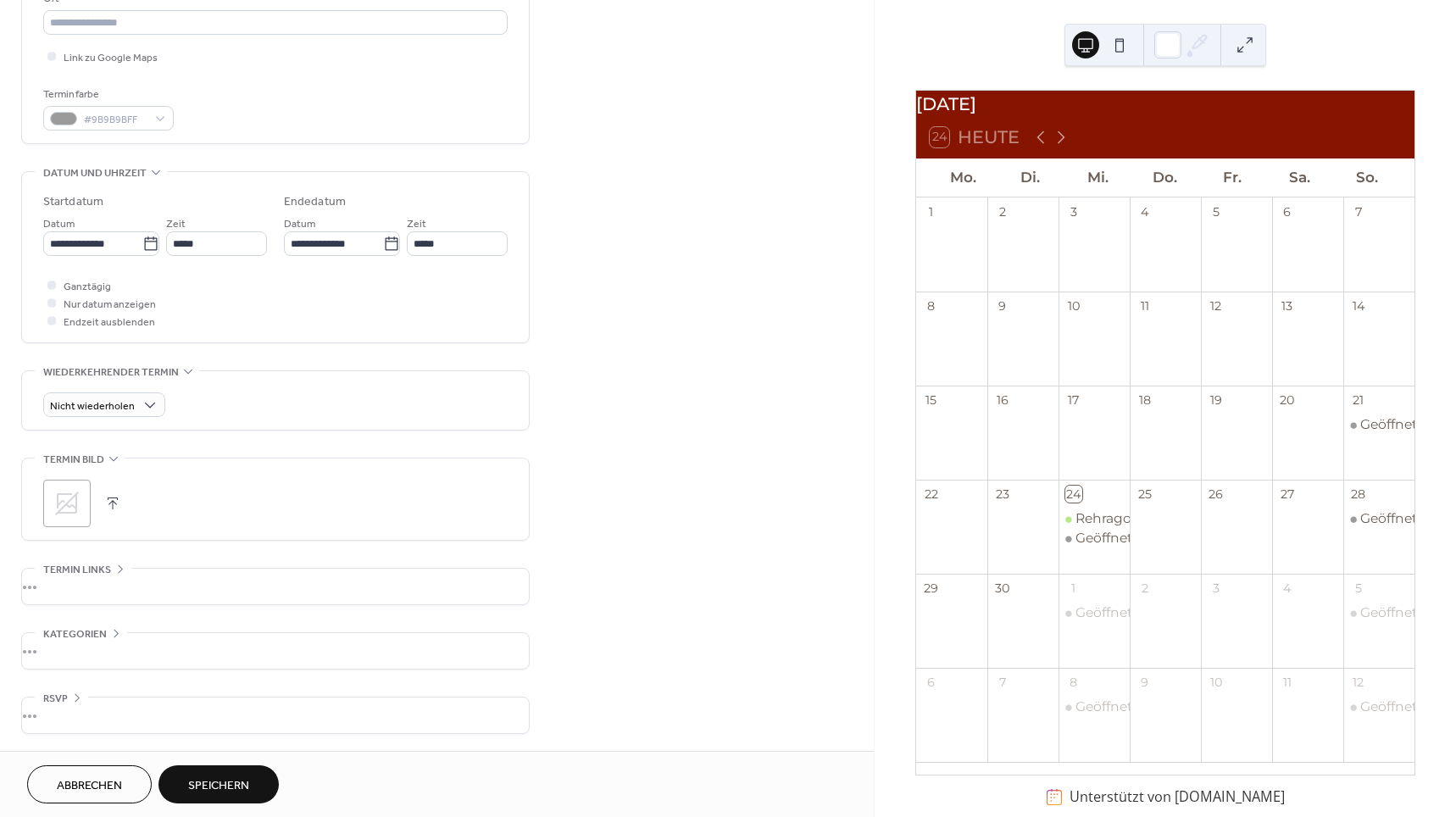
scroll to position [207, 0]
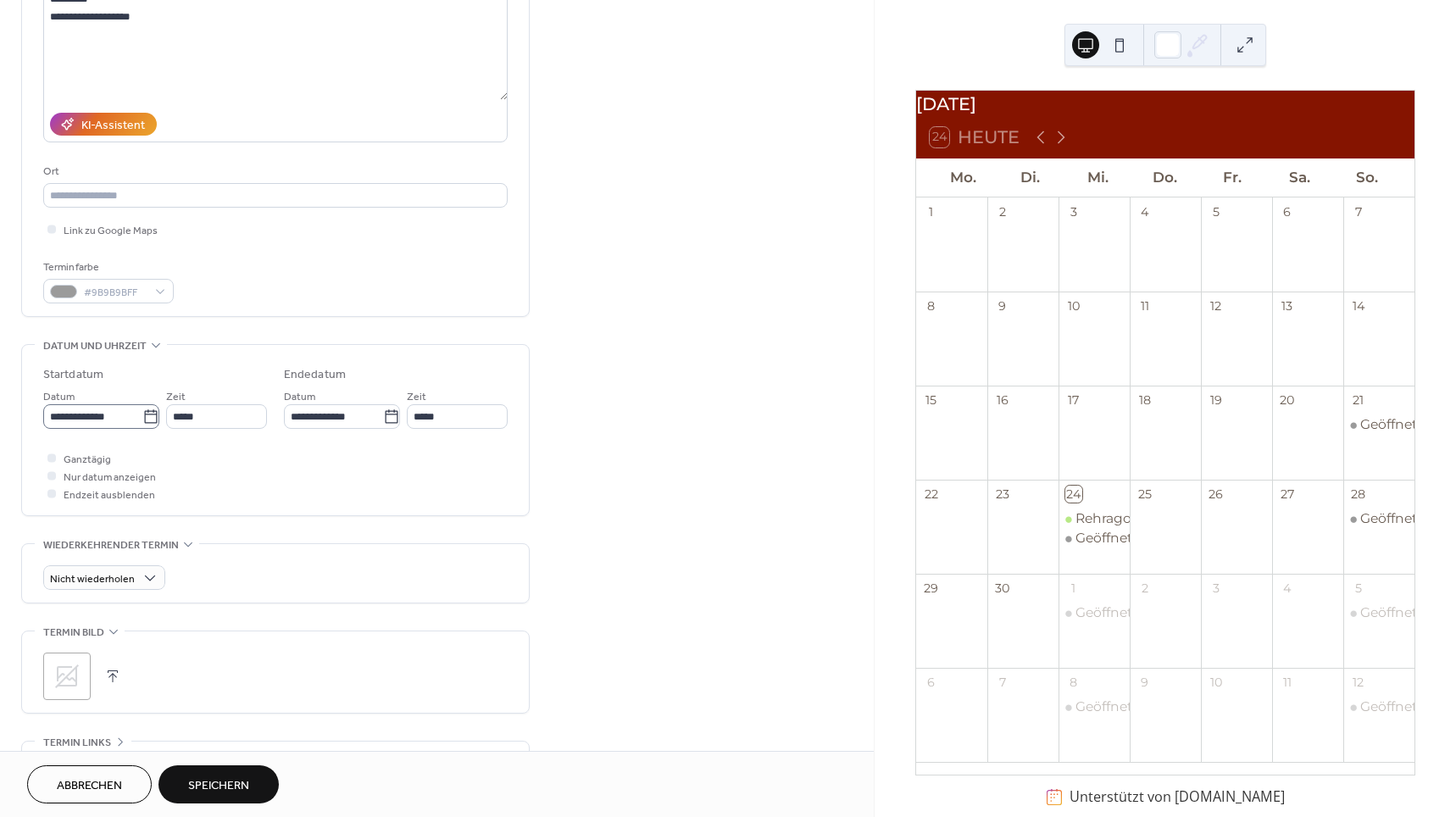
click at [145, 422] on icon at bounding box center [151, 417] width 17 height 17
click at [142, 422] on input "**********" at bounding box center [93, 416] width 99 height 24
click at [232, 620] on td "28" at bounding box center [235, 626] width 27 height 24
type input "**********"
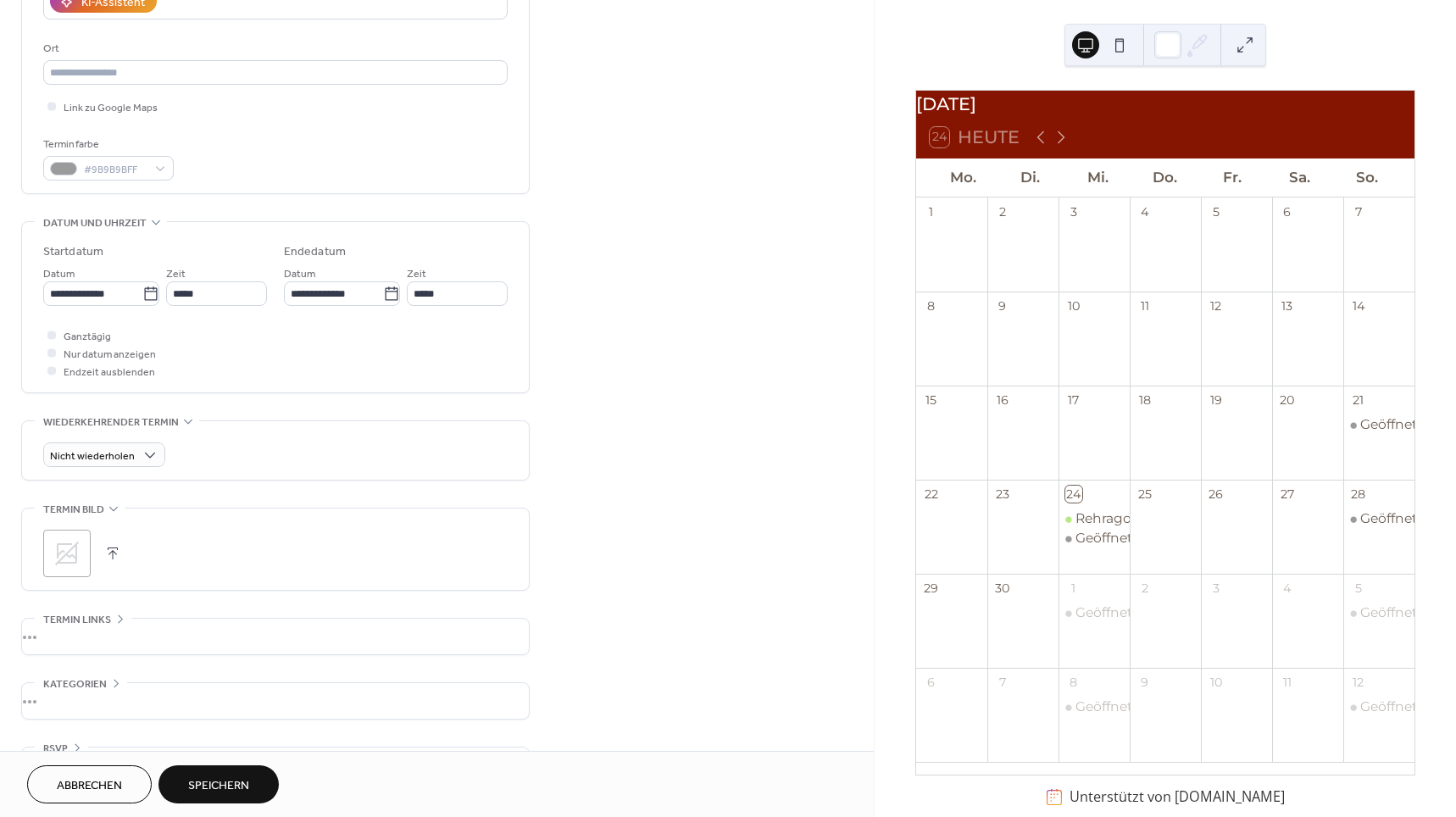
scroll to position [344, 0]
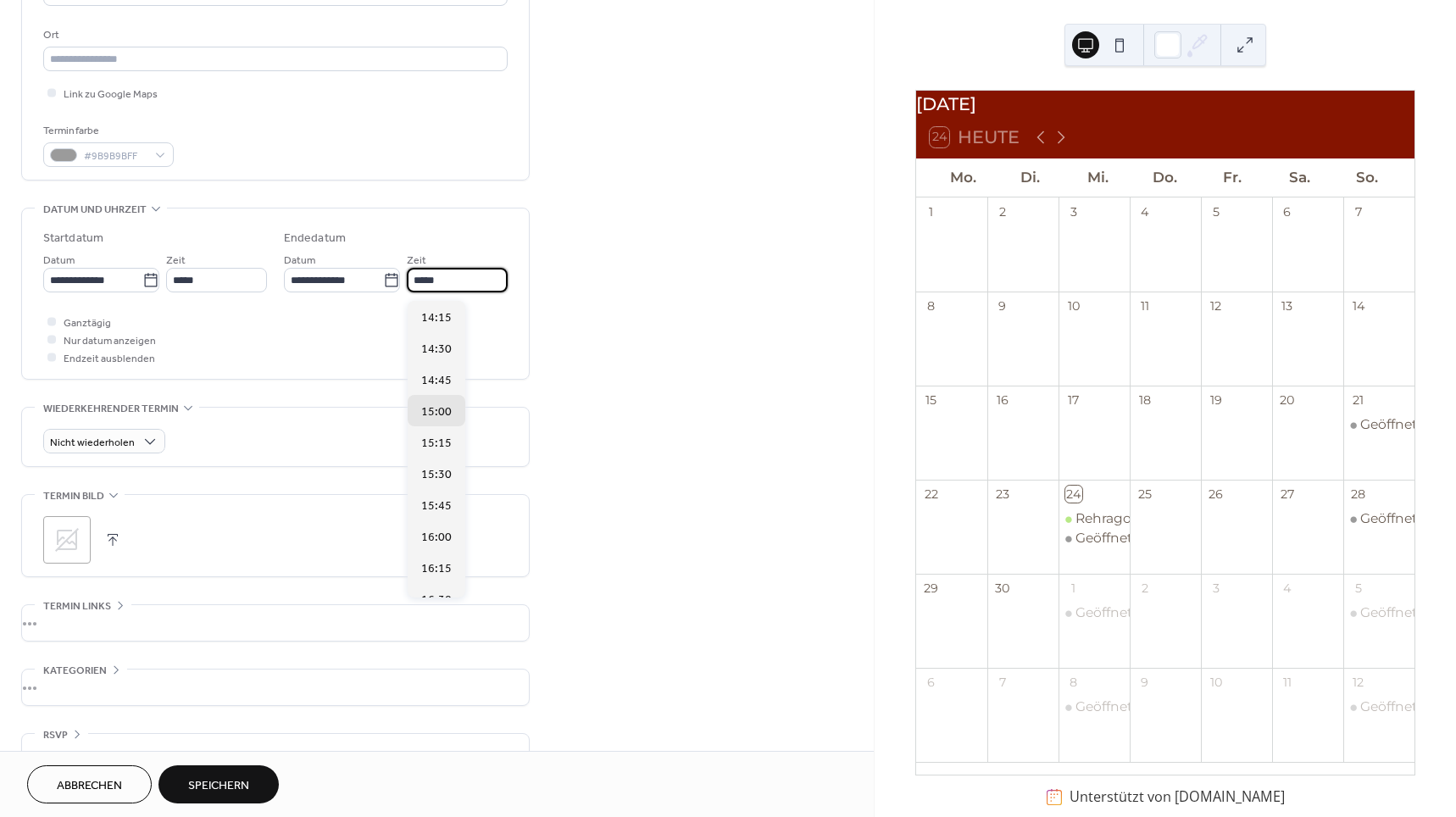
click at [451, 288] on input "*****" at bounding box center [457, 280] width 101 height 24
click at [430, 566] on span "21:00" at bounding box center [436, 568] width 30 height 18
type input "*****"
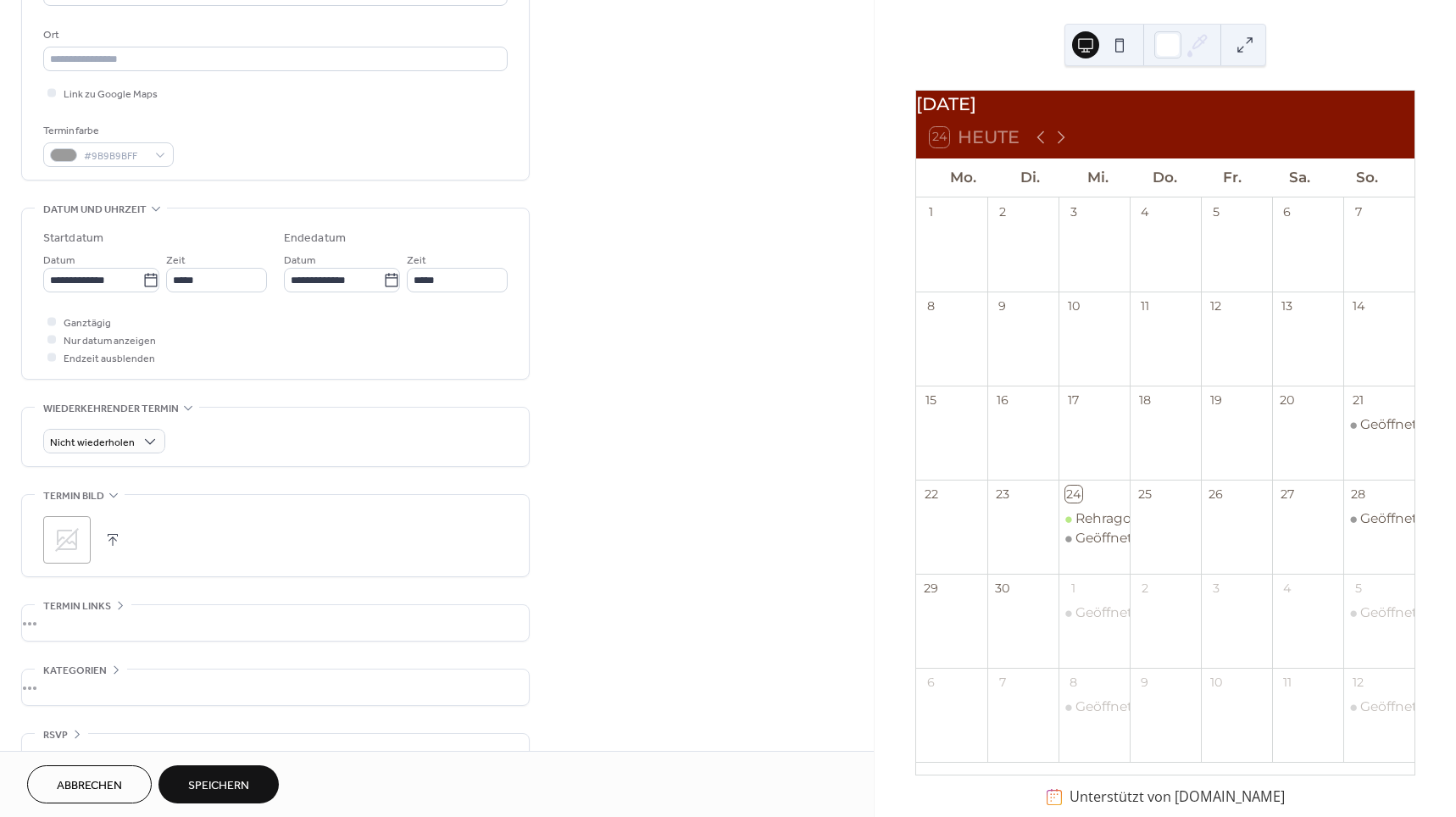
click at [216, 777] on span "Speichern" at bounding box center [219, 786] width 61 height 18
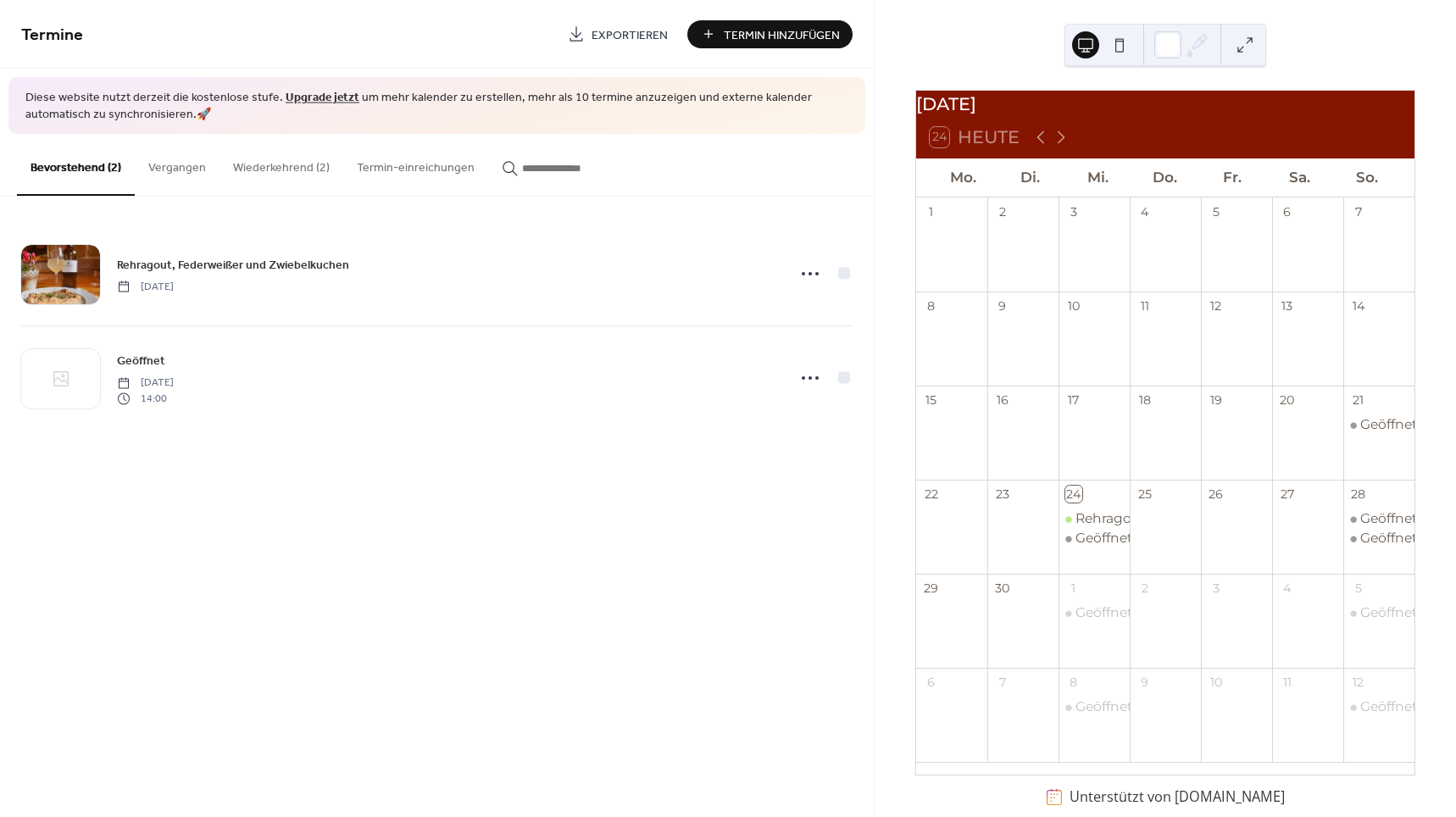
click at [260, 164] on button "Wiederkehrend (2)" at bounding box center [281, 163] width 124 height 60
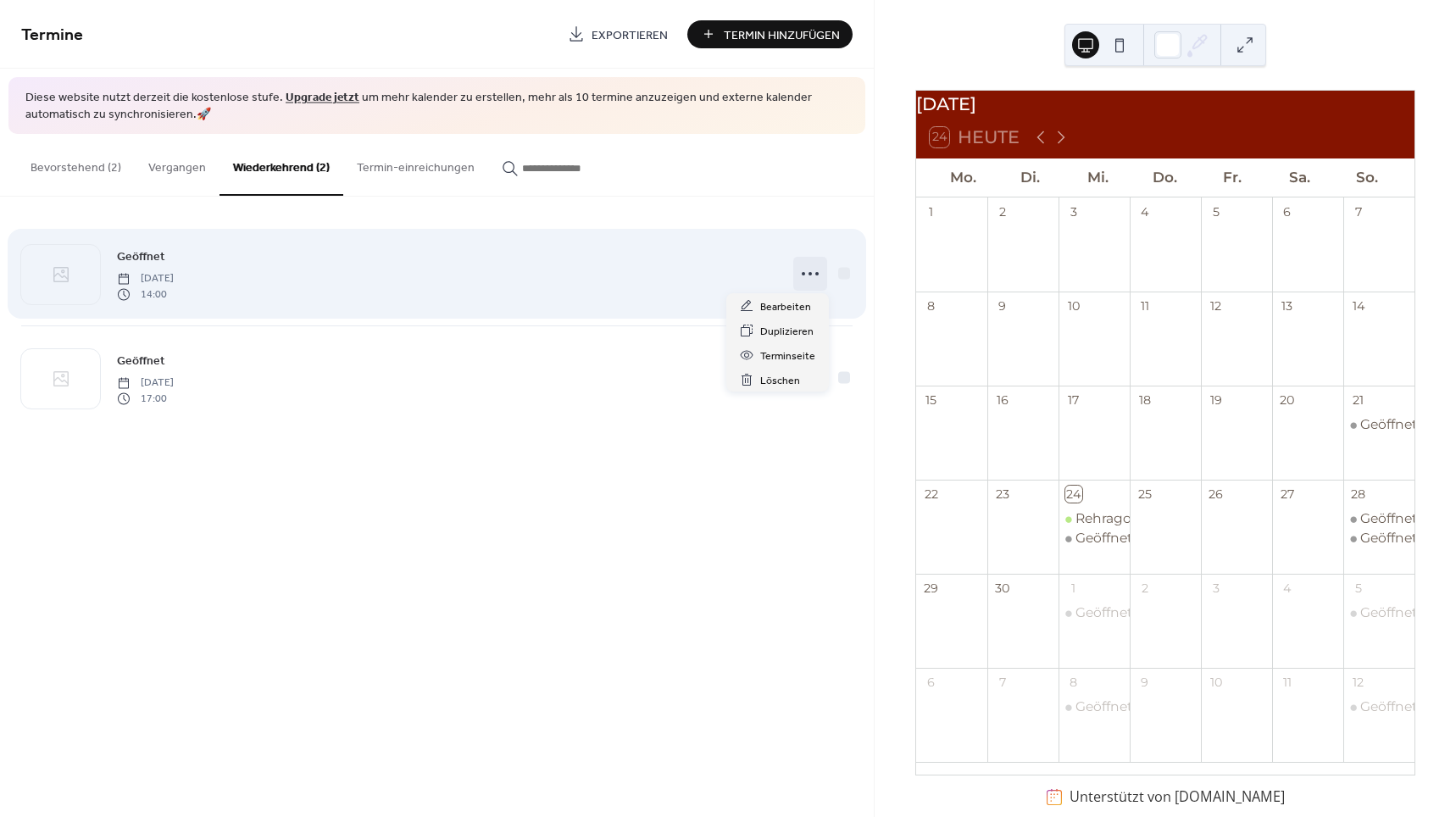
click at [813, 276] on icon at bounding box center [810, 273] width 27 height 27
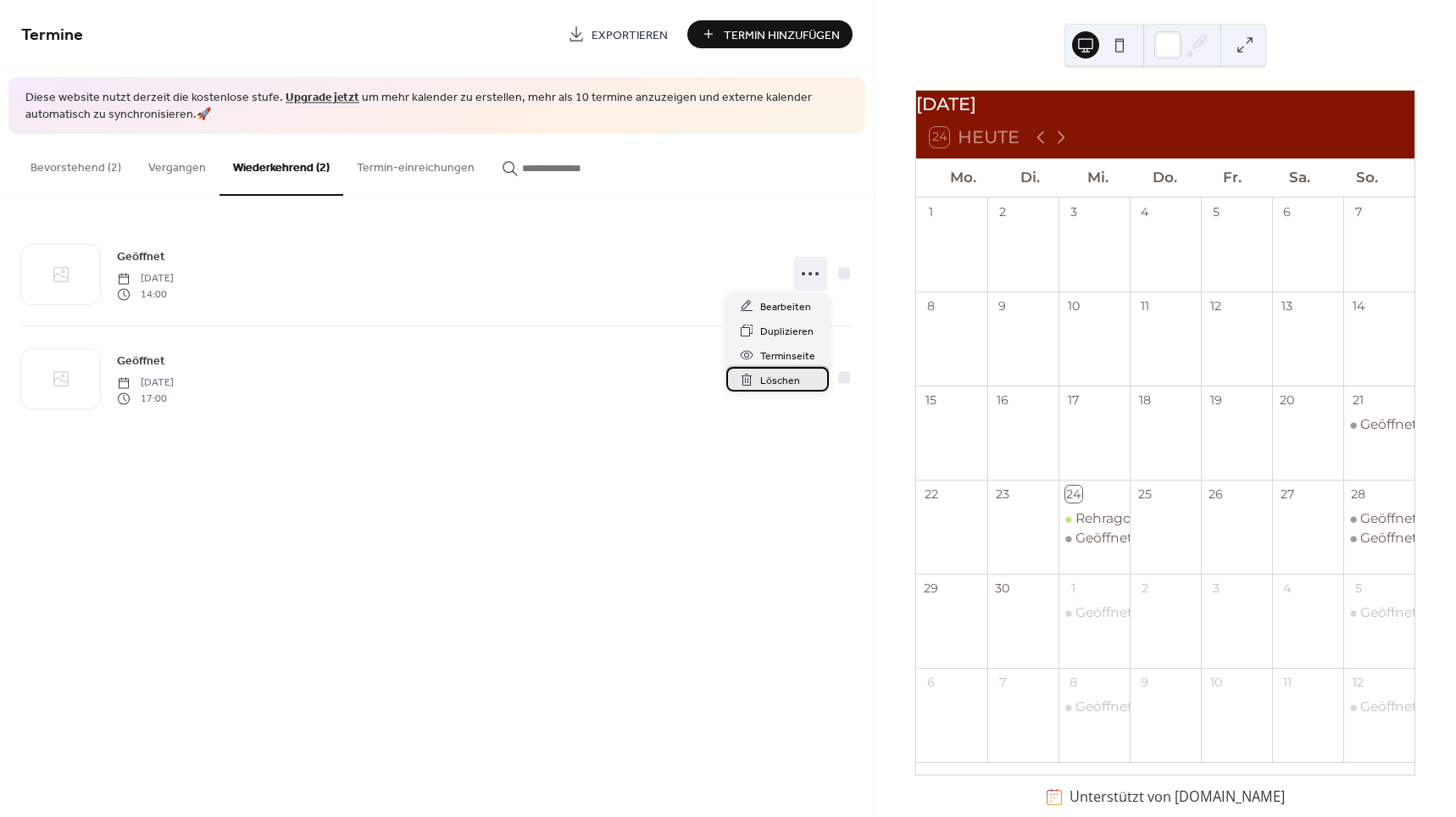
click at [764, 382] on span "Löschen" at bounding box center [780, 381] width 40 height 18
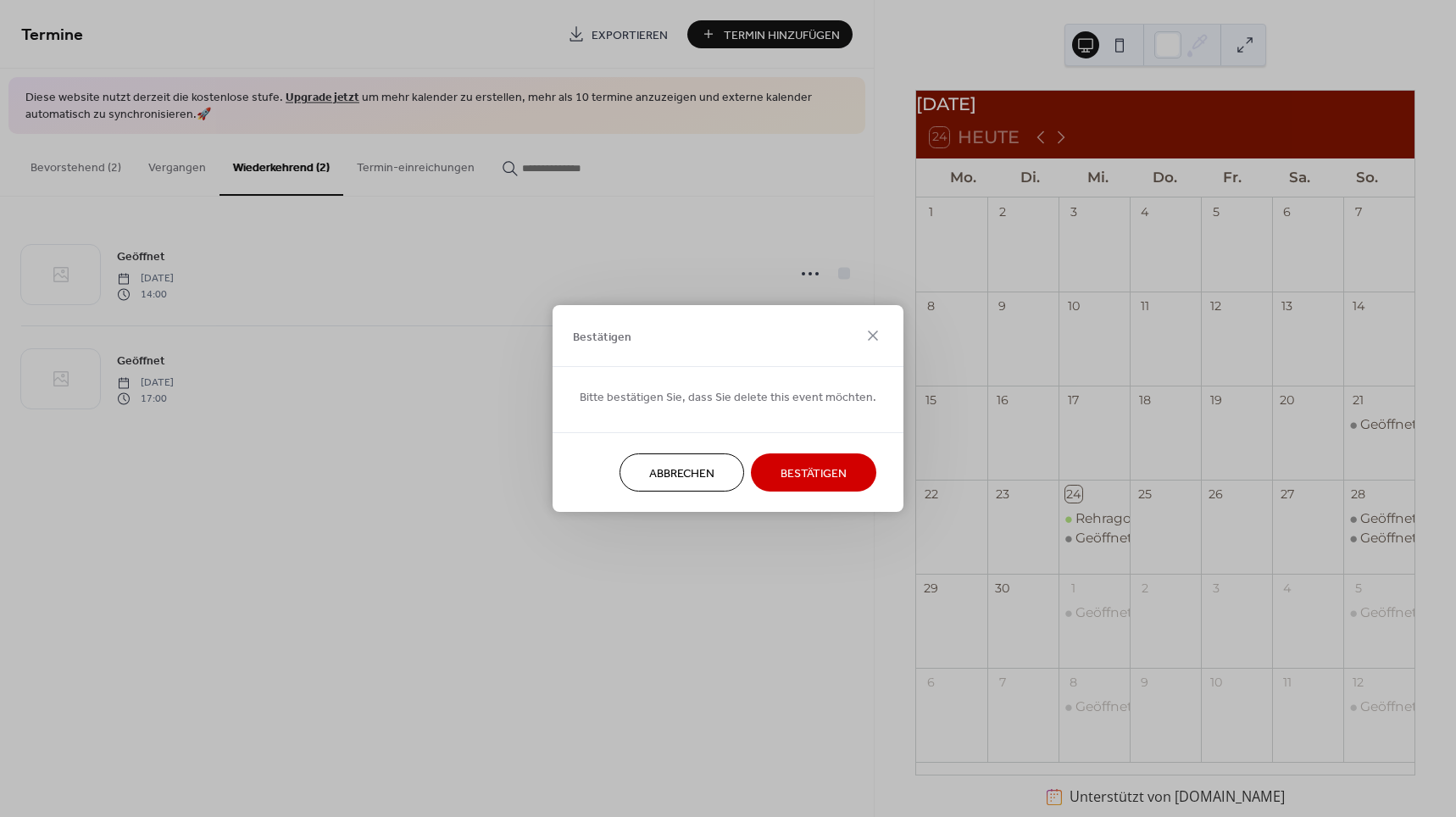
click at [774, 470] on button "Bestätigen" at bounding box center [813, 473] width 126 height 38
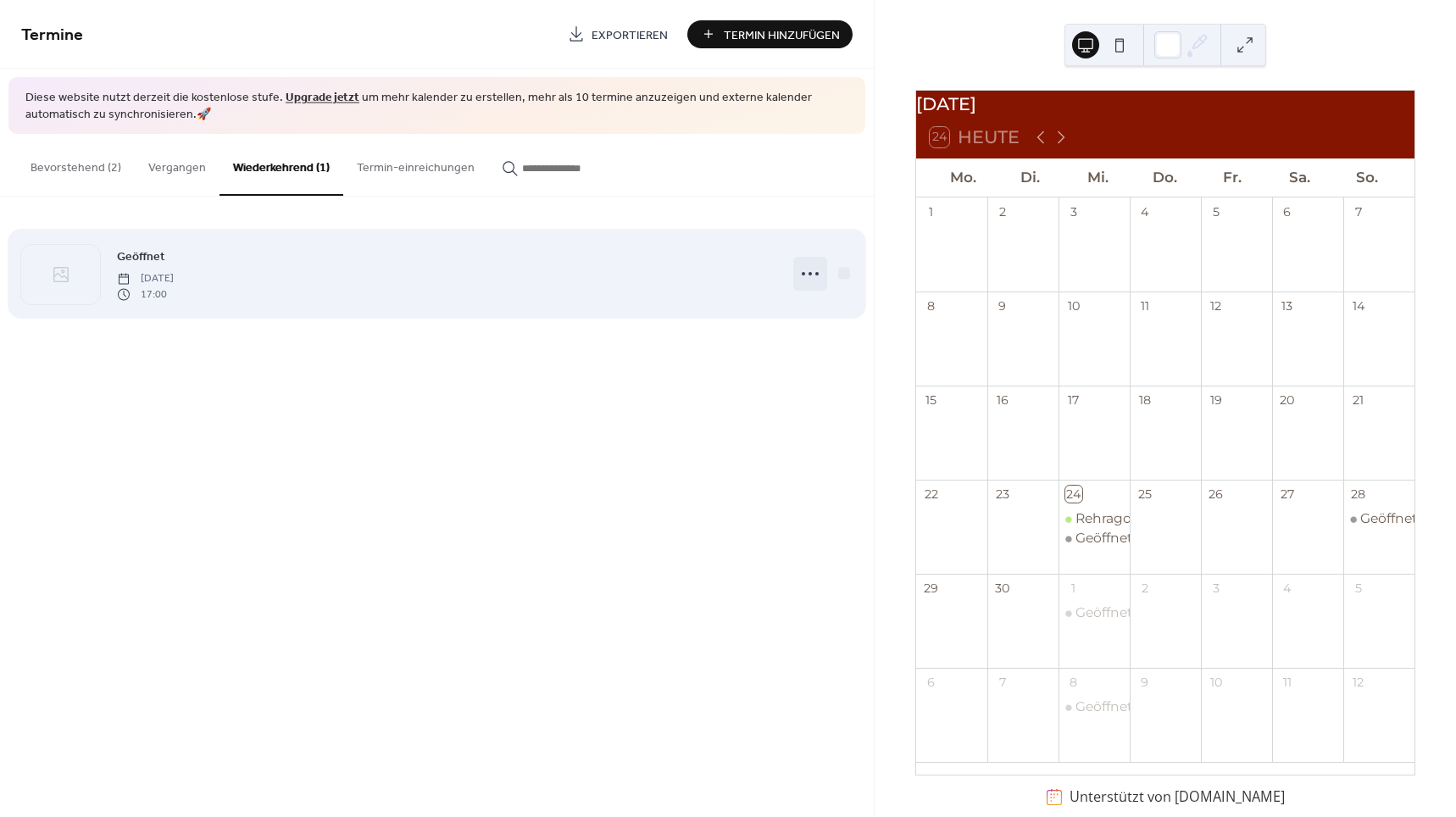
click at [814, 271] on icon at bounding box center [810, 273] width 27 height 27
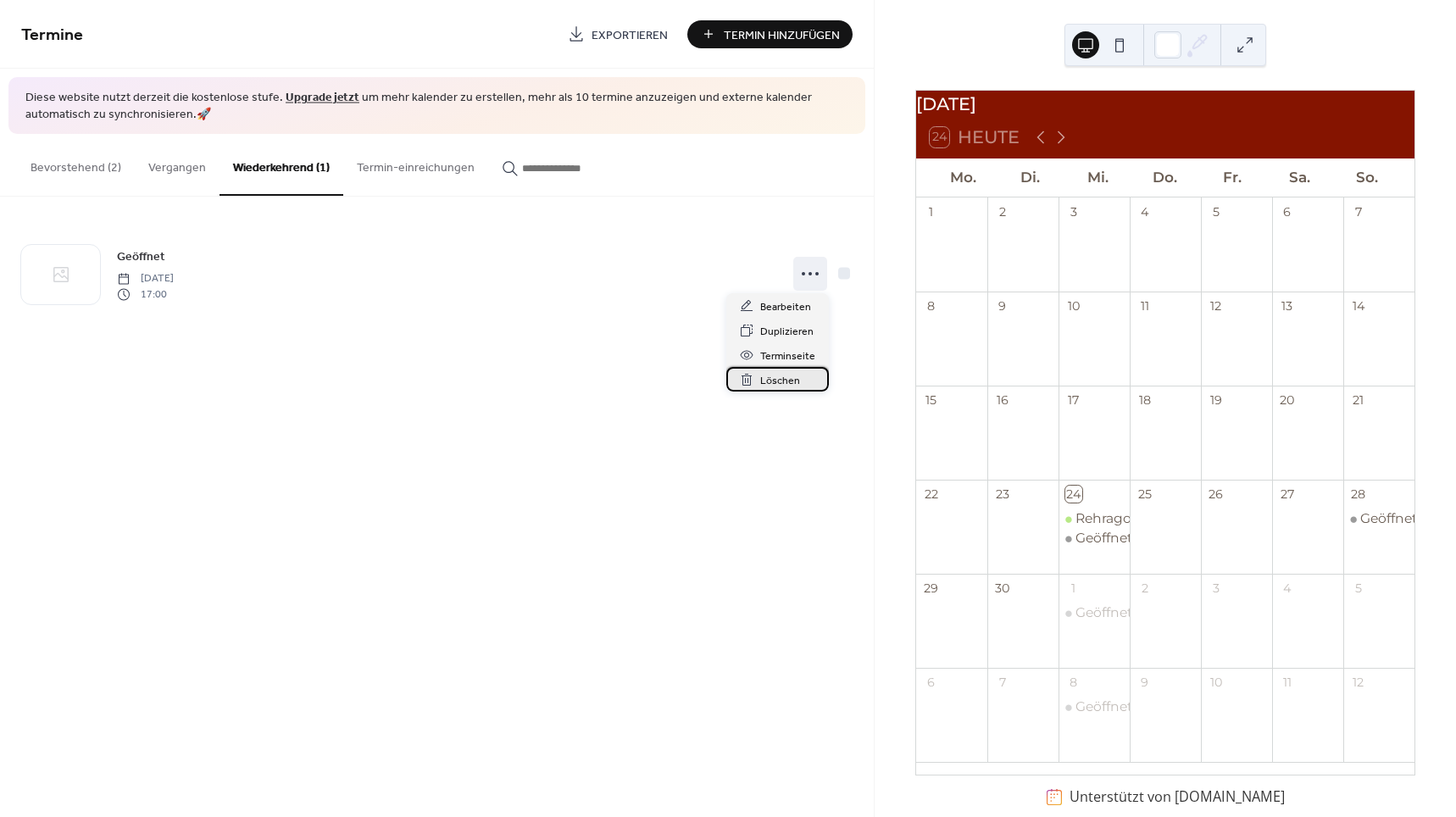
click at [768, 376] on span "Löschen" at bounding box center [780, 381] width 40 height 18
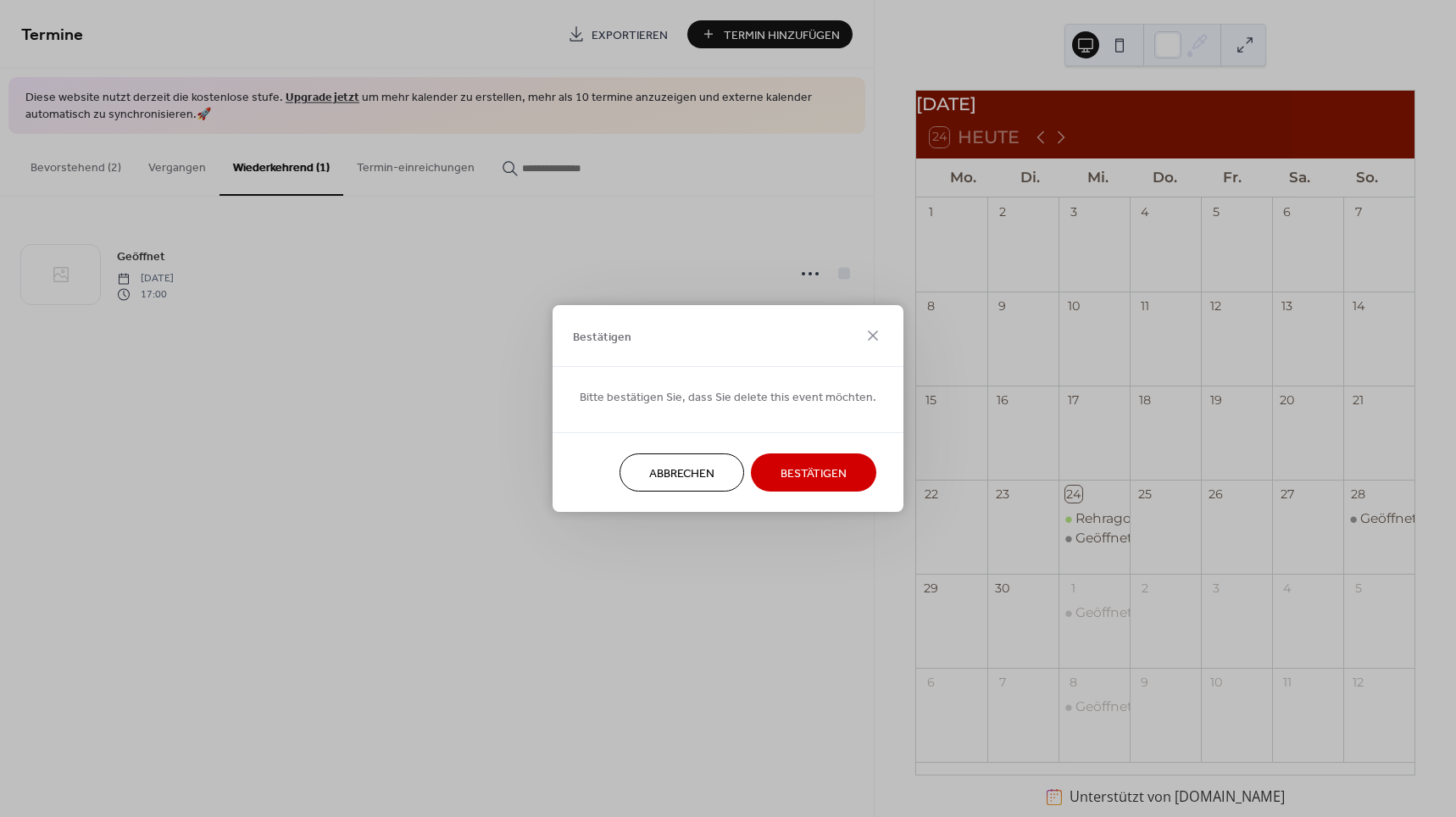
click at [780, 483] on span "Bestätigen" at bounding box center [813, 474] width 66 height 18
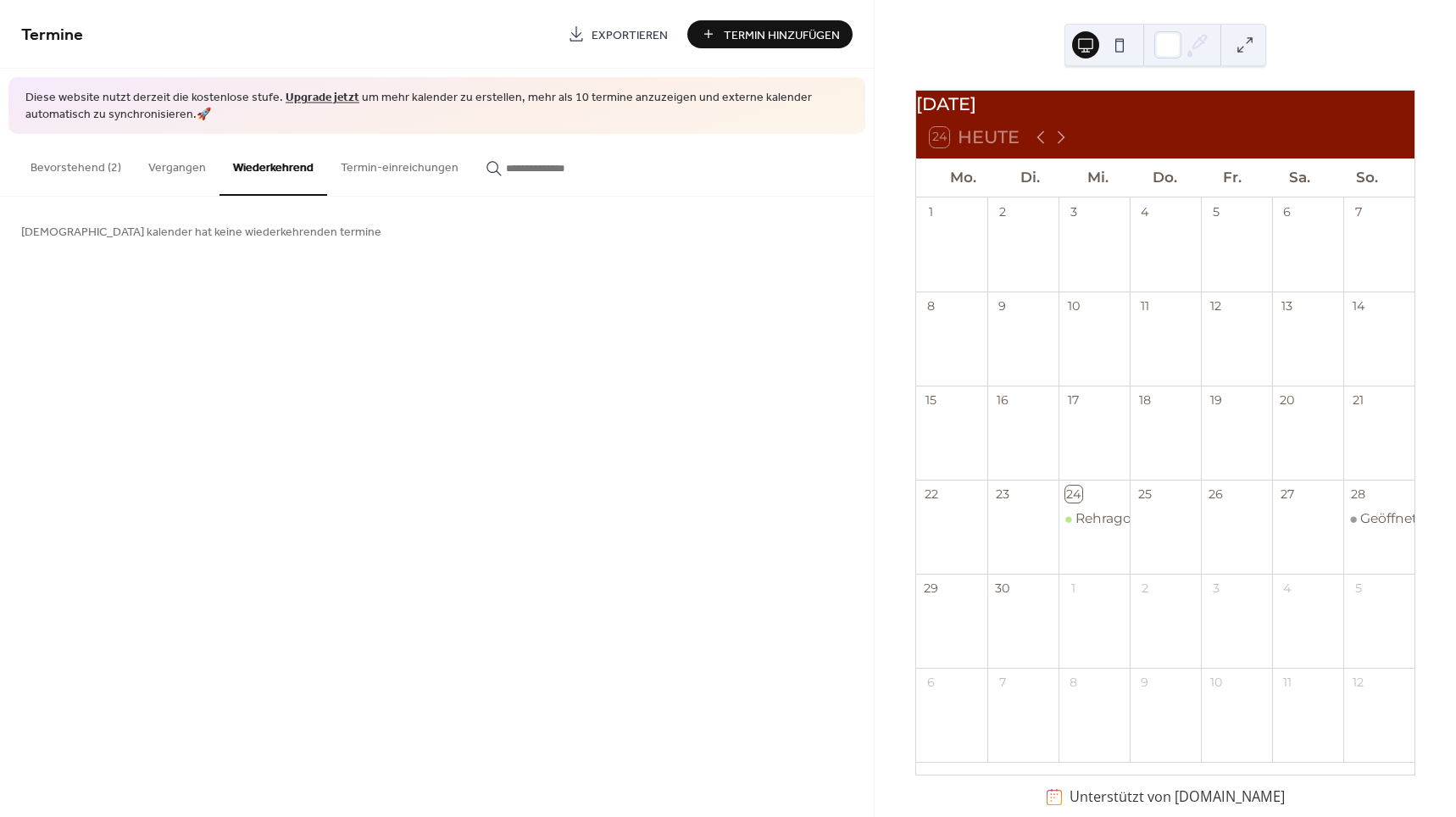
click at [180, 169] on button "Vergangen" at bounding box center [177, 163] width 85 height 60
click at [74, 167] on button "Bevorstehend (2)" at bounding box center [76, 163] width 118 height 60
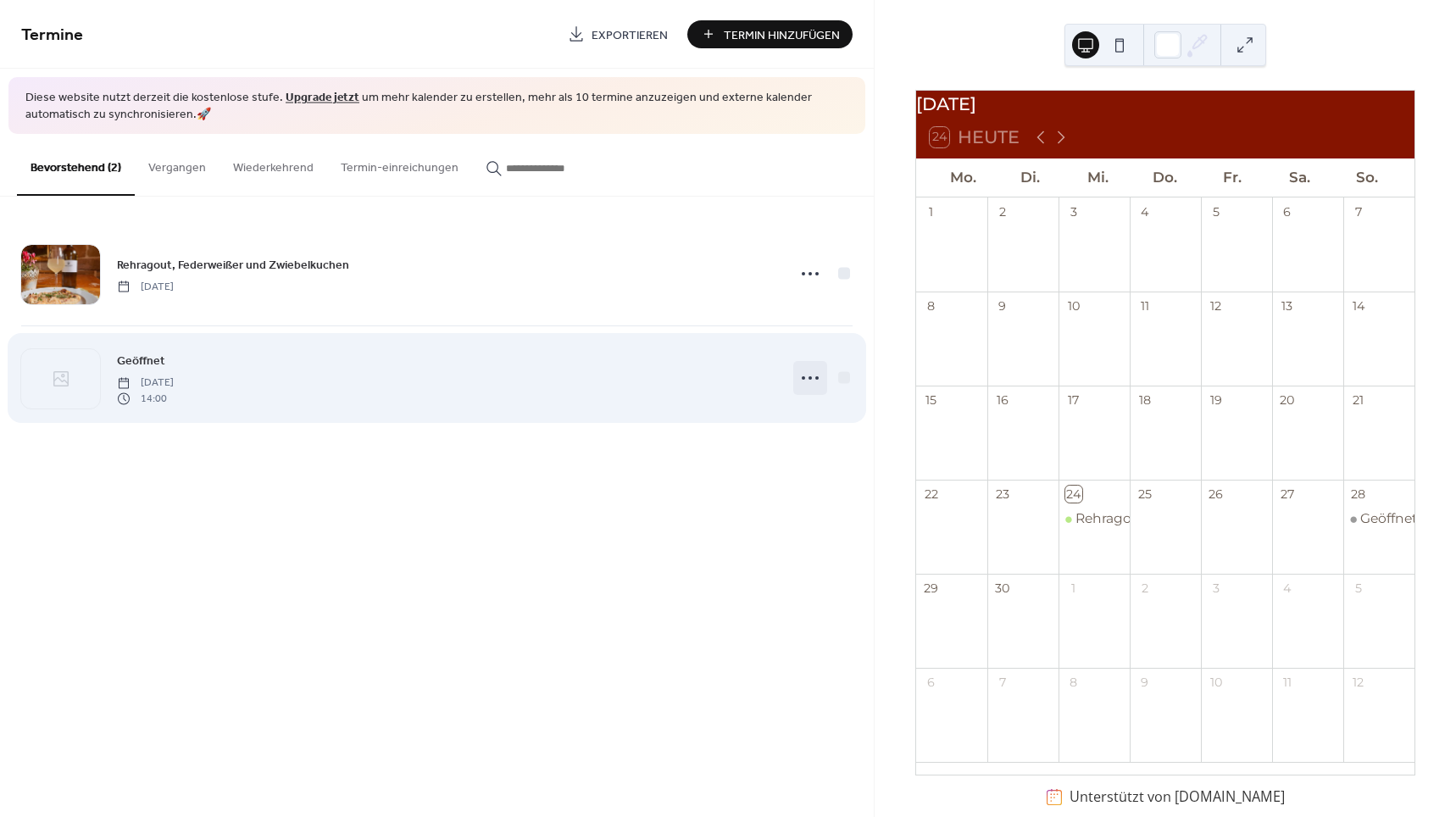
click at [822, 379] on icon at bounding box center [810, 377] width 27 height 27
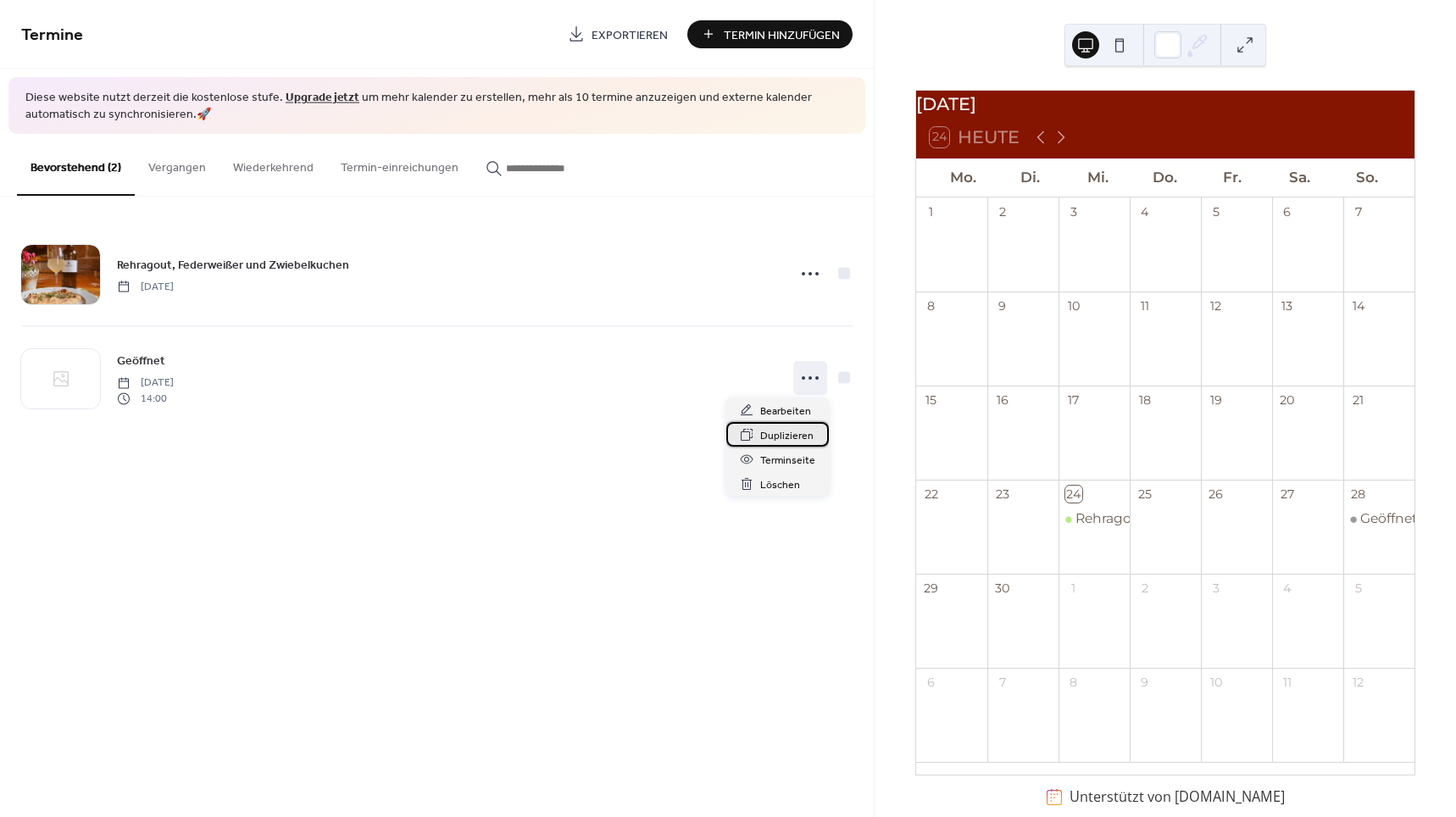
click at [785, 433] on span "Duplizieren" at bounding box center [787, 436] width 54 height 18
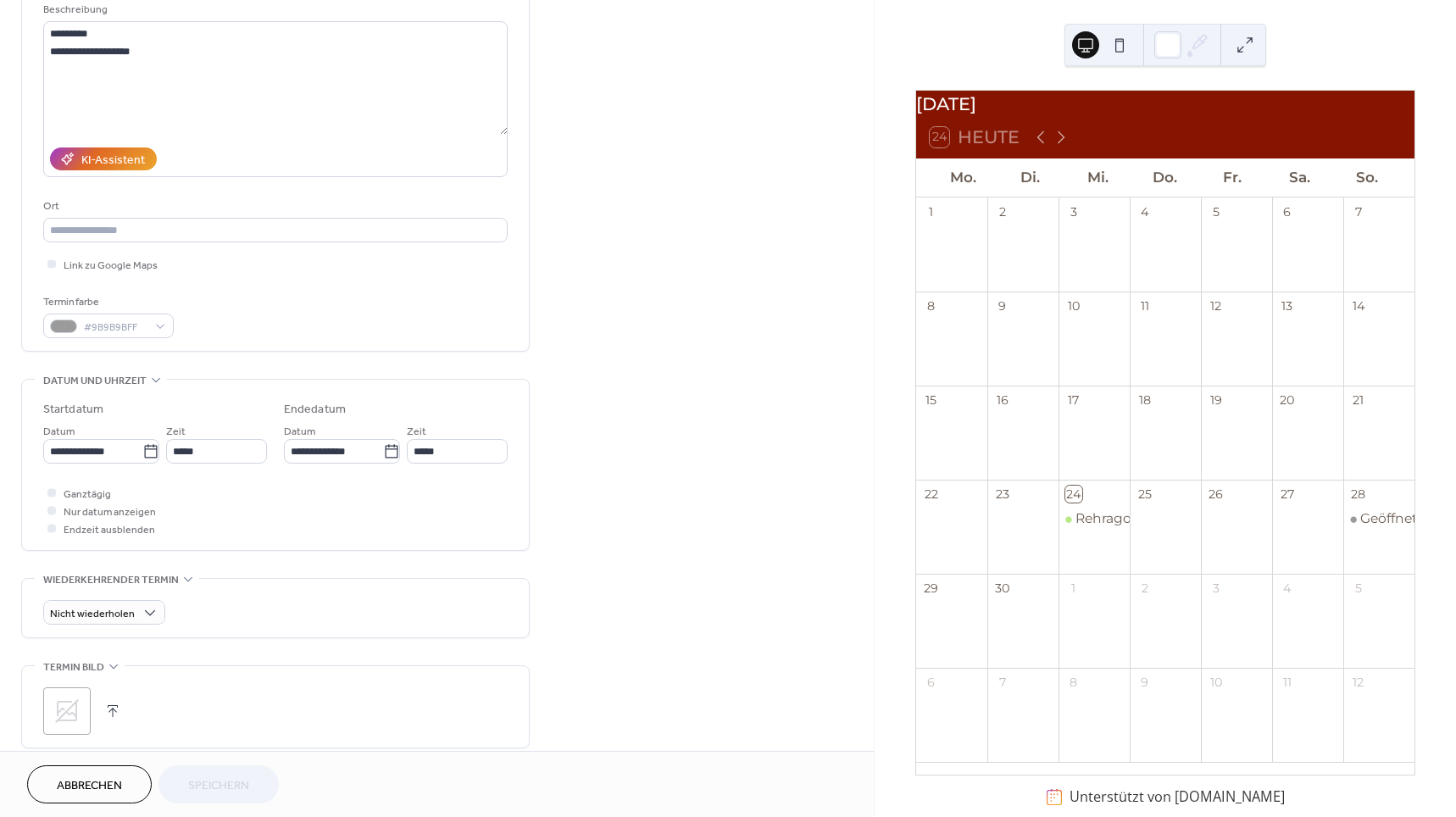
scroll to position [173, 0]
click at [150, 453] on icon at bounding box center [150, 450] width 13 height 14
click at [142, 453] on input "**********" at bounding box center [93, 450] width 99 height 24
drag, startPoint x: 117, startPoint y: 658, endPoint x: 215, endPoint y: 524, distance: 166.0
click at [117, 658] on td "24" at bounding box center [120, 660] width 27 height 24
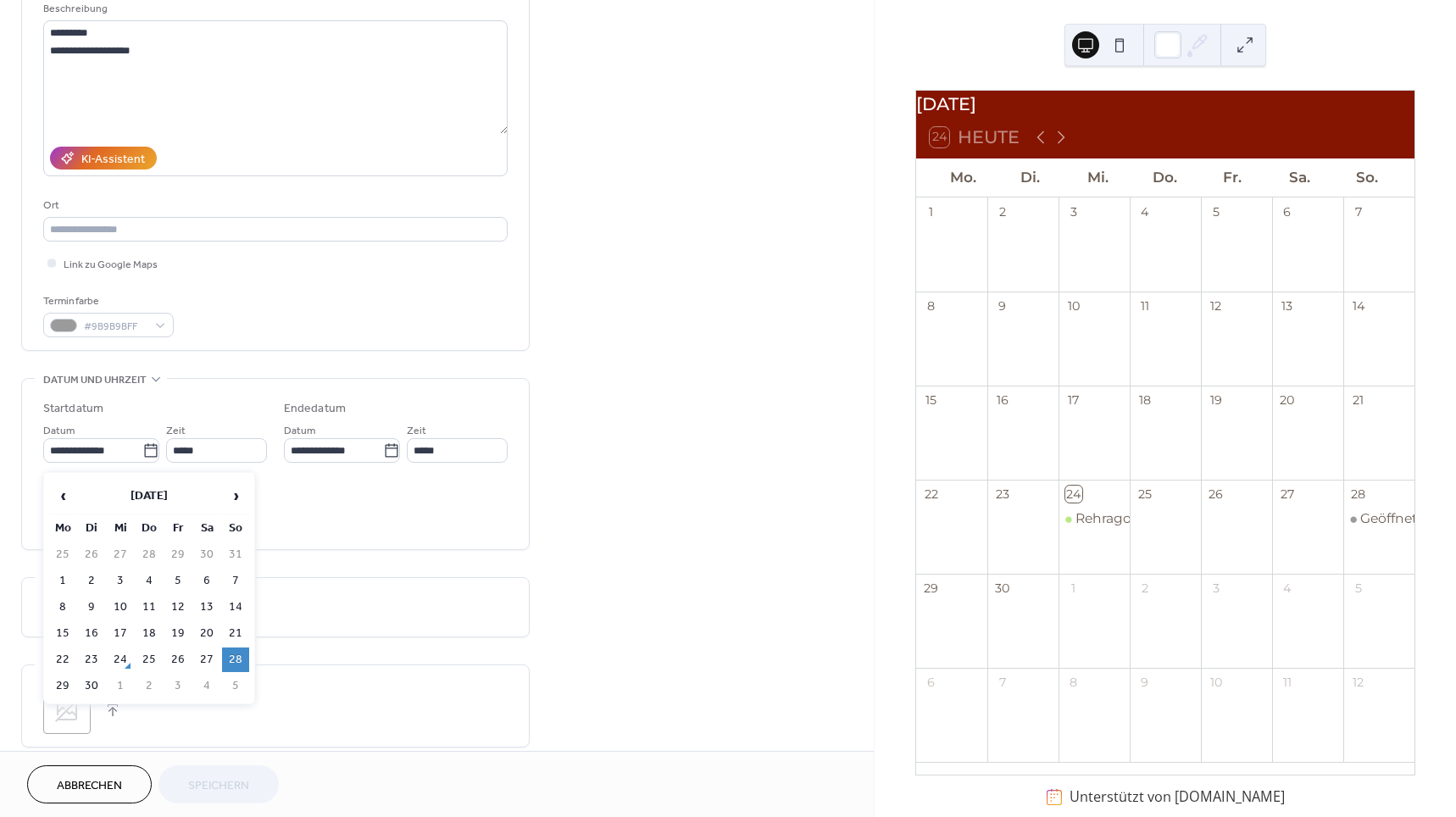
type input "**********"
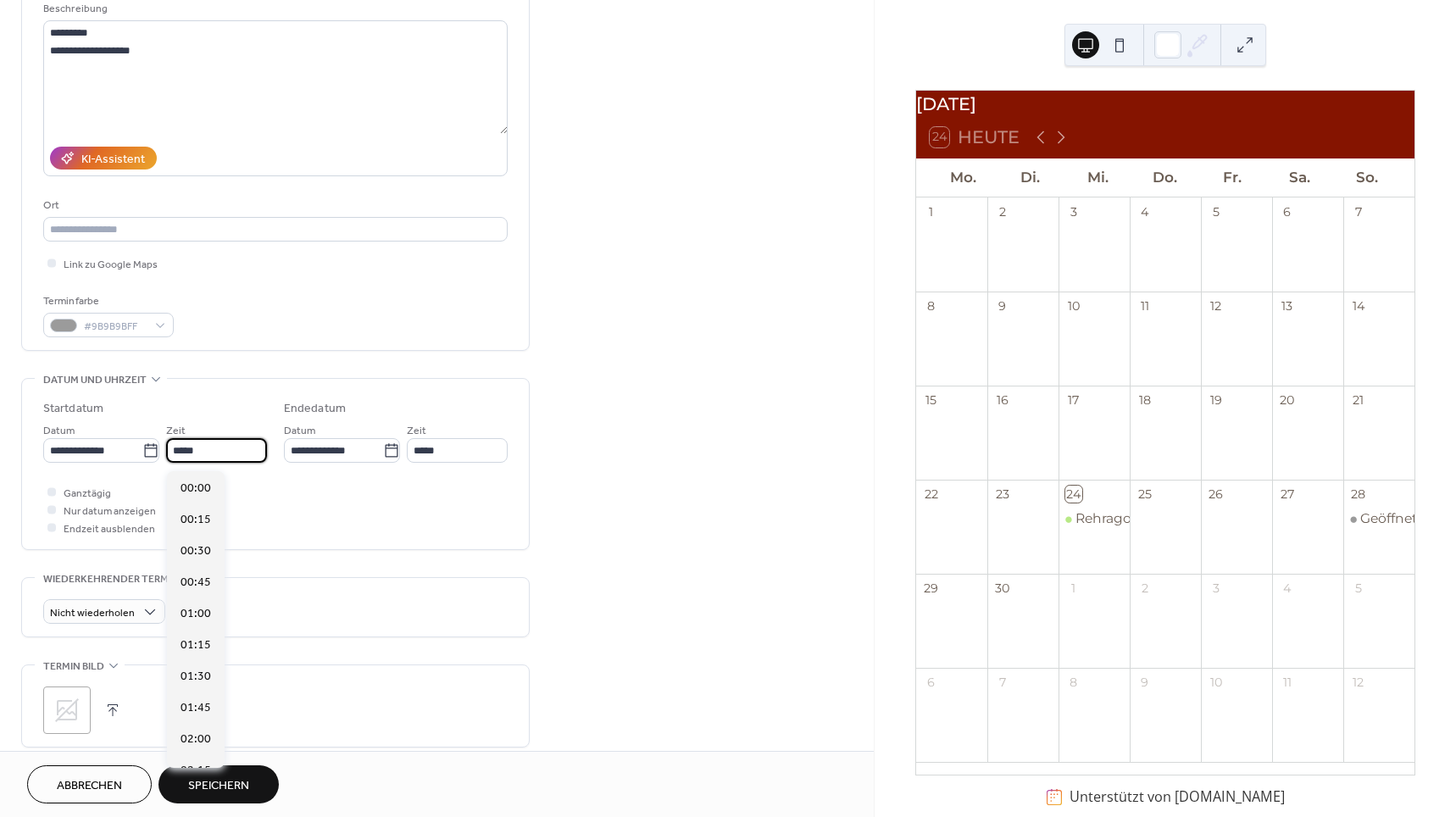
click at [217, 450] on input "*****" at bounding box center [217, 450] width 101 height 24
click at [199, 625] on span "17:00" at bounding box center [195, 622] width 30 height 18
type input "*****"
type input "**********"
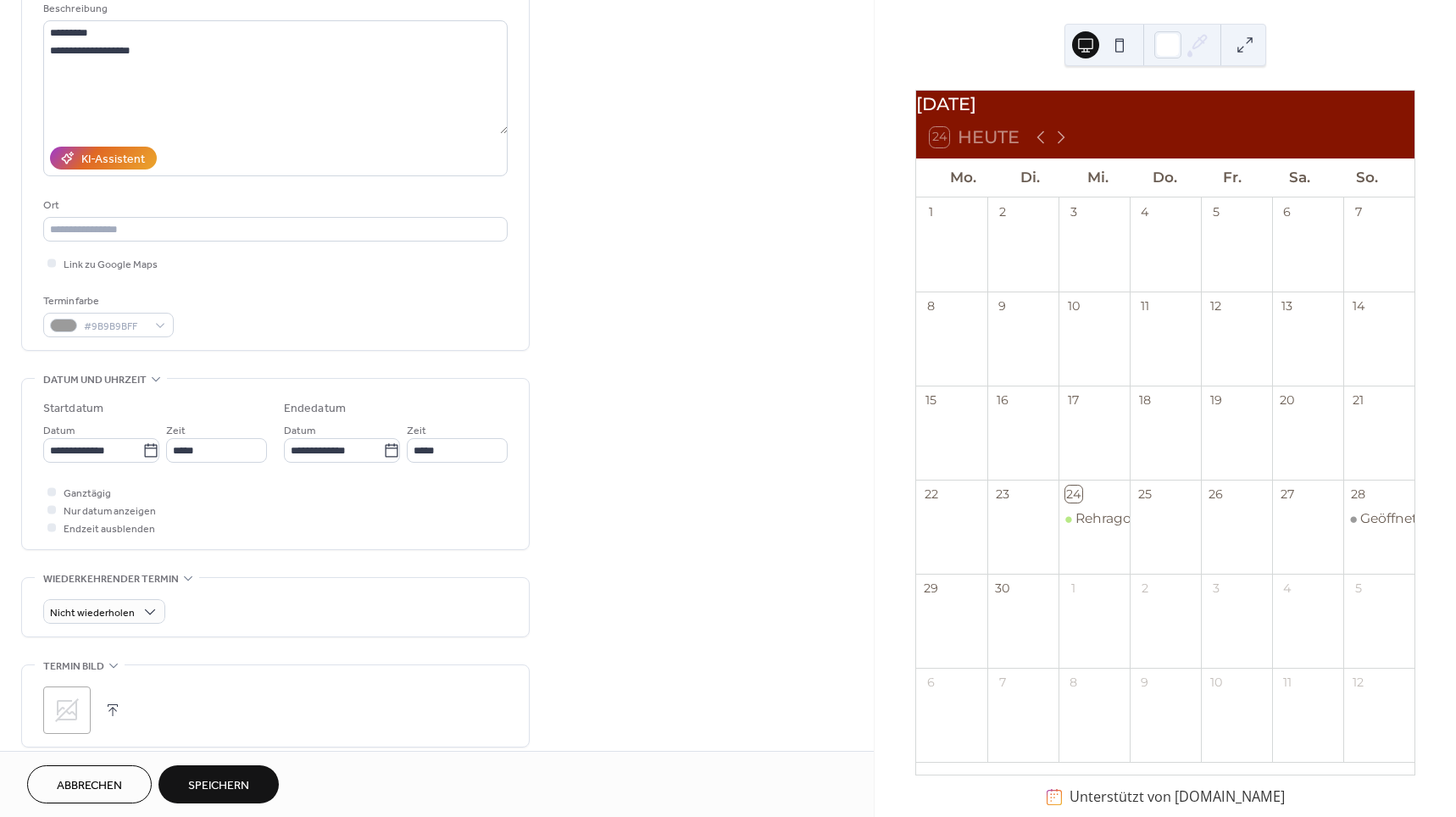
type input "*****"
click at [481, 454] on input "*****" at bounding box center [457, 450] width 101 height 24
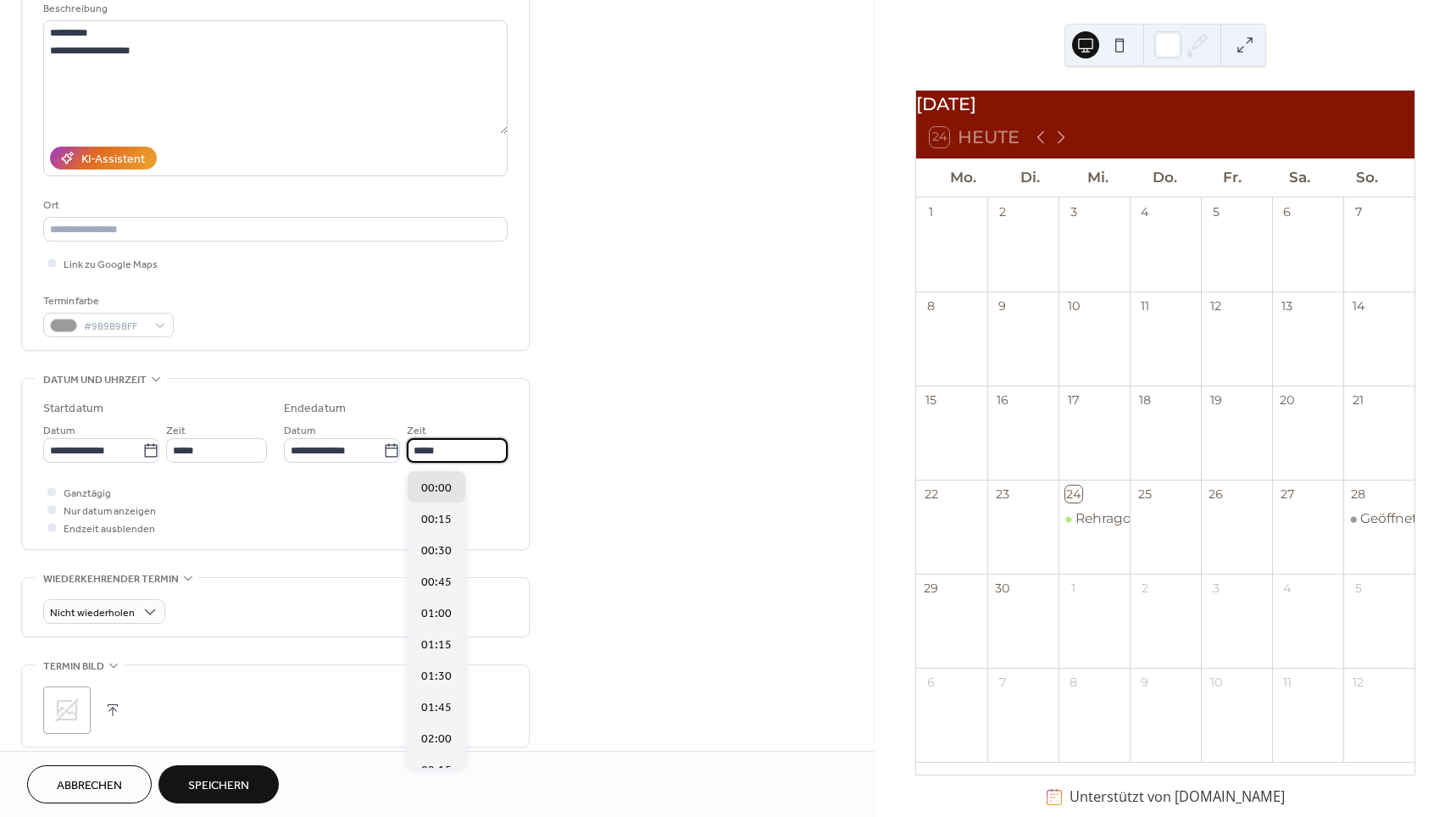
click at [296, 519] on div "Ganztägig Nur datum anzeigen Endzeit ausblenden" at bounding box center [276, 510] width 465 height 54
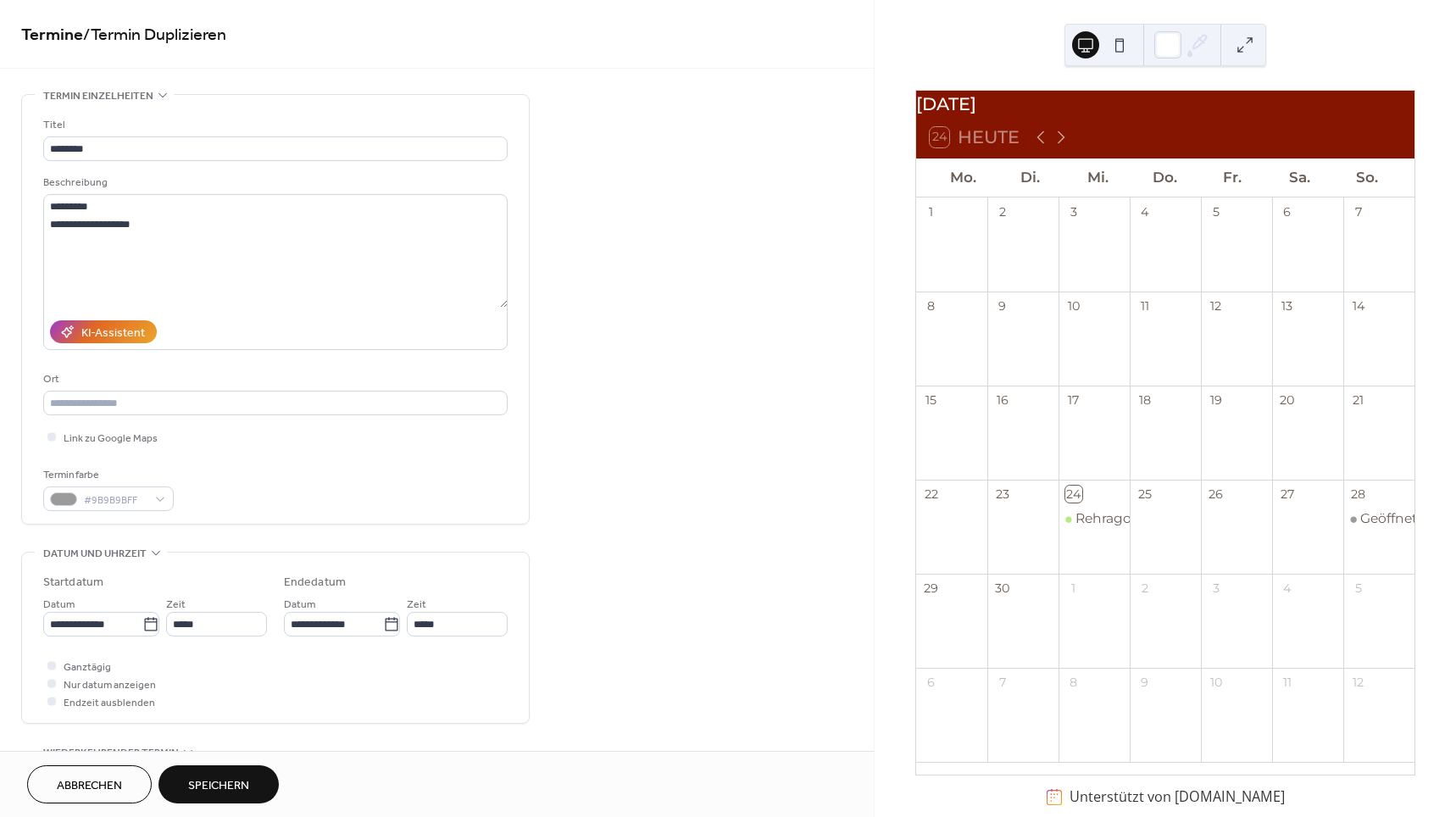
scroll to position [0, 0]
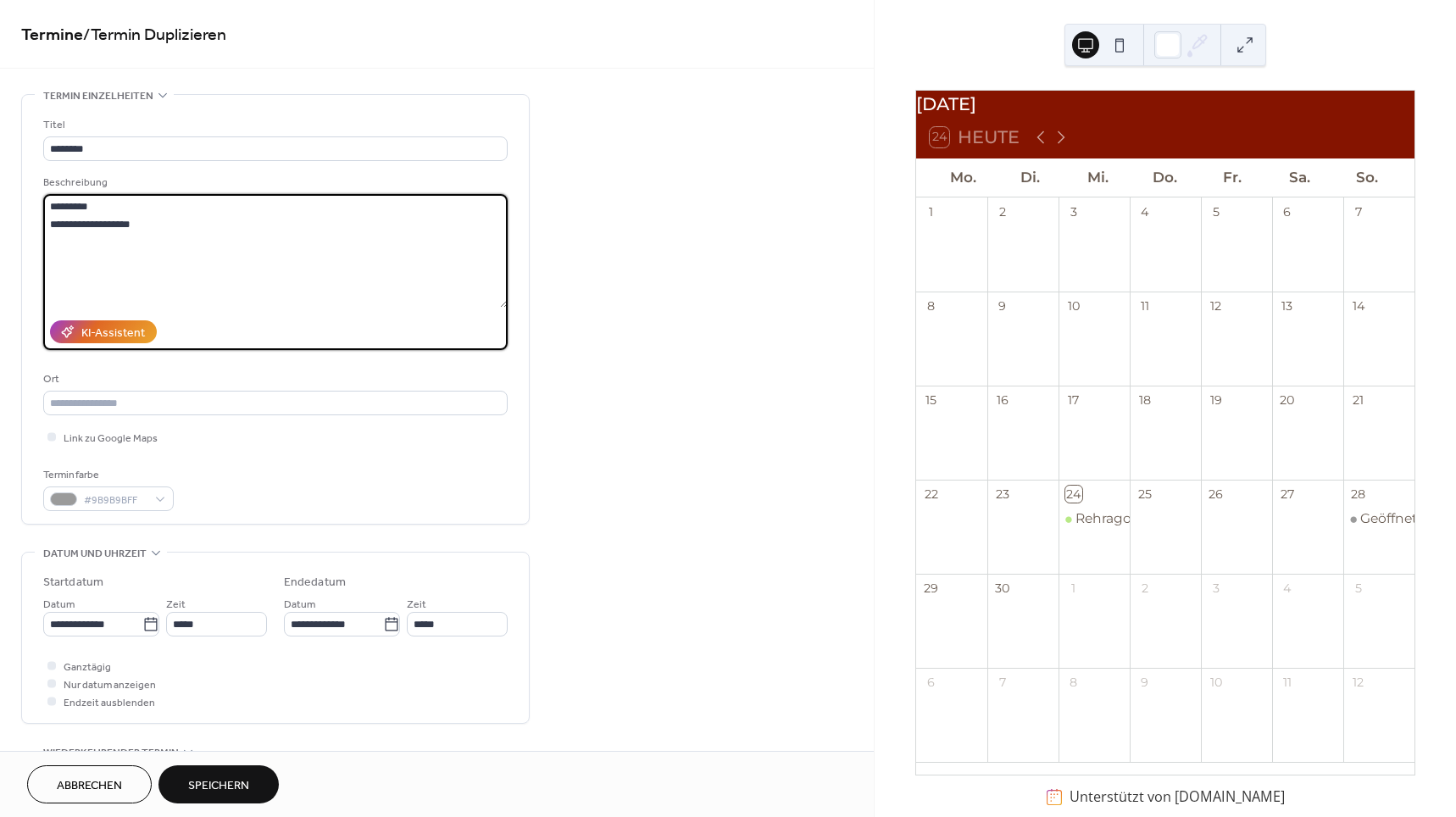
drag, startPoint x: 68, startPoint y: 208, endPoint x: 1, endPoint y: 197, distance: 67.9
click at [1, 197] on div "**********" at bounding box center [437, 612] width 874 height 1037
type textarea "*********"
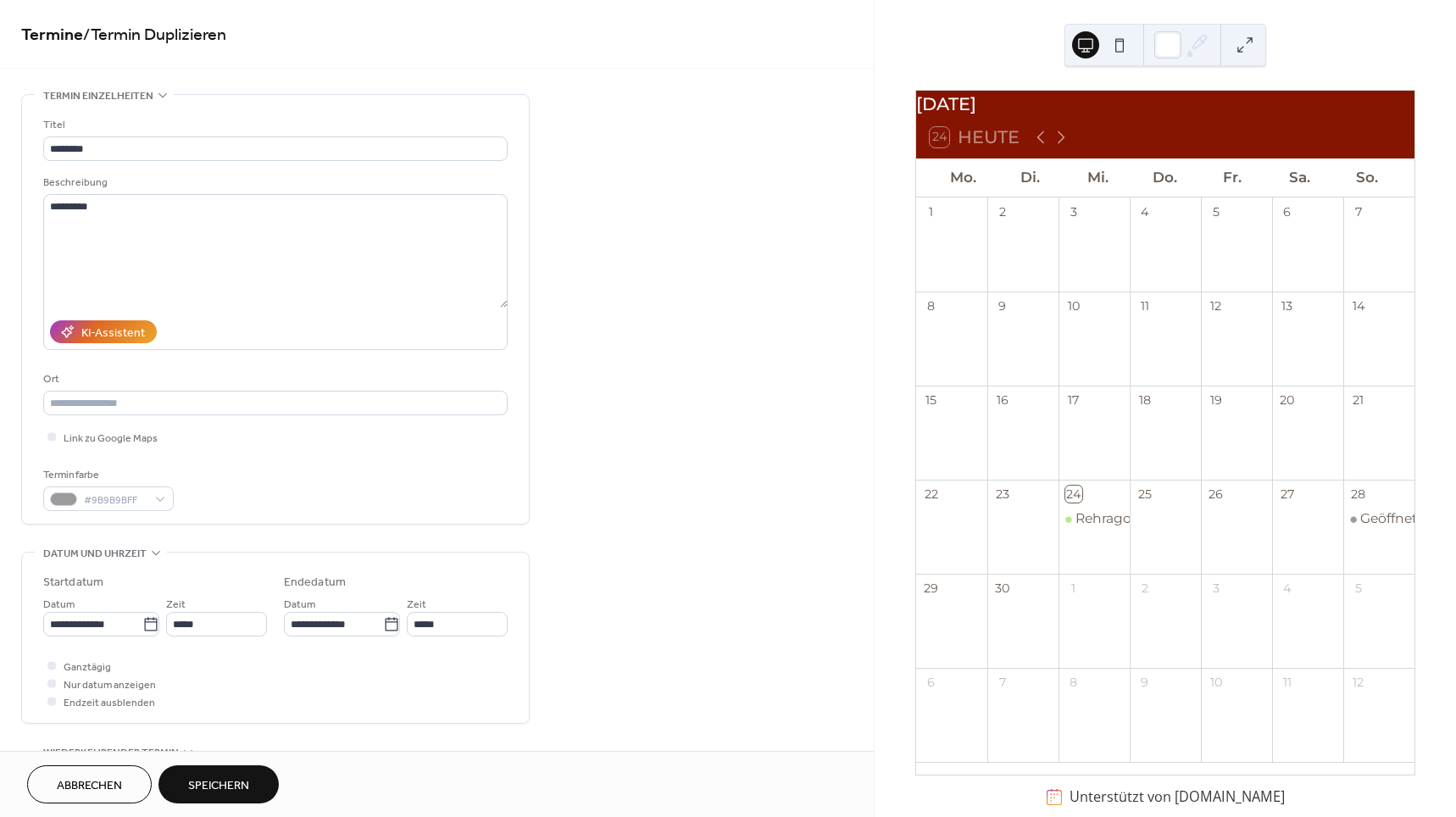
click at [218, 782] on span "Speichern" at bounding box center [219, 786] width 61 height 18
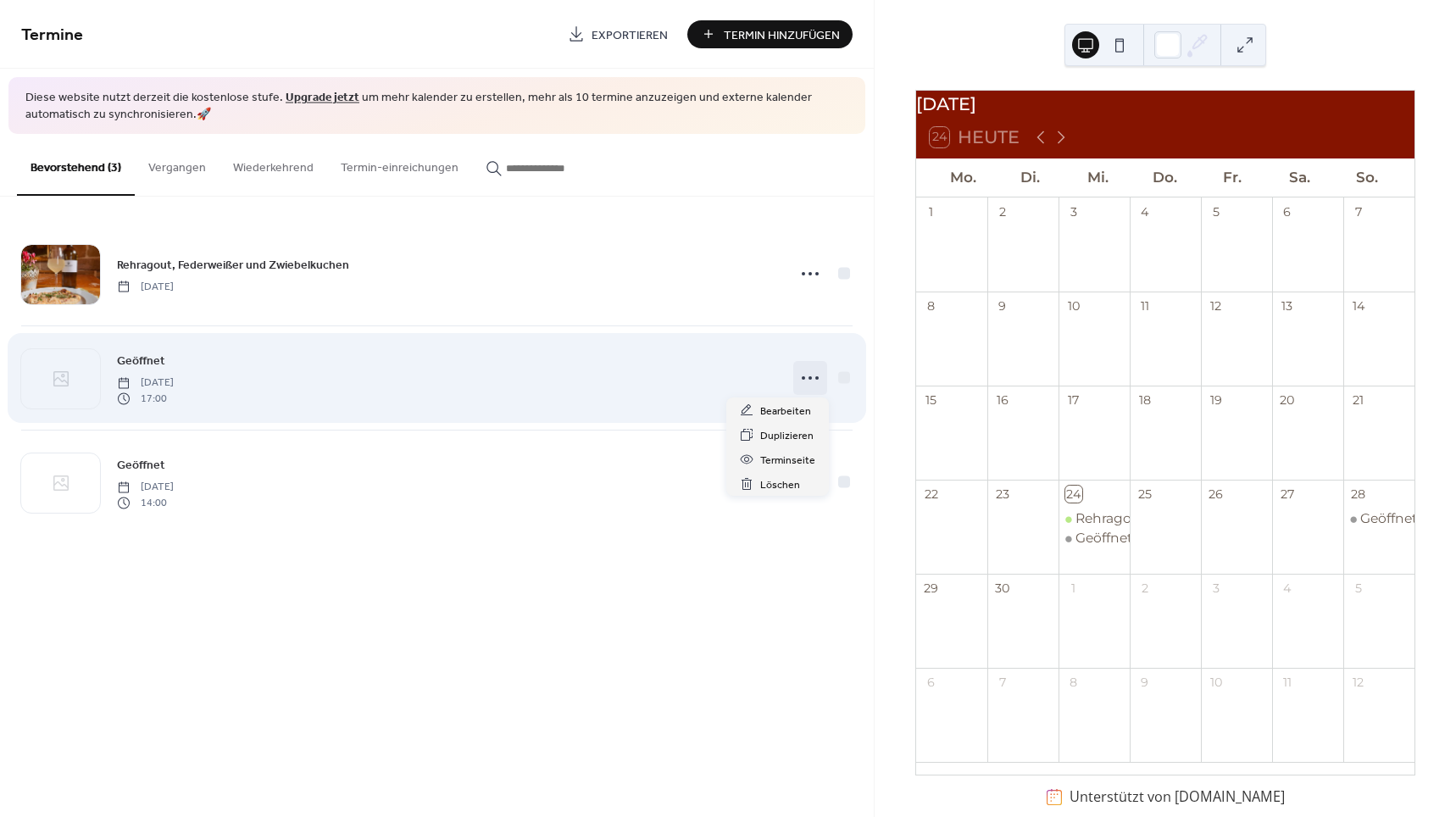
click at [808, 377] on circle at bounding box center [810, 378] width 3 height 3
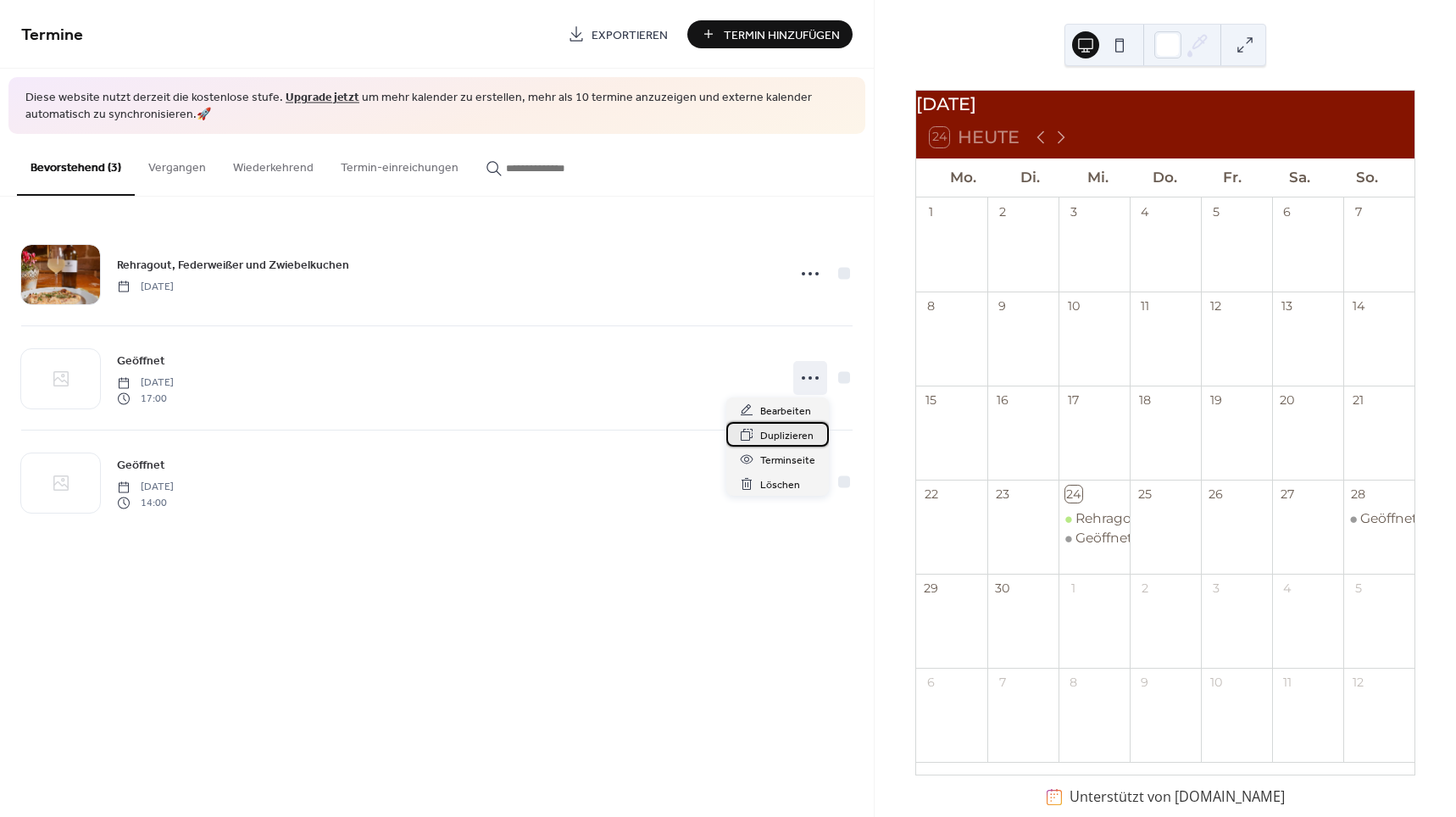
click at [791, 434] on span "Duplizieren" at bounding box center [787, 436] width 54 height 18
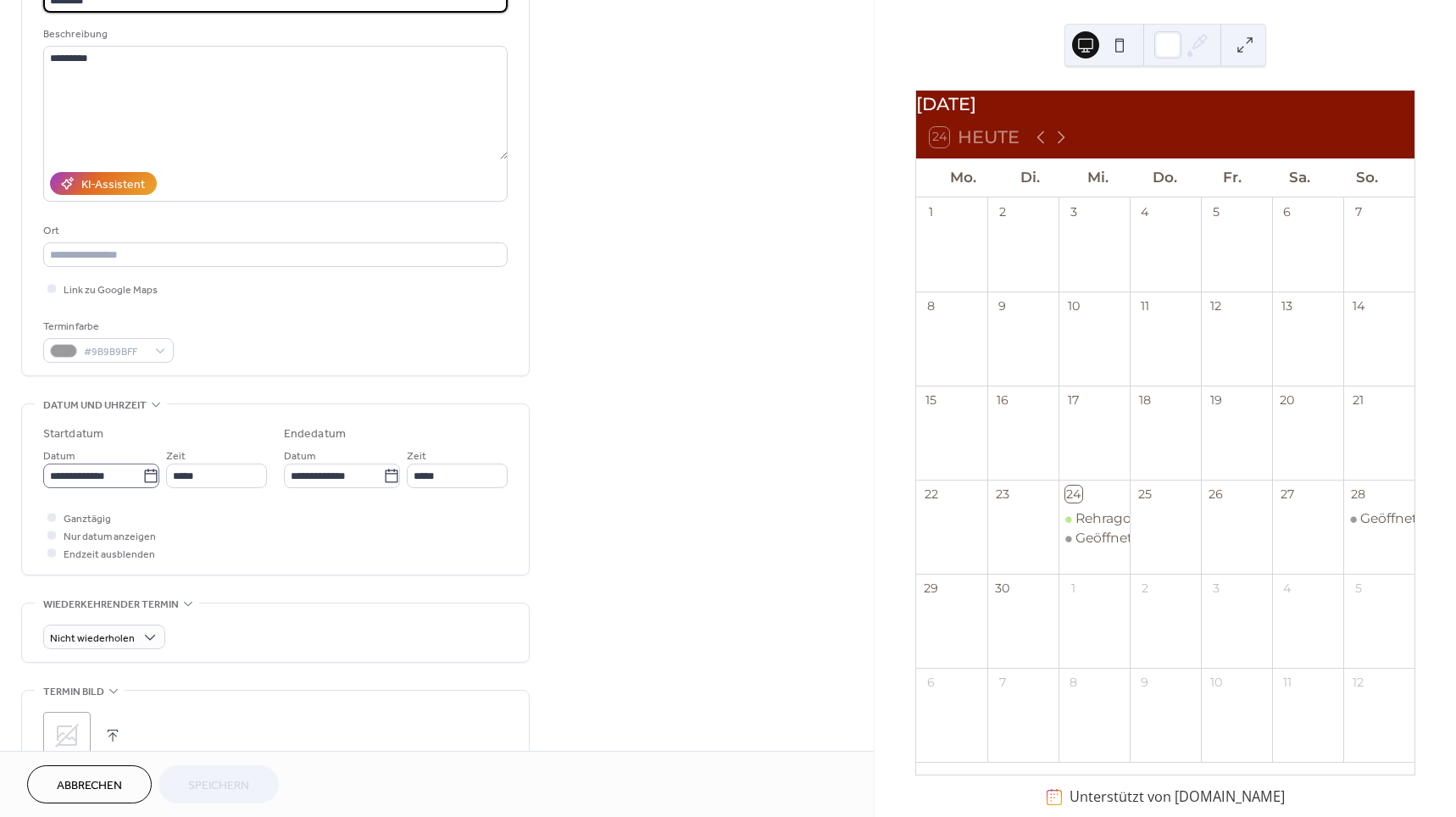
scroll to position [147, 0]
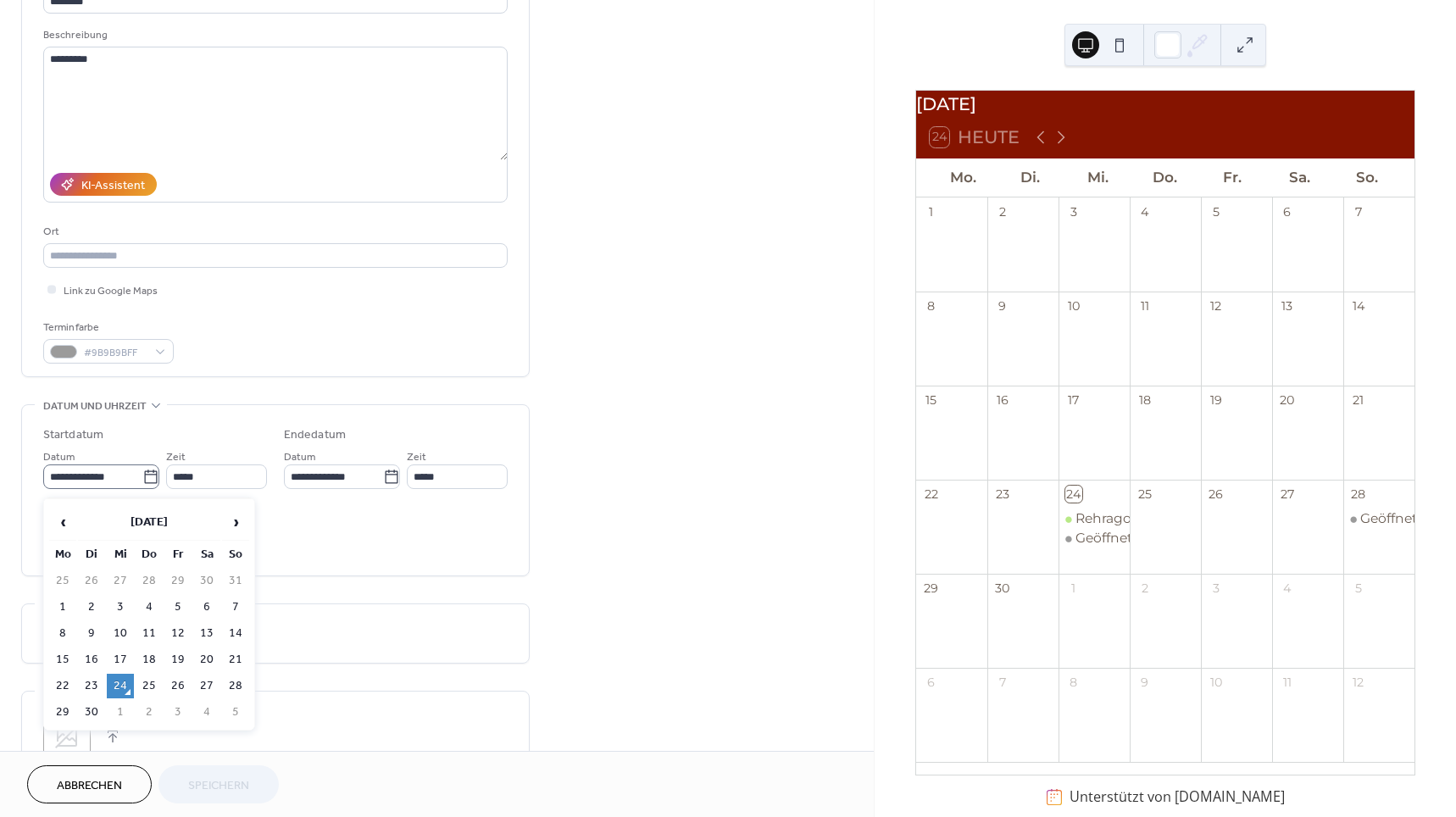
click at [142, 480] on icon at bounding box center [151, 478] width 17 height 17
click at [142, 480] on input "**********" at bounding box center [93, 477] width 99 height 24
click at [199, 683] on td "27" at bounding box center [206, 686] width 27 height 24
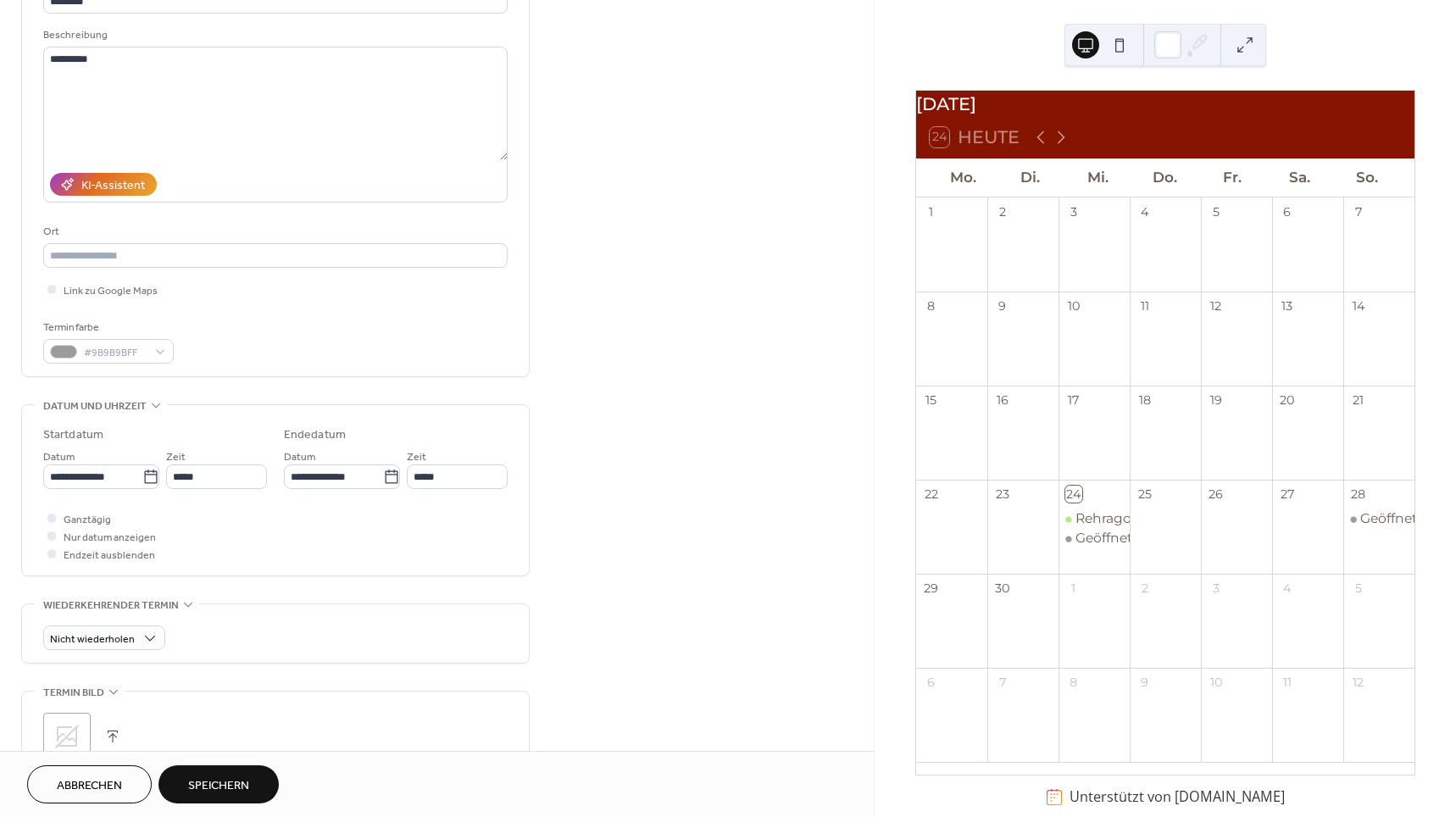
type input "**********"
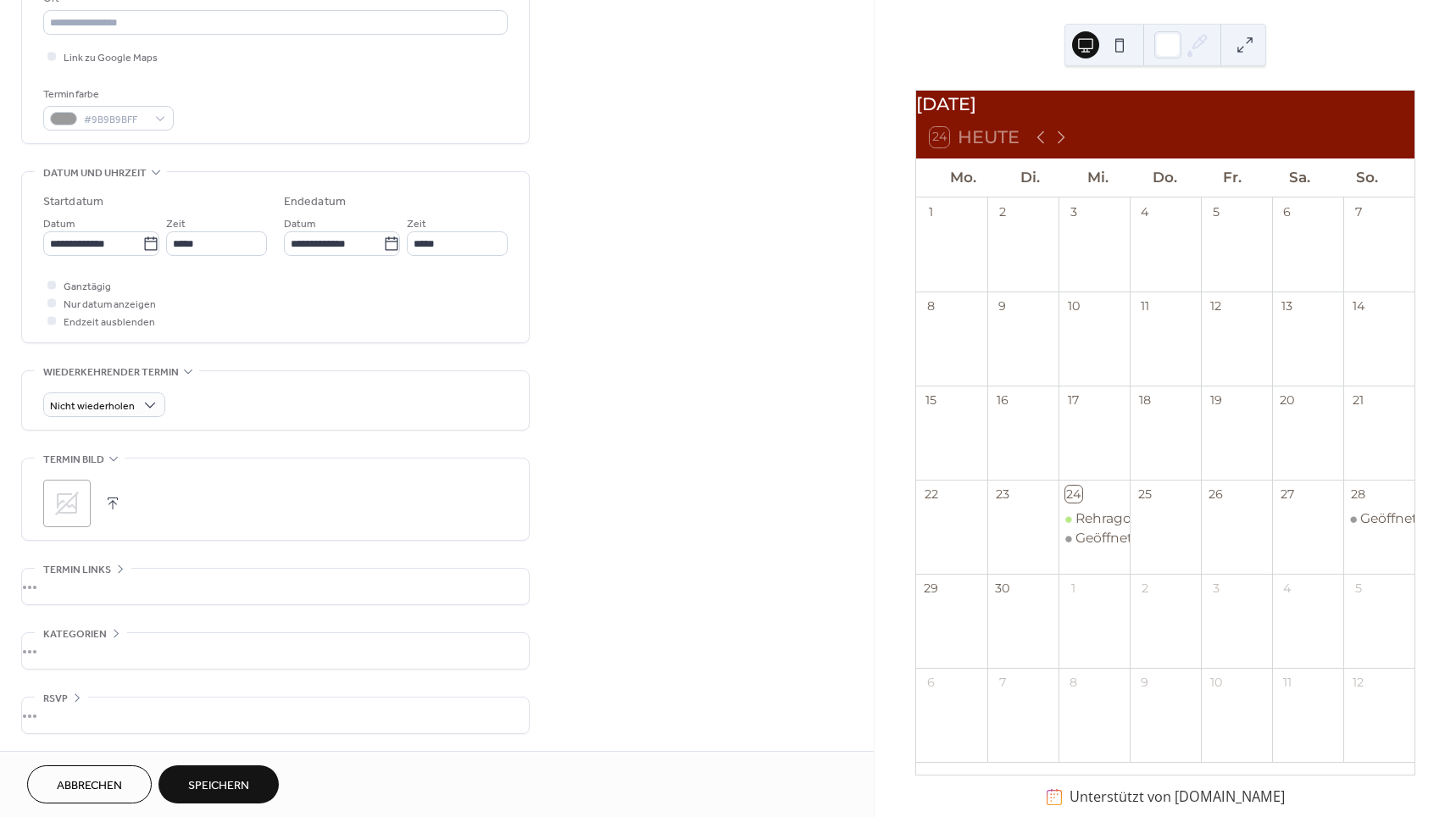
scroll to position [386, 0]
click at [226, 785] on span "Speichern" at bounding box center [219, 786] width 61 height 18
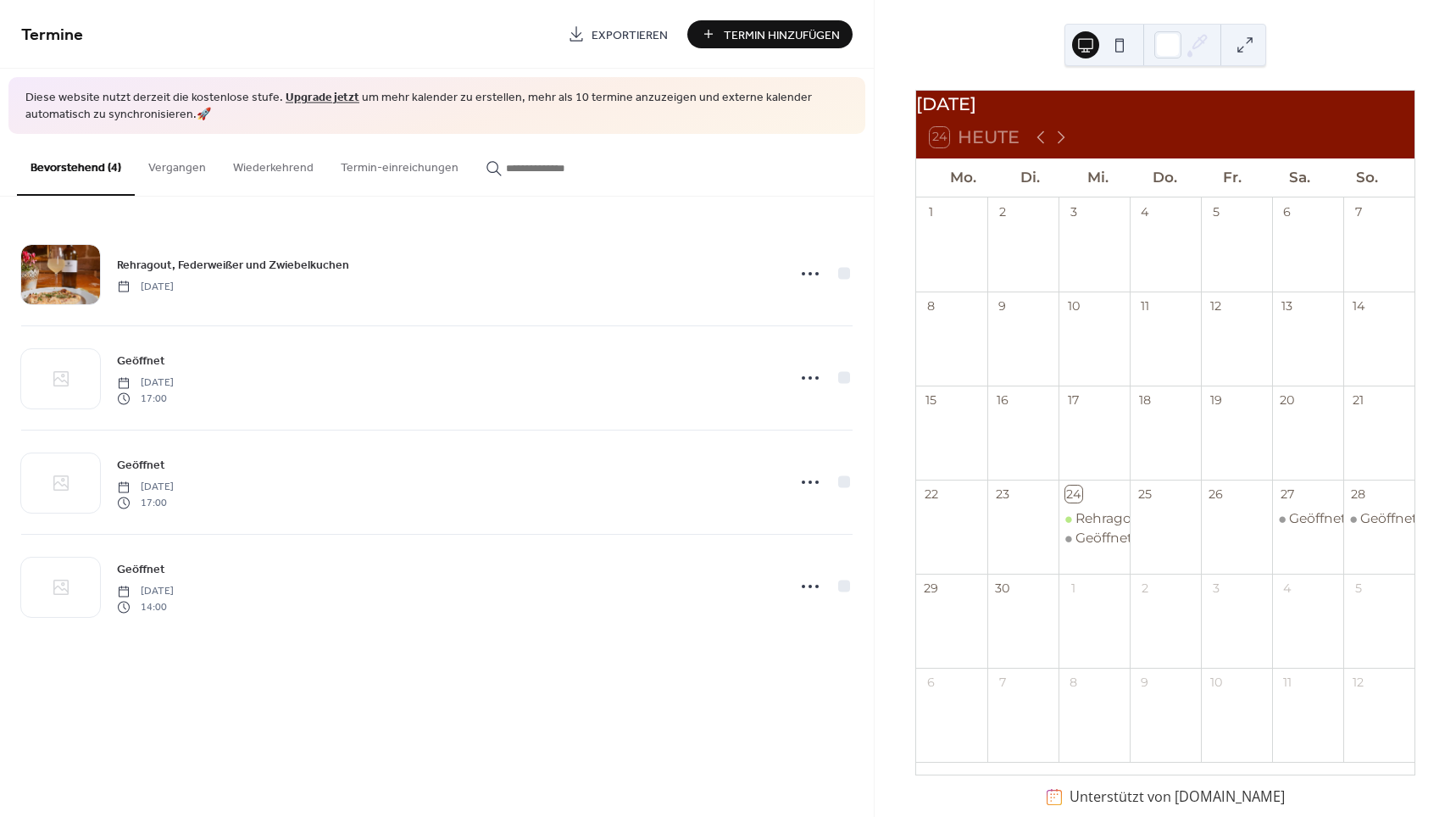
click at [336, 95] on link "Upgrade jetzt" at bounding box center [322, 98] width 74 height 23
